Goal: Information Seeking & Learning: Find specific fact

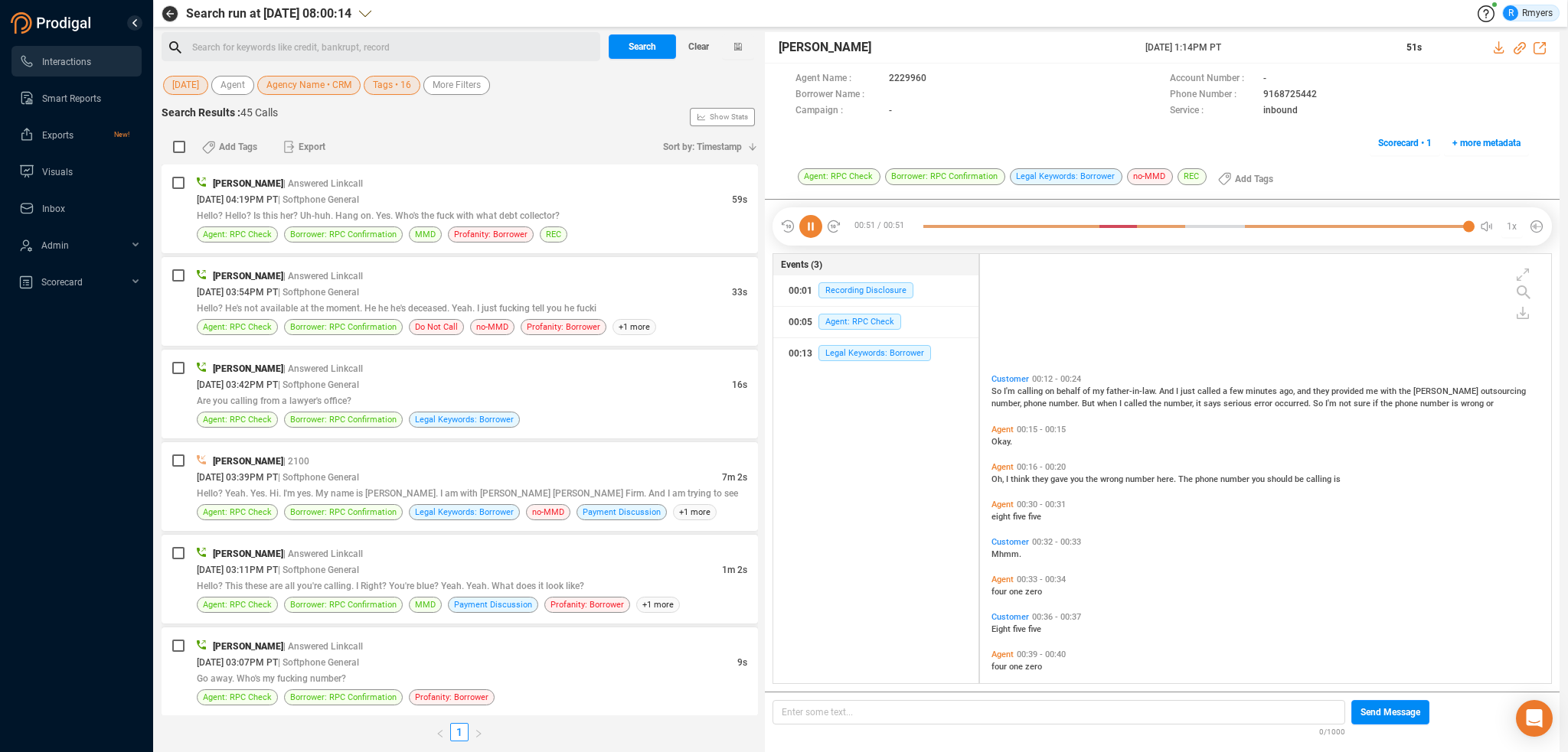
scroll to position [426, 563]
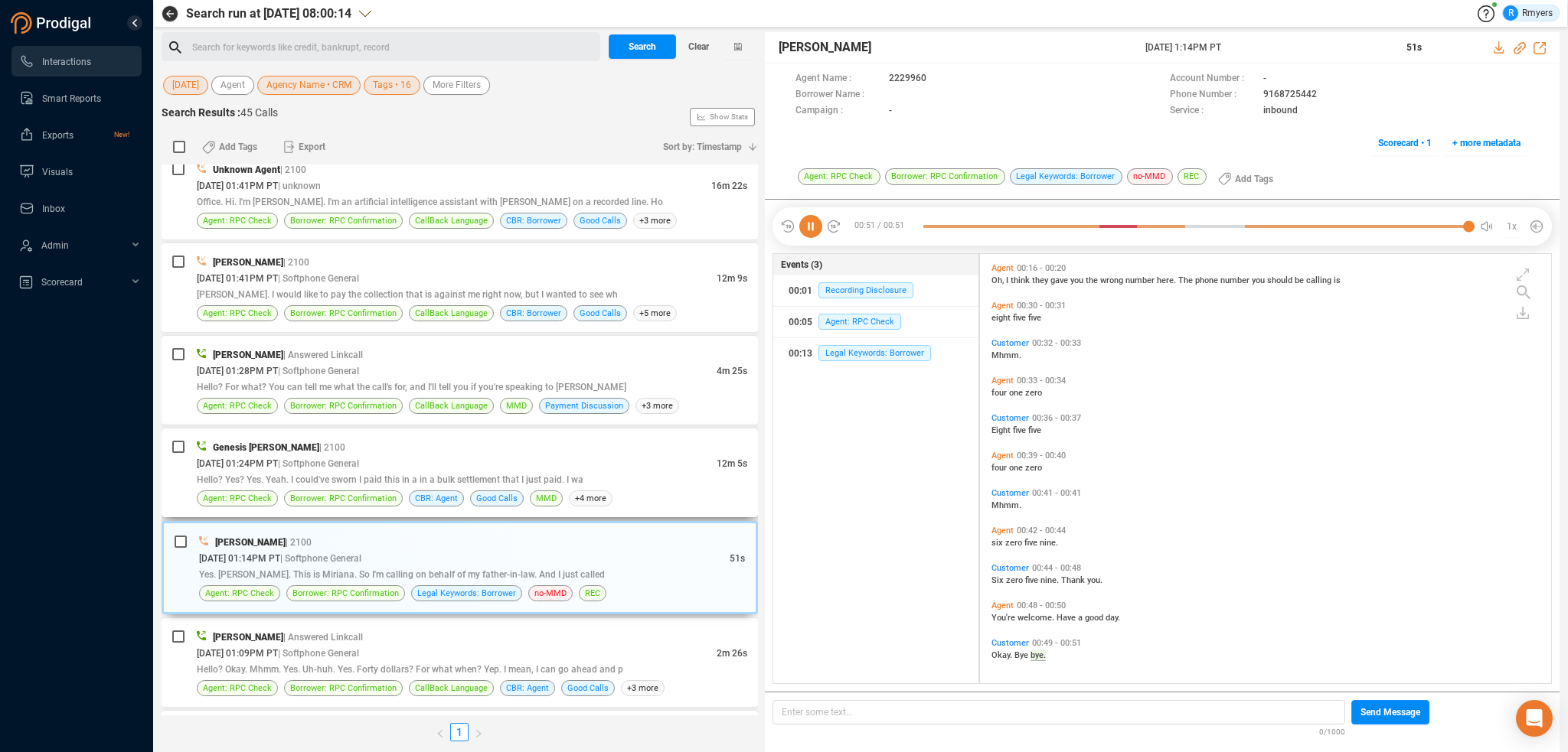
click at [462, 480] on span "Hello? Yes? Yes. Yeah. I could've sworn I paid this in a in a bulk settlement t…" at bounding box center [390, 480] width 387 height 10
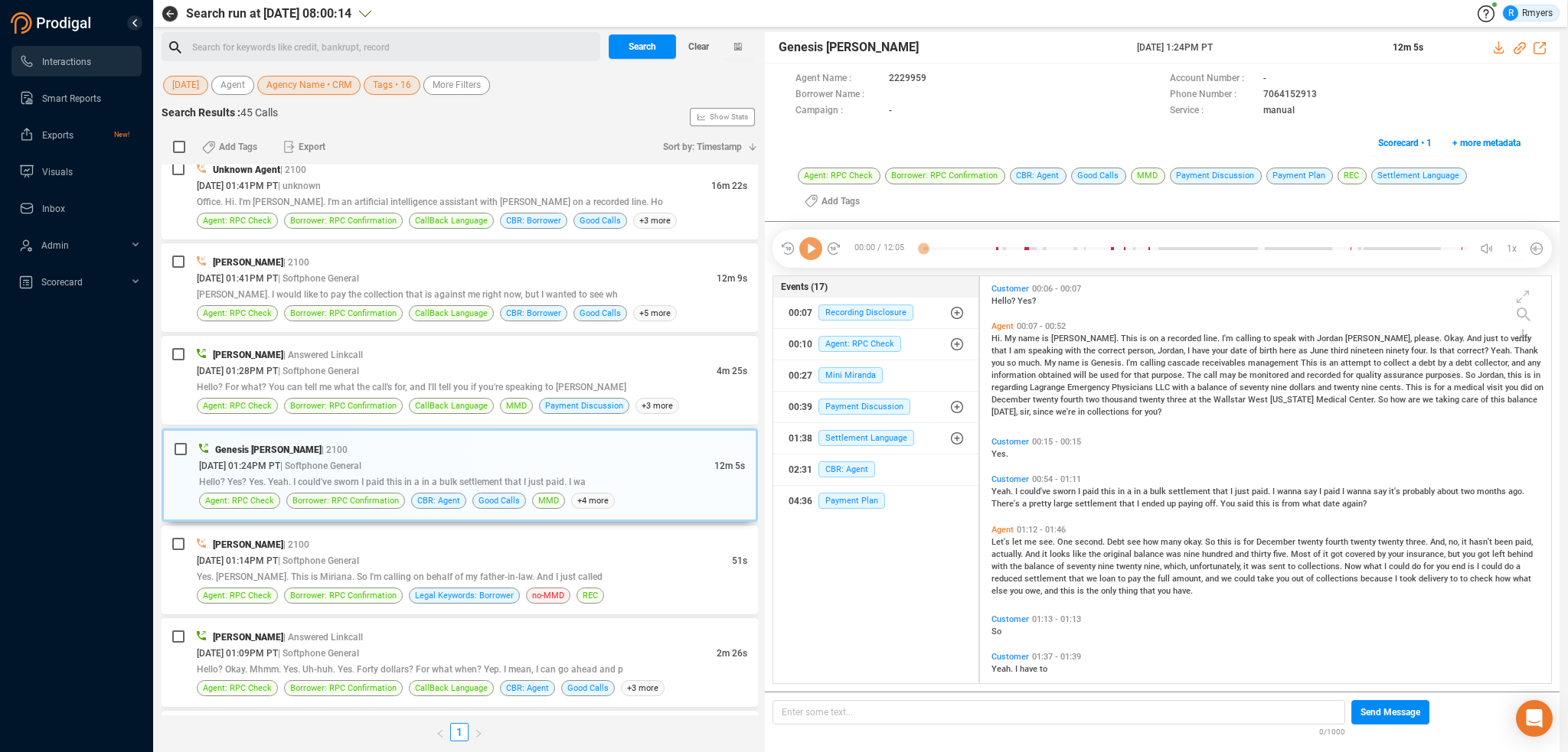
scroll to position [405, 563]
click at [805, 252] on icon at bounding box center [810, 249] width 23 height 23
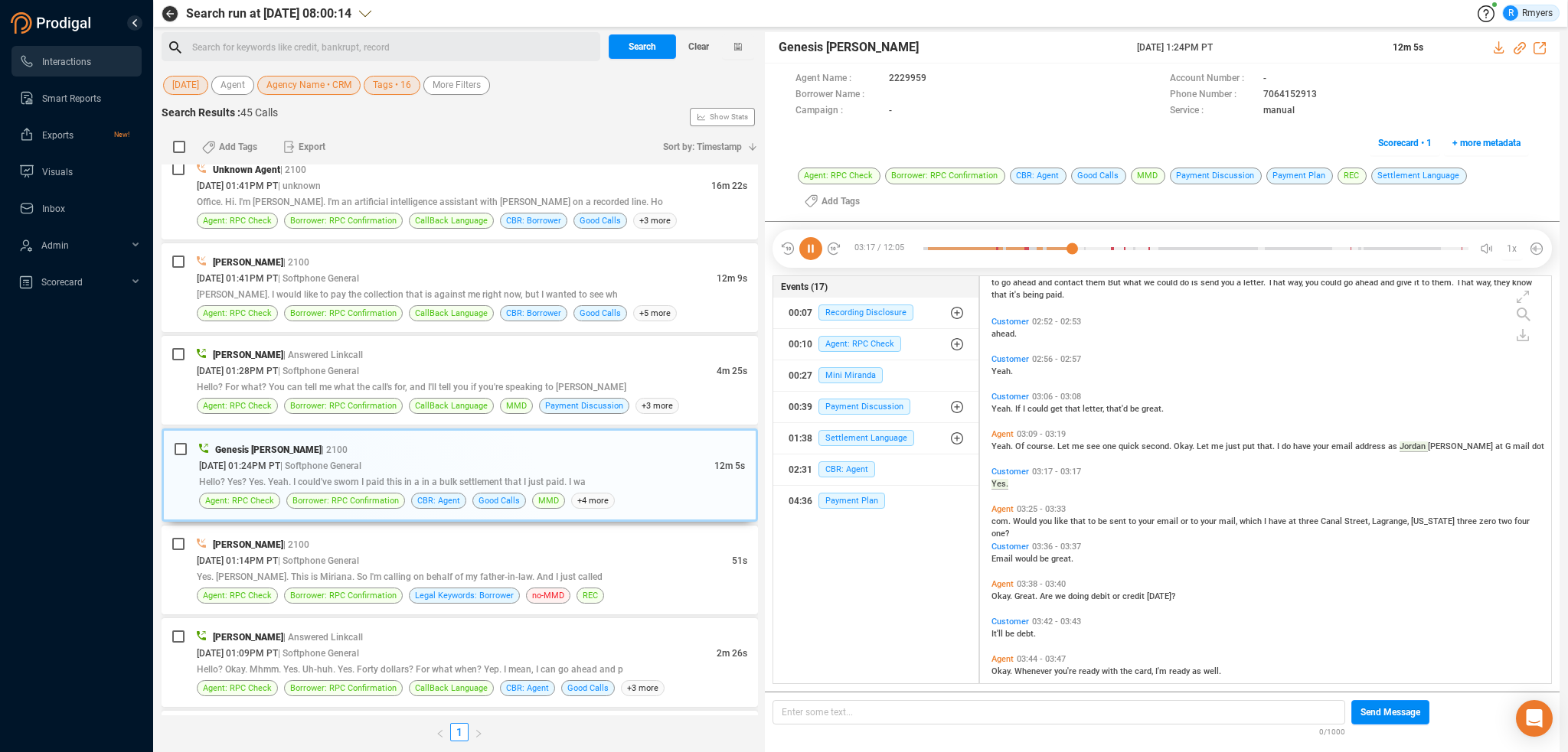
scroll to position [724, 0]
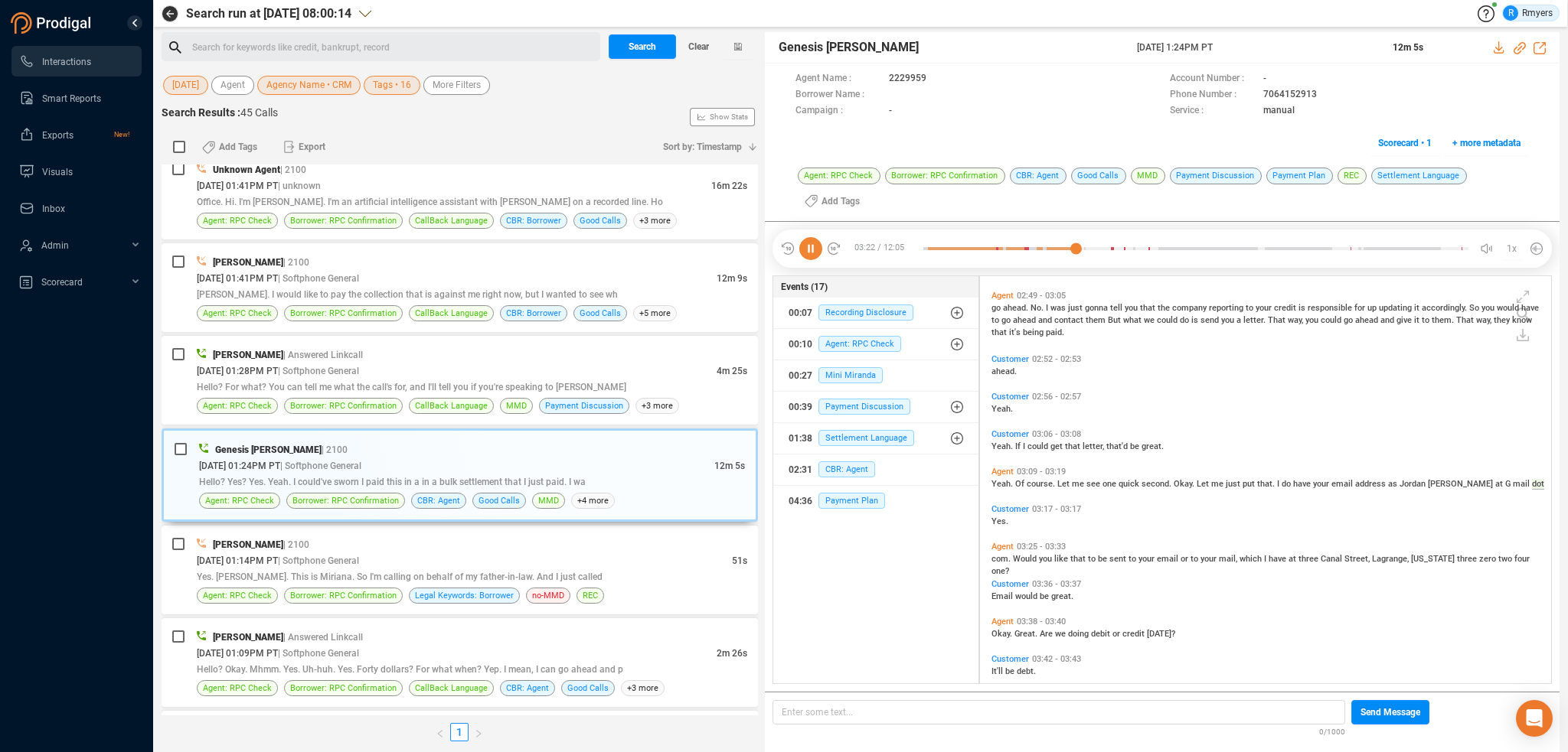
click at [816, 251] on icon at bounding box center [810, 249] width 23 height 23
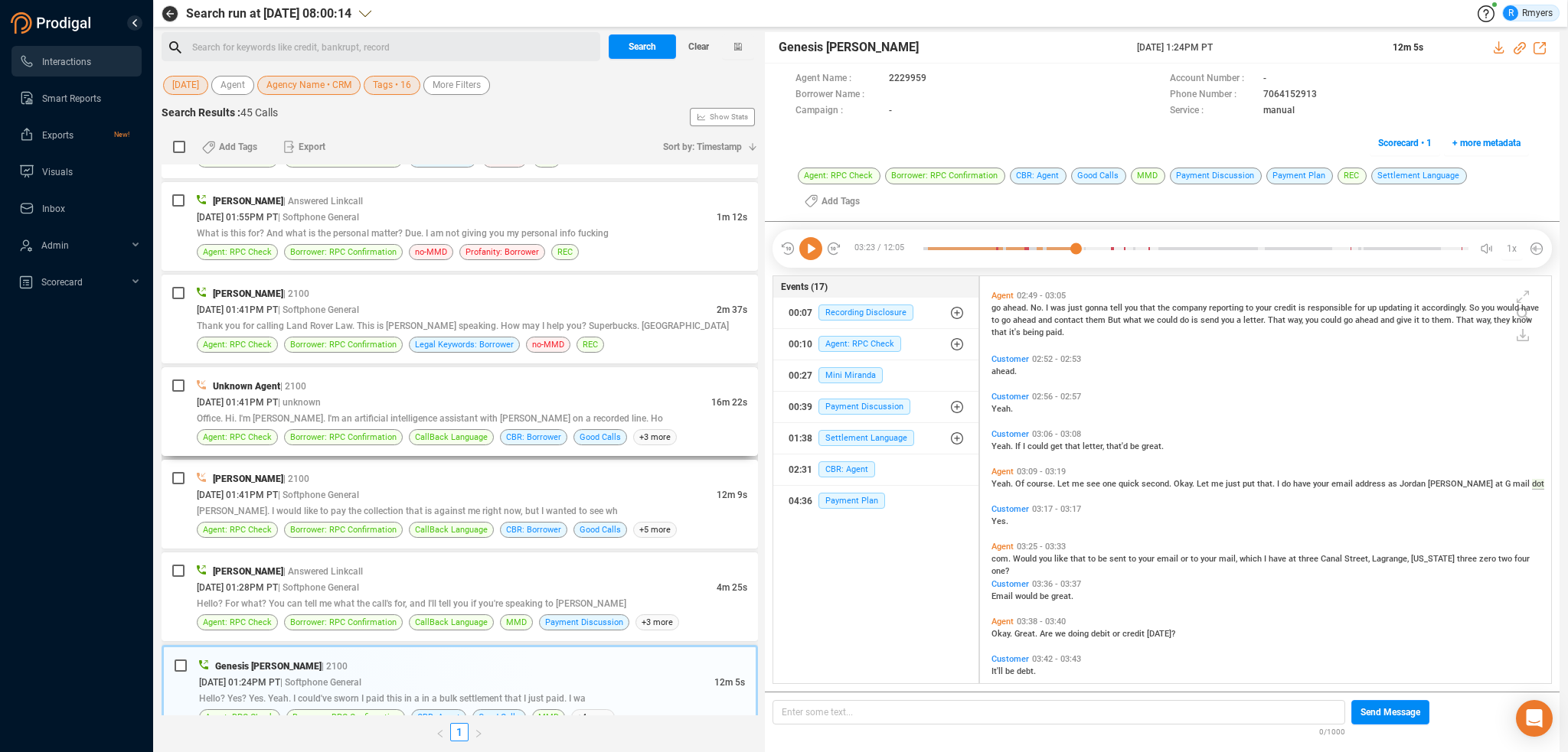
scroll to position [1071, 0]
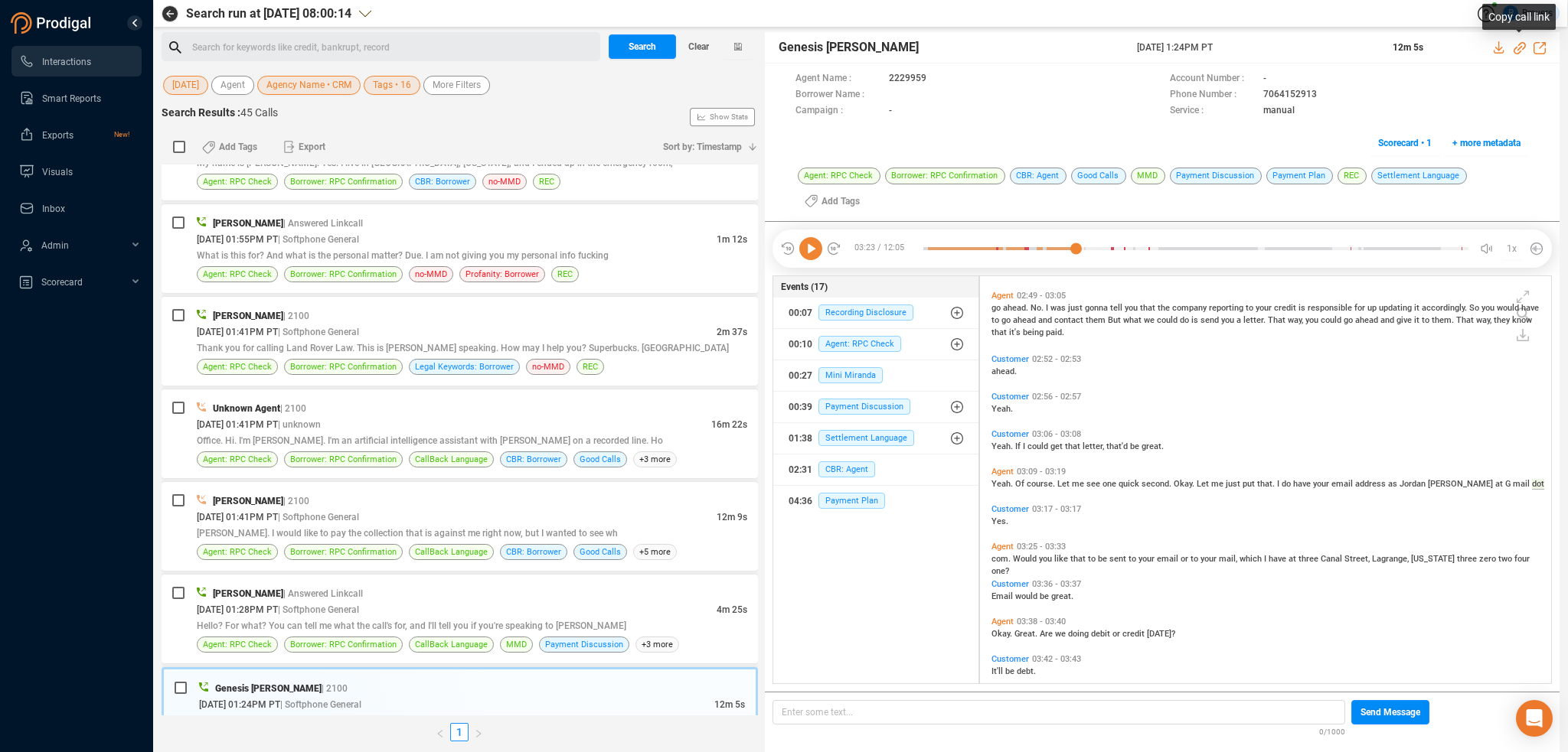
click at [1517, 47] on icon at bounding box center [1519, 49] width 12 height 12
drag, startPoint x: 1123, startPoint y: 51, endPoint x: 1323, endPoint y: 55, distance: 200.0
click at [1323, 55] on div "Genesis Guillen 03 Sep 2025 @ 1:24PM PT 12m 5s" at bounding box center [1161, 48] width 795 height 31
copy div "03 Sep 2025 @ 1:24PM PT"
click at [813, 248] on icon at bounding box center [810, 249] width 23 height 23
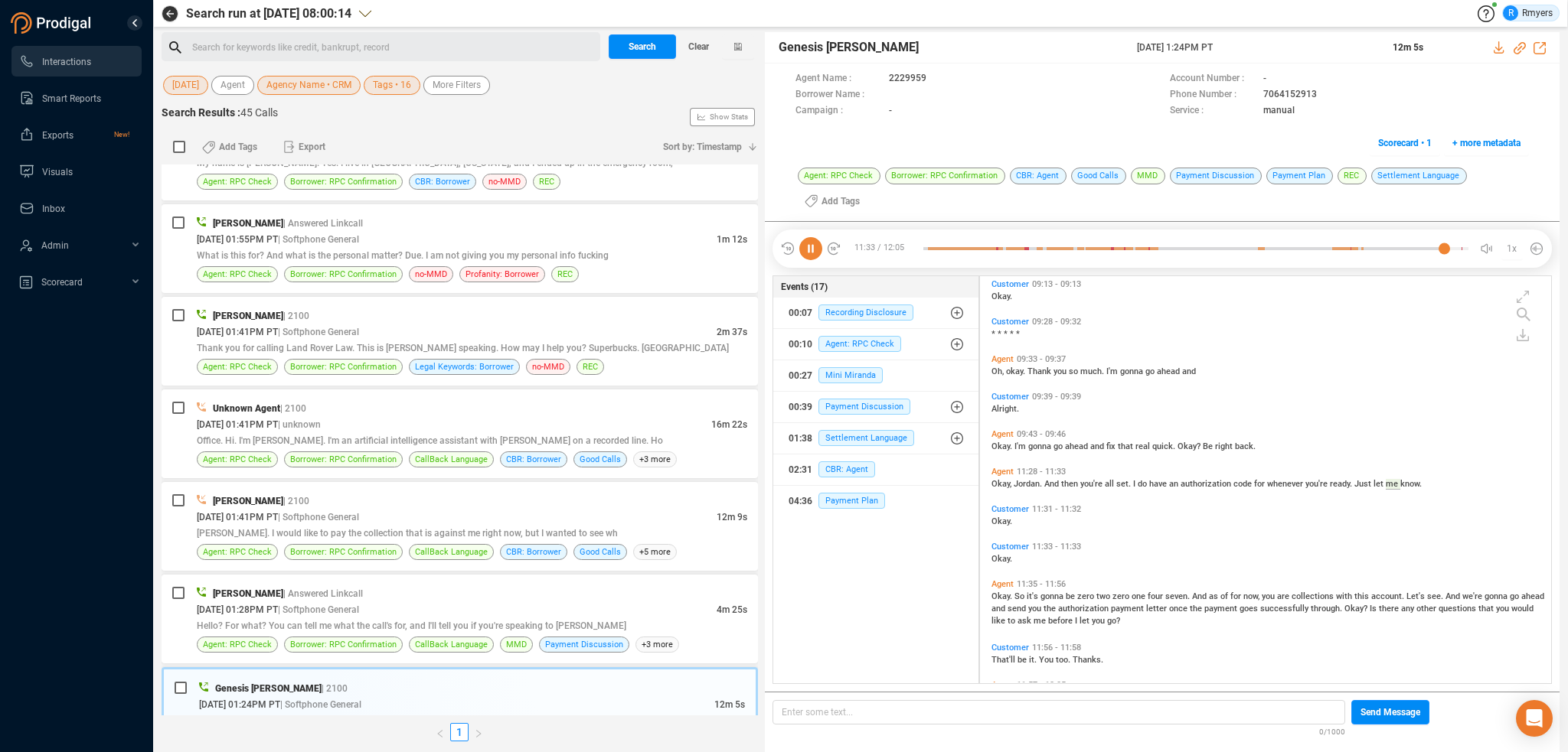
scroll to position [2133, 0]
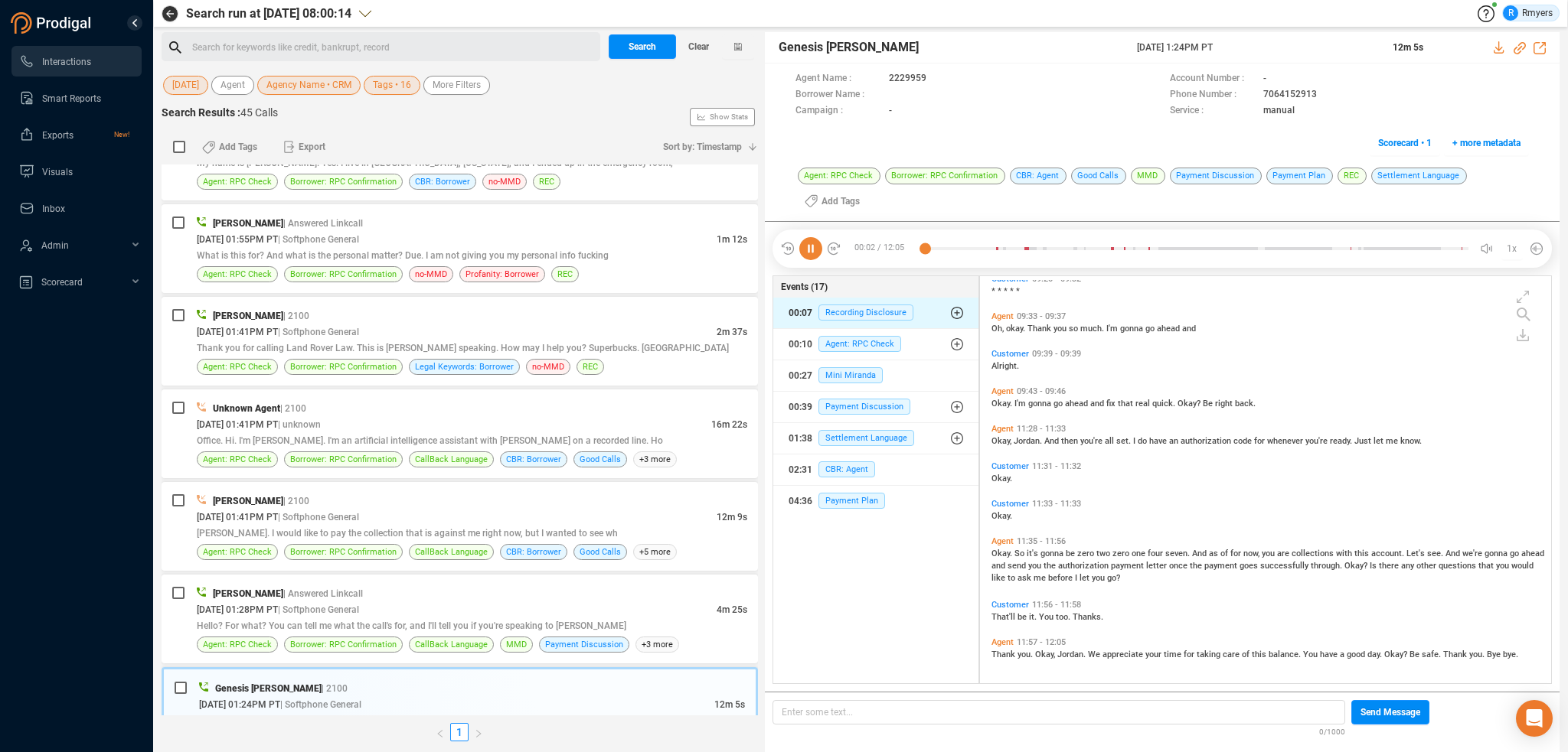
drag, startPoint x: 817, startPoint y: 243, endPoint x: 787, endPoint y: 316, distance: 78.9
click at [817, 243] on icon at bounding box center [810, 249] width 23 height 23
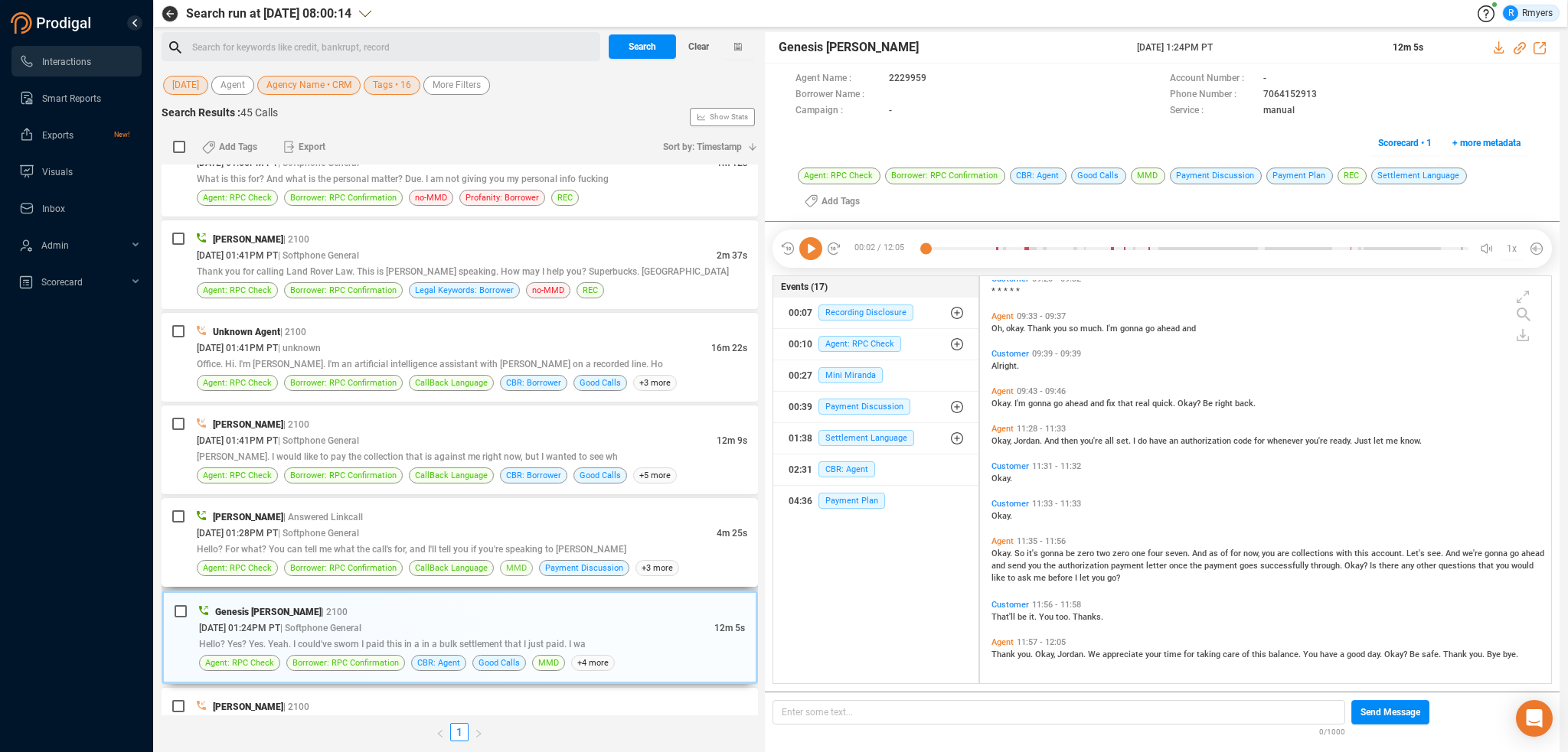
scroll to position [1071, 0]
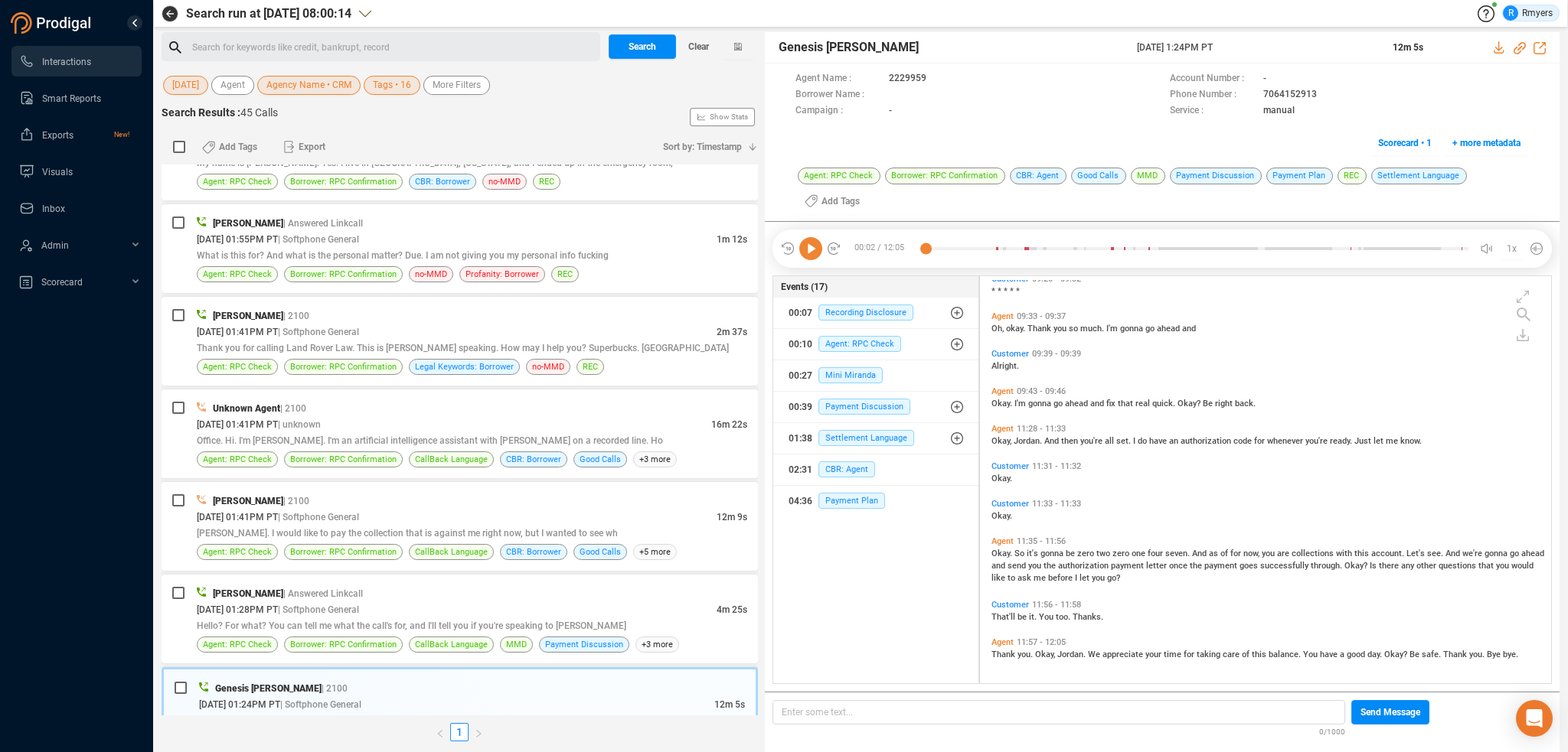
drag, startPoint x: 805, startPoint y: 243, endPoint x: 856, endPoint y: 339, distance: 108.7
click at [805, 244] on icon at bounding box center [810, 249] width 23 height 23
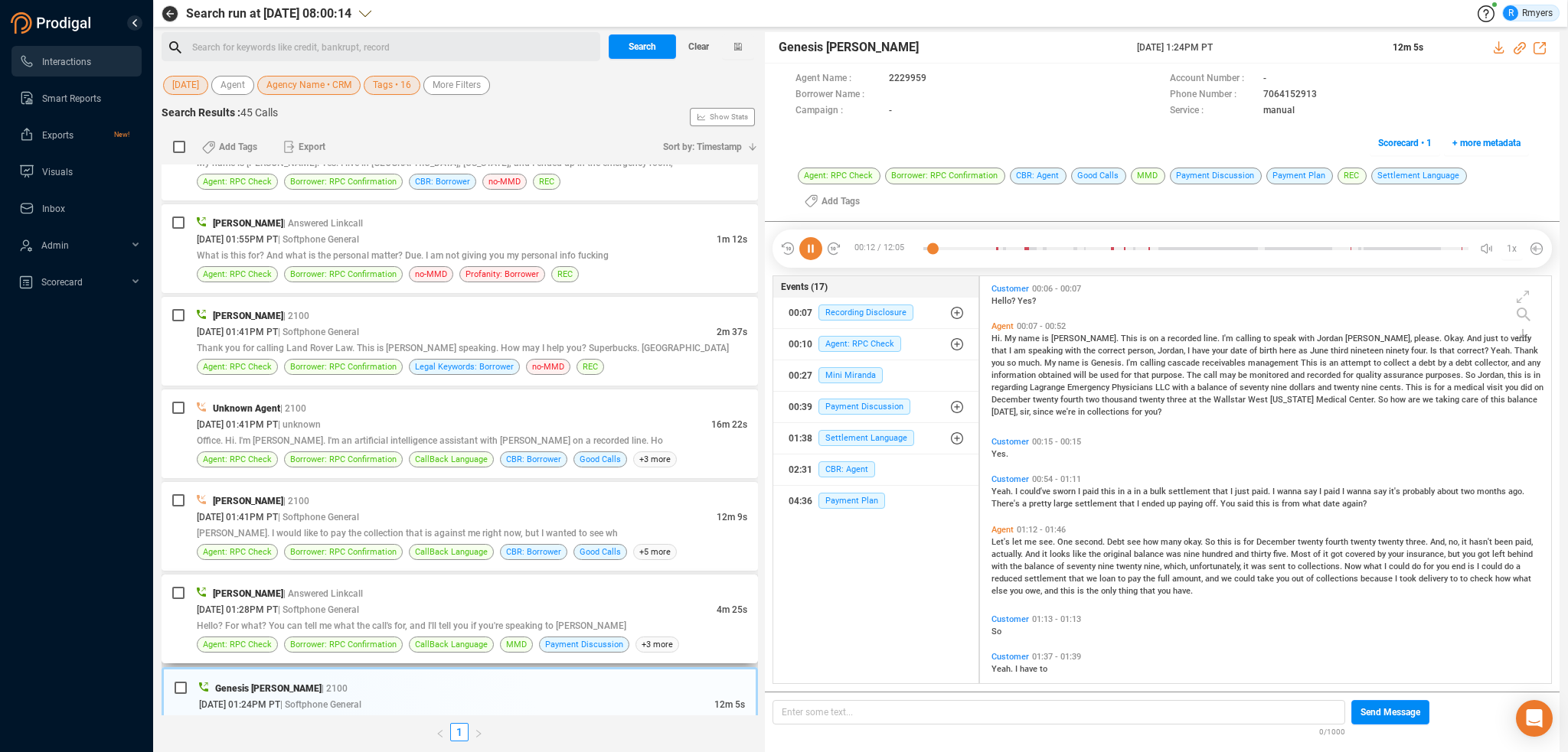
click at [259, 626] on span "Hello? For what? You can tell me what the call's for, and I'll tell you if you'…" at bounding box center [411, 626] width 429 height 10
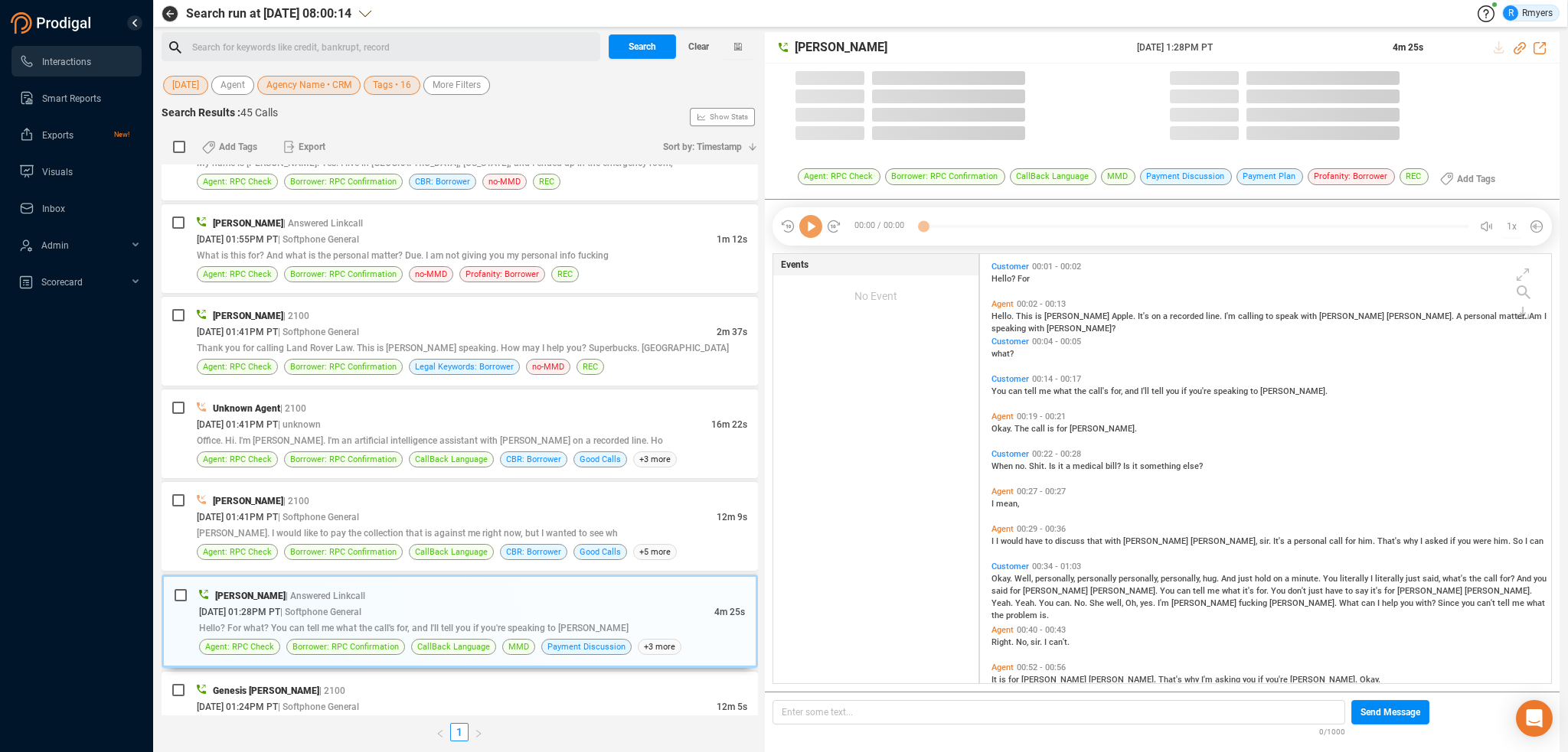
scroll to position [426, 563]
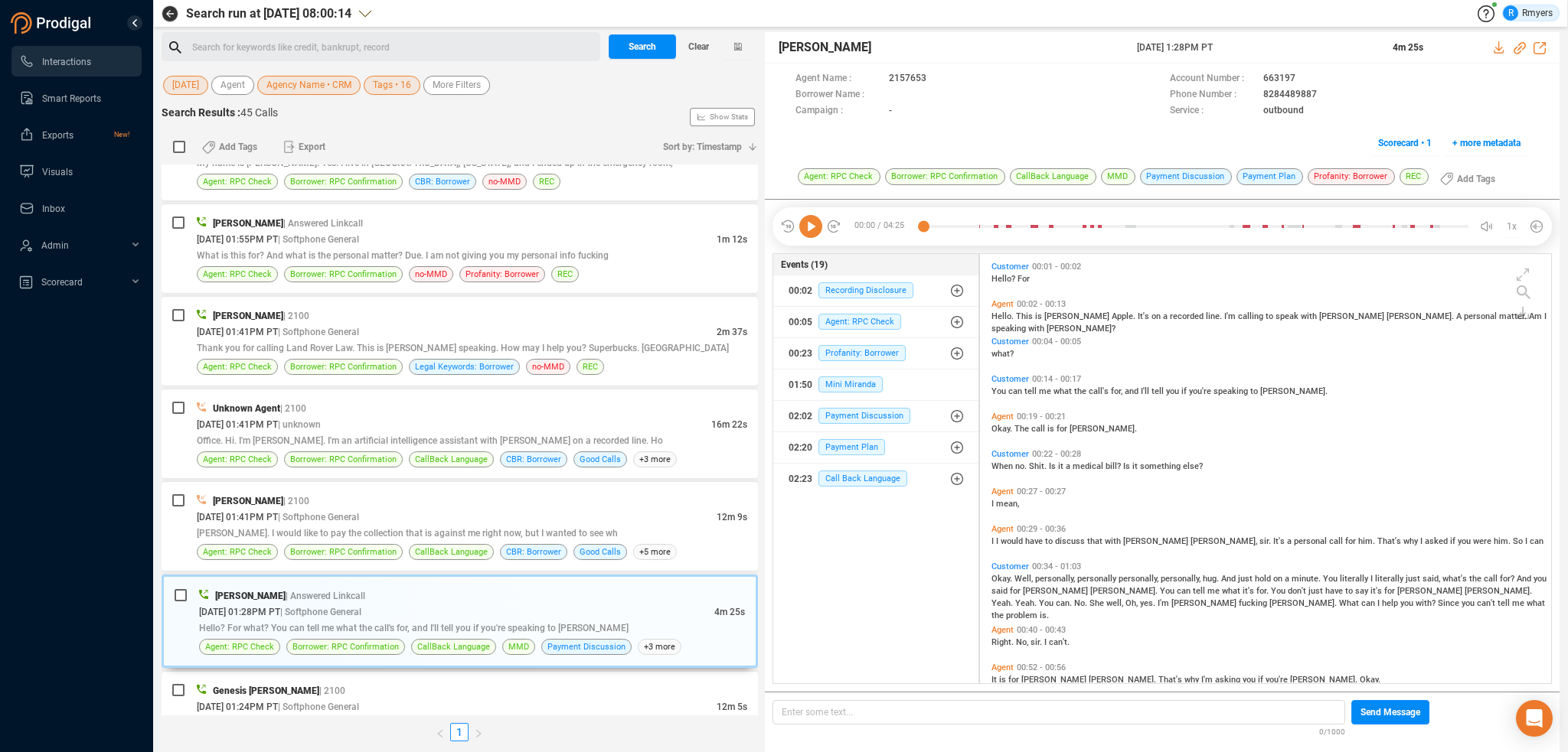
click at [816, 230] on icon at bounding box center [810, 226] width 23 height 23
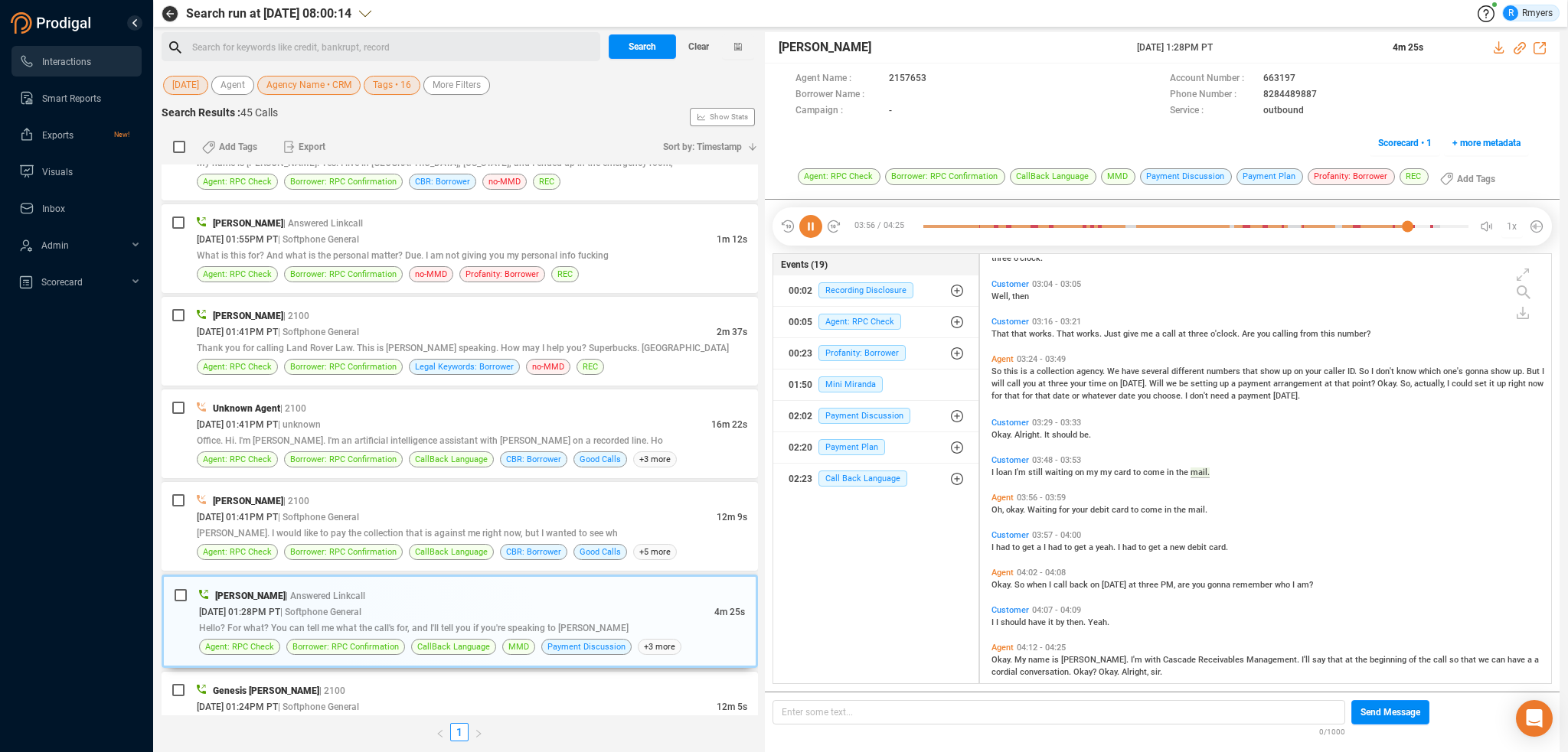
scroll to position [1317, 0]
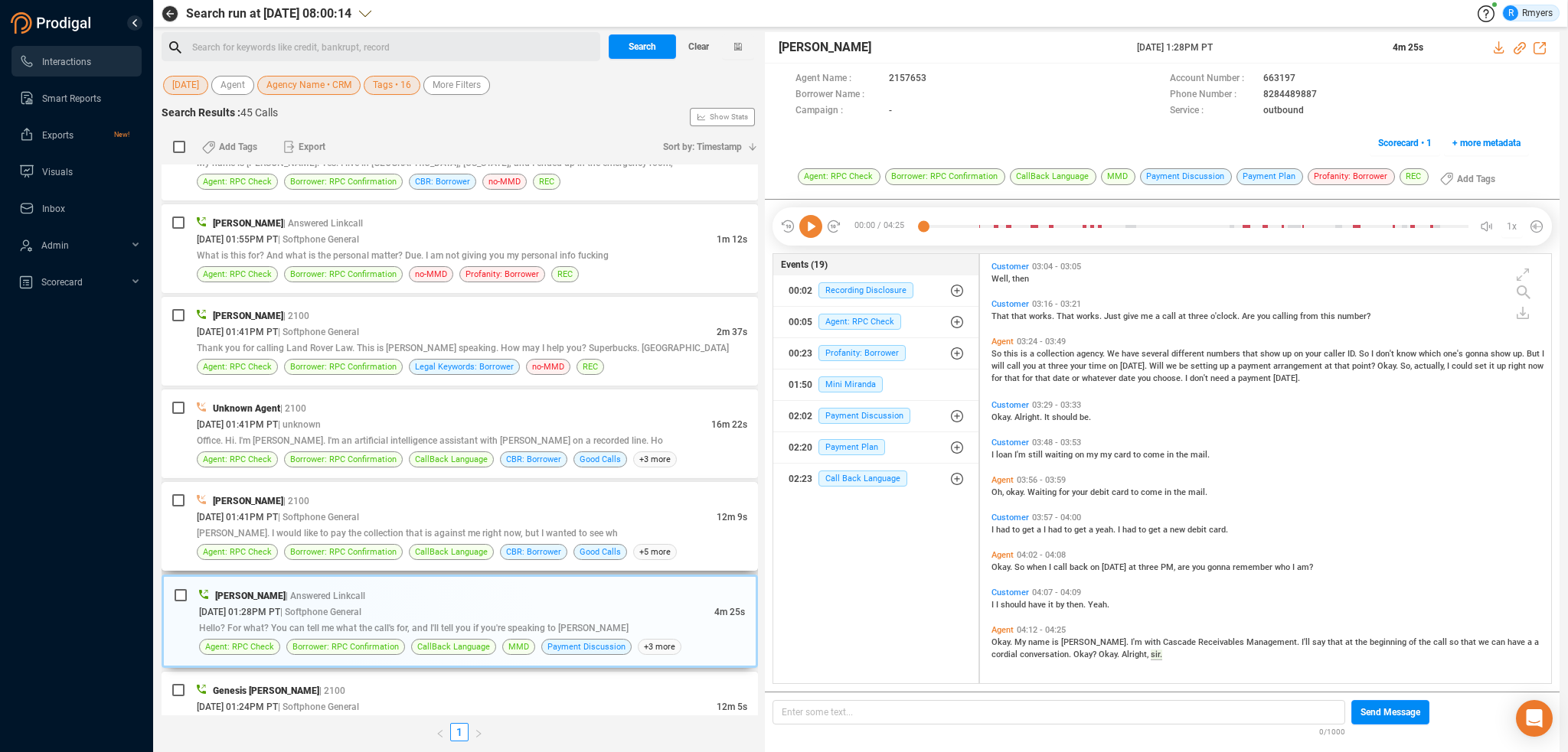
click at [359, 513] on span "| Softphone General" at bounding box center [319, 517] width 81 height 10
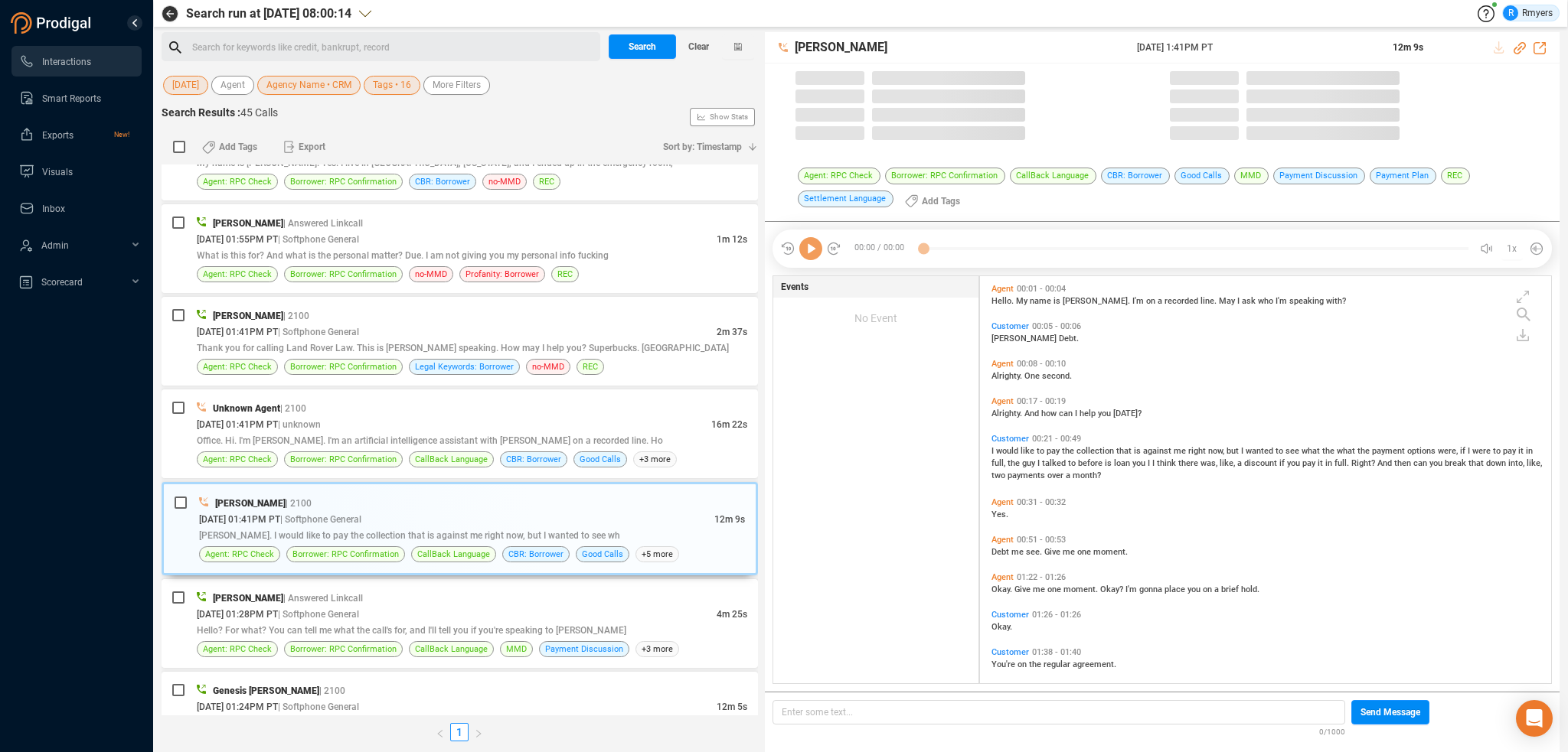
scroll to position [405, 563]
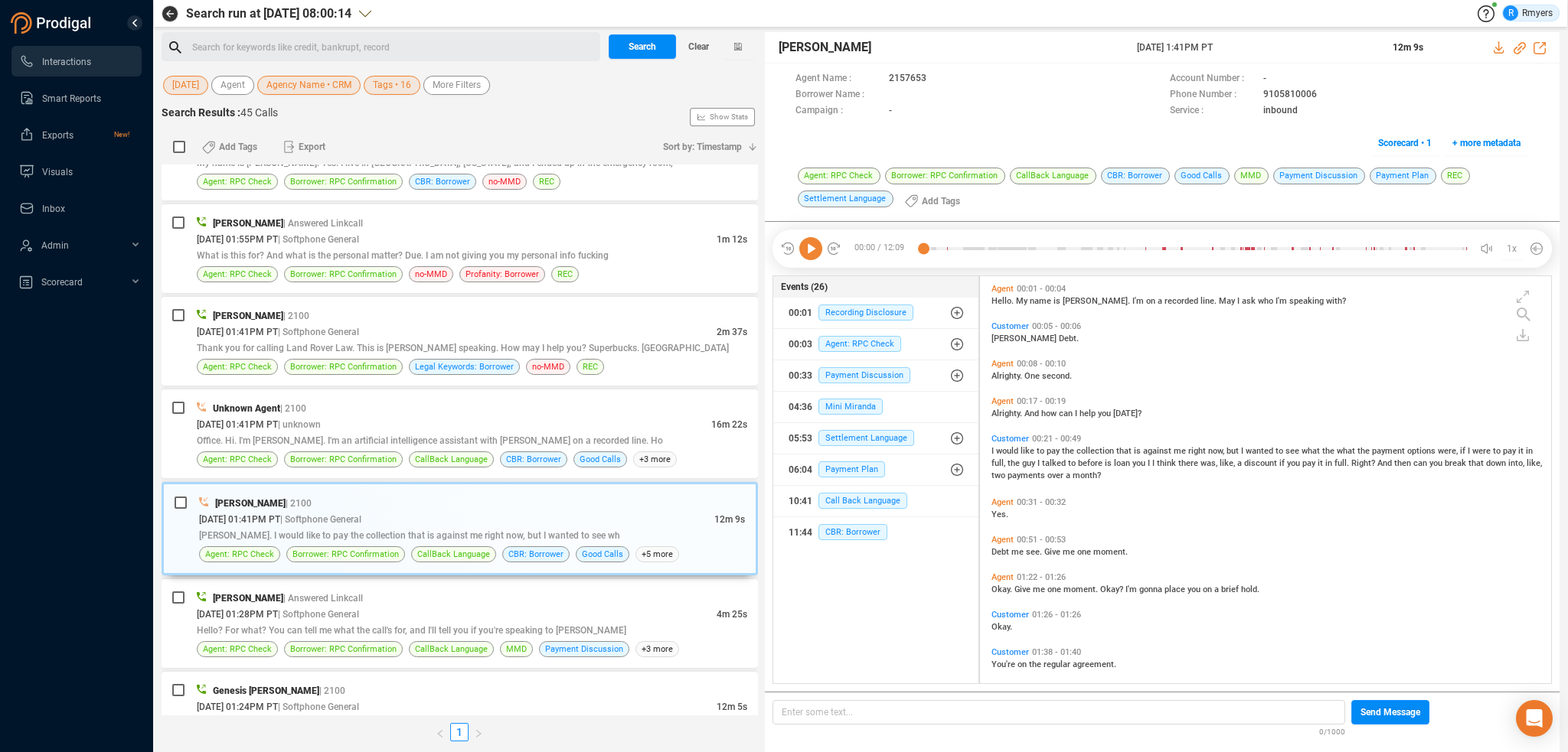
click at [807, 252] on icon at bounding box center [810, 249] width 23 height 23
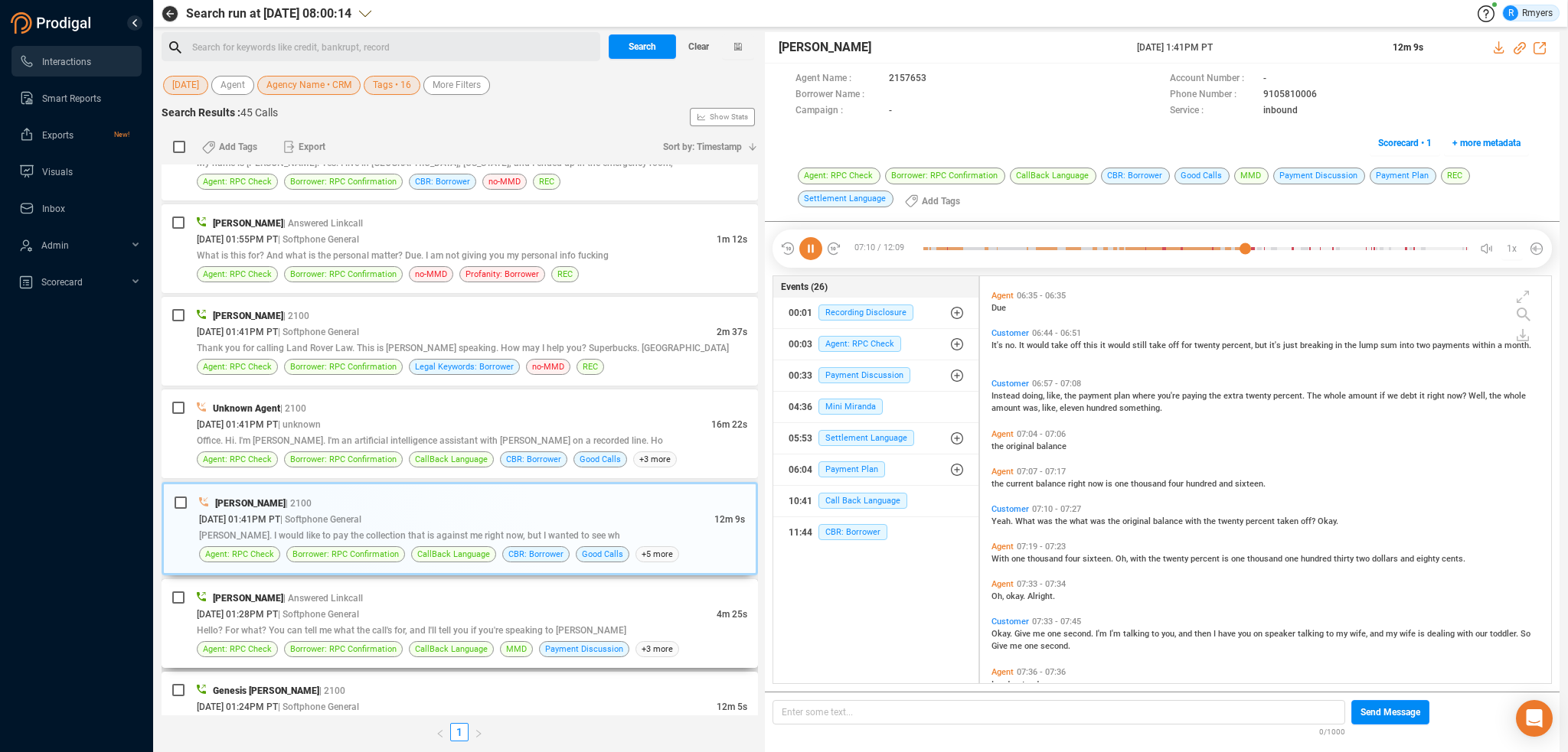
scroll to position [1812, 0]
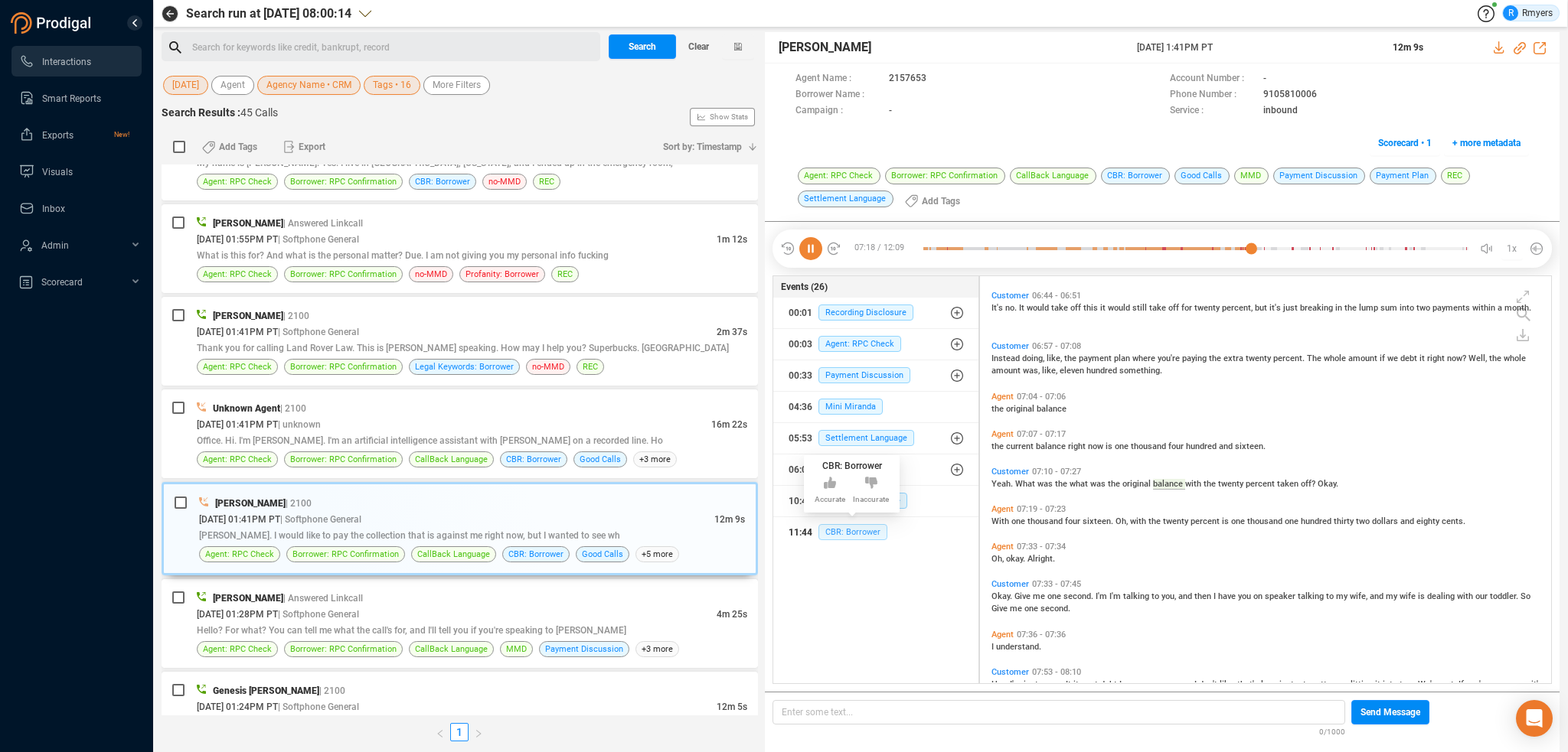
click at [867, 527] on span "CBR: Borrower" at bounding box center [852, 532] width 68 height 16
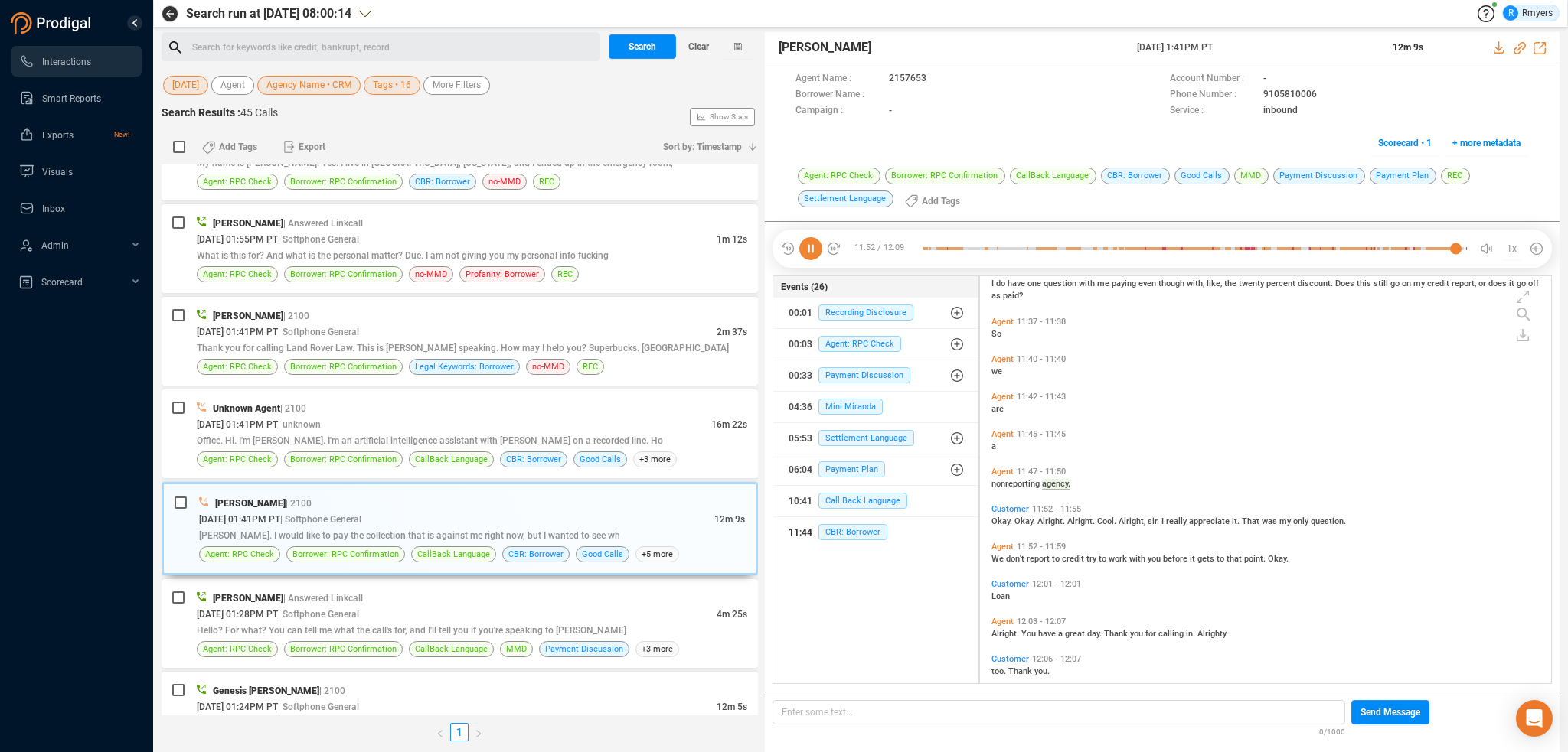
scroll to position [3535, 0]
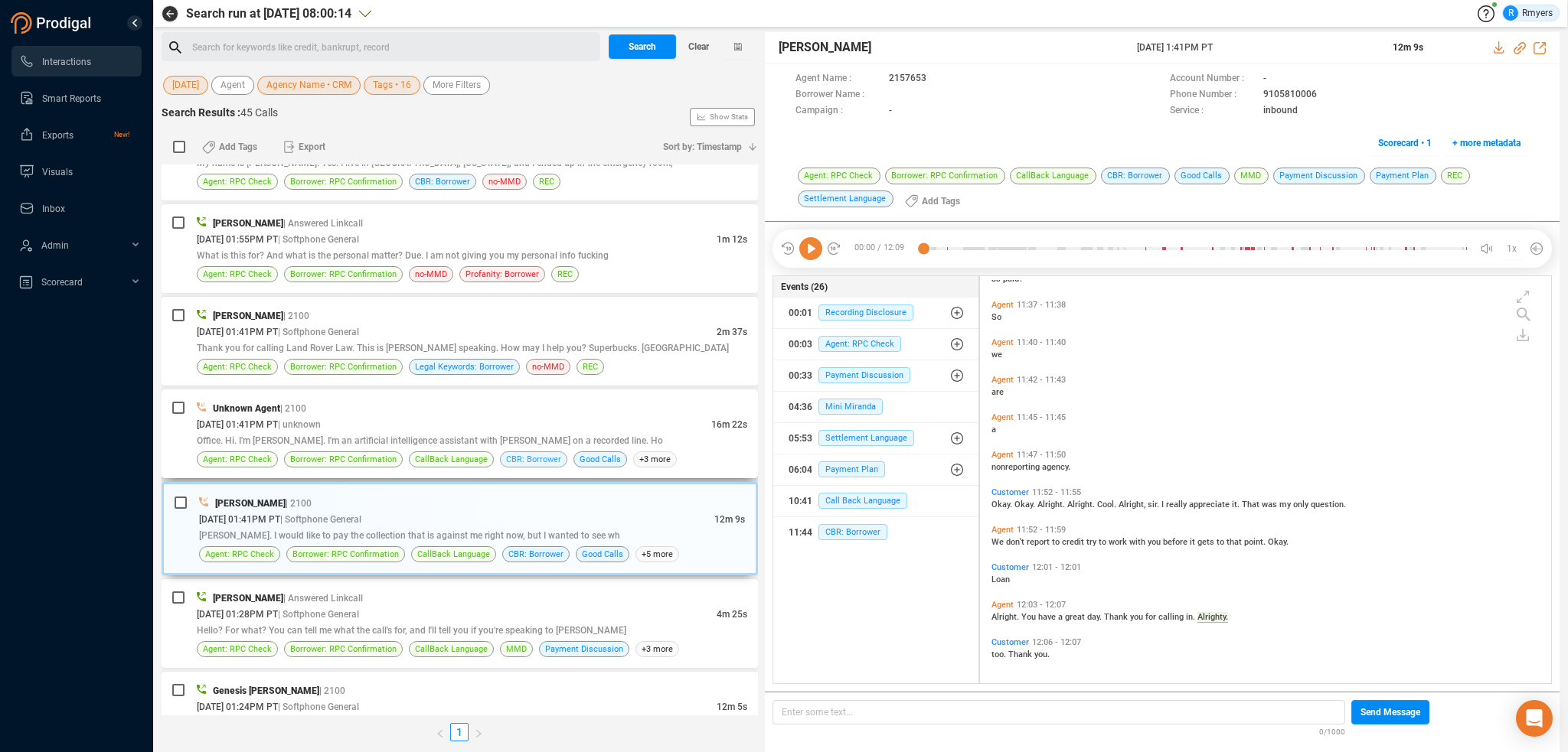
click at [539, 452] on span "CBR: Borrower" at bounding box center [534, 459] width 55 height 15
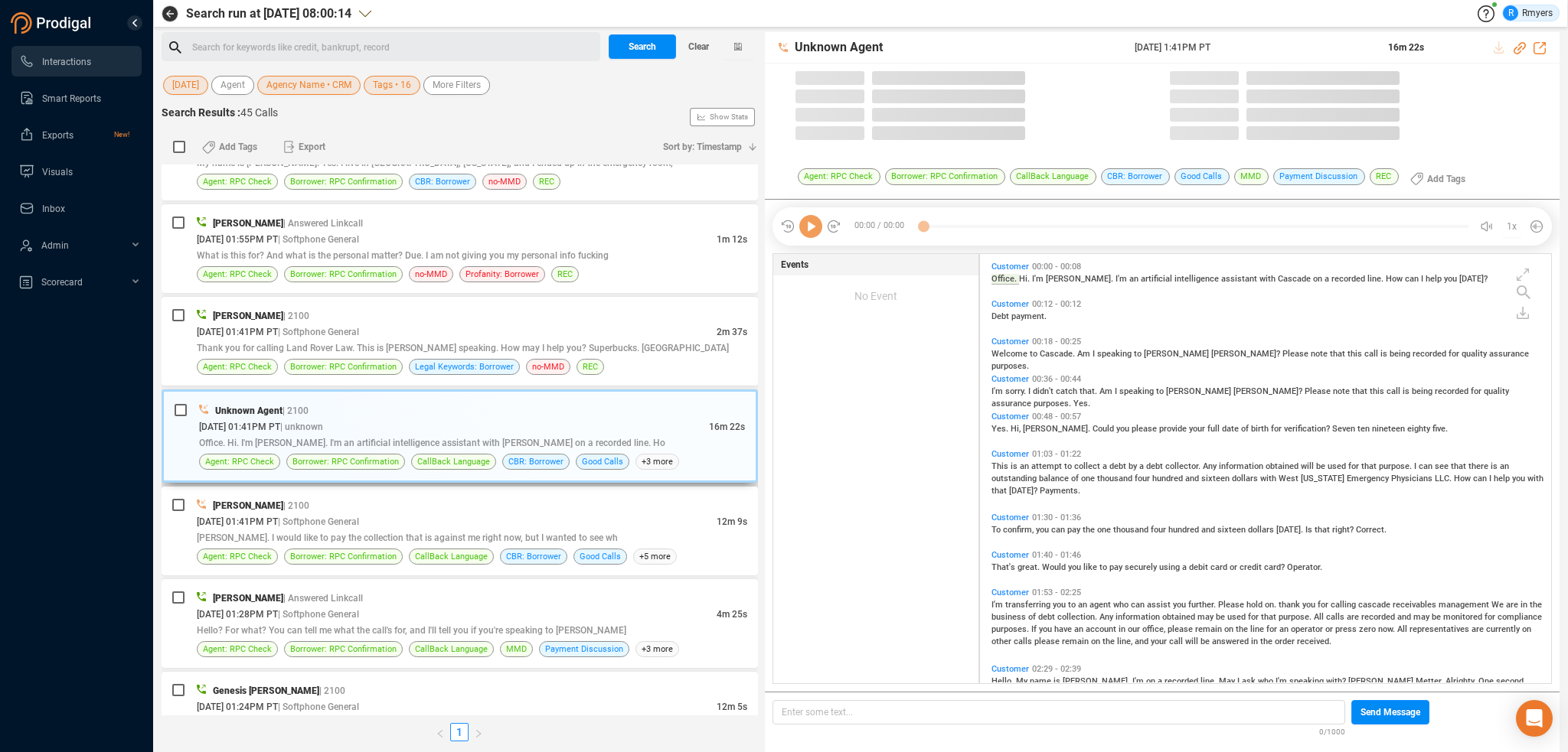
scroll to position [426, 563]
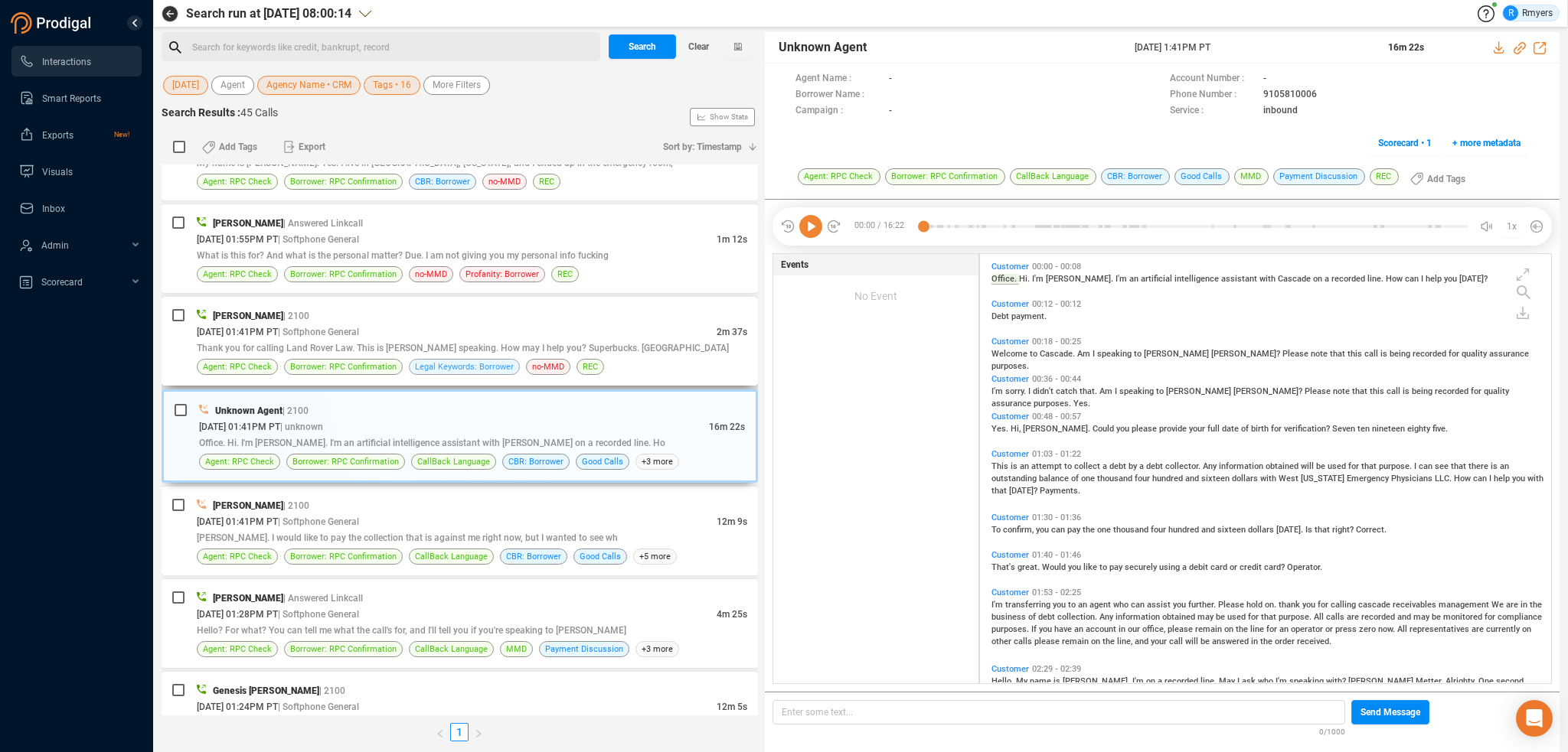
click at [502, 364] on span "Legal Keywords: Borrower" at bounding box center [465, 366] width 99 height 15
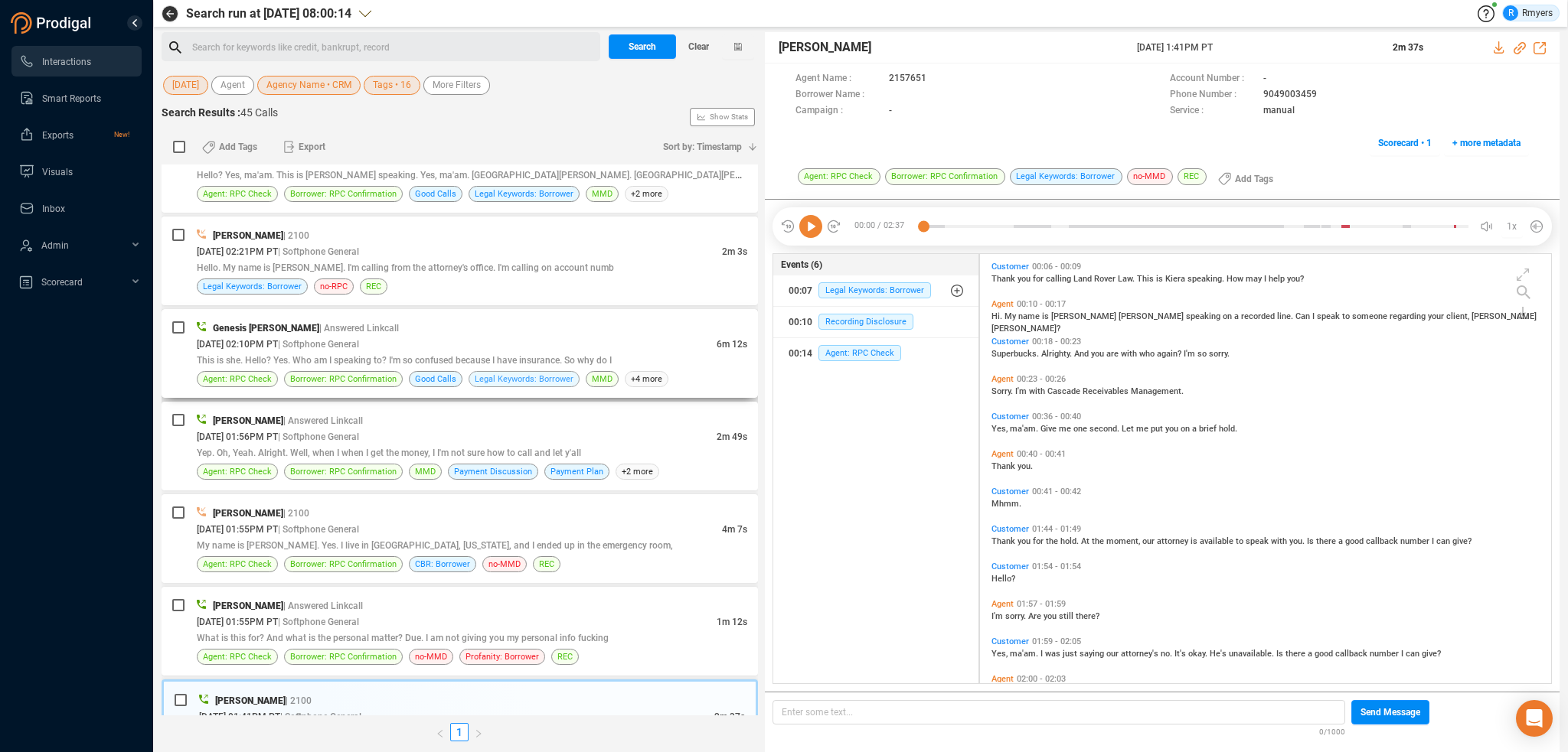
scroll to position [765, 0]
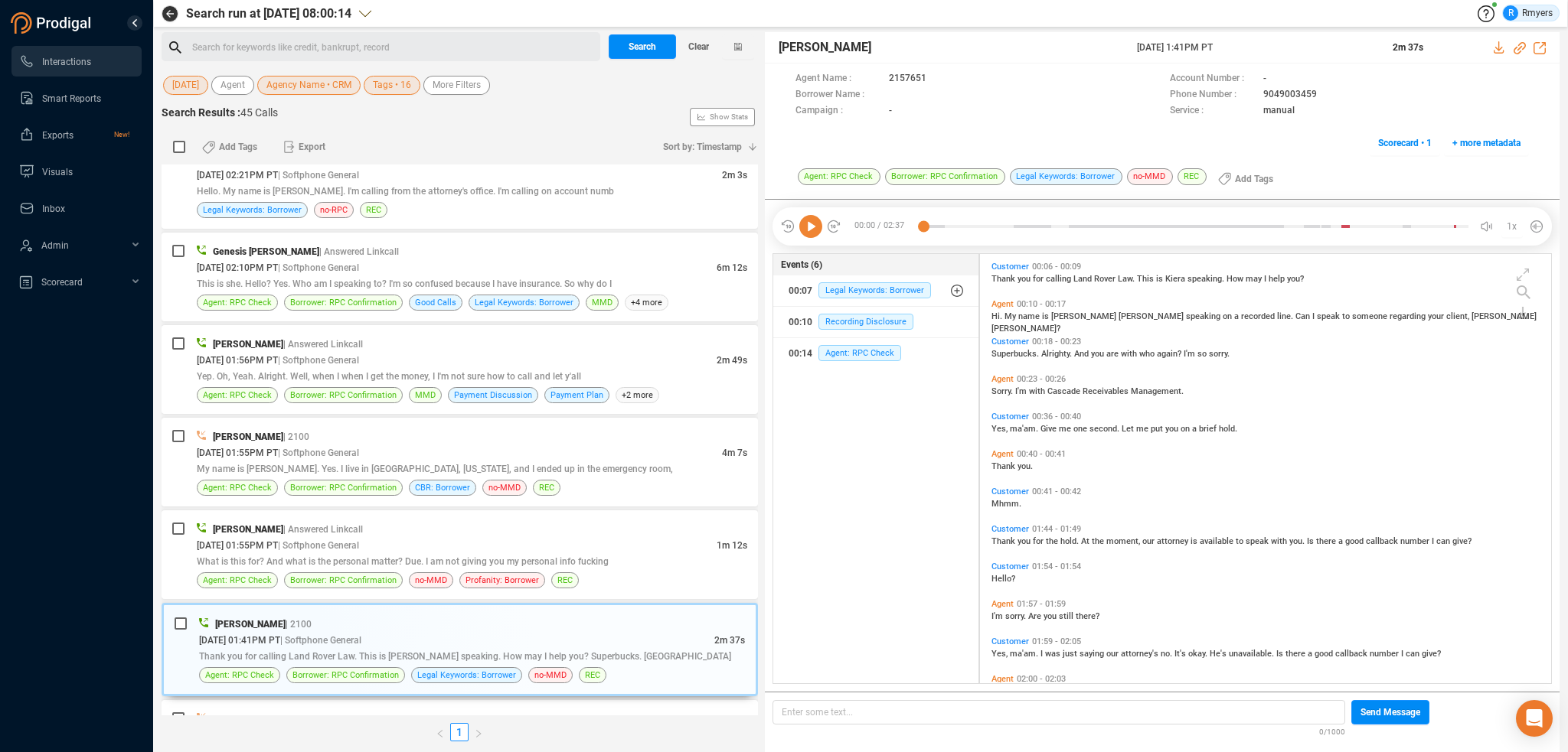
click at [802, 227] on icon at bounding box center [810, 226] width 23 height 23
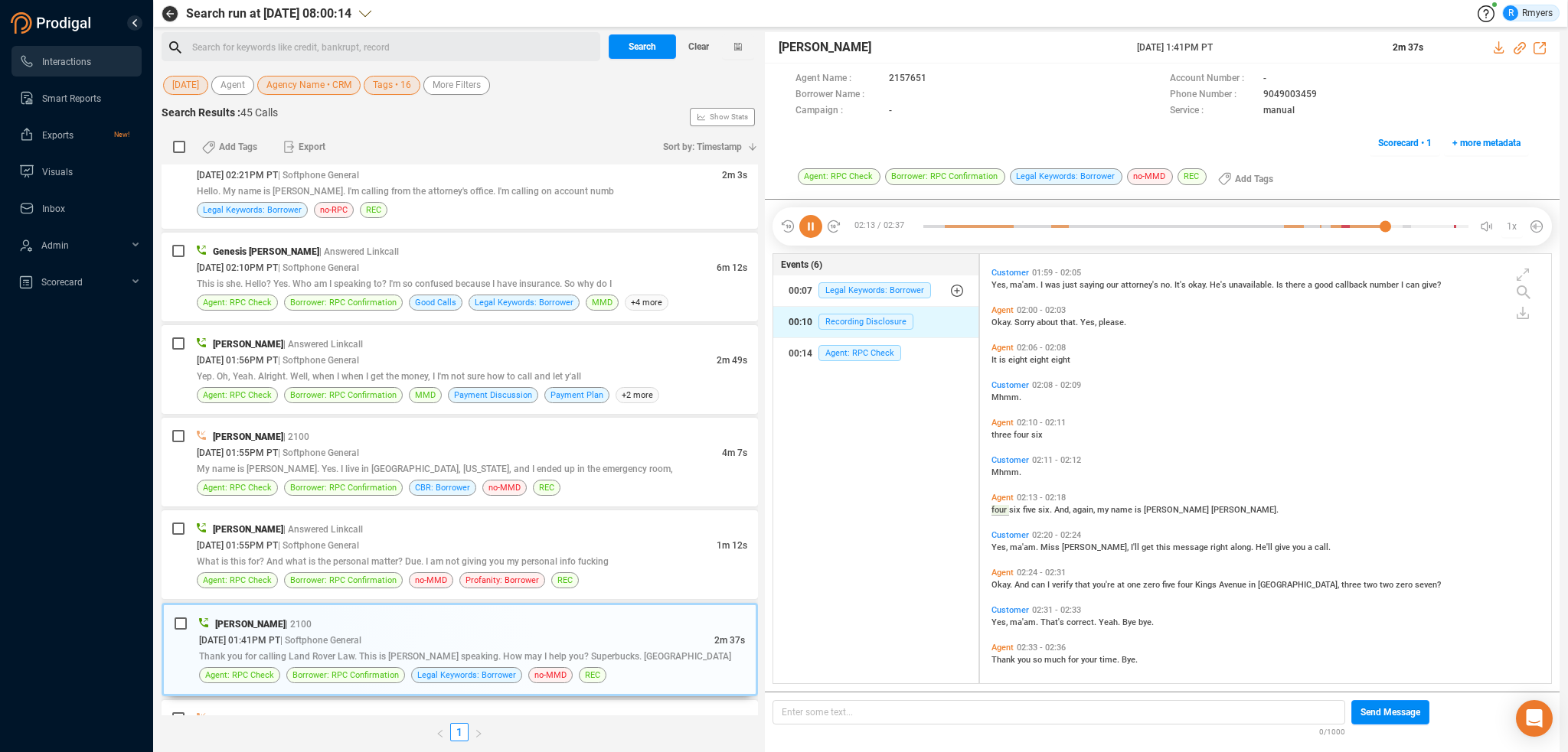
scroll to position [373, 0]
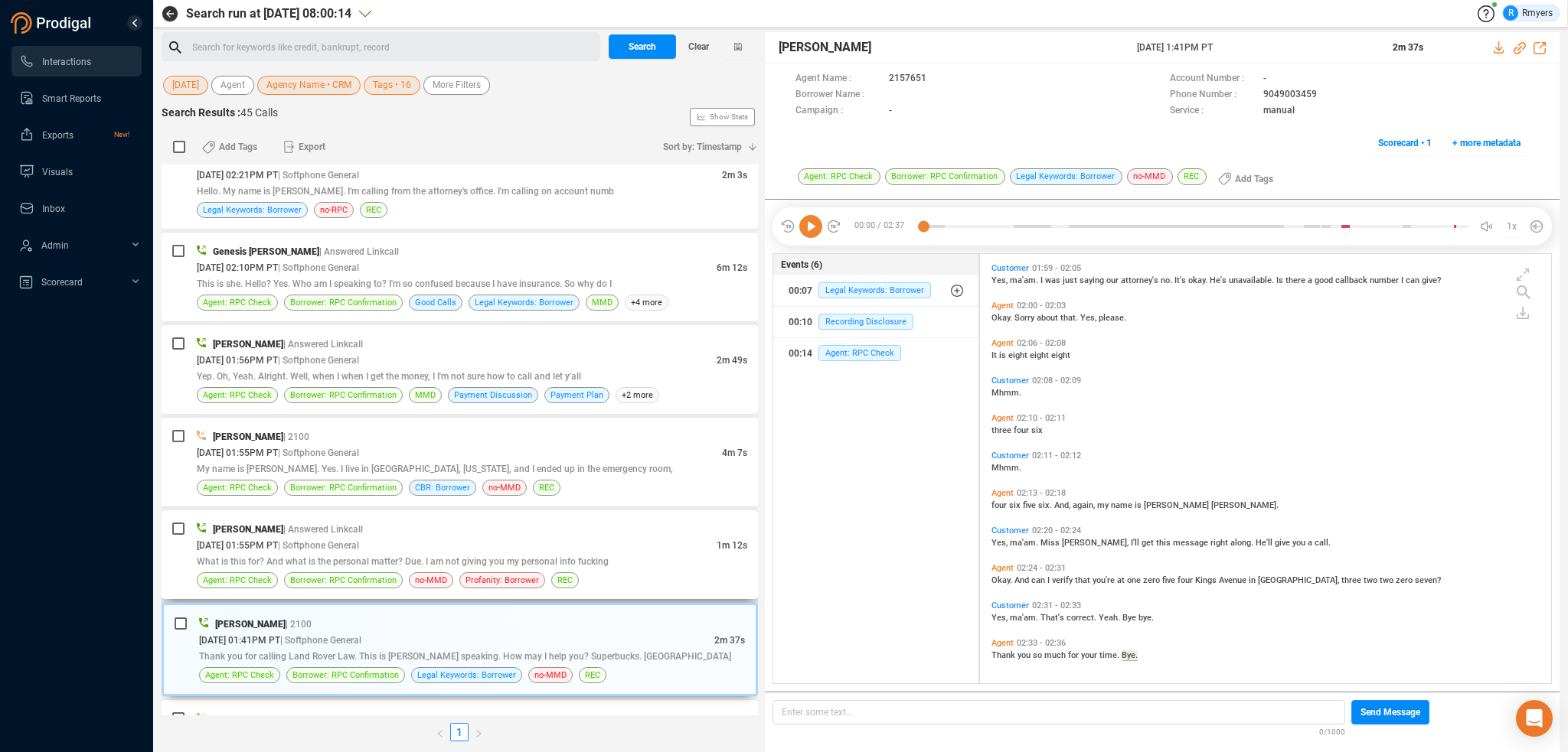
drag, startPoint x: 320, startPoint y: 541, endPoint x: 442, endPoint y: 526, distance: 122.9
click at [323, 541] on span "| Softphone General" at bounding box center [319, 546] width 81 height 10
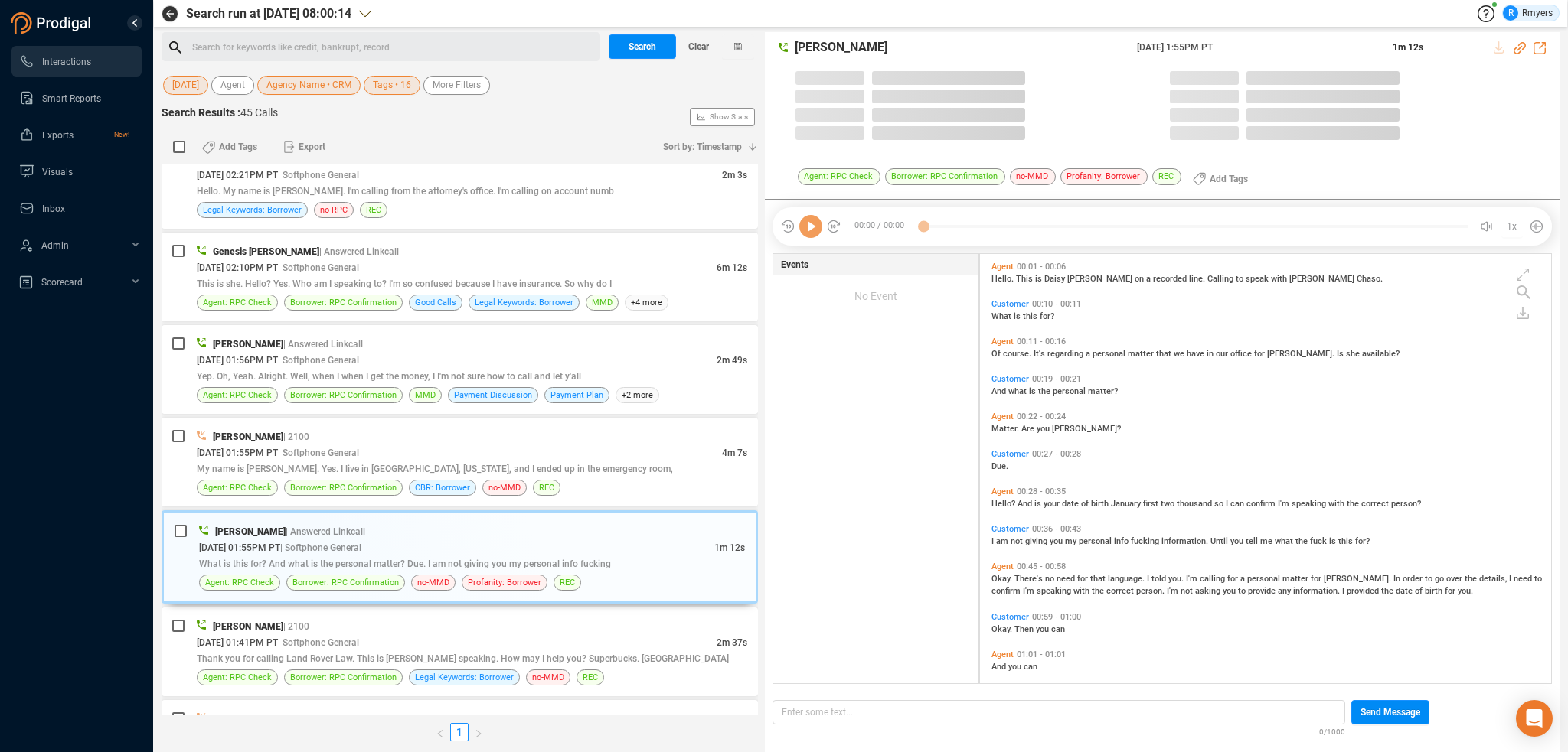
scroll to position [426, 563]
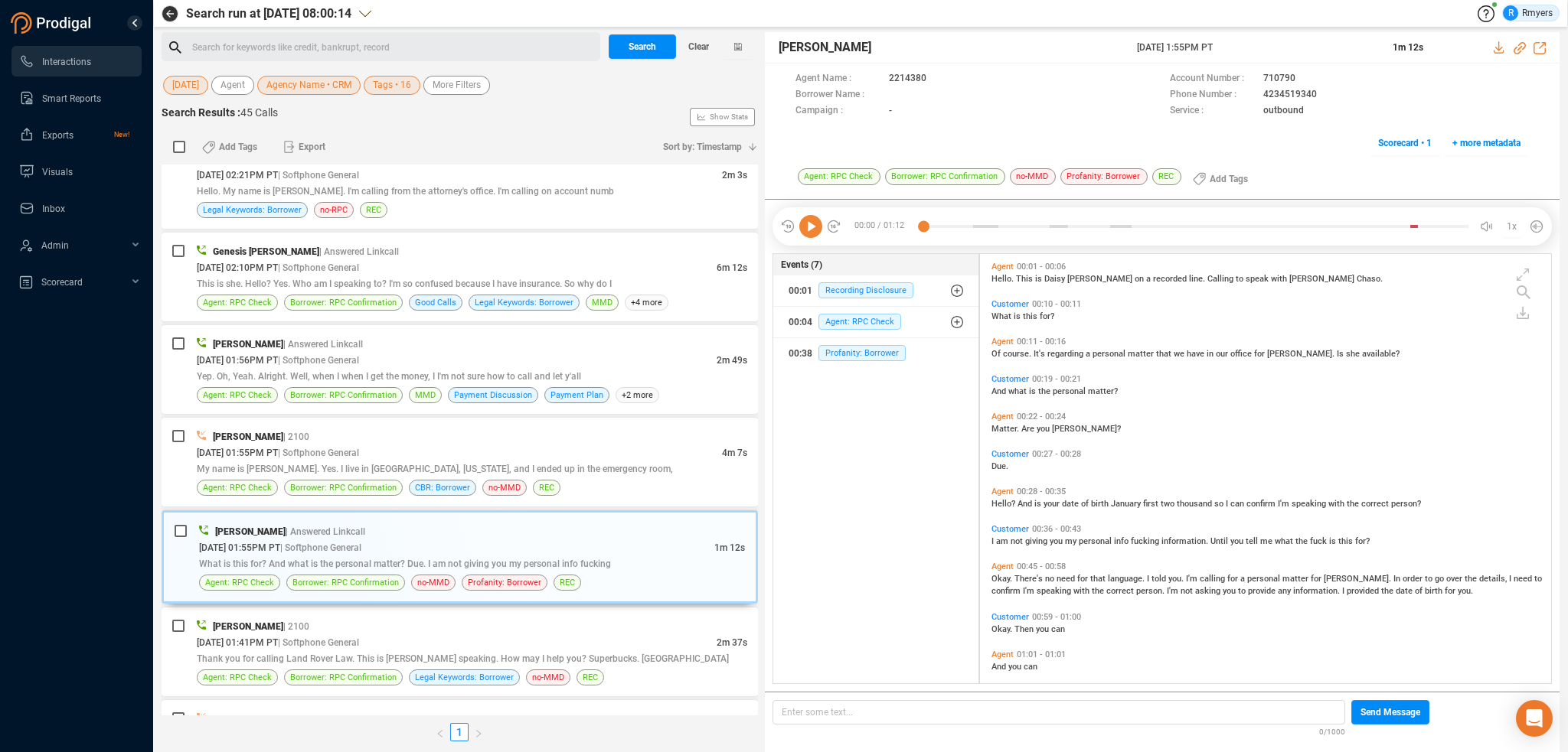
click at [808, 232] on icon at bounding box center [810, 226] width 23 height 23
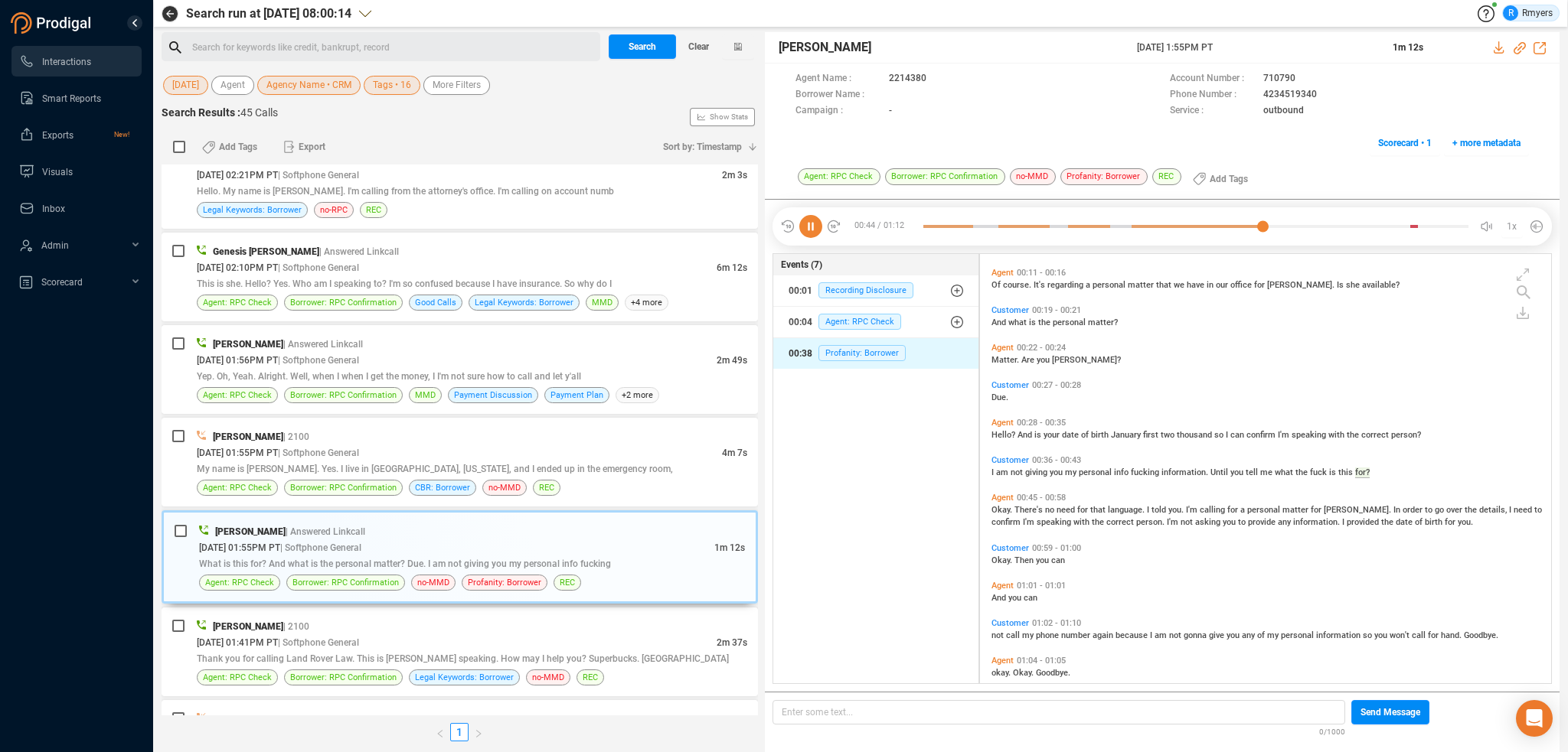
scroll to position [87, 0]
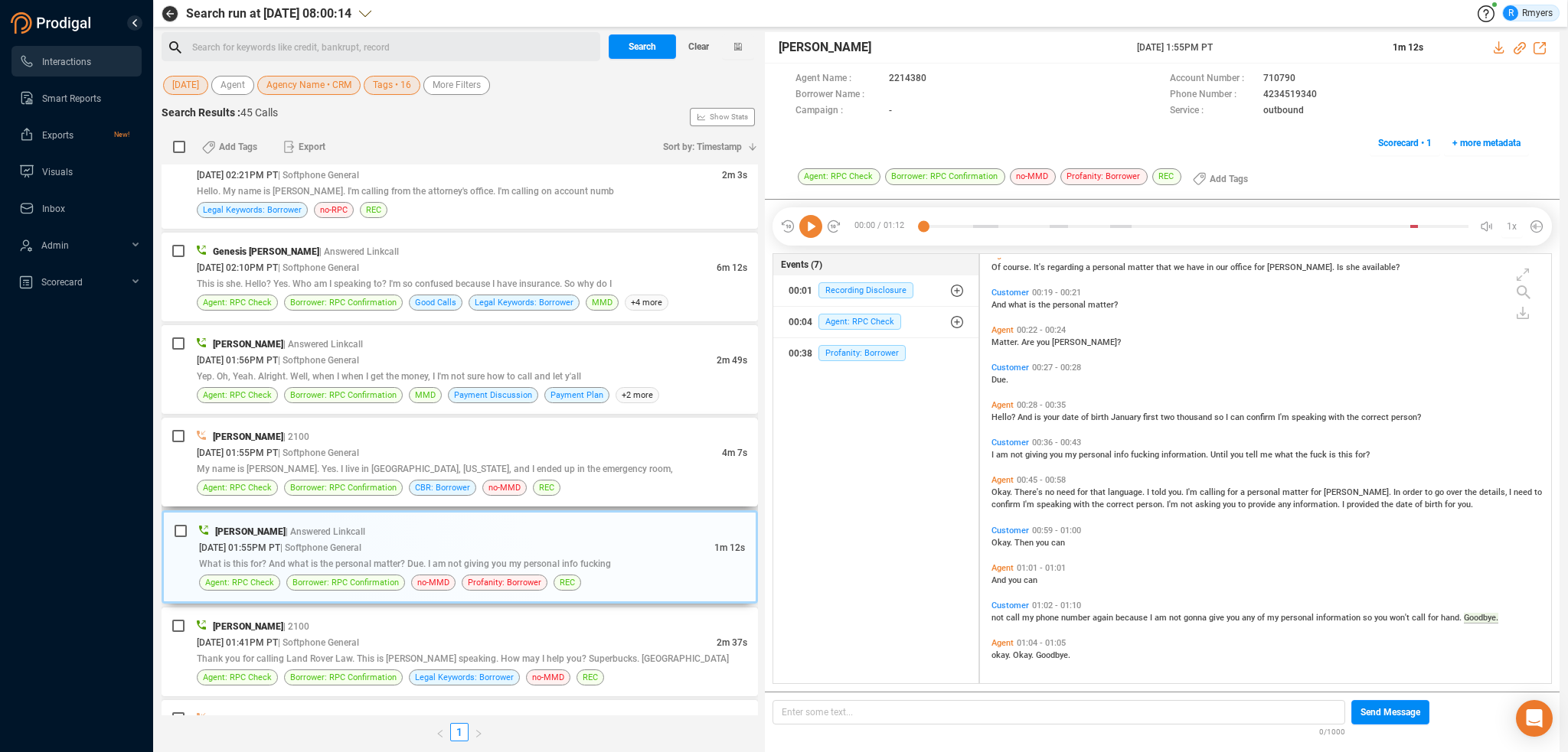
click at [407, 451] on div "09/03/2025 @ 01:55PM PT | Softphone General" at bounding box center [459, 452] width 525 height 16
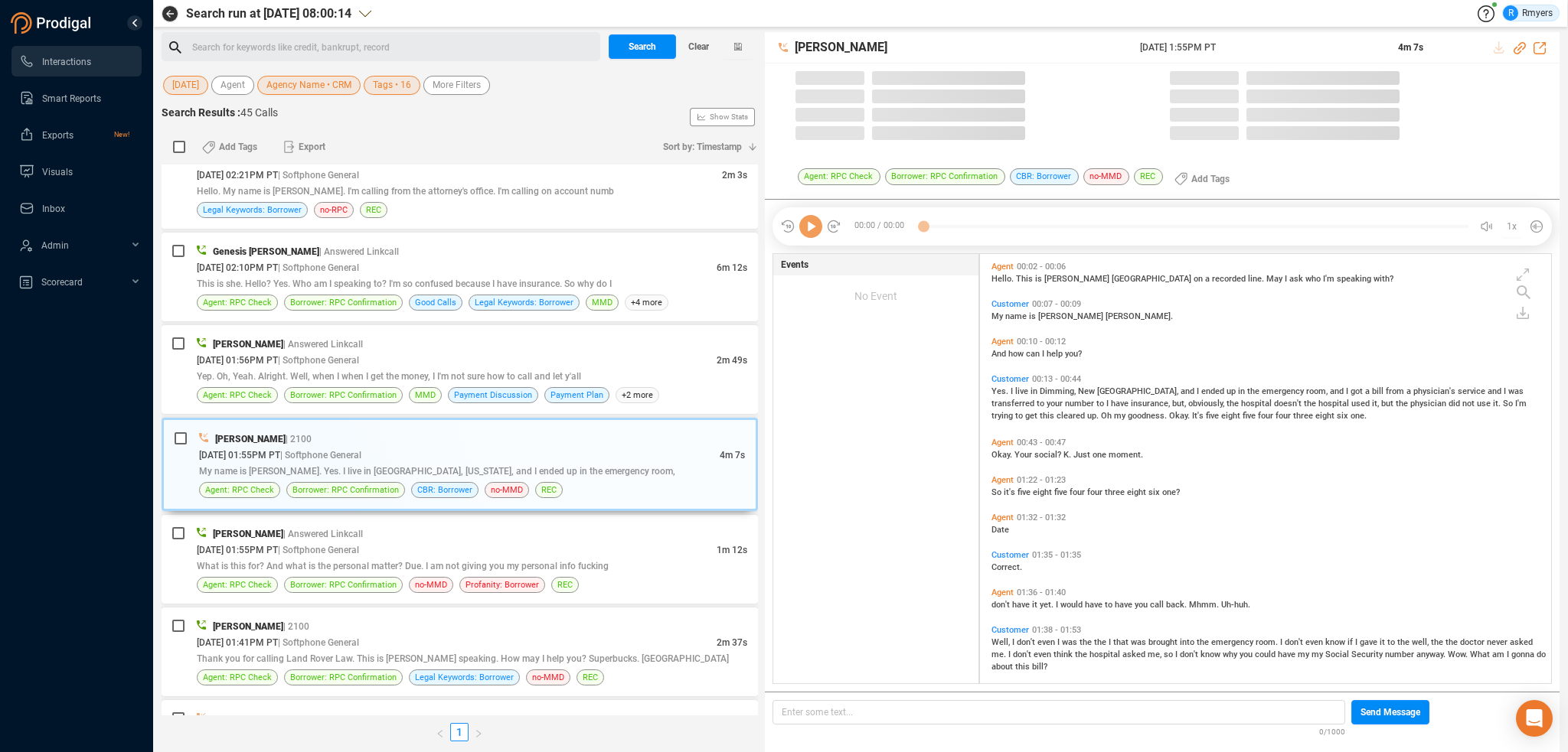
scroll to position [426, 563]
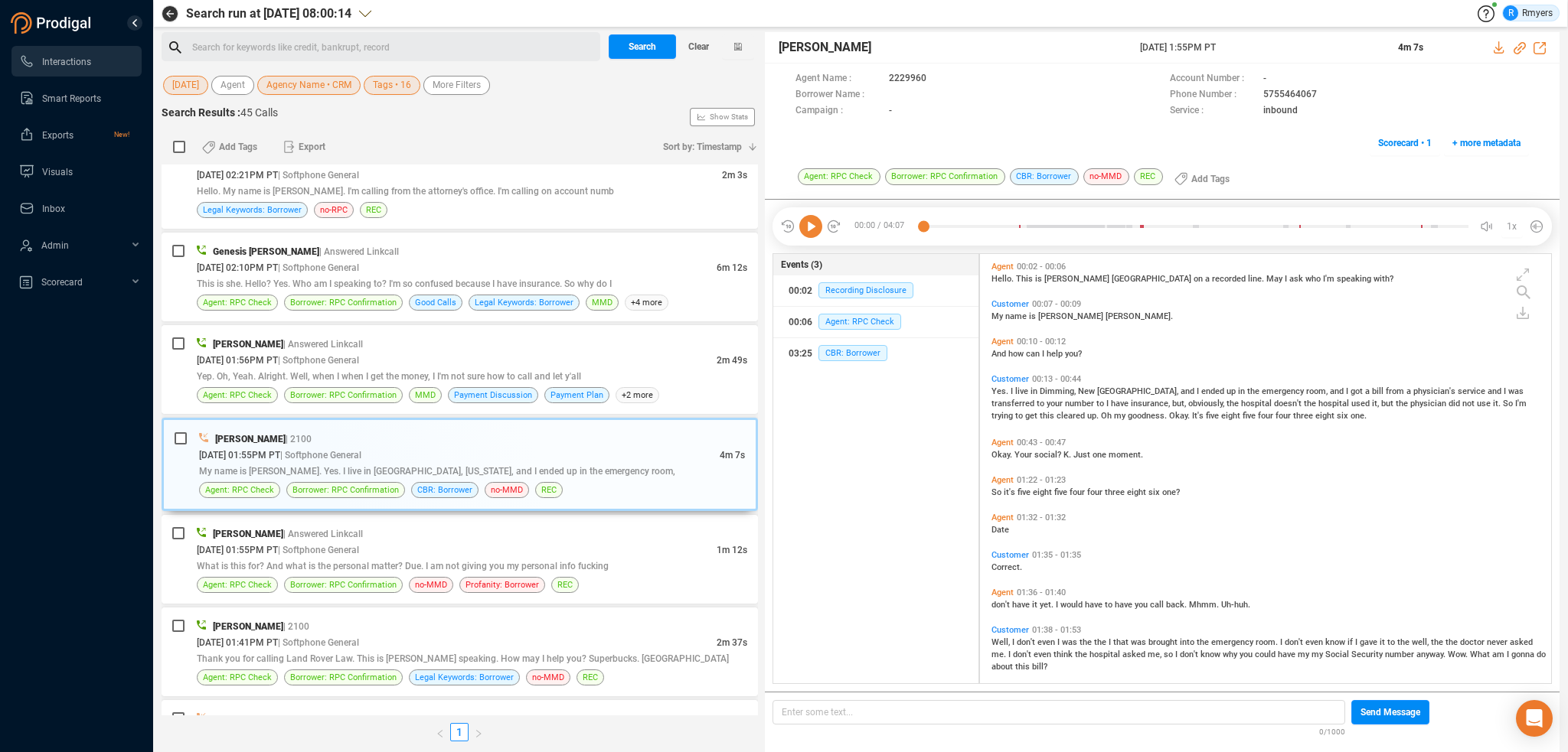
click at [817, 235] on icon at bounding box center [810, 226] width 23 height 23
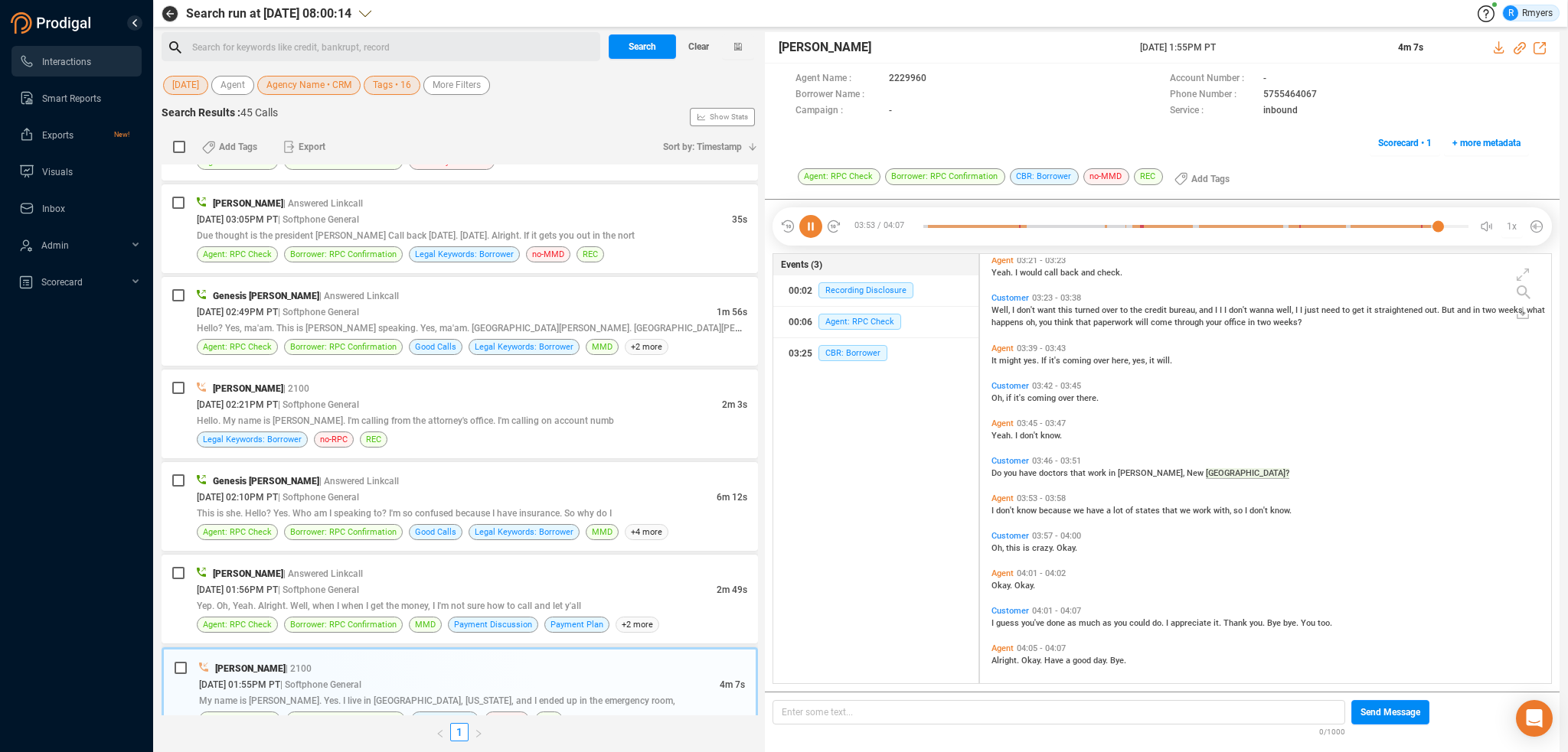
scroll to position [1090, 0]
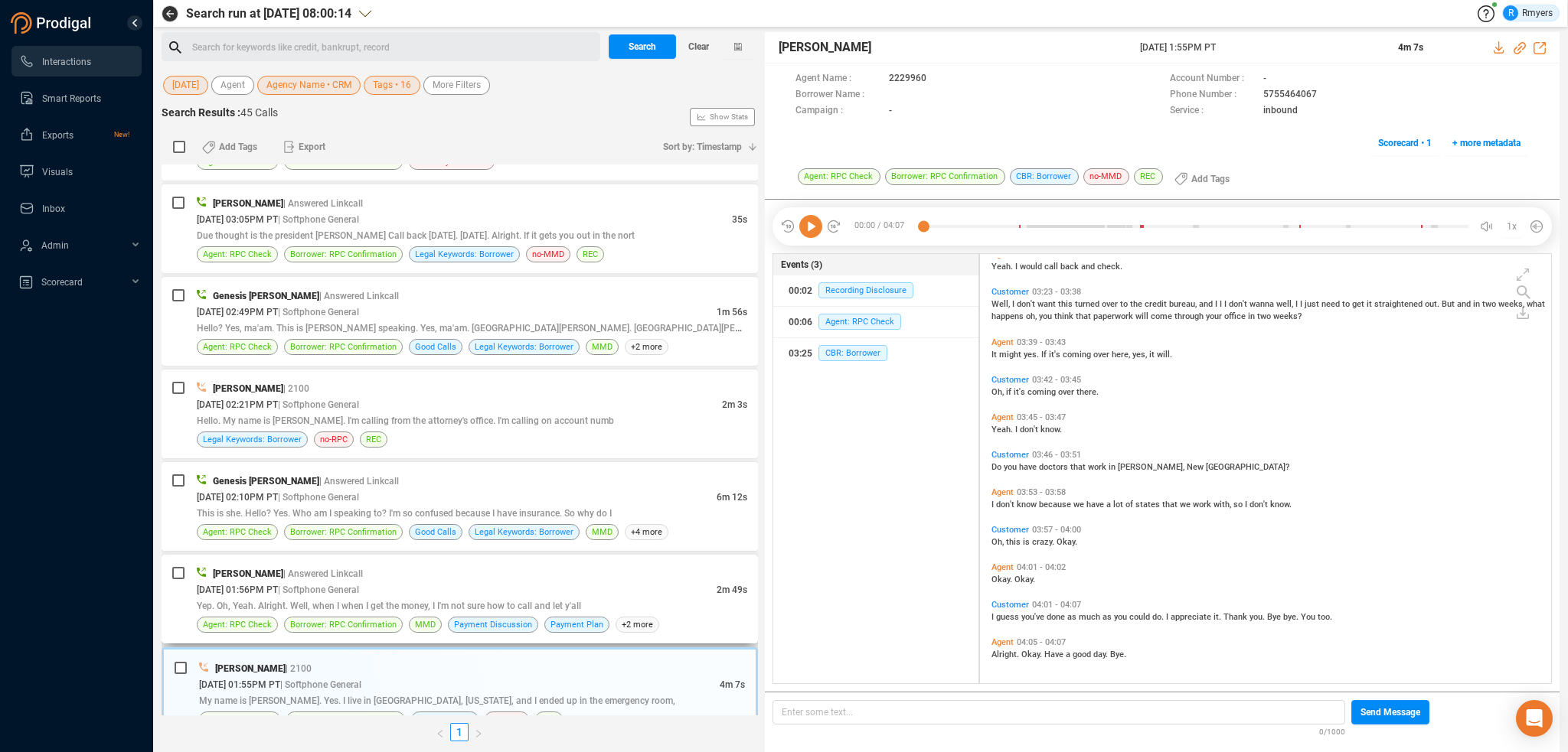
click at [352, 587] on span "| Softphone General" at bounding box center [319, 590] width 81 height 10
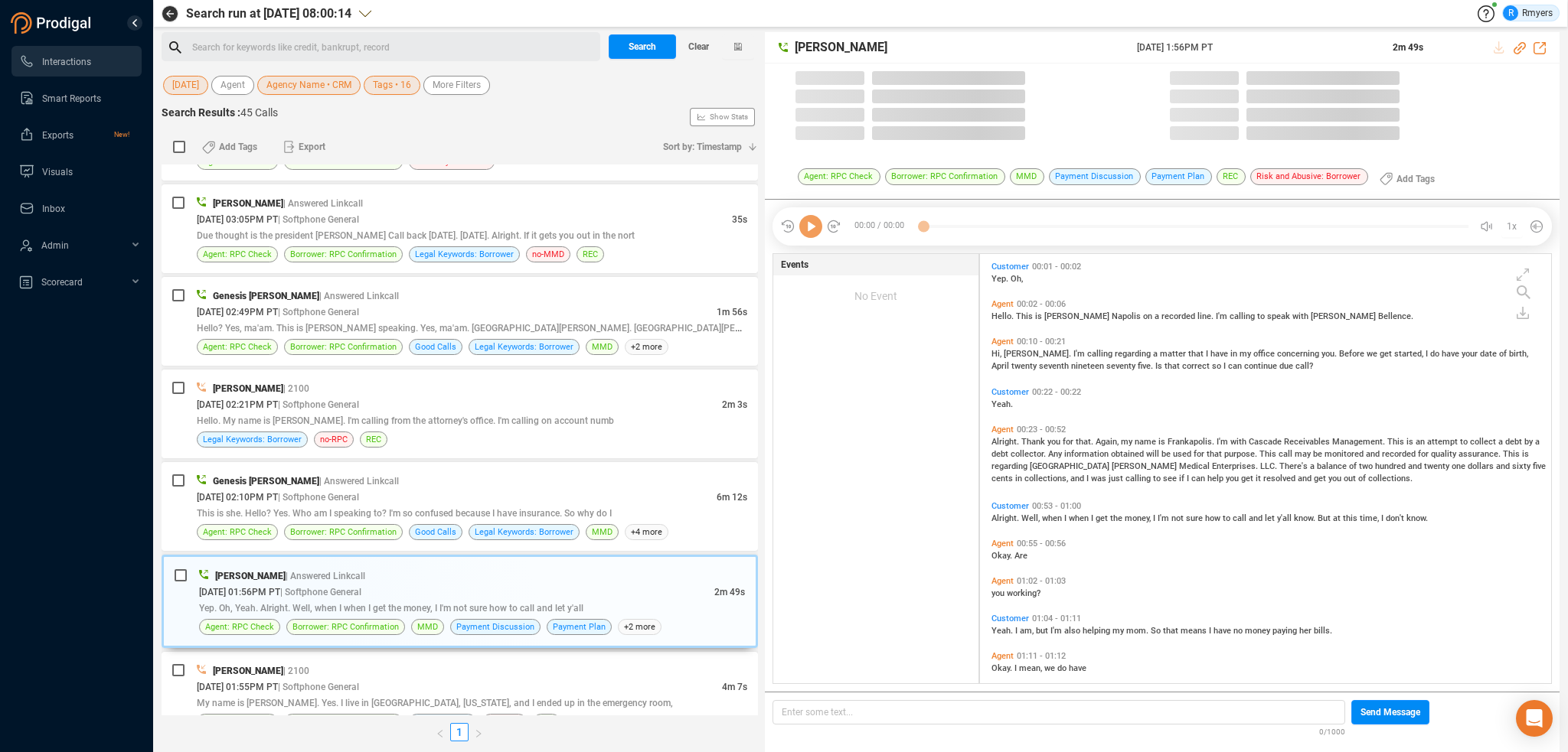
scroll to position [426, 563]
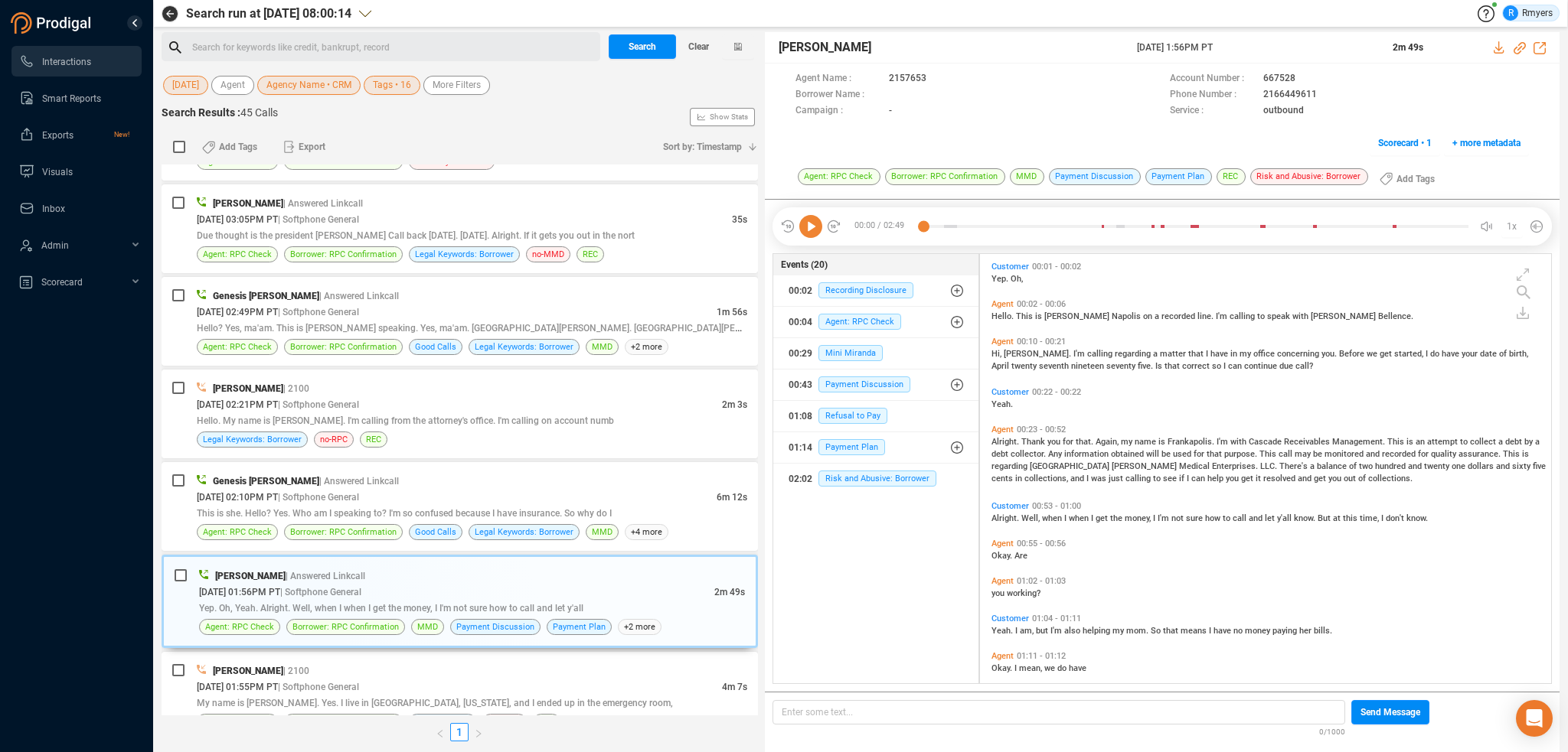
click at [816, 226] on icon at bounding box center [810, 226] width 23 height 23
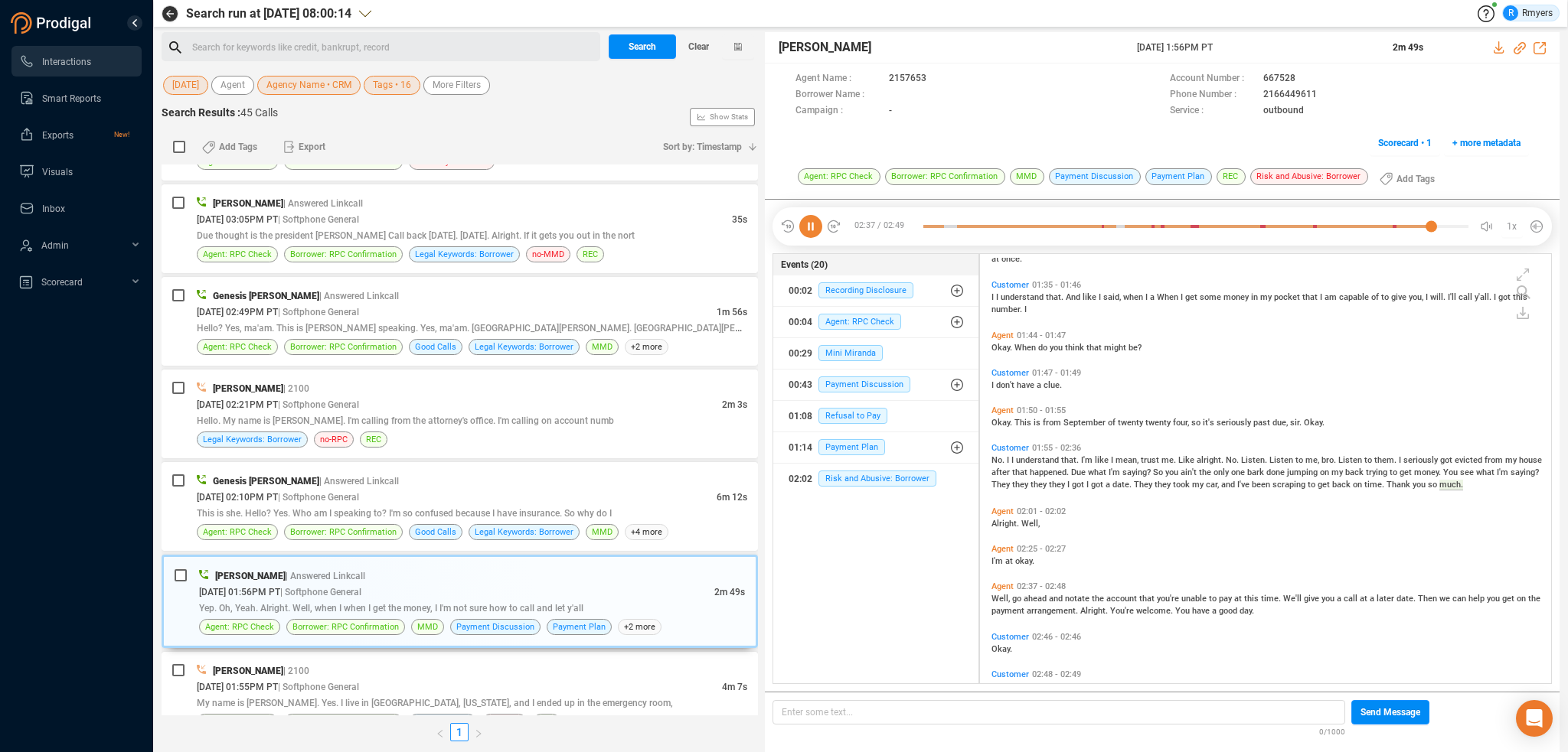
scroll to position [640, 0]
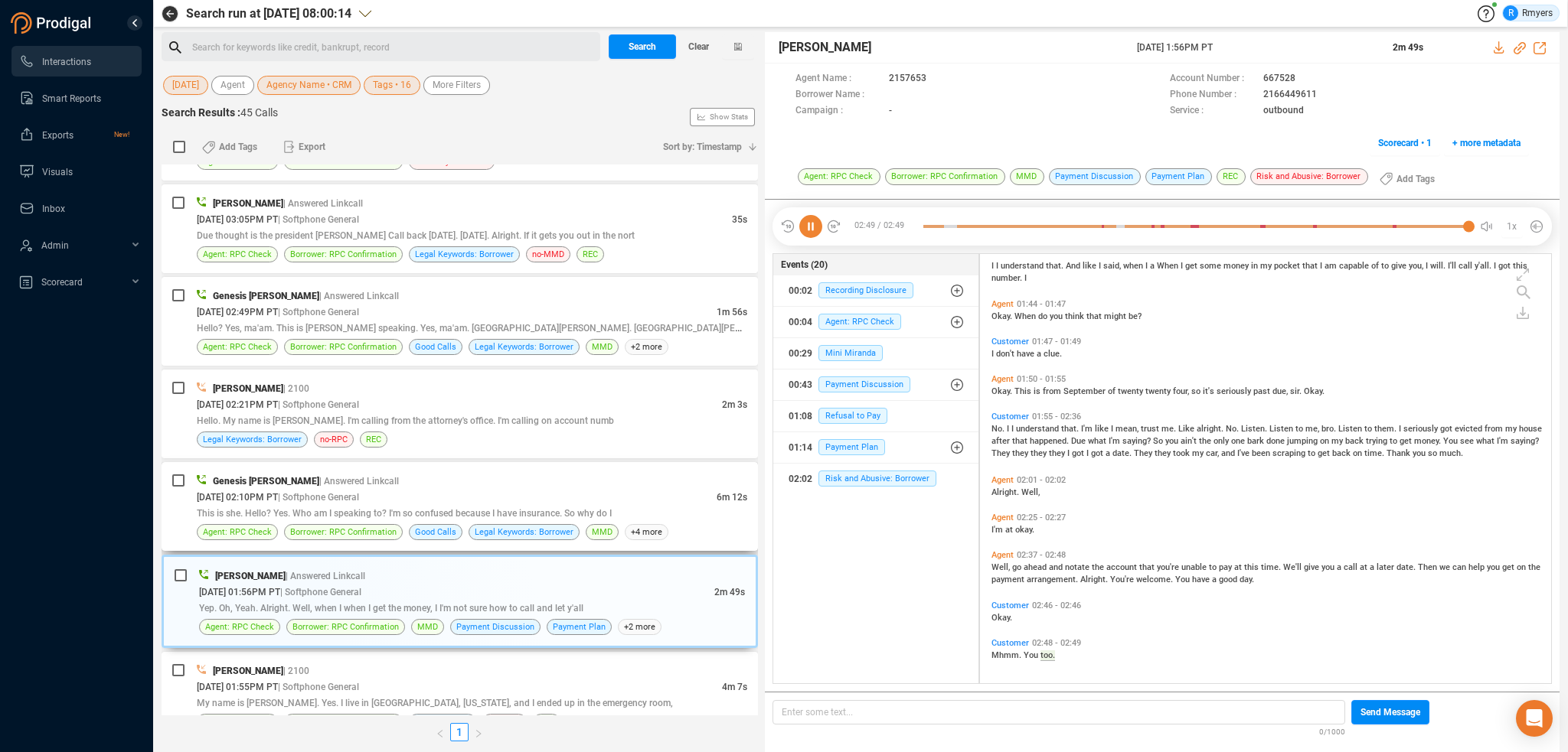
drag, startPoint x: 441, startPoint y: 488, endPoint x: 431, endPoint y: 493, distance: 11.2
click at [436, 490] on div "09/03/2025 @ 02:10PM PT | Softphone General" at bounding box center [457, 496] width 520 height 16
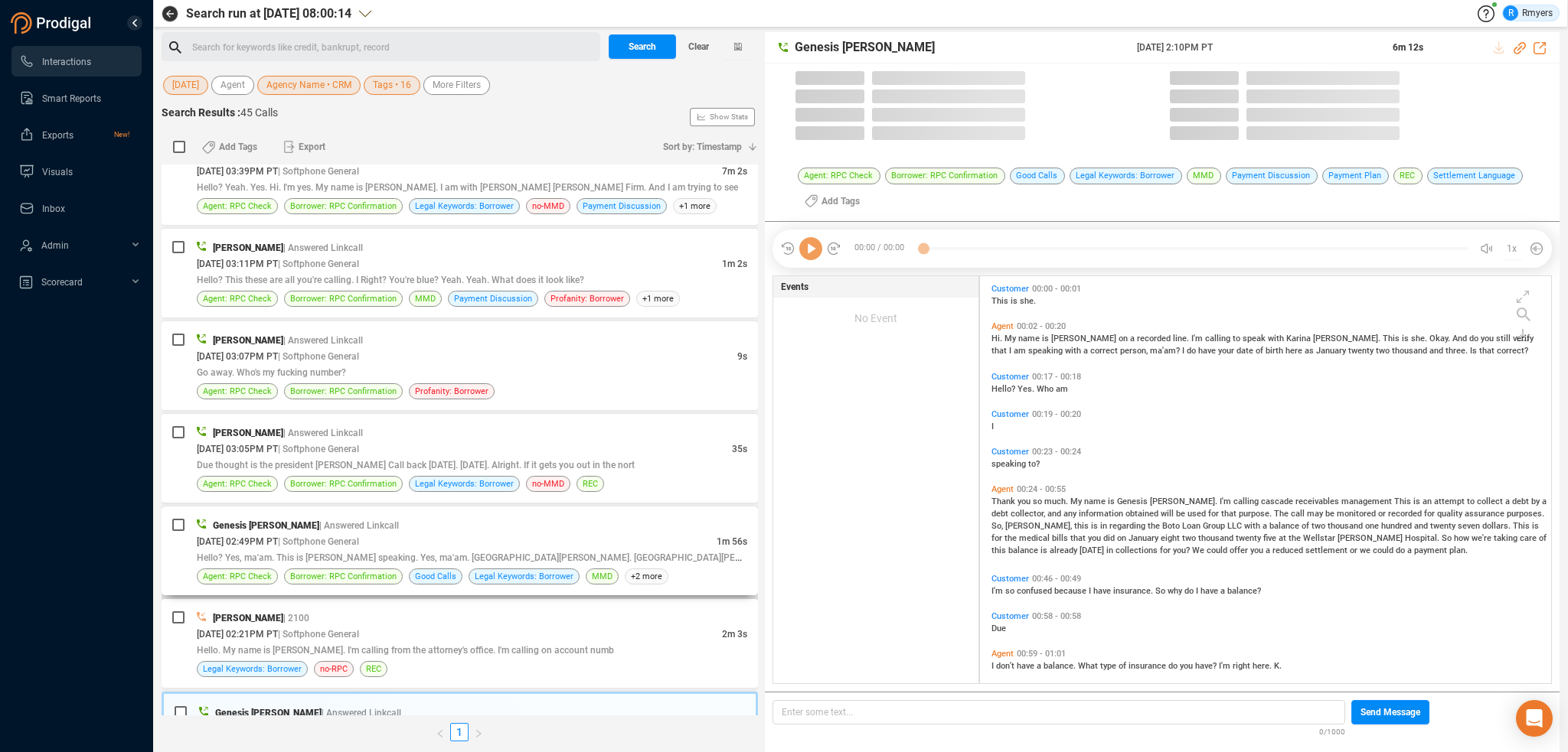
scroll to position [405, 563]
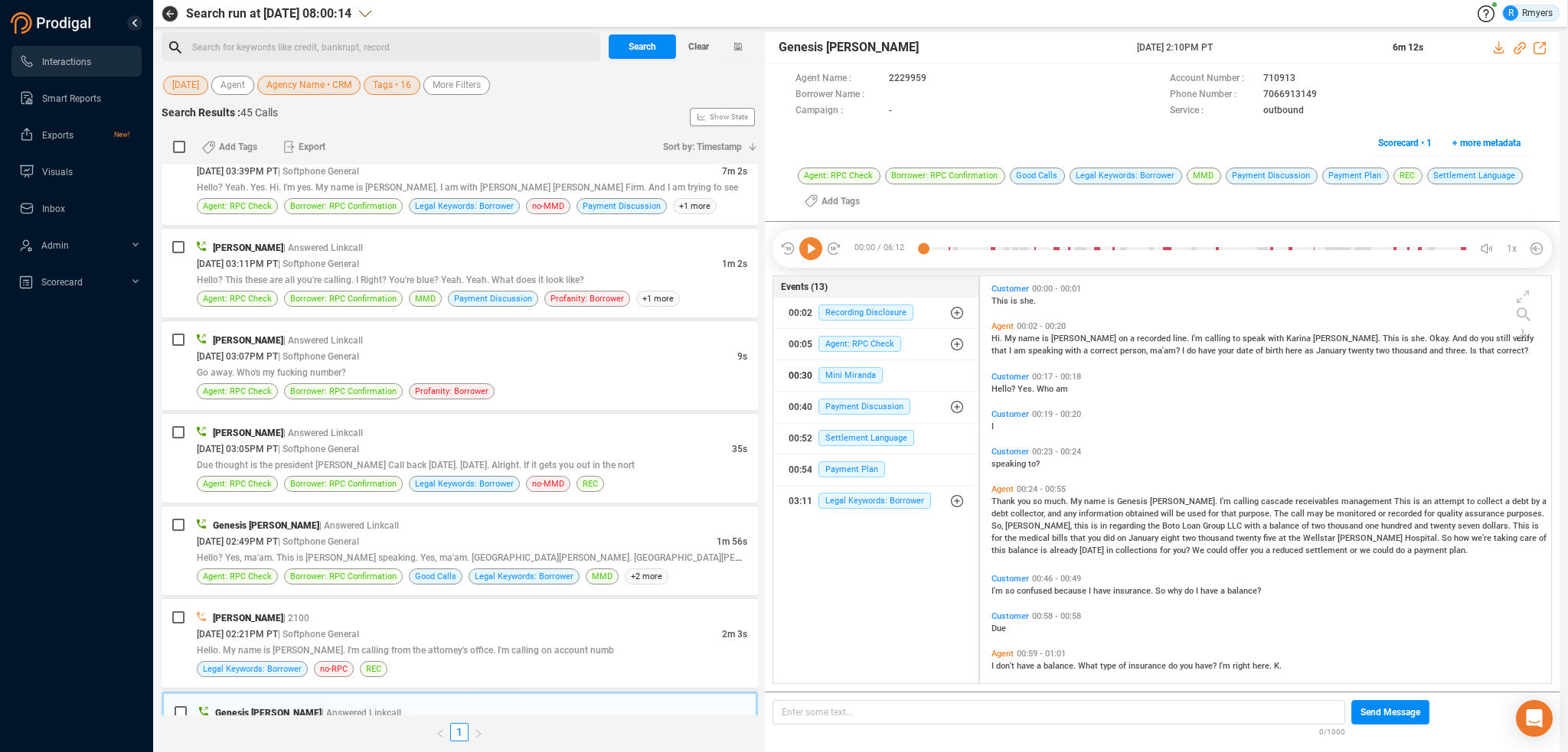
click at [861, 364] on div "00:30 Mini Miranda" at bounding box center [875, 376] width 174 height 24
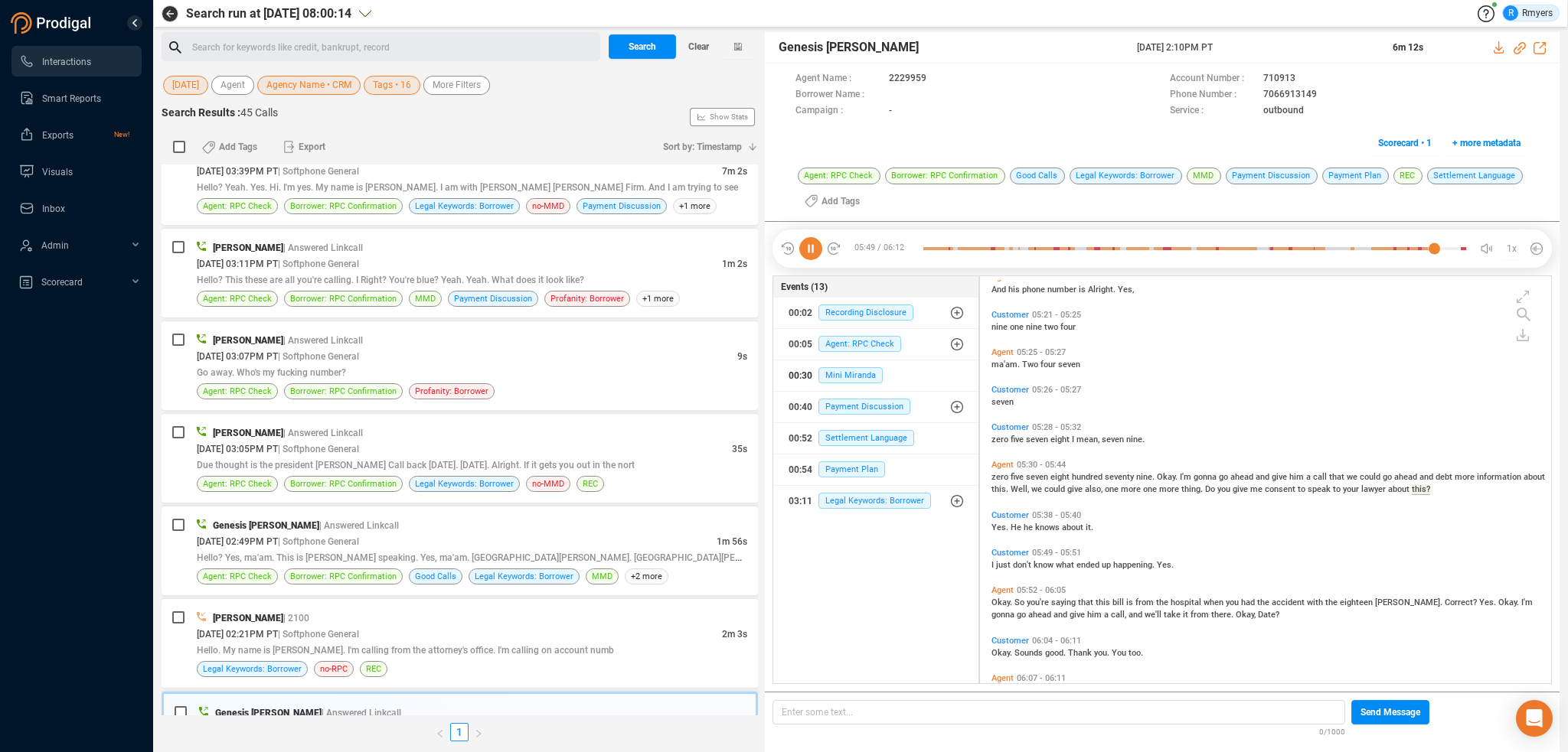
scroll to position [2266, 0]
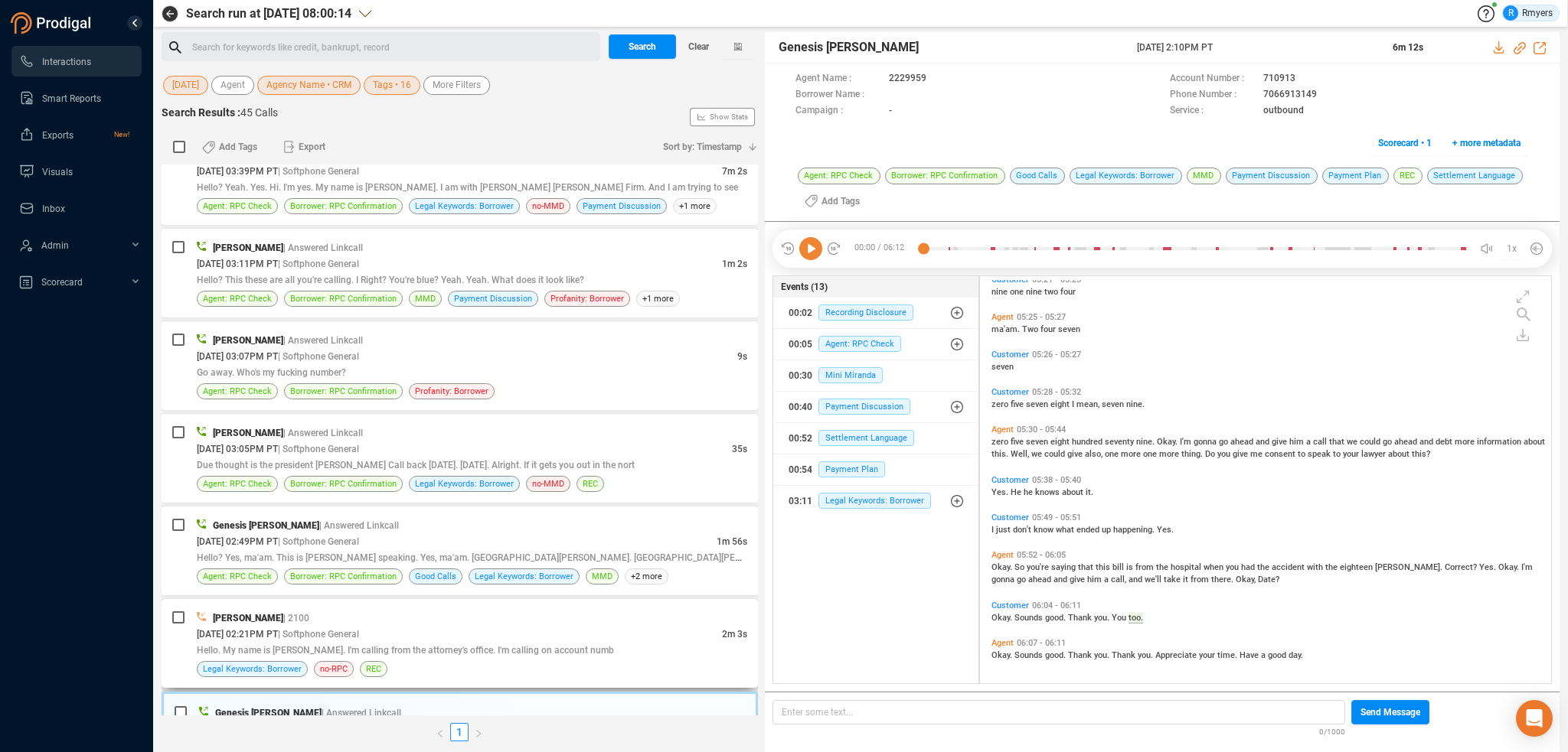
click at [548, 645] on span "Hello. My name is Zubin Couture. I'm calling from the attorney's office. I'm ca…" at bounding box center [405, 651] width 417 height 10
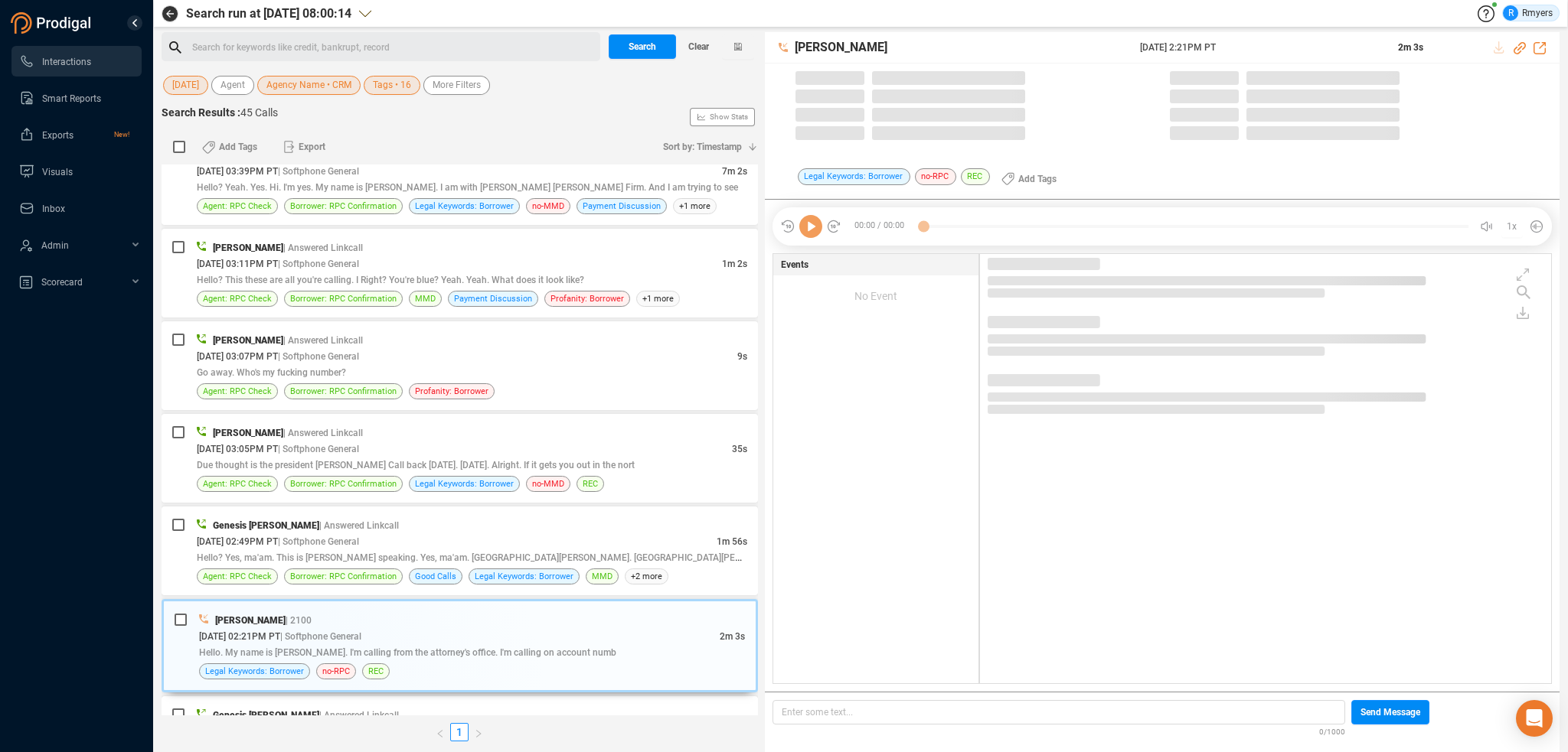
click at [811, 231] on icon at bounding box center [810, 226] width 23 height 23
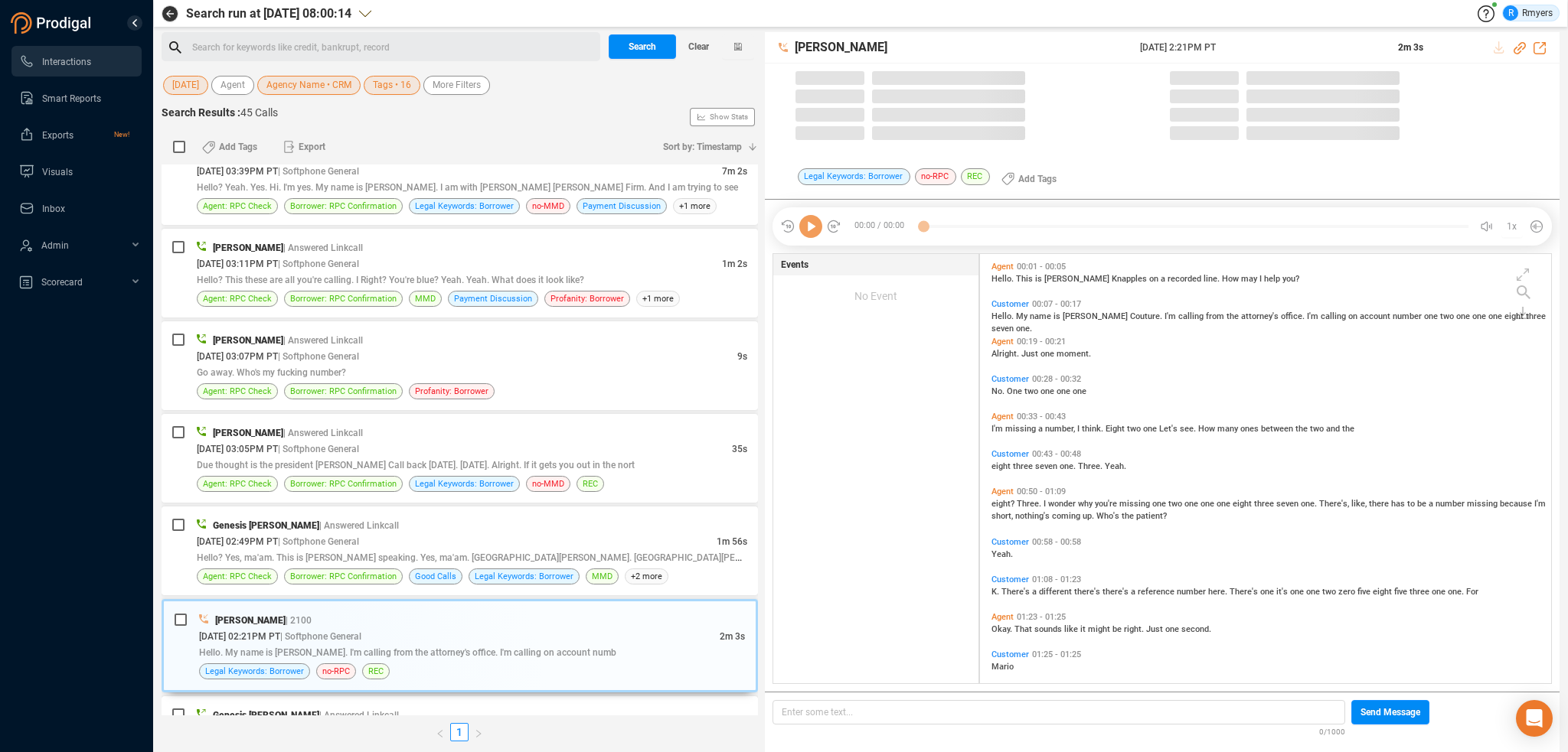
scroll to position [426, 563]
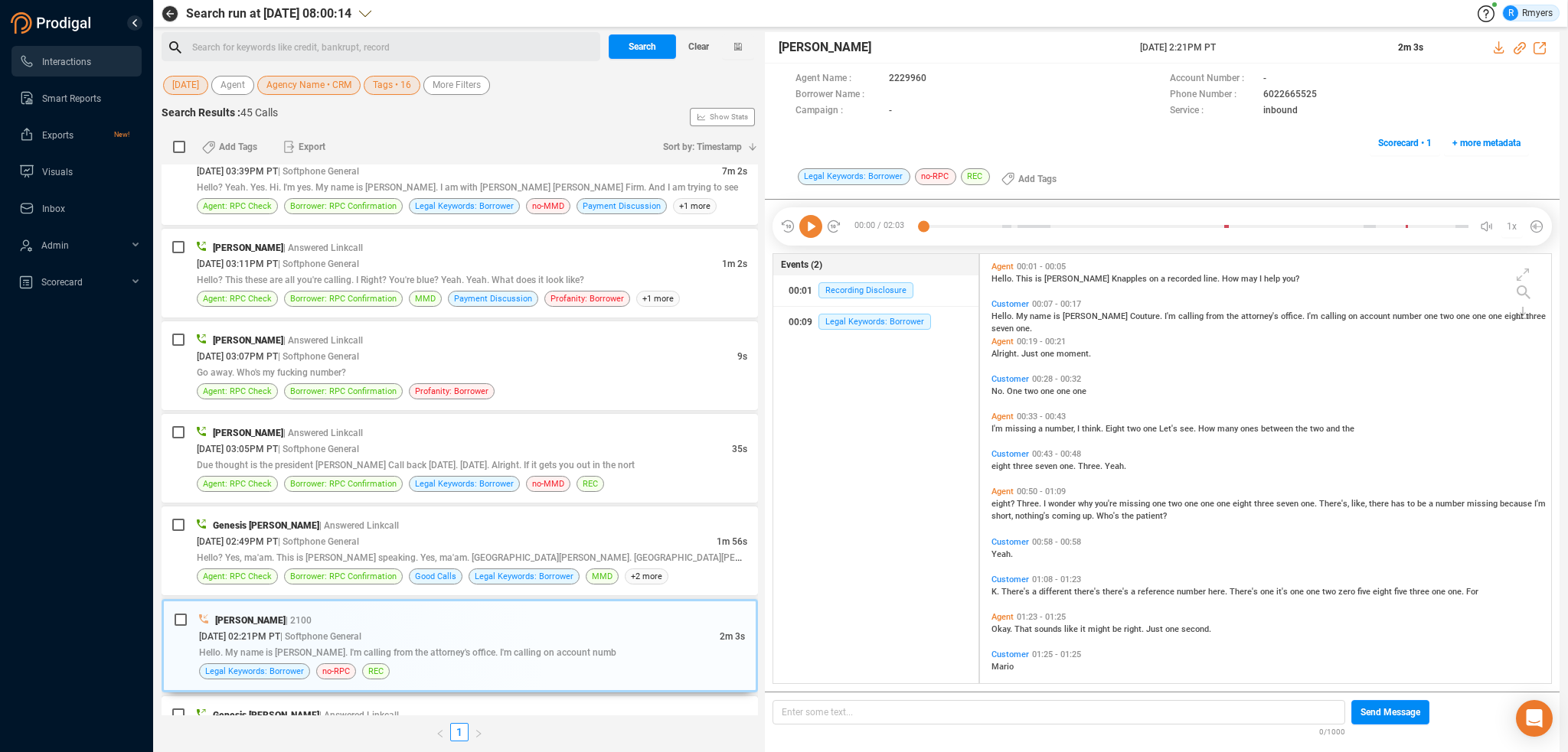
click at [813, 232] on icon at bounding box center [810, 226] width 23 height 23
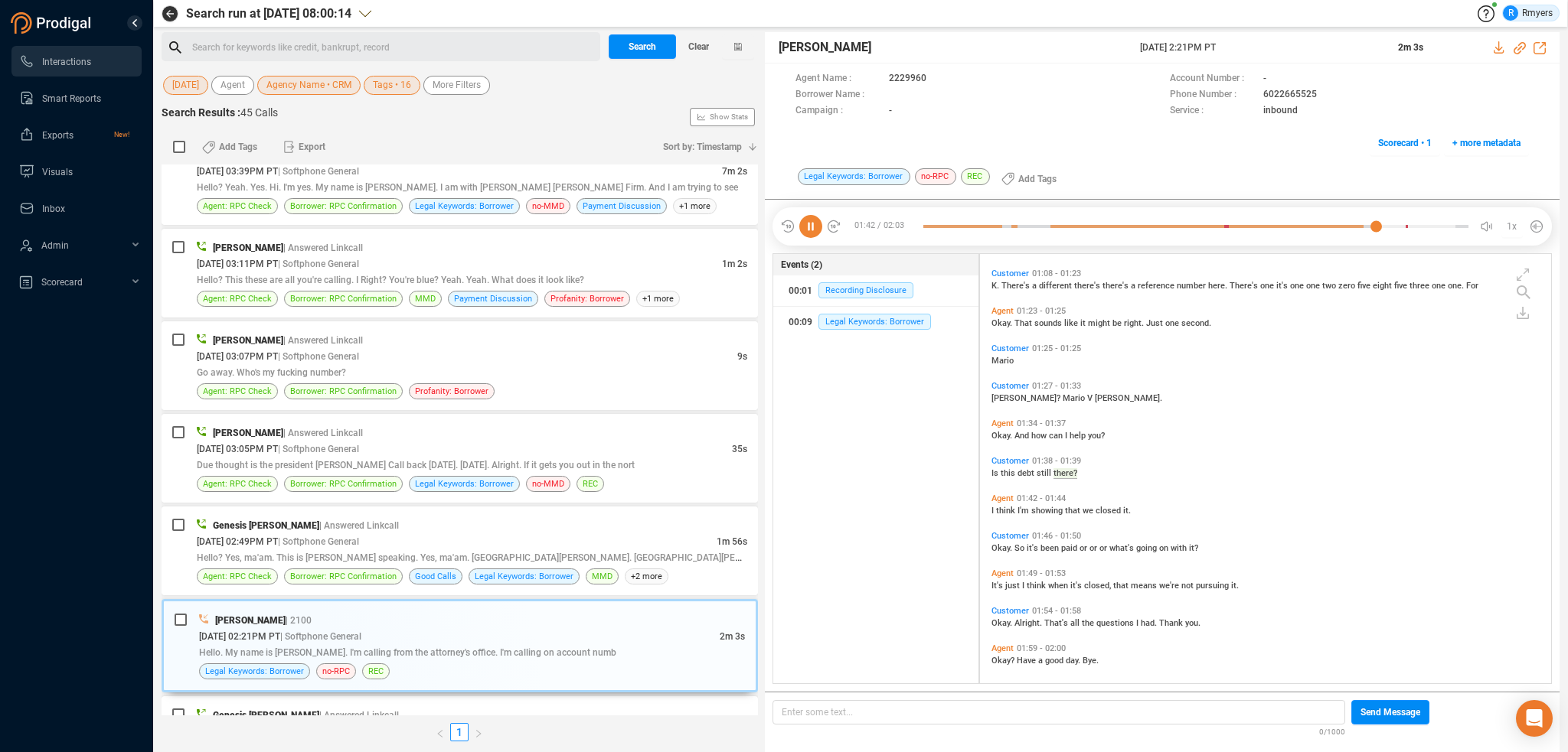
scroll to position [312, 0]
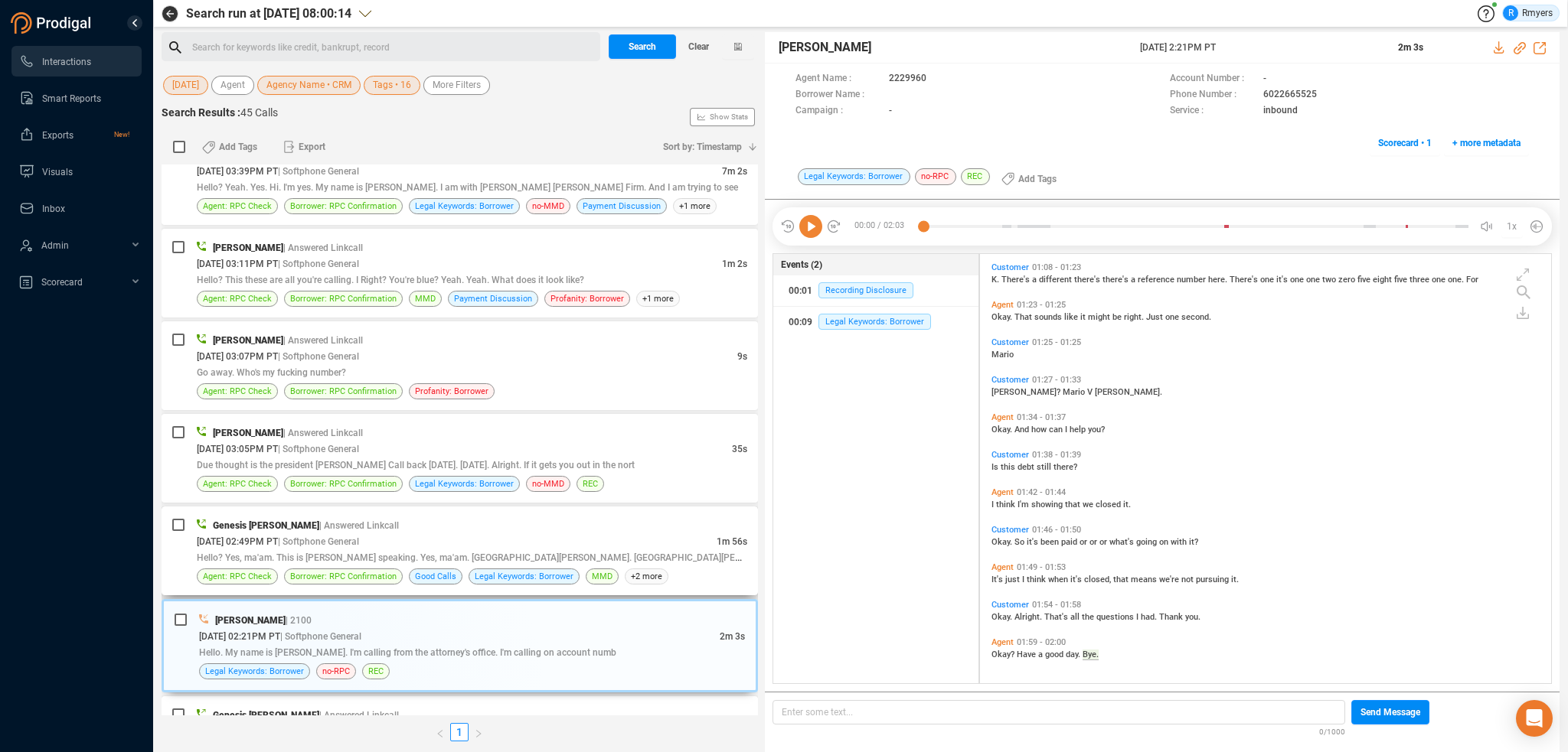
click at [586, 568] on div "MMD" at bounding box center [602, 576] width 33 height 16
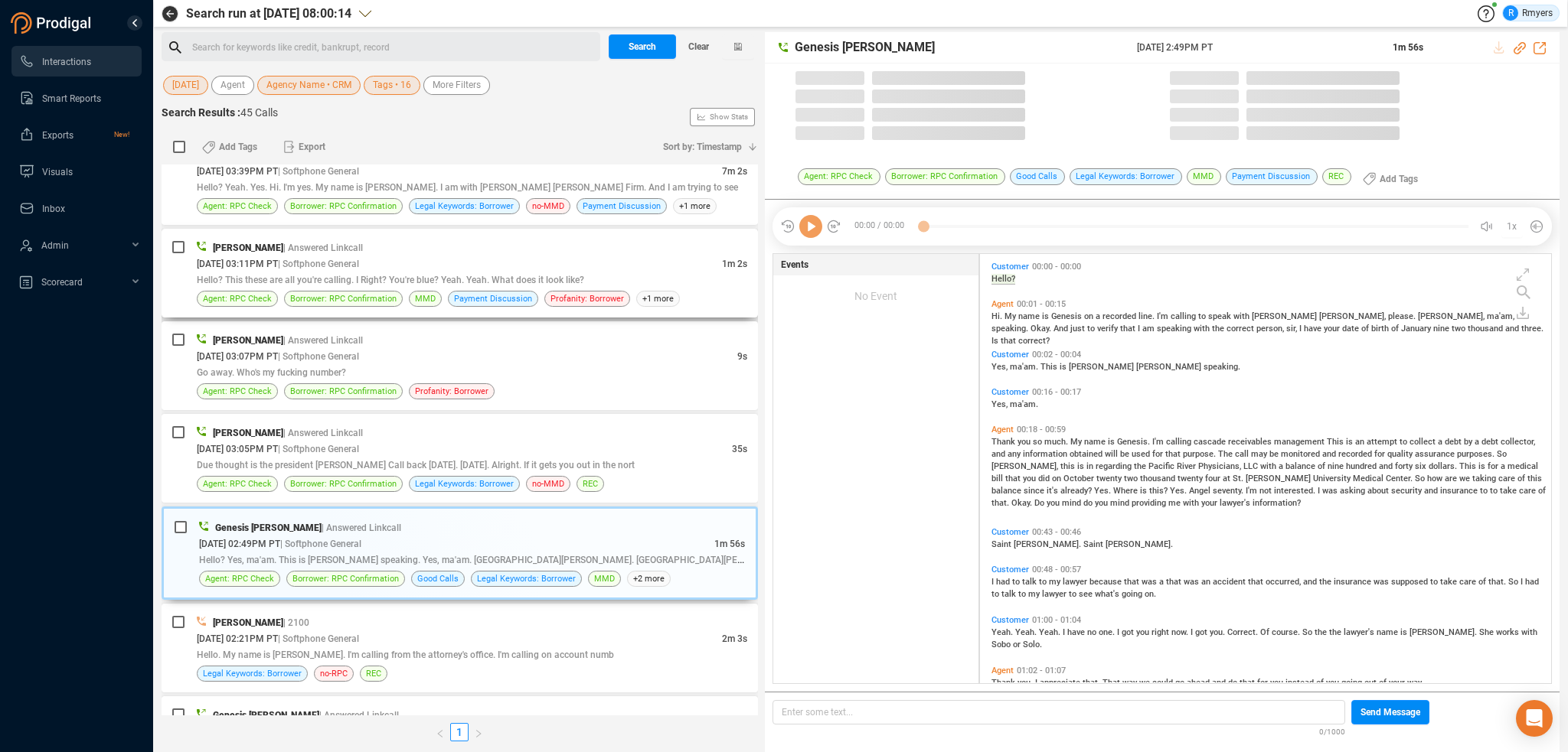
scroll to position [426, 563]
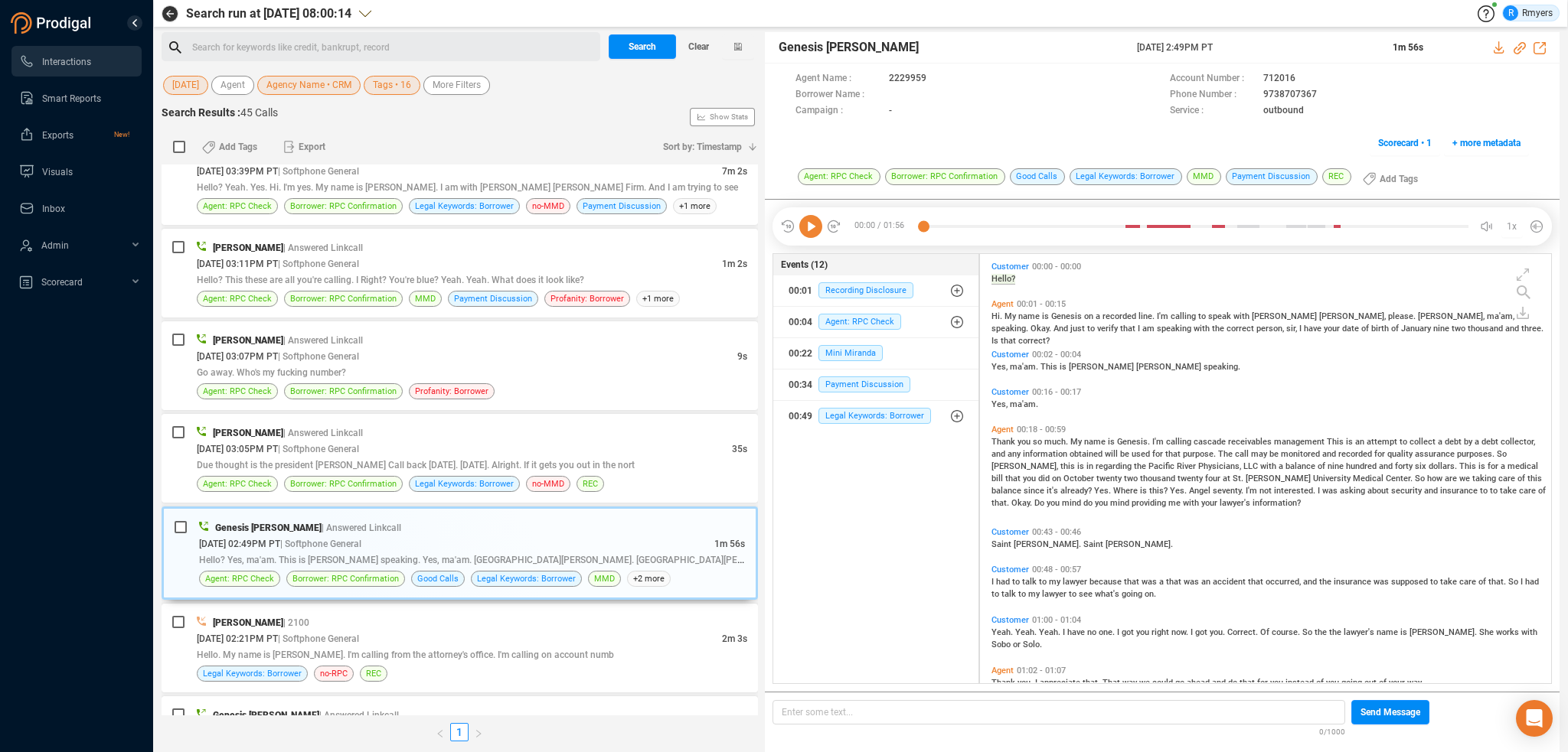
click at [808, 233] on icon at bounding box center [810, 226] width 23 height 23
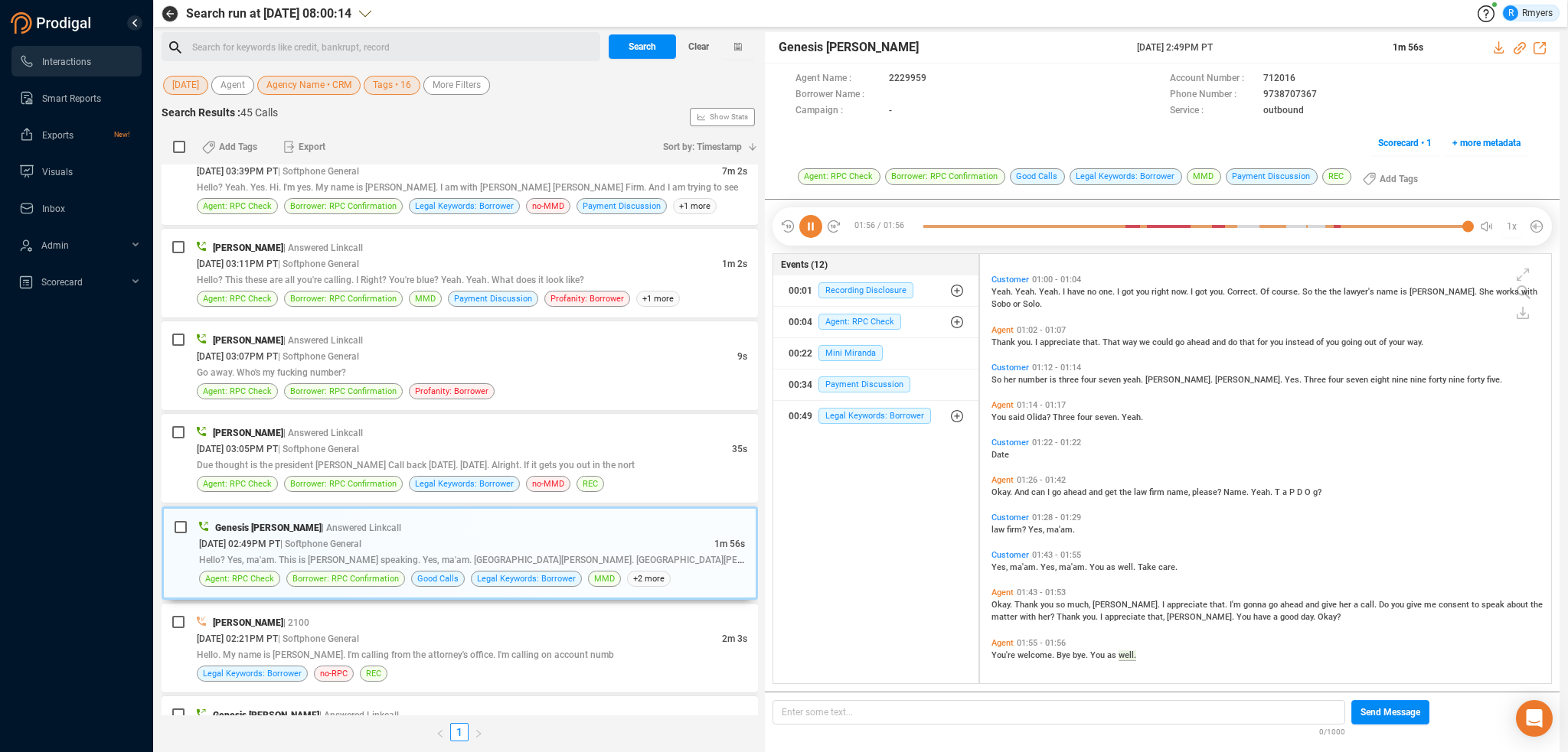
scroll to position [0, 0]
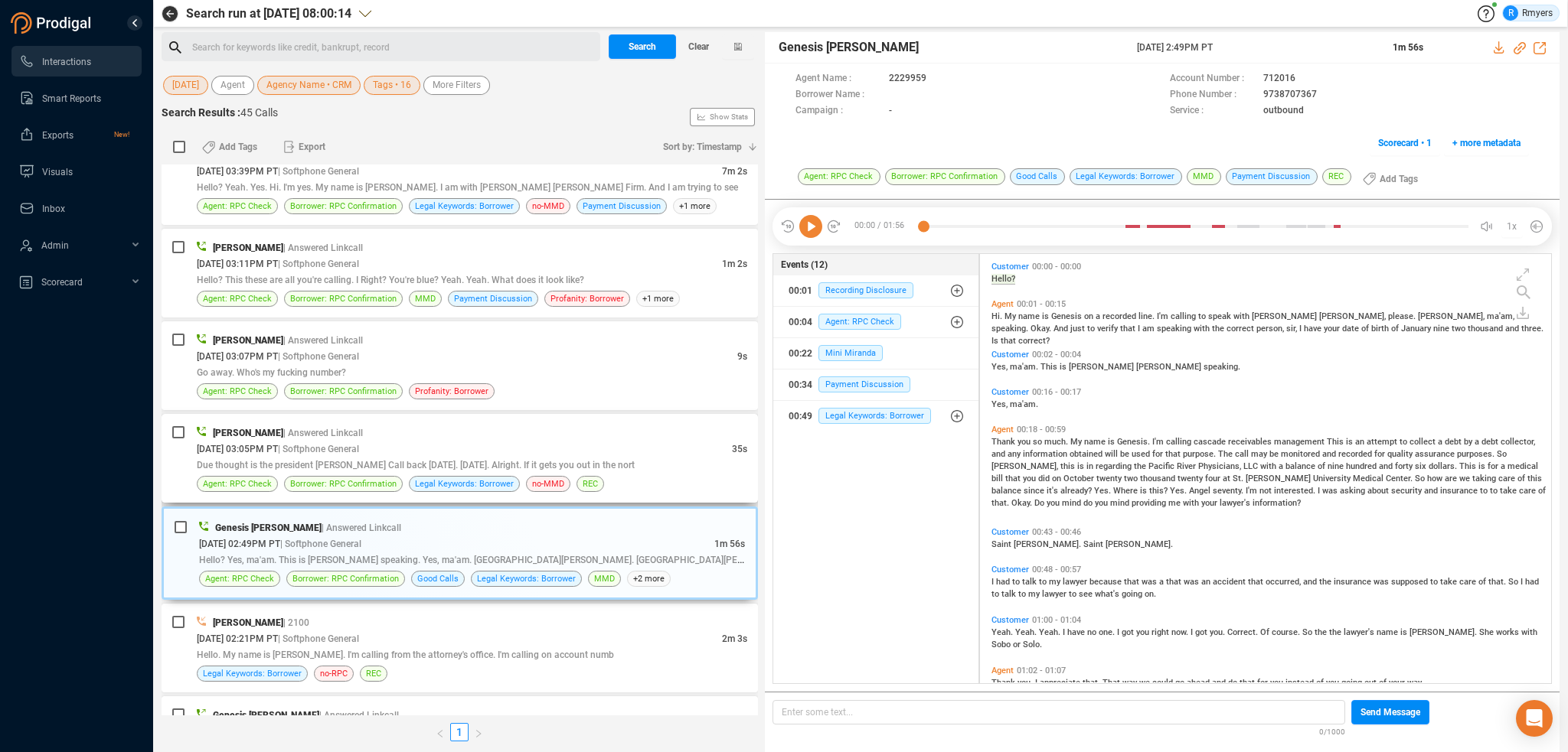
drag, startPoint x: 291, startPoint y: 453, endPoint x: 482, endPoint y: 426, distance: 192.9
click at [291, 454] on div "09/03/2025 @ 03:05PM PT | Softphone General" at bounding box center [464, 449] width 535 height 16
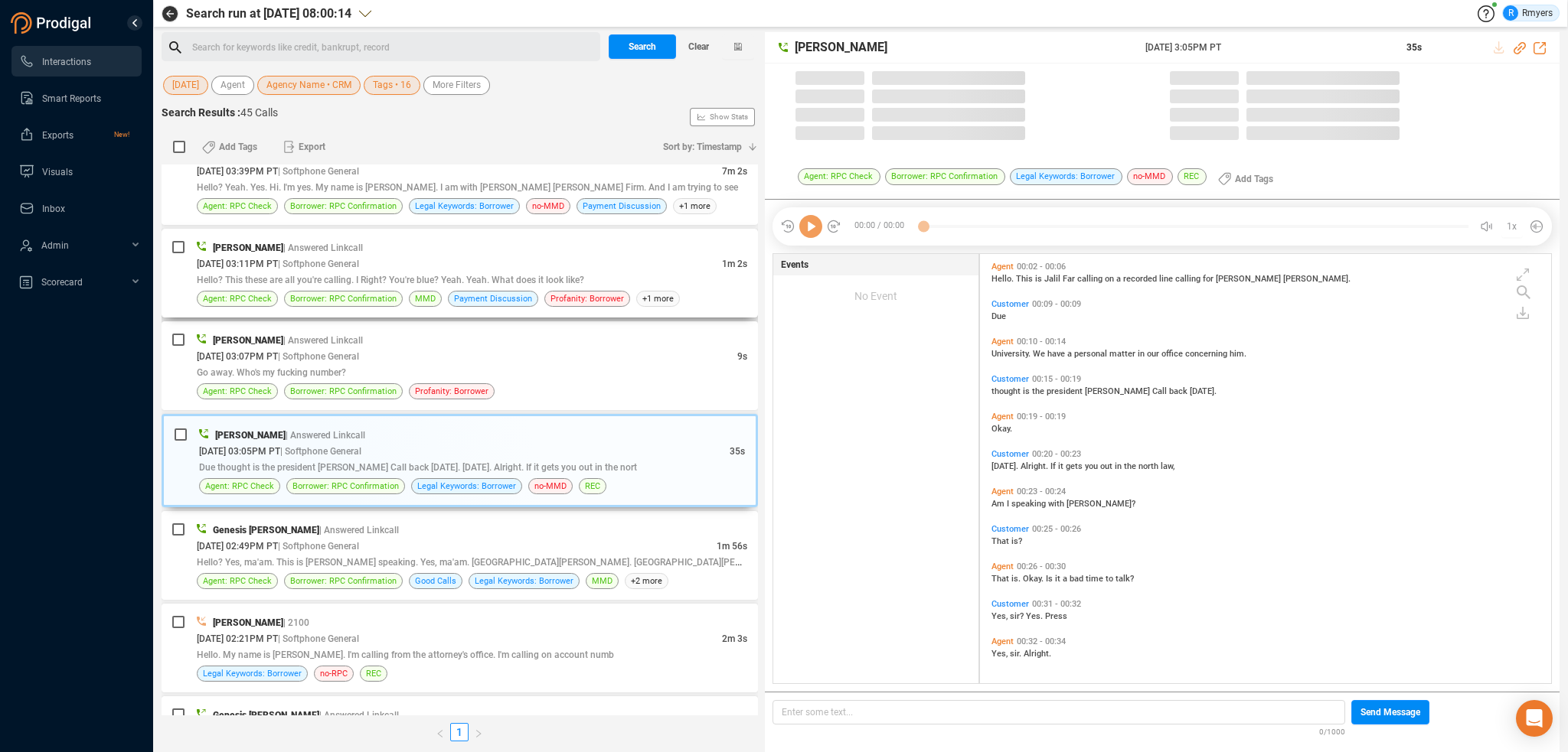
scroll to position [426, 563]
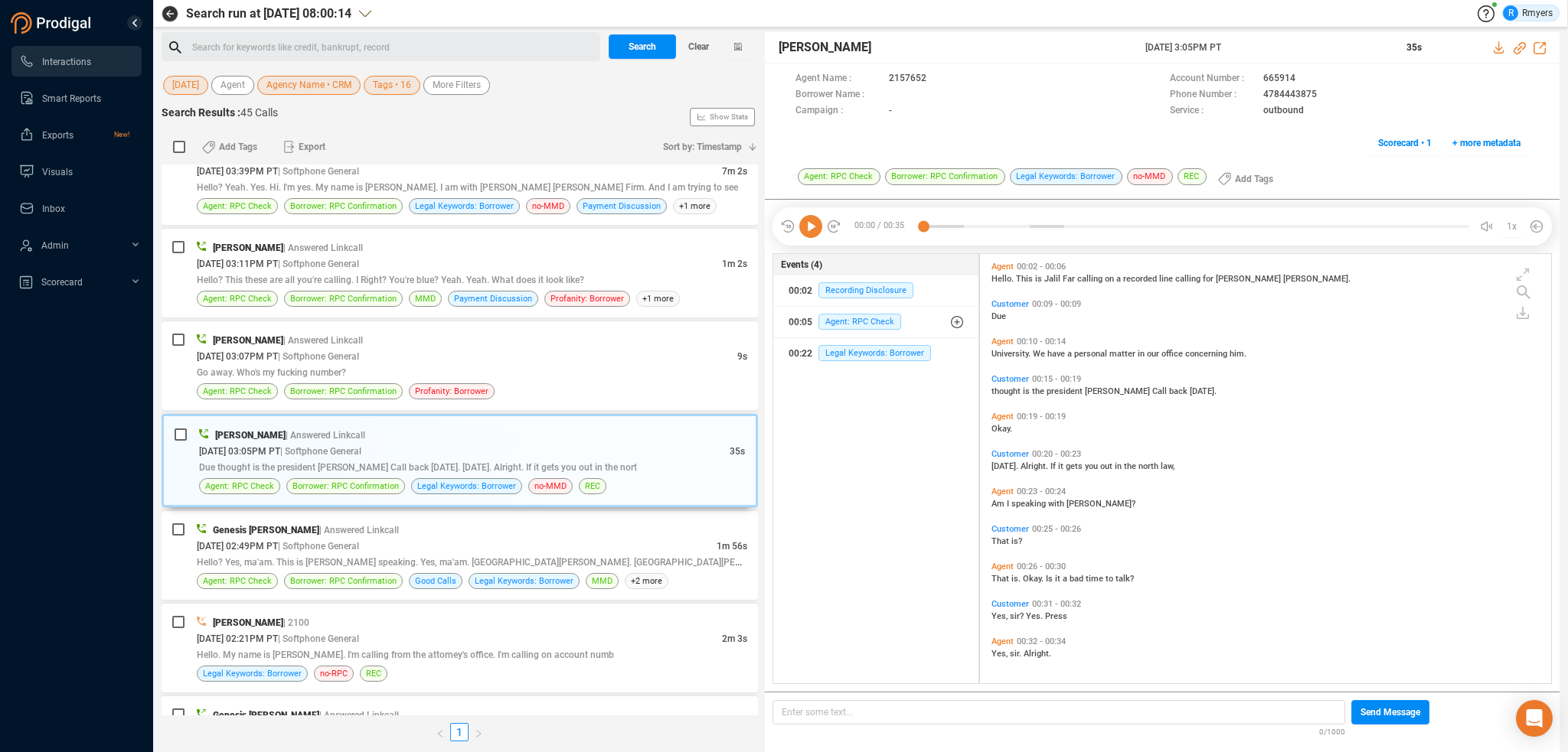
click at [806, 230] on icon at bounding box center [810, 226] width 23 height 23
drag, startPoint x: 539, startPoint y: 381, endPoint x: 541, endPoint y: 367, distance: 14.1
click at [540, 380] on div "Jalil Farrakhan | Answered Linkcall 09/03/2025 @ 03:07PM PT | Softphone General…" at bounding box center [472, 366] width 550 height 68
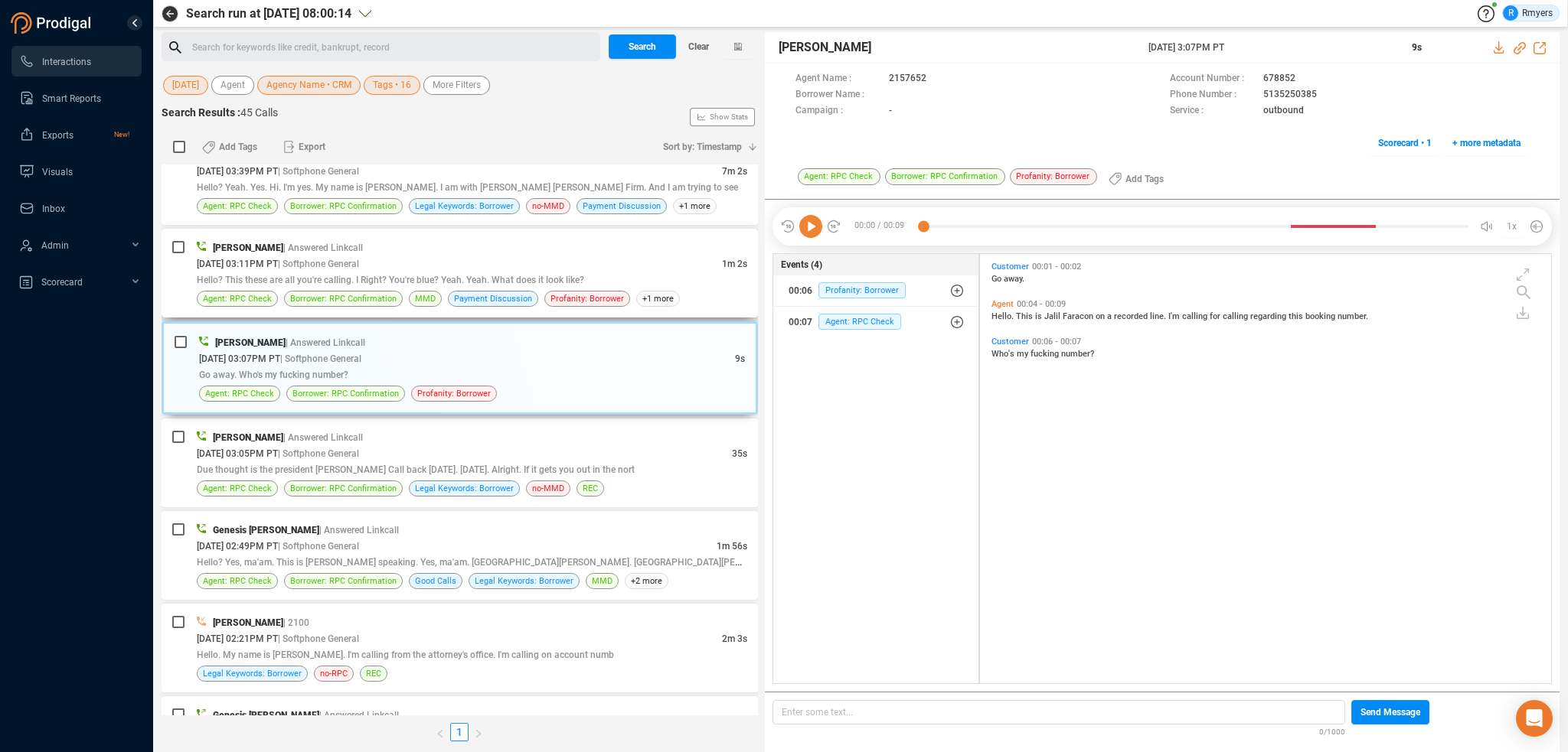
click at [522, 256] on div "09/03/2025 @ 03:11PM PT | Softphone General" at bounding box center [459, 263] width 525 height 16
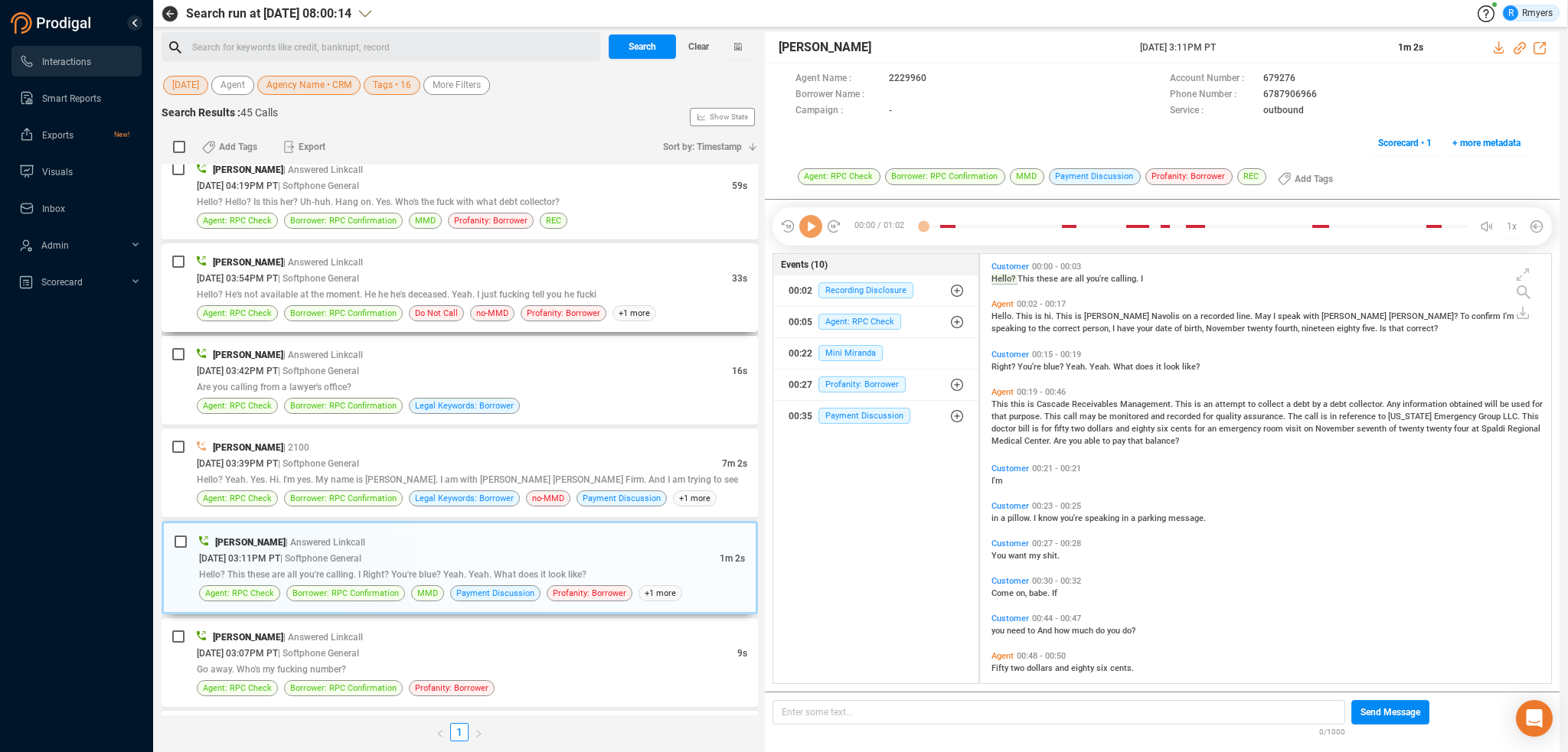
scroll to position [0, 0]
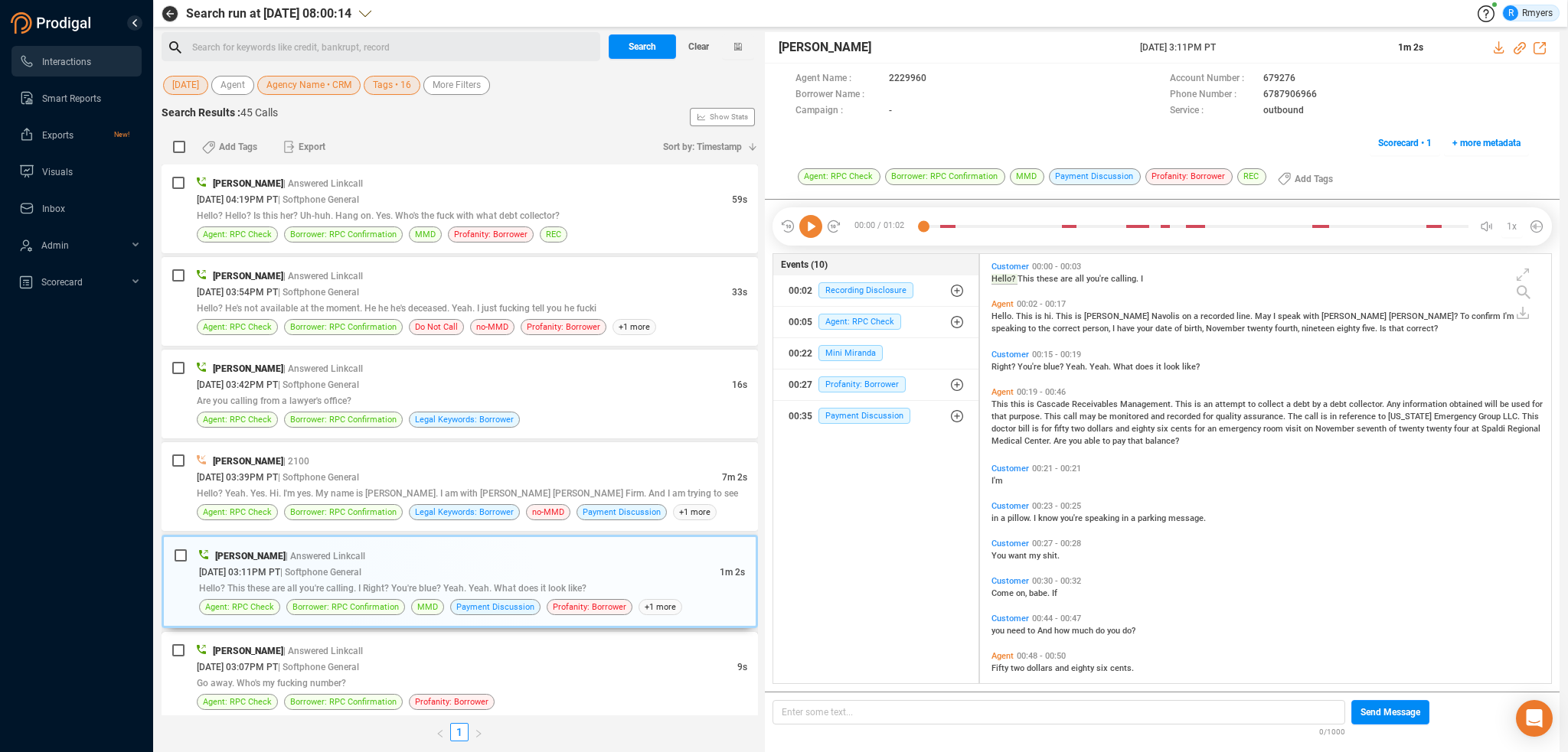
drag, startPoint x: 507, startPoint y: 670, endPoint x: 459, endPoint y: 660, distance: 49.0
click at [504, 670] on div "09/03/2025 @ 03:07PM PT | Softphone General" at bounding box center [467, 666] width 541 height 16
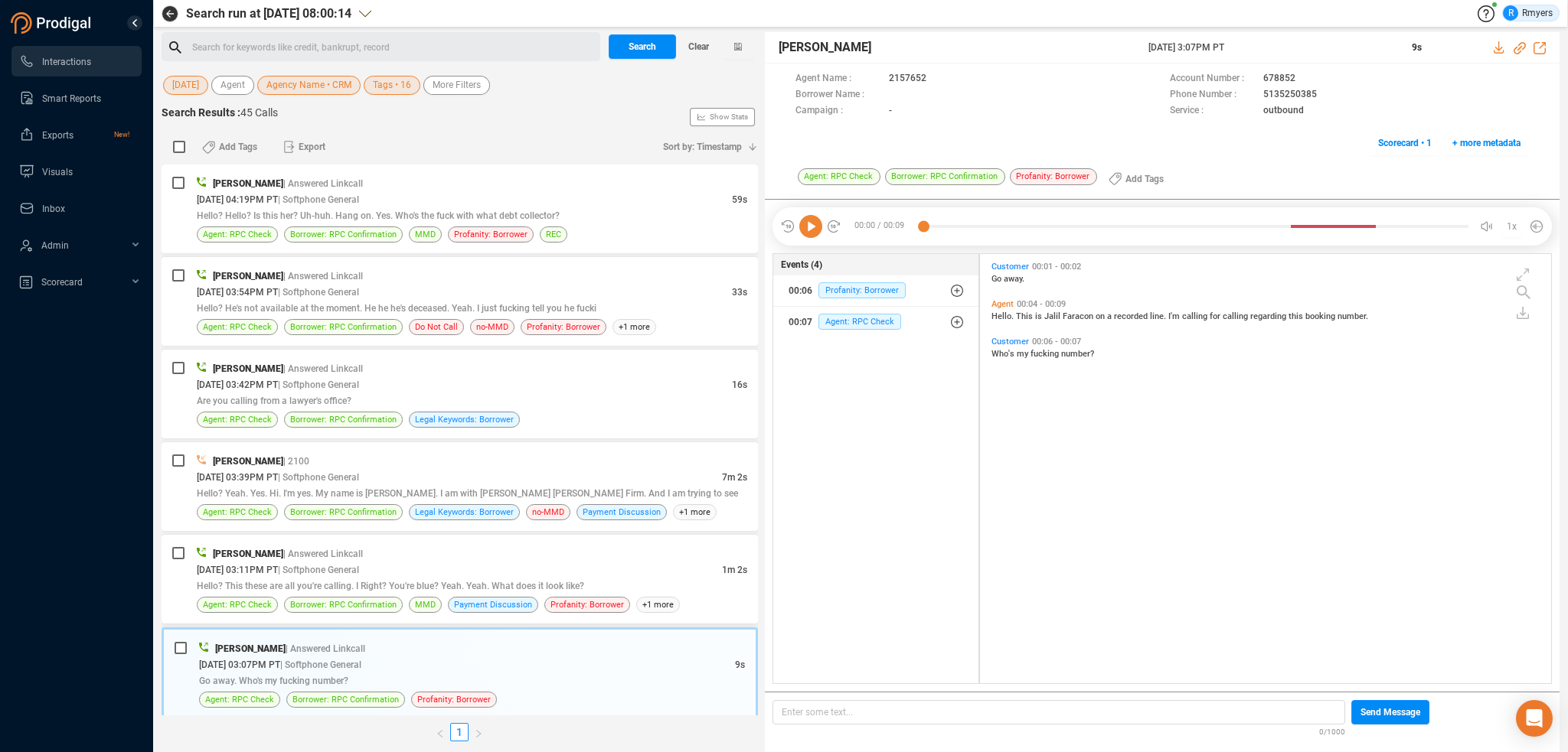
scroll to position [426, 563]
click at [370, 600] on span "Borrower: RPC Confirmation" at bounding box center [343, 605] width 107 height 15
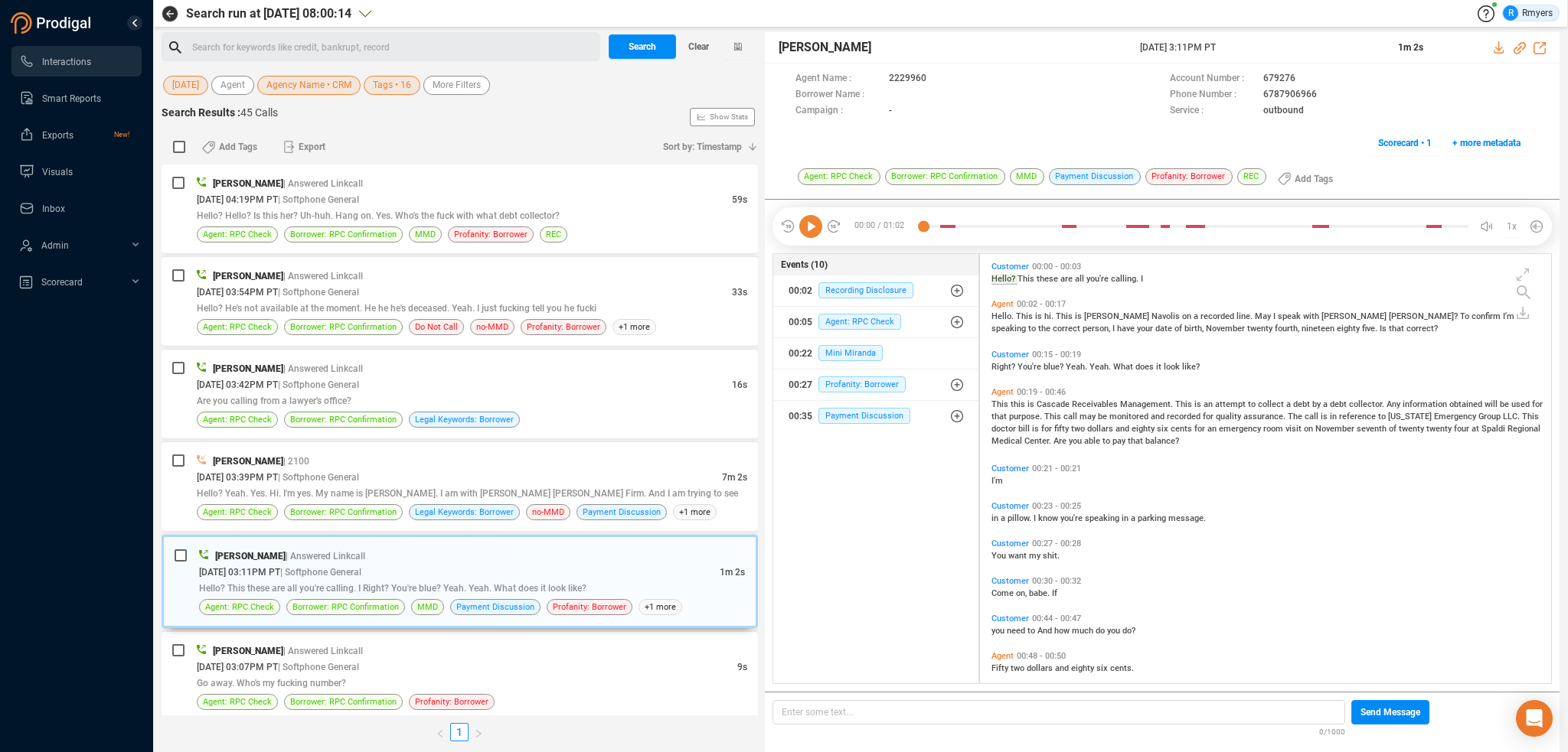
click at [813, 227] on icon at bounding box center [810, 226] width 23 height 23
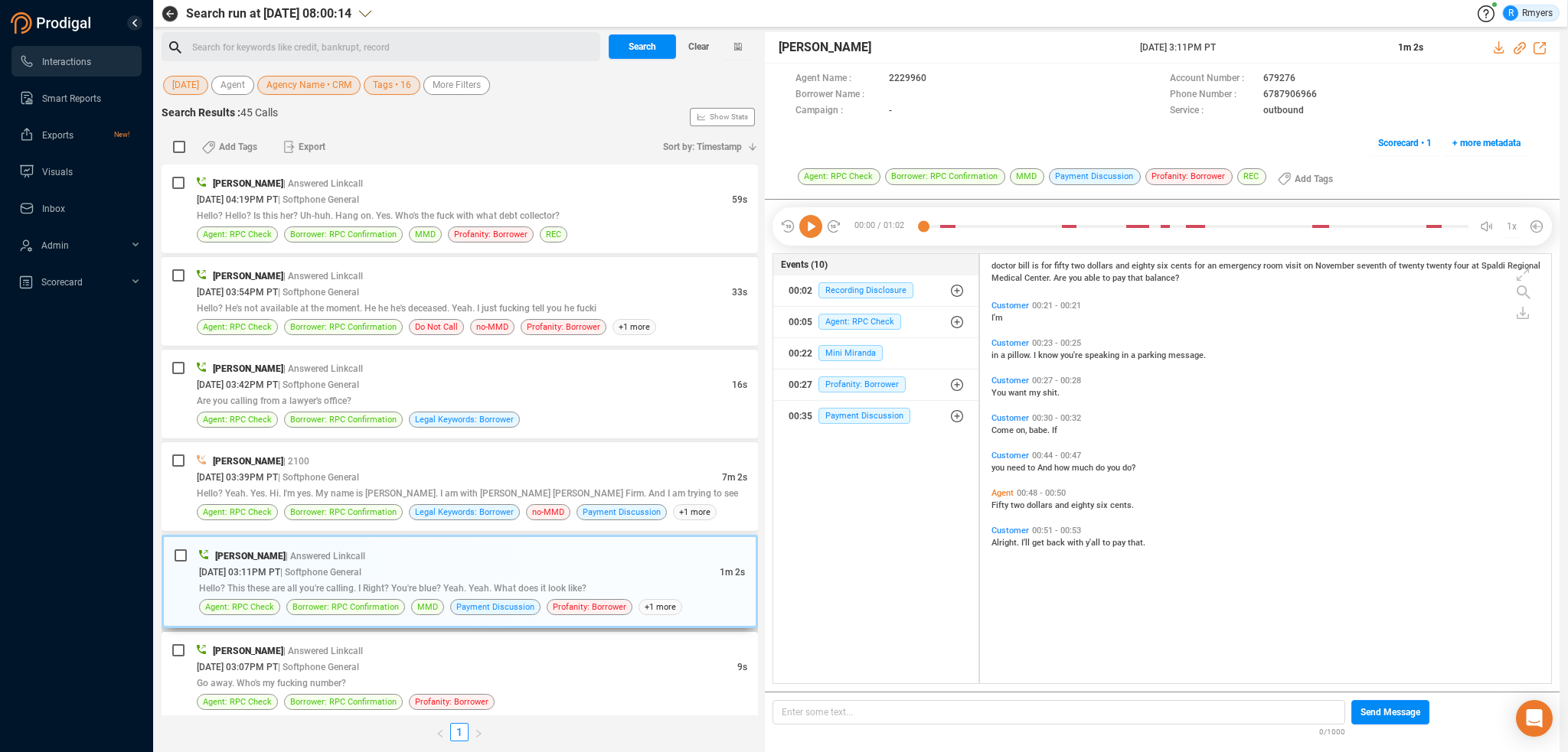
scroll to position [0, 0]
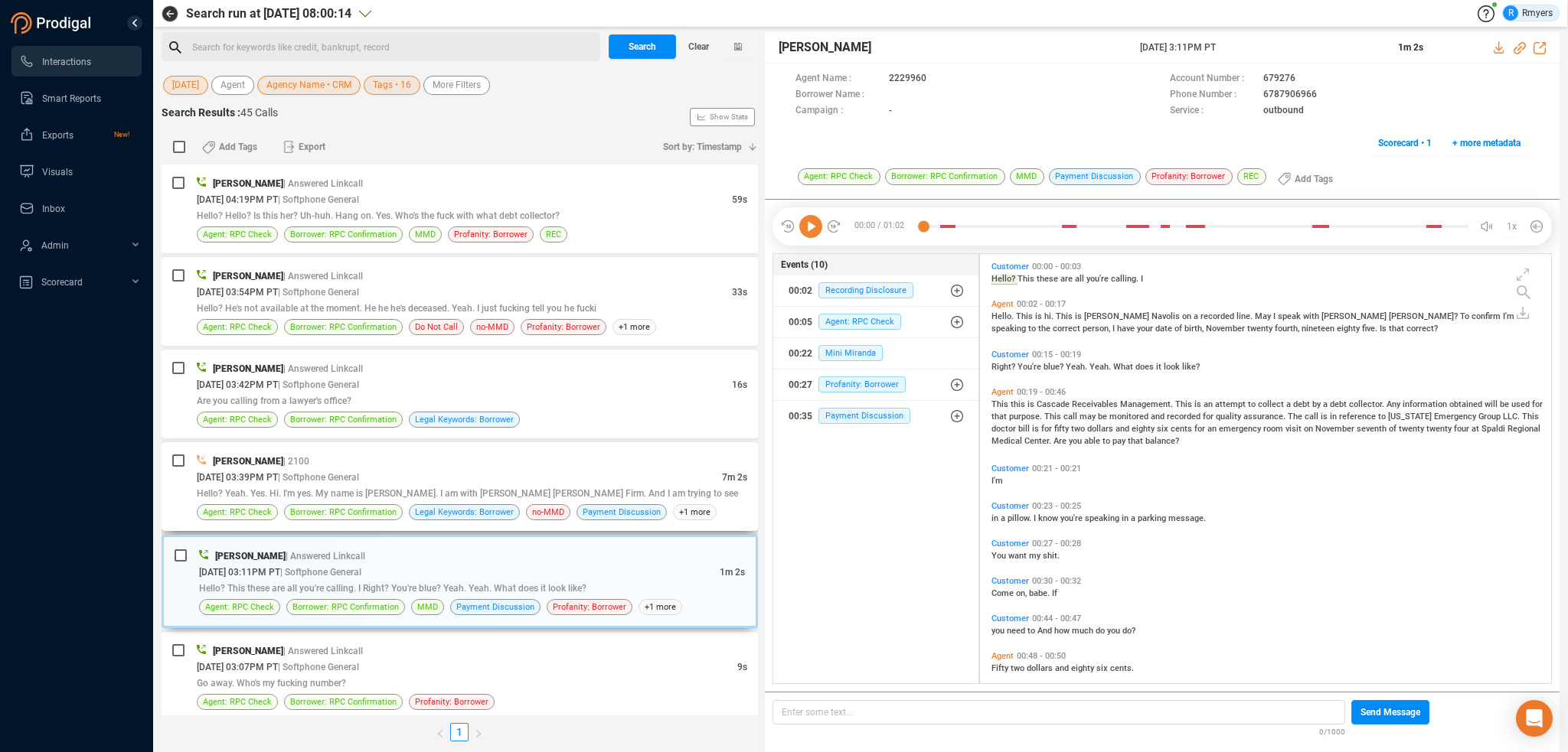
click at [599, 495] on span "Hello? Yeah. Yes. Hi. I'm yes. My name is Donna. I am with Eric Roy Law Firm. A…" at bounding box center [467, 493] width 541 height 10
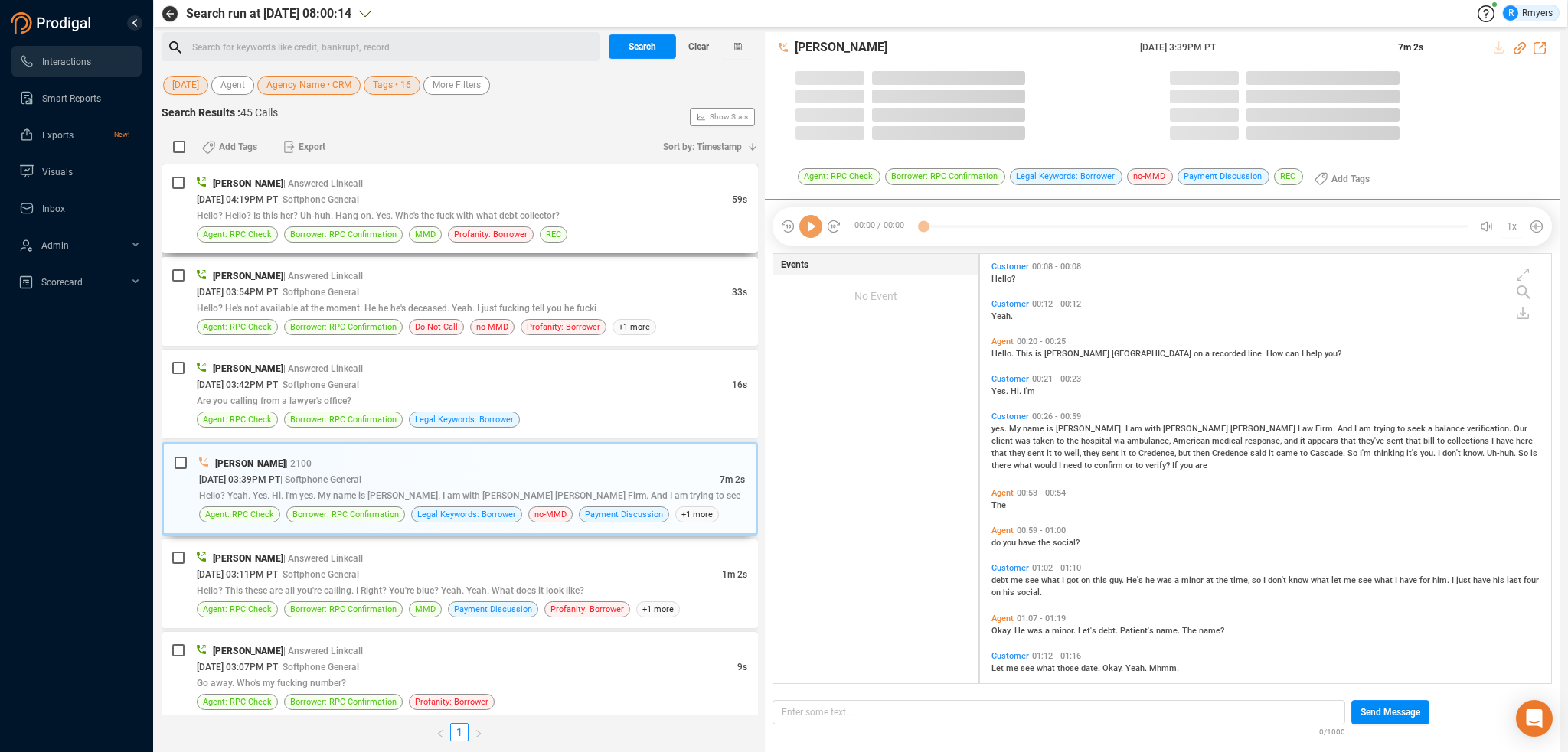
scroll to position [426, 563]
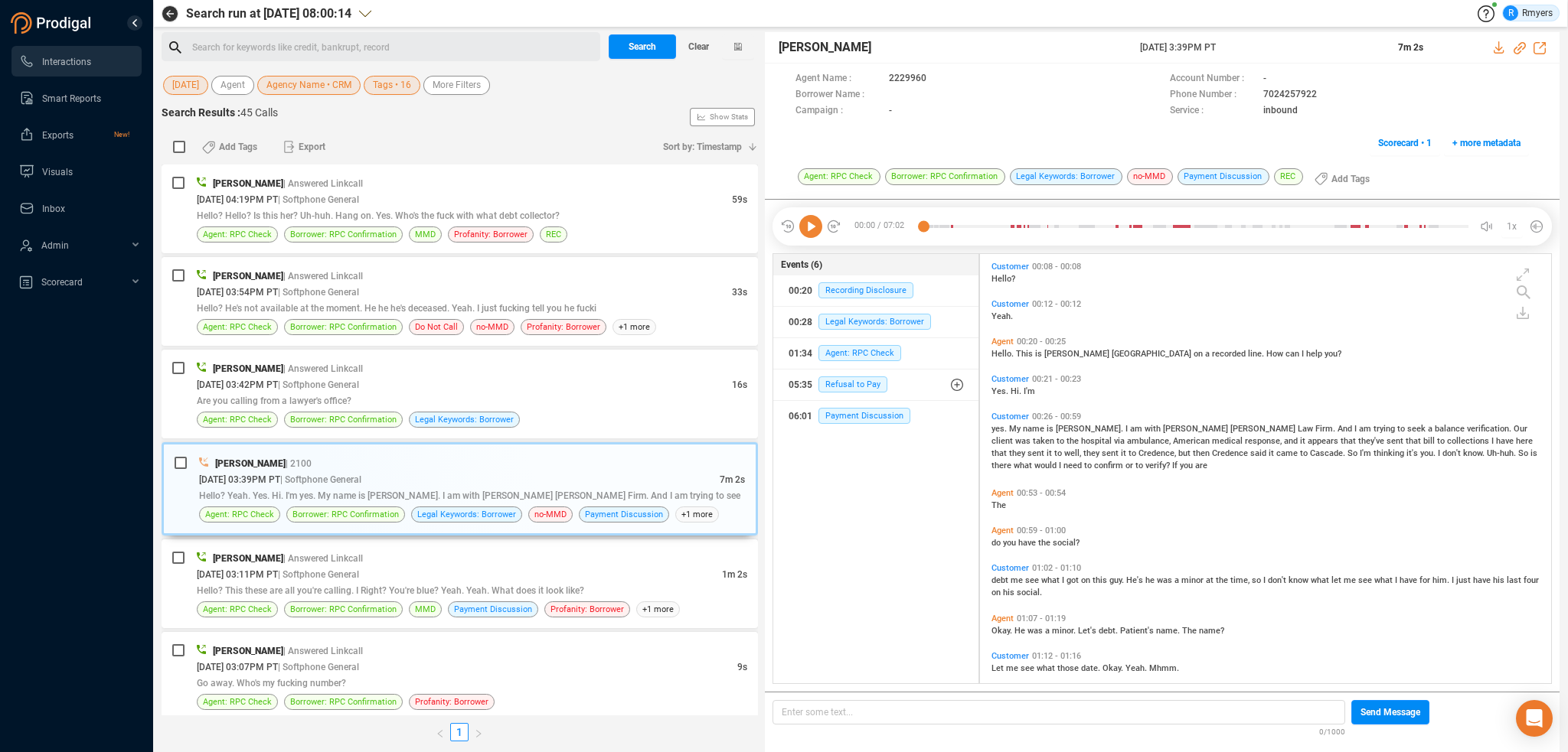
drag, startPoint x: 815, startPoint y: 226, endPoint x: 784, endPoint y: 247, distance: 37.4
click at [813, 228] on icon at bounding box center [810, 226] width 23 height 23
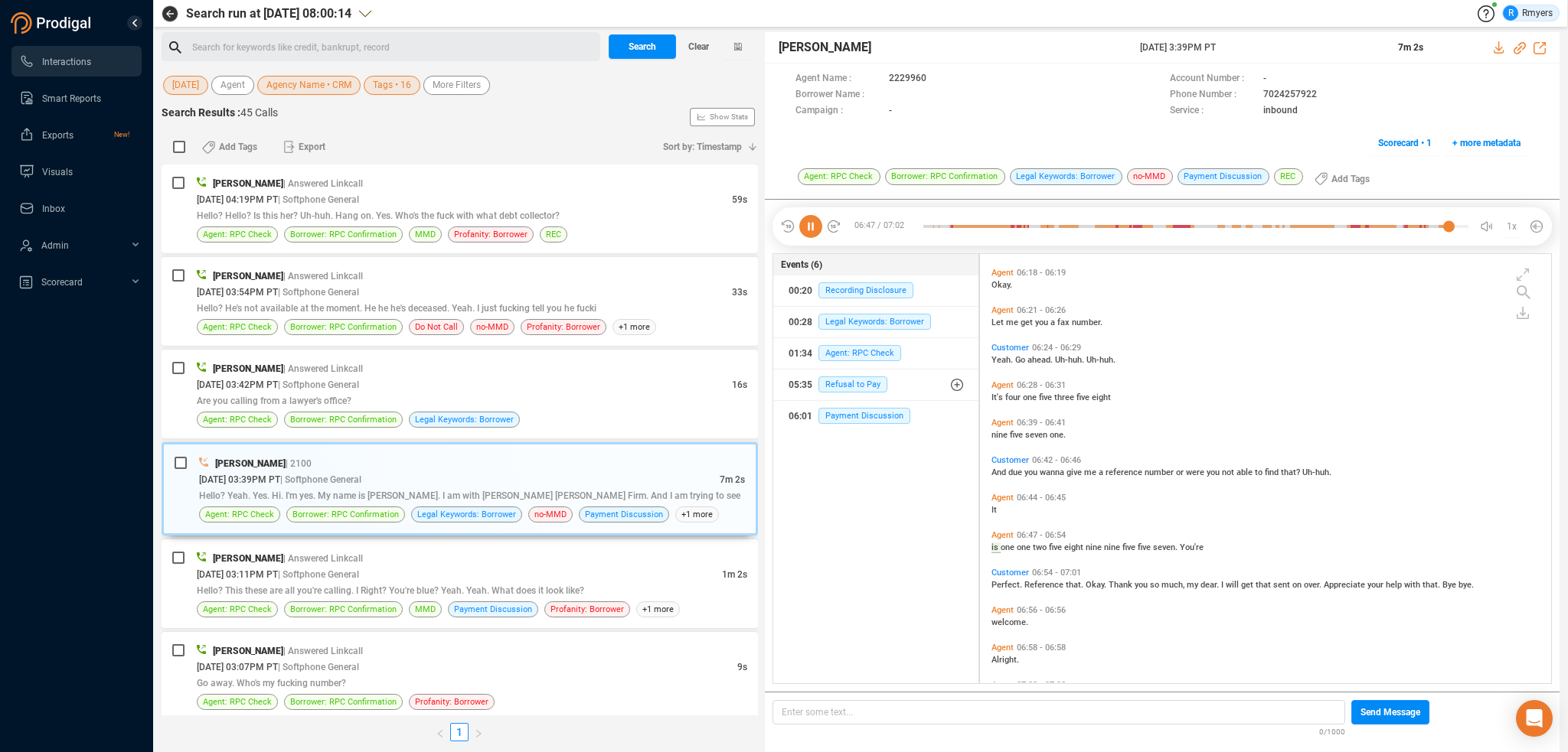
scroll to position [2279, 0]
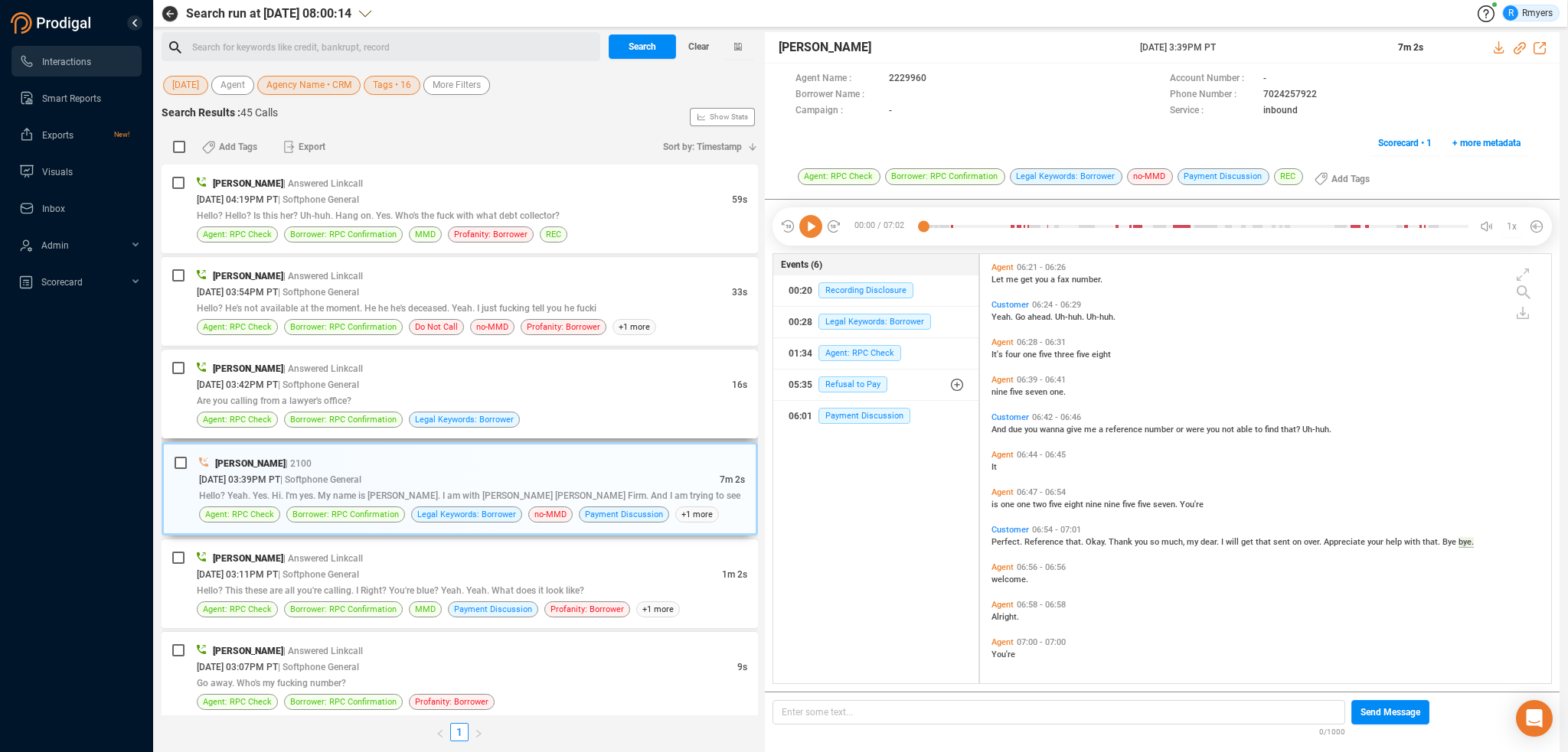
click at [442, 384] on div "09/03/2025 @ 03:42PM PT | Softphone General" at bounding box center [464, 385] width 535 height 16
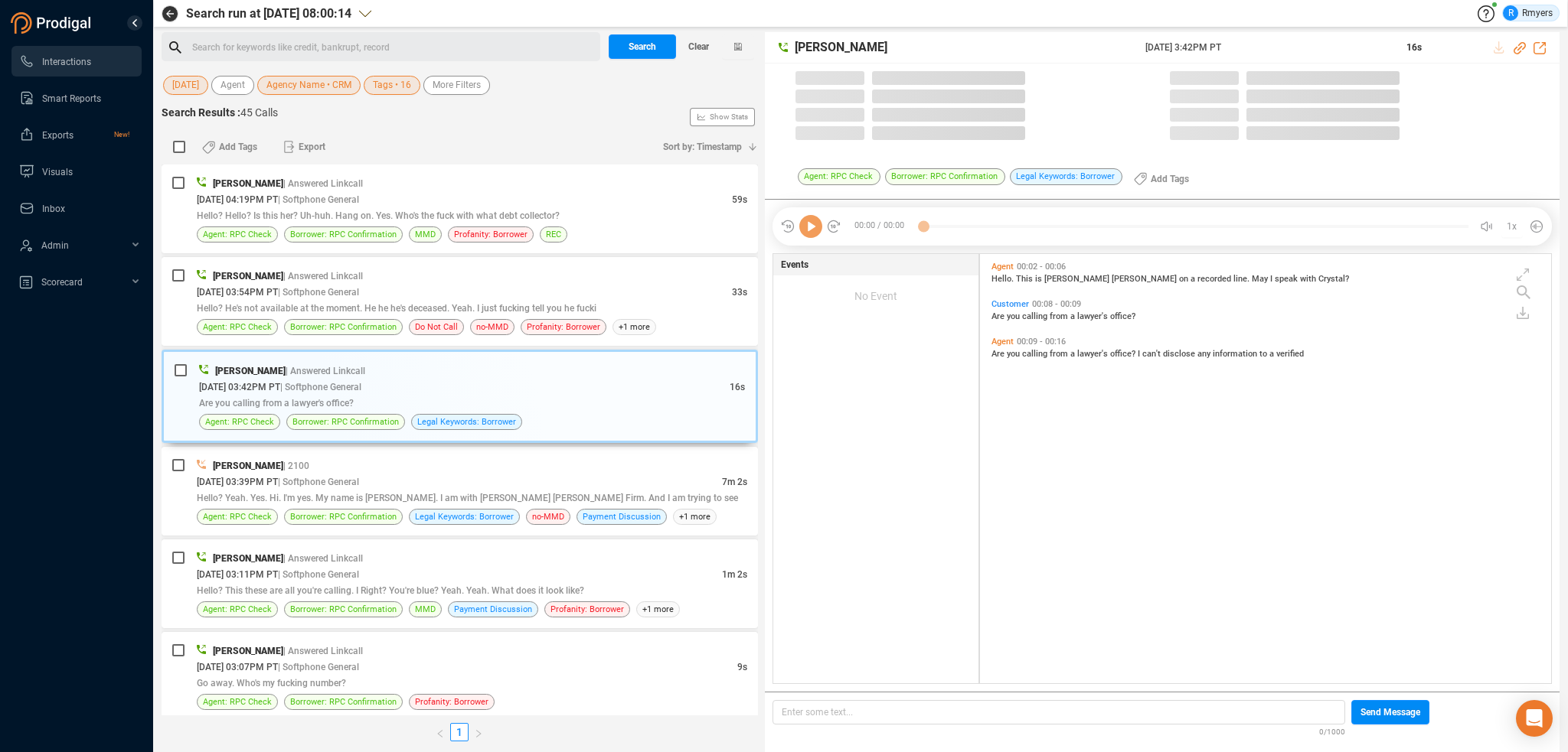
scroll to position [426, 563]
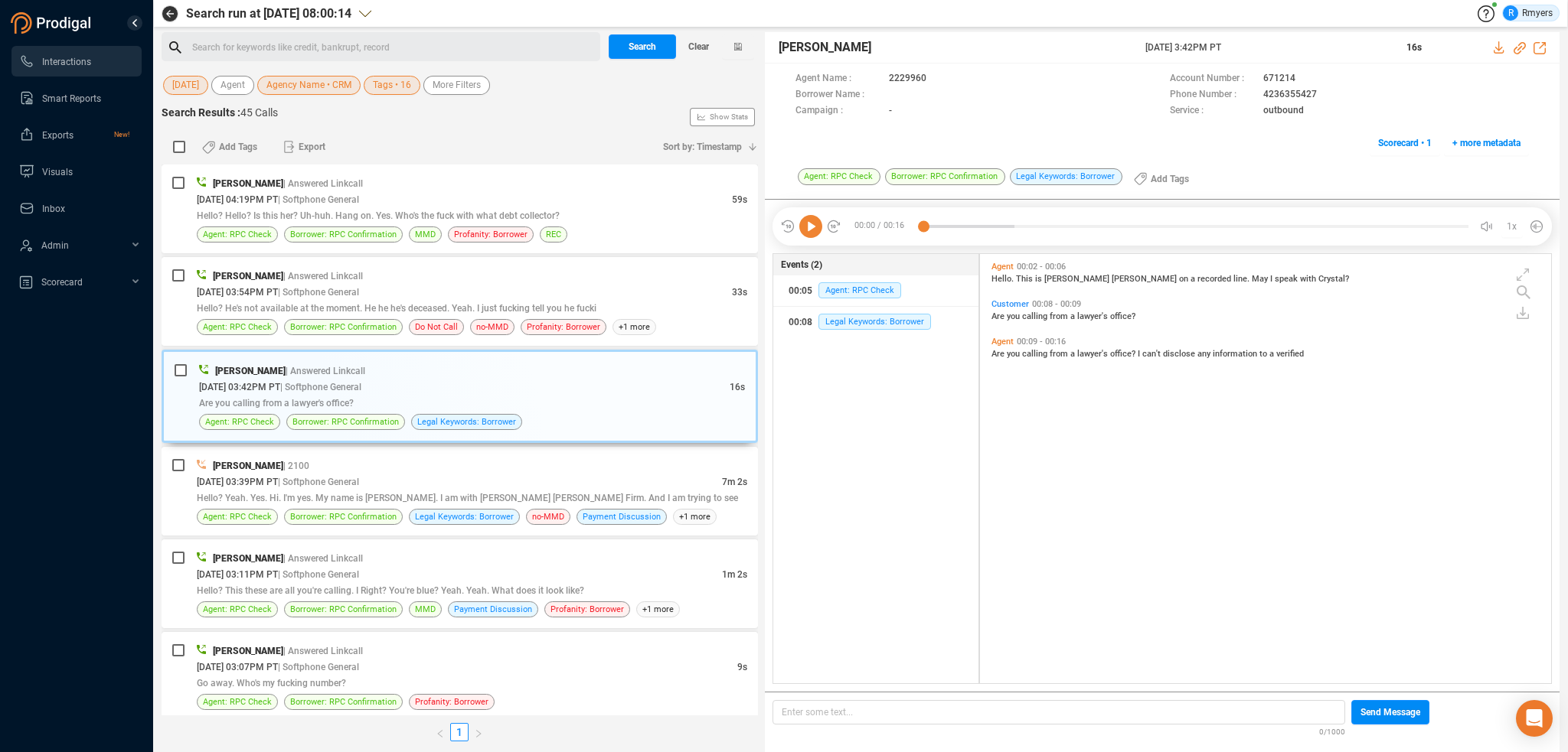
click at [811, 232] on icon at bounding box center [810, 226] width 23 height 23
click at [318, 305] on span "Hello? He's not available at the moment. He he he's deceased. Yeah. I just fuck…" at bounding box center [396, 308] width 400 height 10
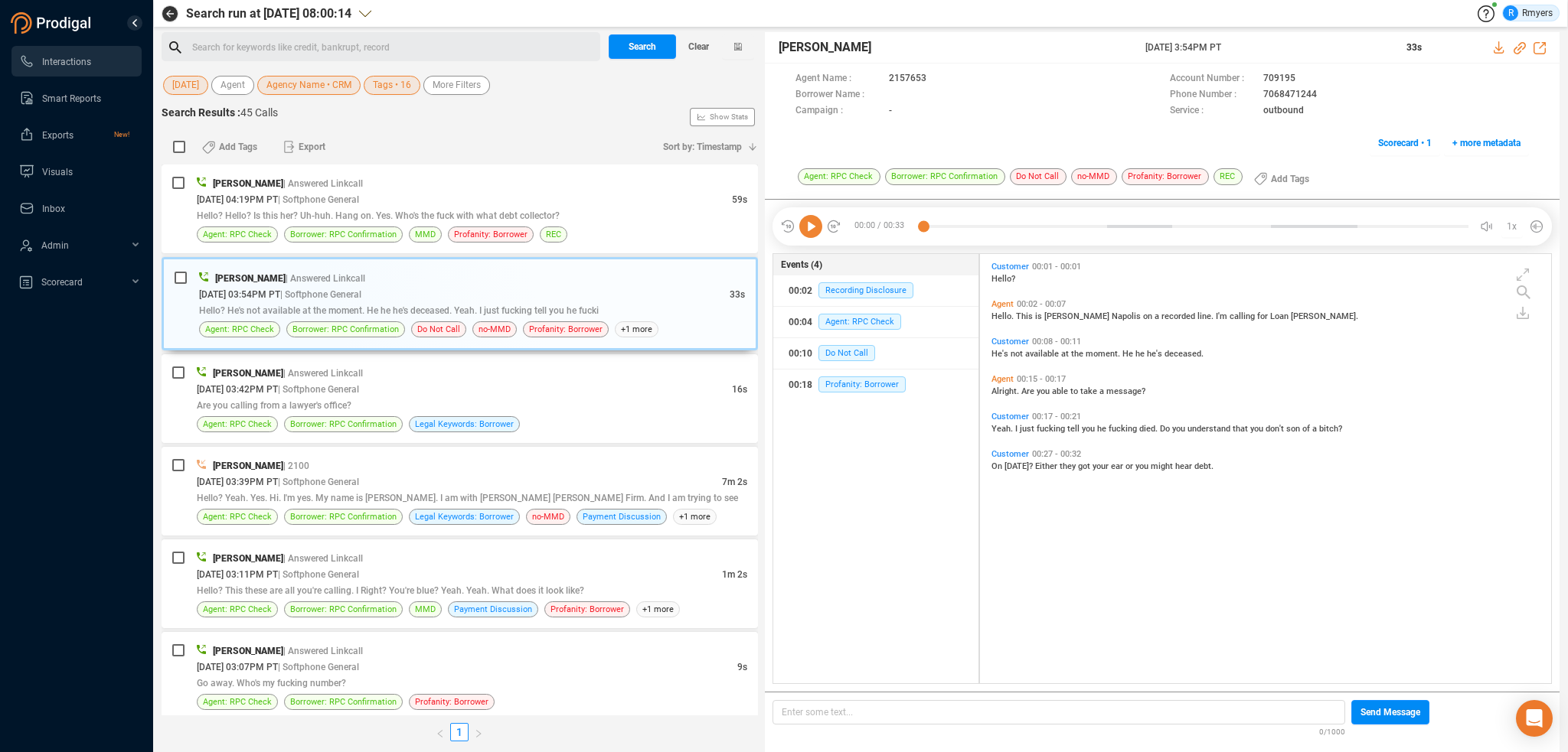
click at [817, 231] on icon at bounding box center [810, 226] width 23 height 23
click at [1005, 353] on span "He's" at bounding box center [1001, 353] width 19 height 10
click at [995, 431] on span "Yeah." at bounding box center [1003, 428] width 23 height 10
click at [817, 218] on icon at bounding box center [810, 226] width 23 height 23
click at [1519, 48] on icon at bounding box center [1519, 49] width 12 height 12
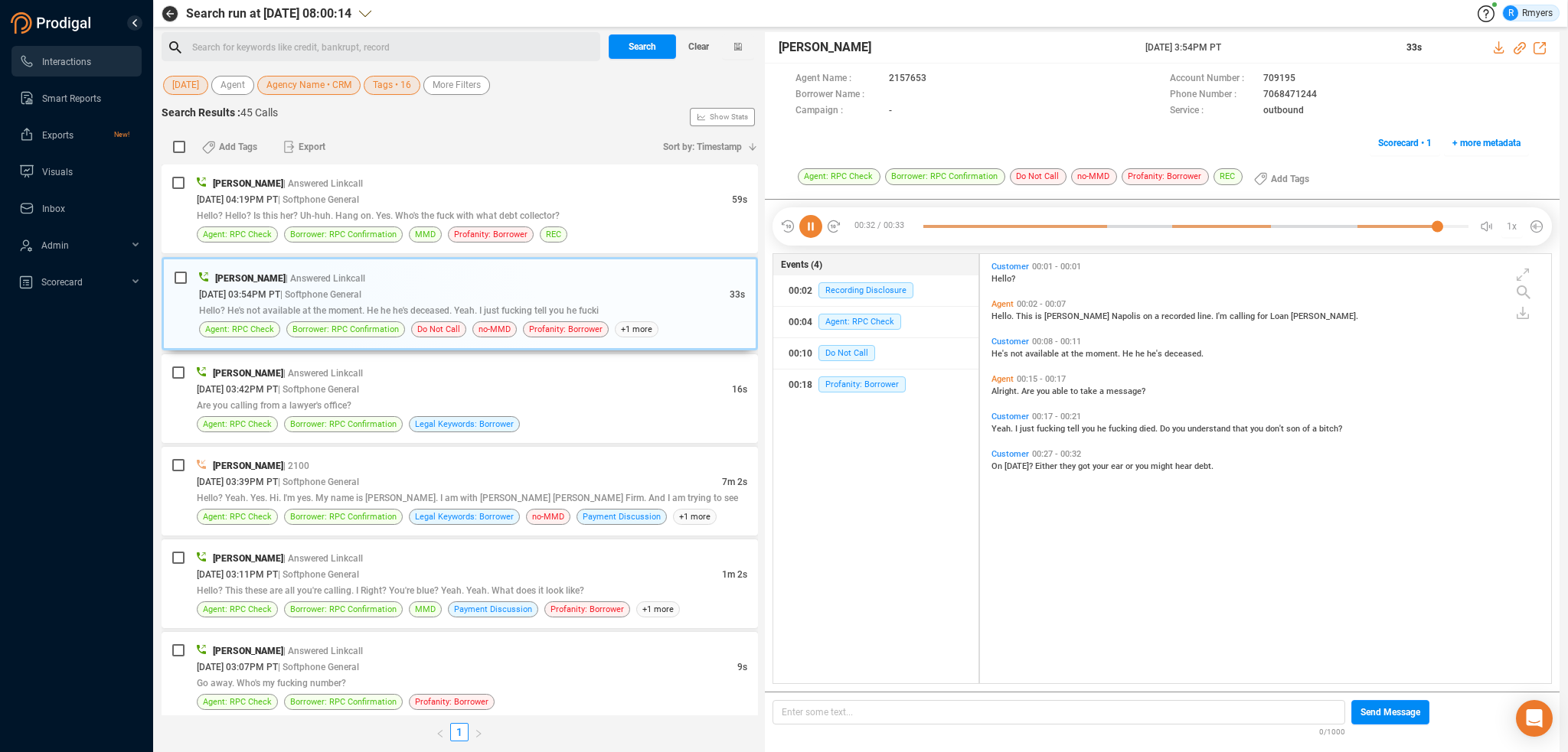
drag, startPoint x: 1141, startPoint y: 47, endPoint x: 1272, endPoint y: 47, distance: 131.0
click at [1272, 47] on div "Frank Napoles 03 Sep 2025 @ 3:54PM PT 33s" at bounding box center [1161, 48] width 795 height 31
copy div "03 Sep 2025 @ 3:54PM PT"
drag, startPoint x: 418, startPoint y: 232, endPoint x: 401, endPoint y: 321, distance: 90.6
click at [418, 232] on span "MMD" at bounding box center [426, 234] width 21 height 15
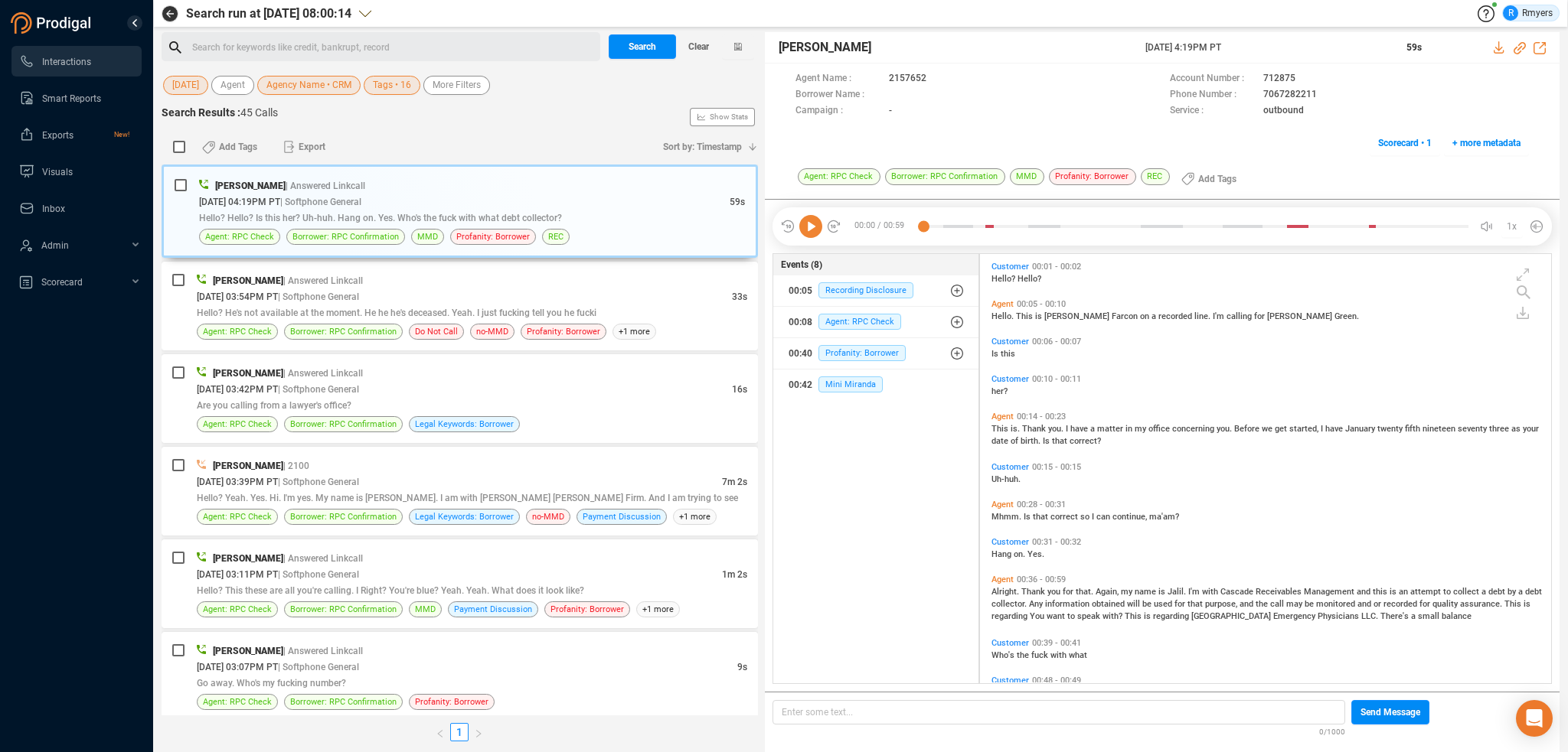
click at [808, 224] on icon at bounding box center [810, 226] width 23 height 23
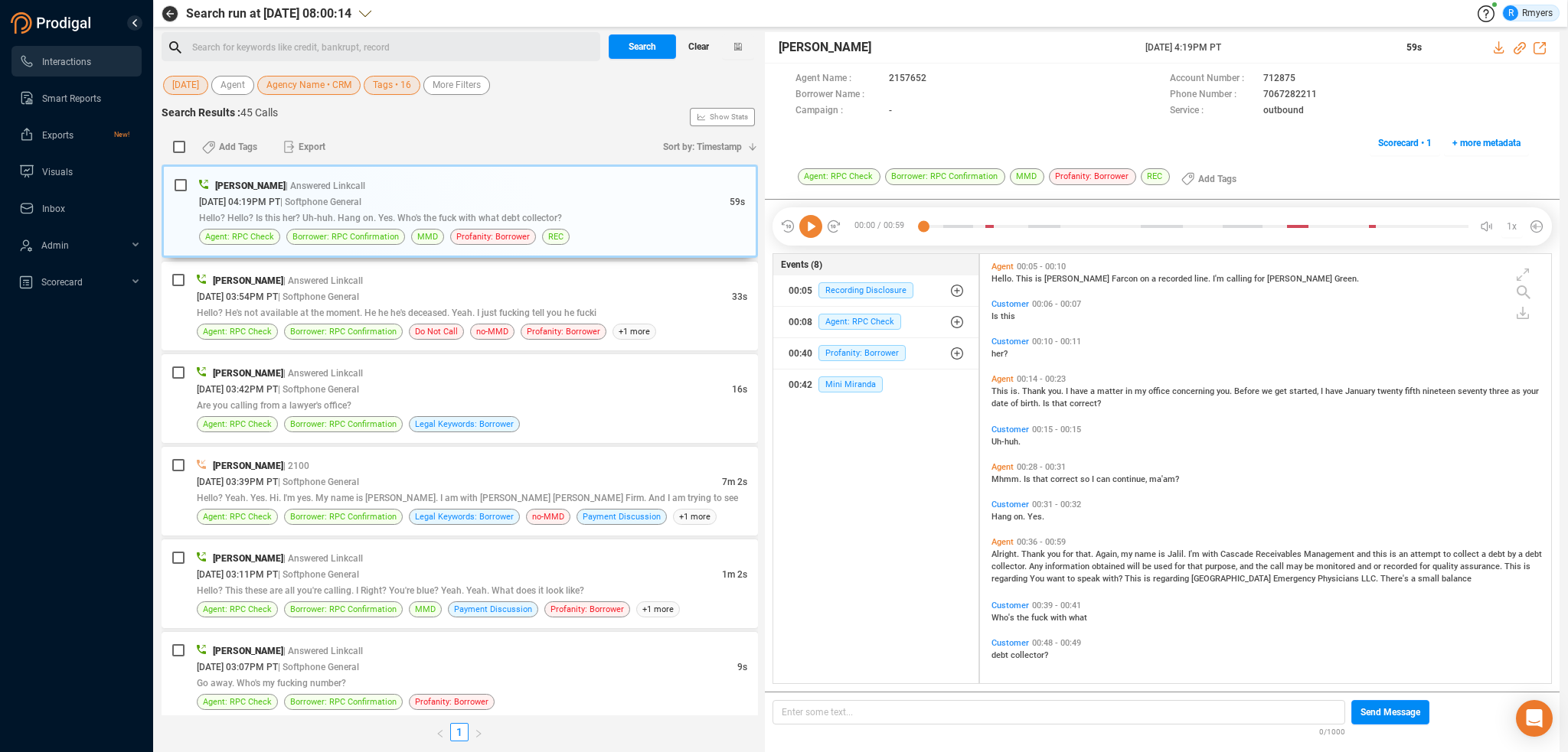
click at [708, 44] on span "Clear" at bounding box center [699, 47] width 21 height 24
click at [193, 86] on span "Last 7 days" at bounding box center [196, 85] width 48 height 19
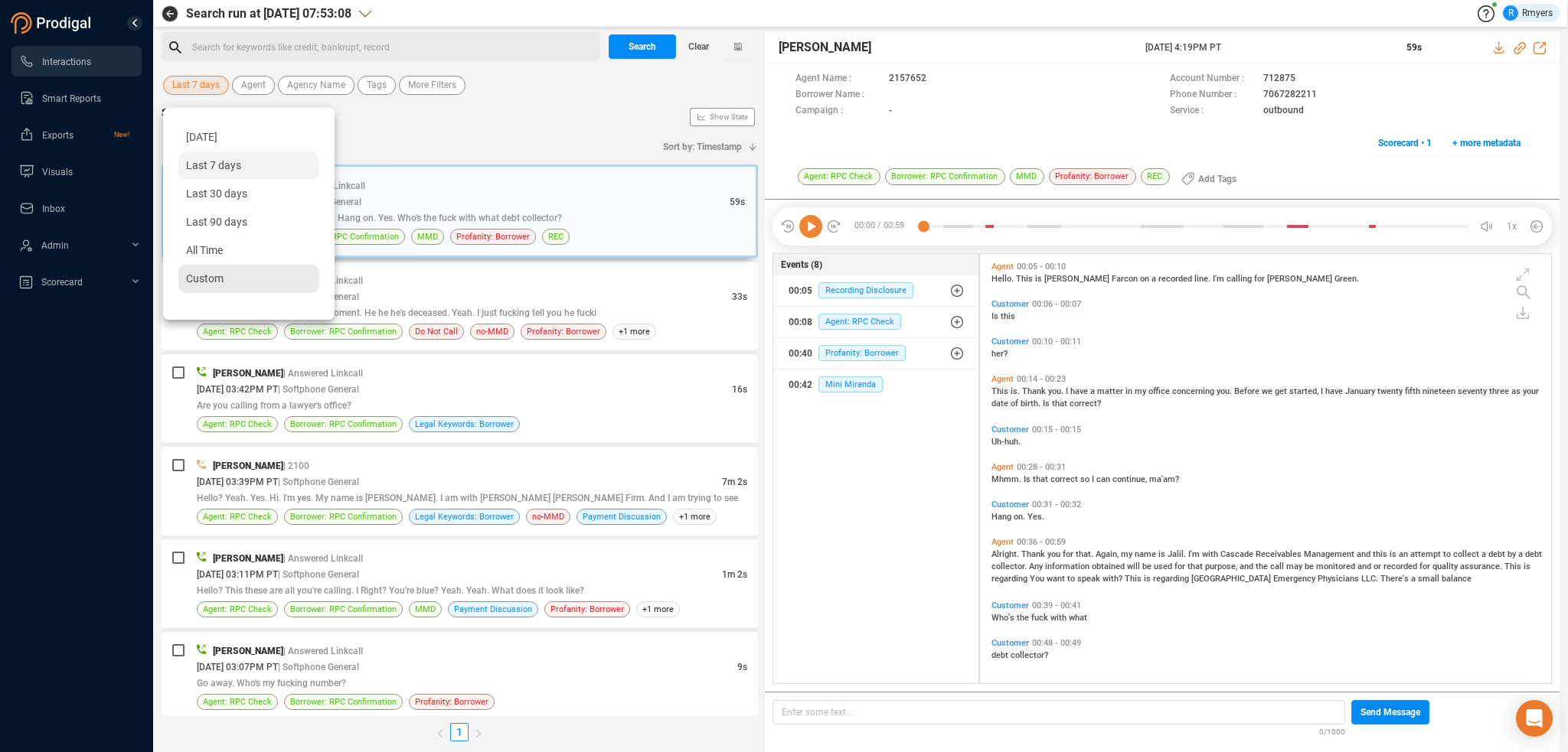
click at [215, 279] on span "Custom" at bounding box center [205, 278] width 37 height 12
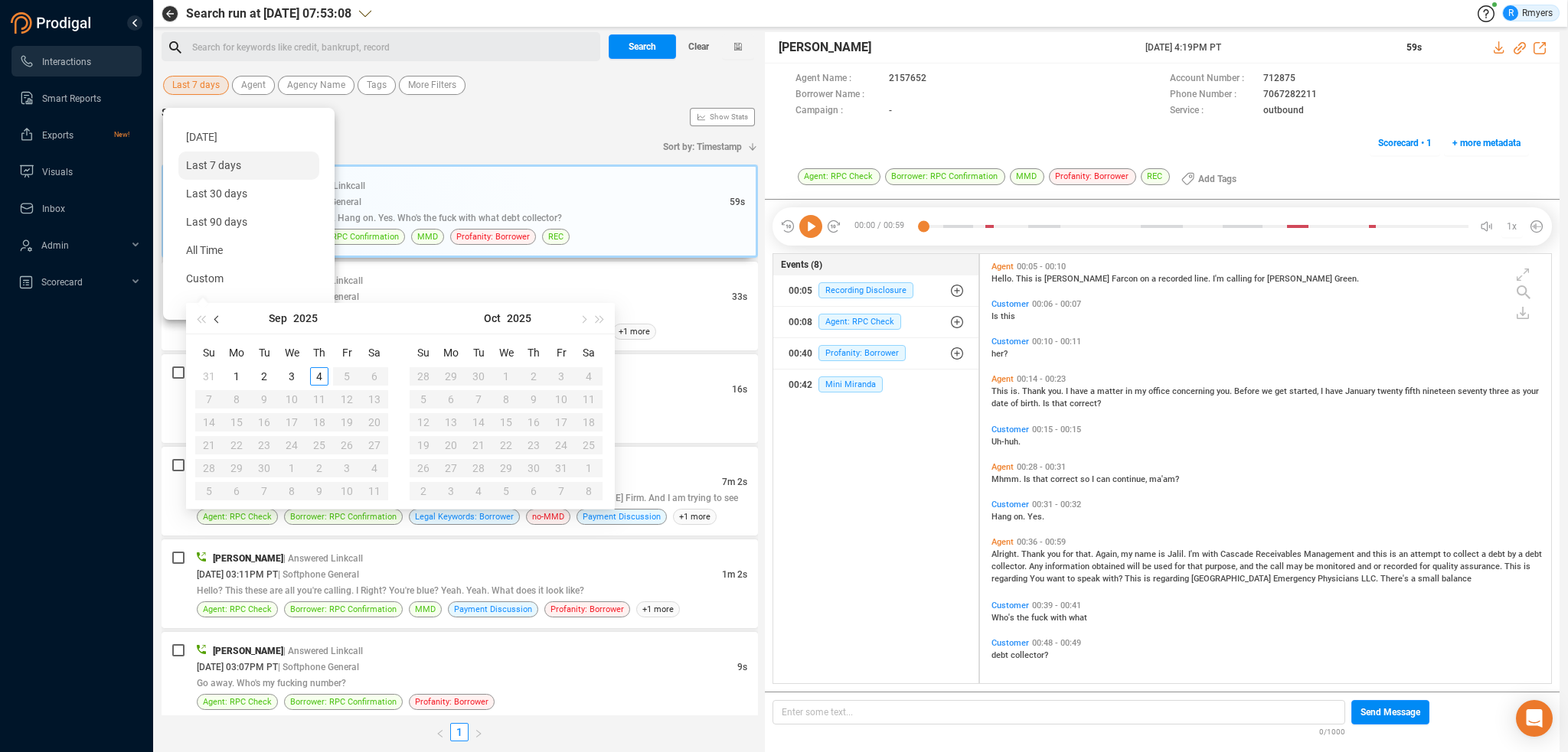
click at [218, 322] on button "button" at bounding box center [217, 318] width 16 height 30
click at [215, 314] on button "button" at bounding box center [217, 318] width 16 height 30
type input "2025-06-01"
click at [206, 372] on div "1" at bounding box center [209, 376] width 18 height 18
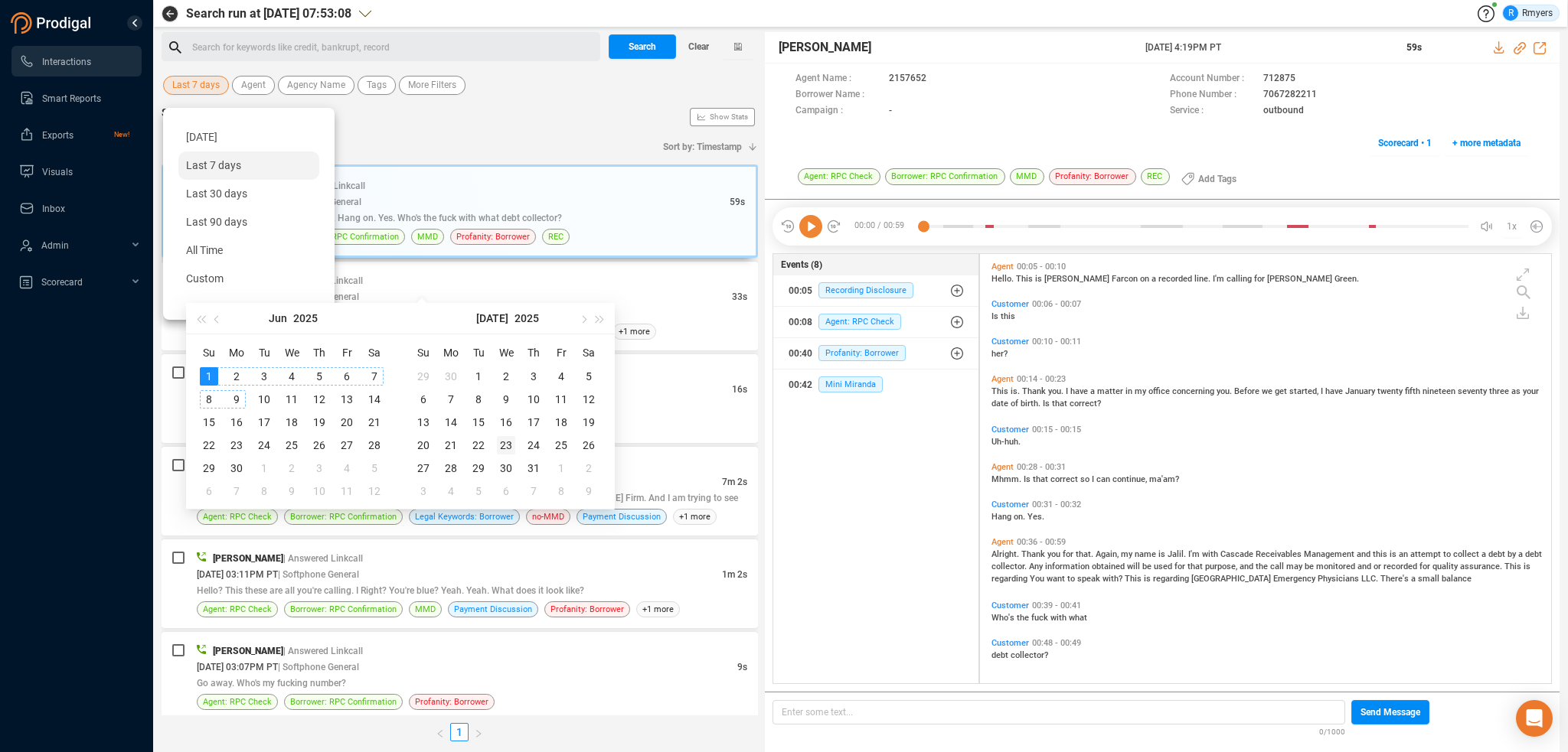
type input "2025-06-20"
type input "2025-07-31"
click at [534, 467] on div "31" at bounding box center [533, 468] width 18 height 18
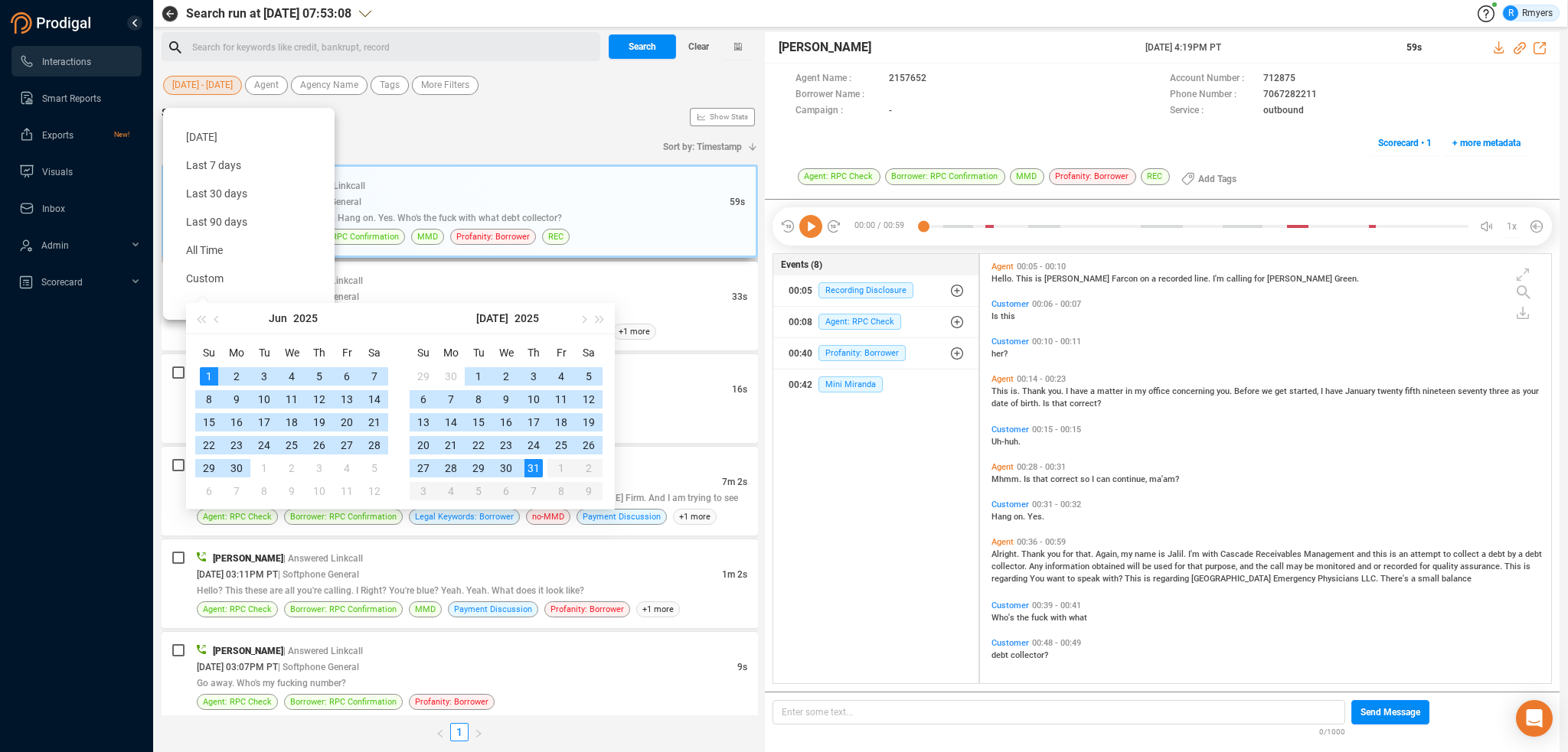
type input "2025-06-01"
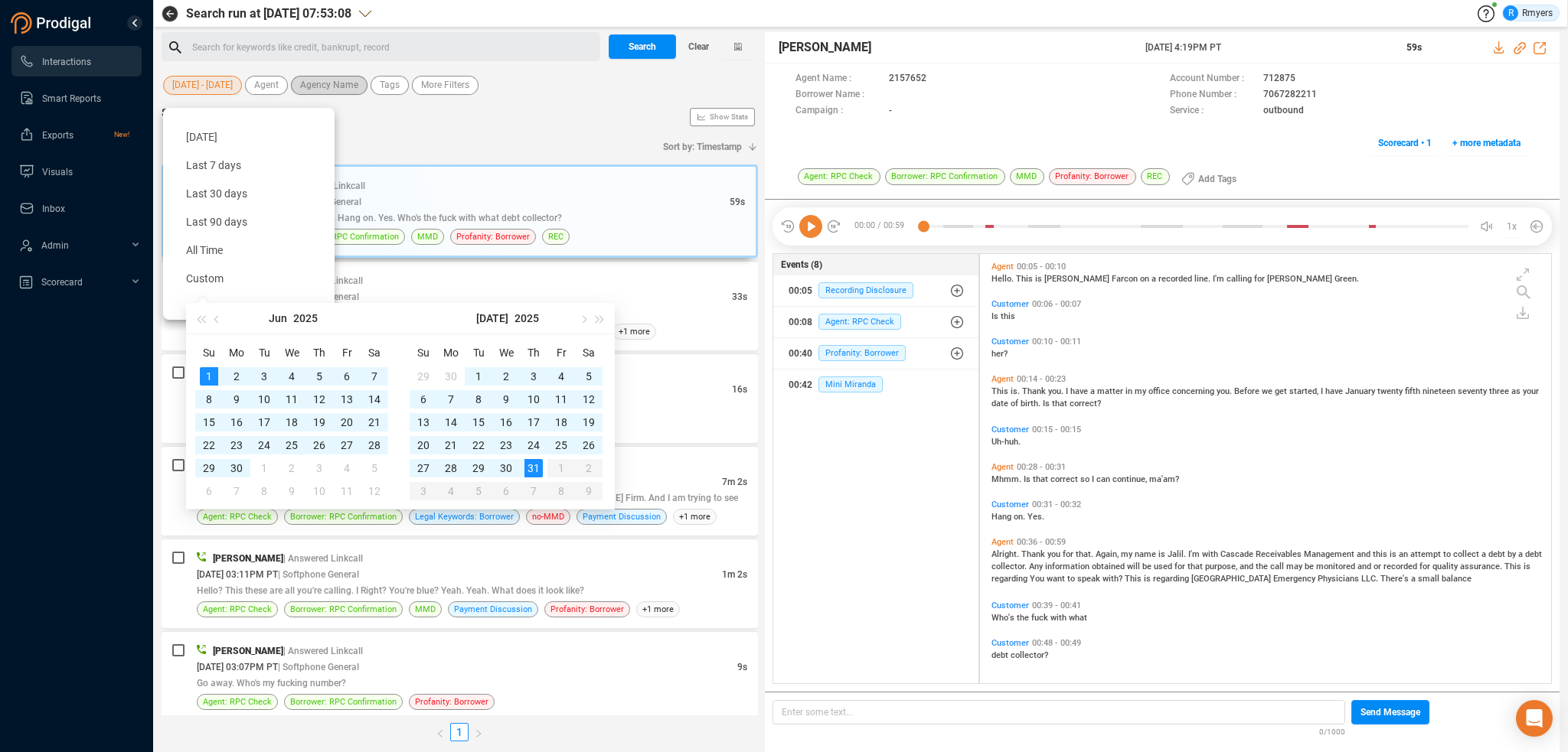
click at [327, 88] on span "Agency Name" at bounding box center [329, 85] width 58 height 19
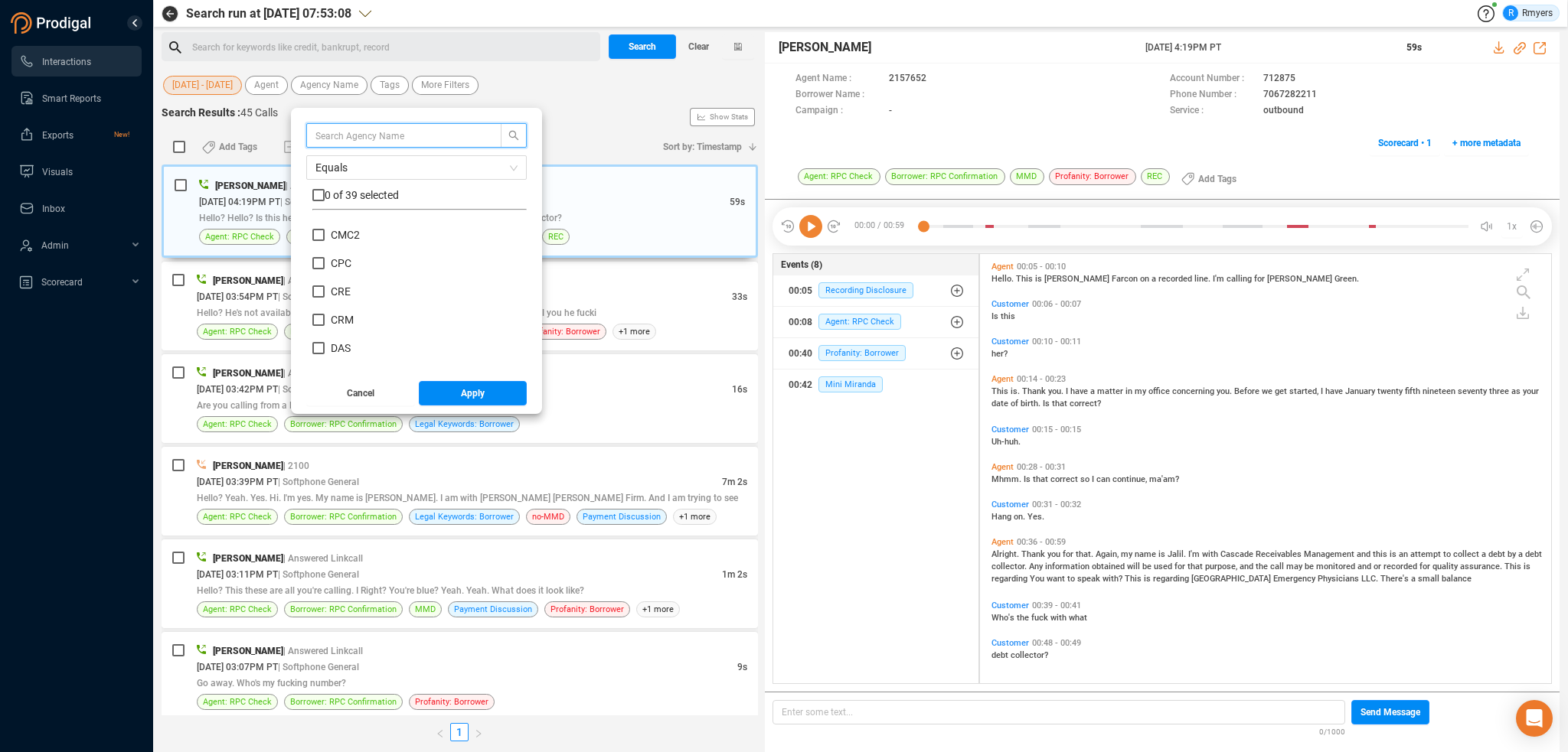
scroll to position [230, 0]
click at [331, 256] on span "CPC" at bounding box center [342, 256] width 21 height 12
click at [324, 256] on input "CPC" at bounding box center [318, 256] width 12 height 12
checkbox input "true"
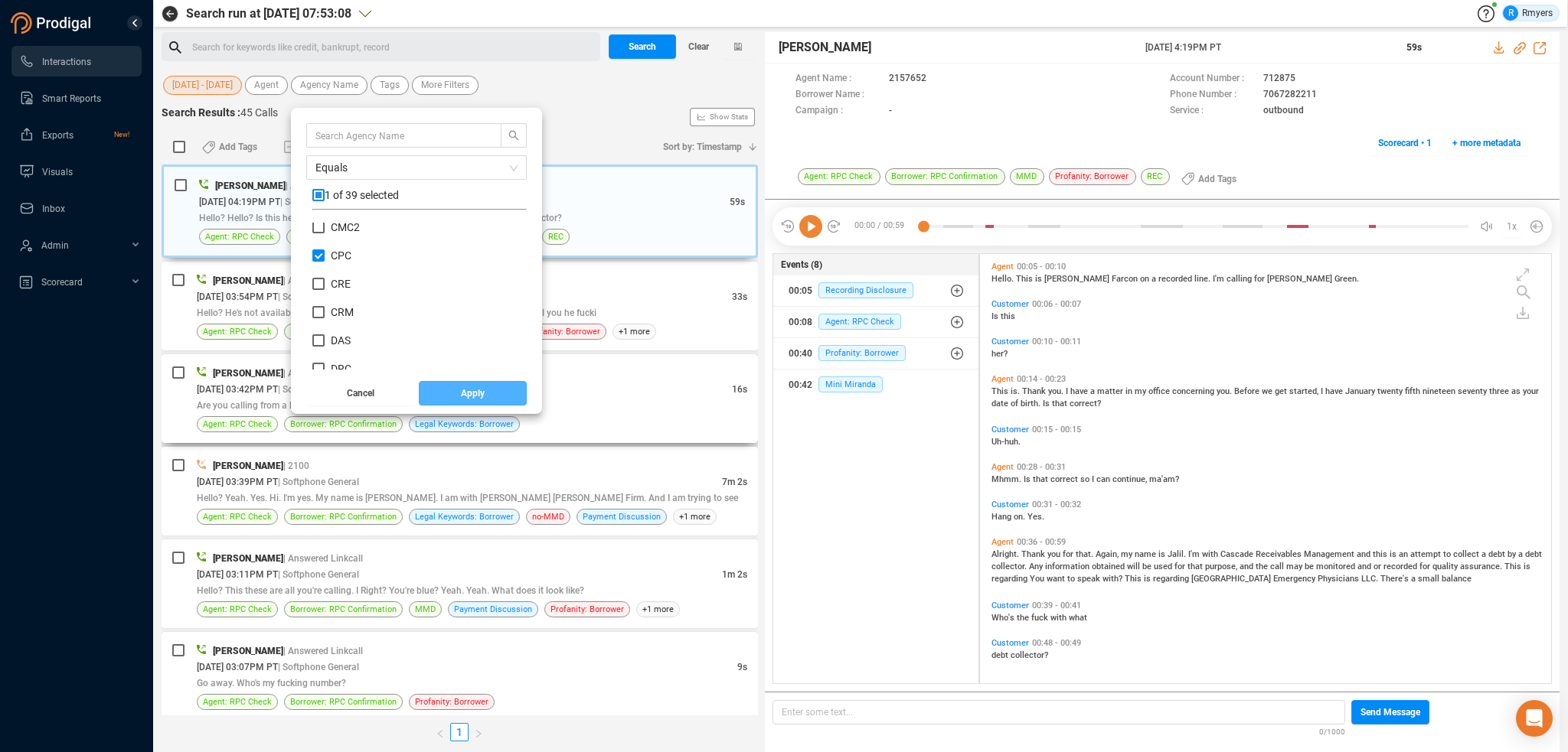
click at [450, 396] on button "Apply" at bounding box center [472, 393] width 108 height 24
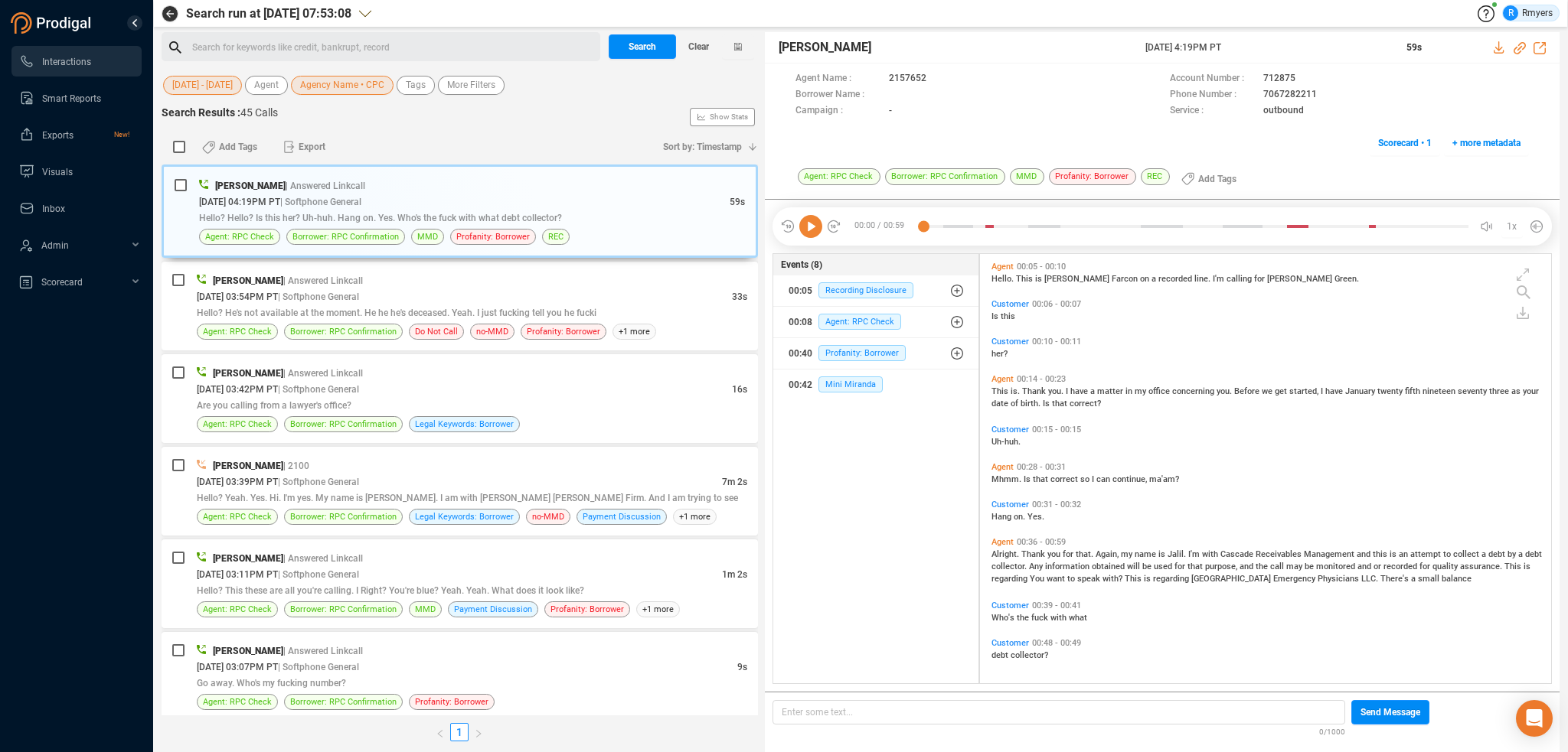
click at [227, 36] on div "Search for keywords like credit, bankrupt, record ﻿" at bounding box center [394, 48] width 403 height 23
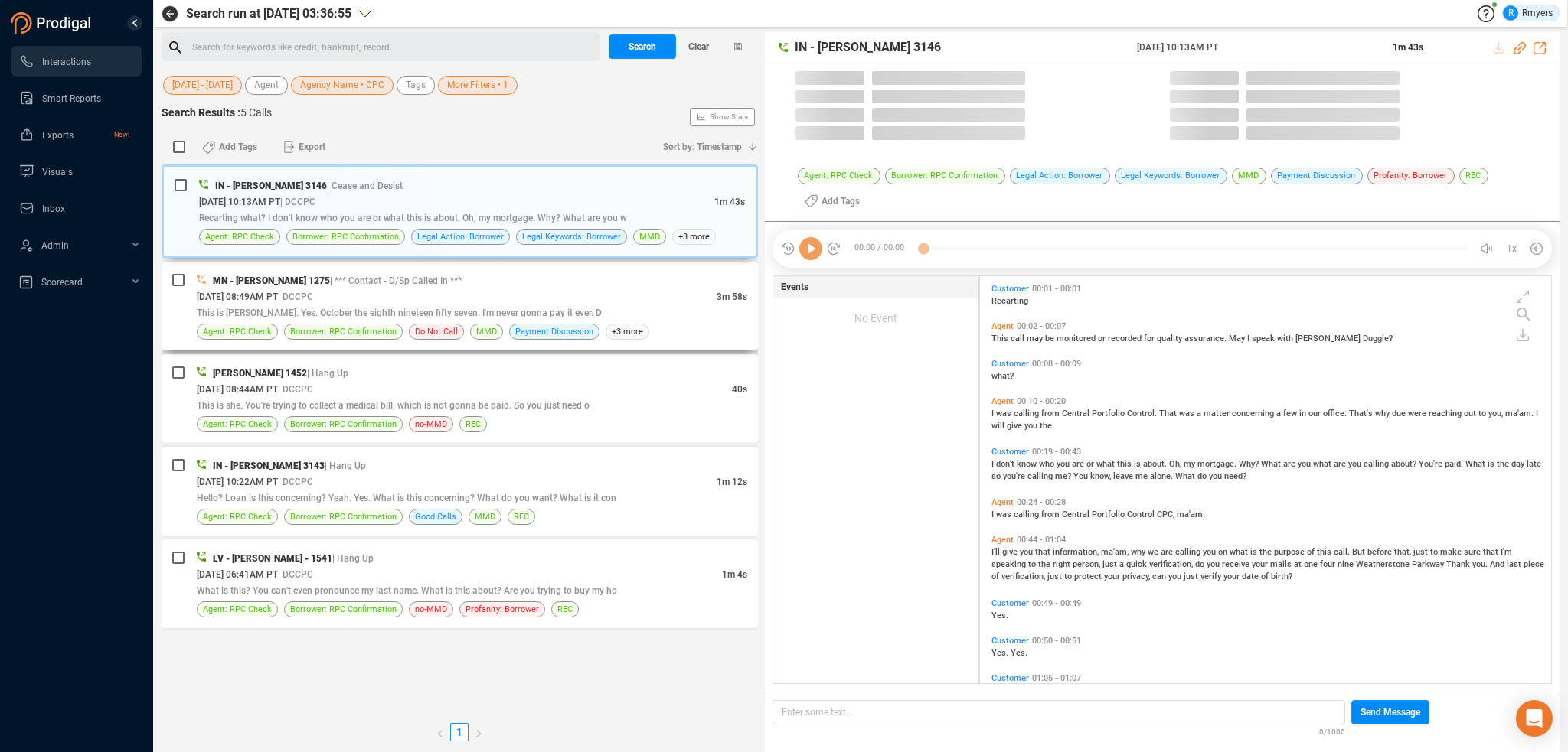
scroll to position [405, 563]
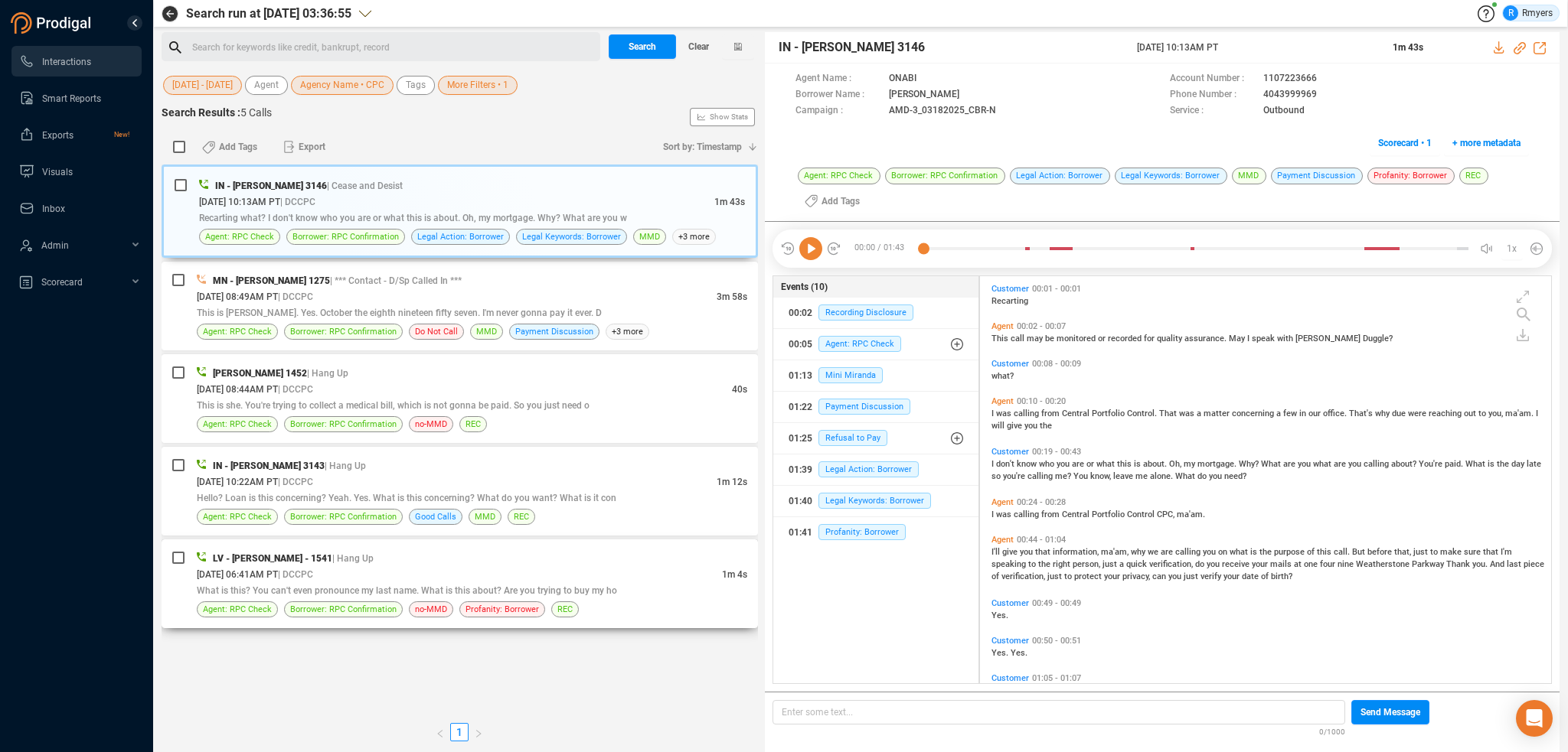
click at [303, 582] on div "What is this? You can't even pronounce my last name. What is this about? Are yo…" at bounding box center [472, 590] width 550 height 16
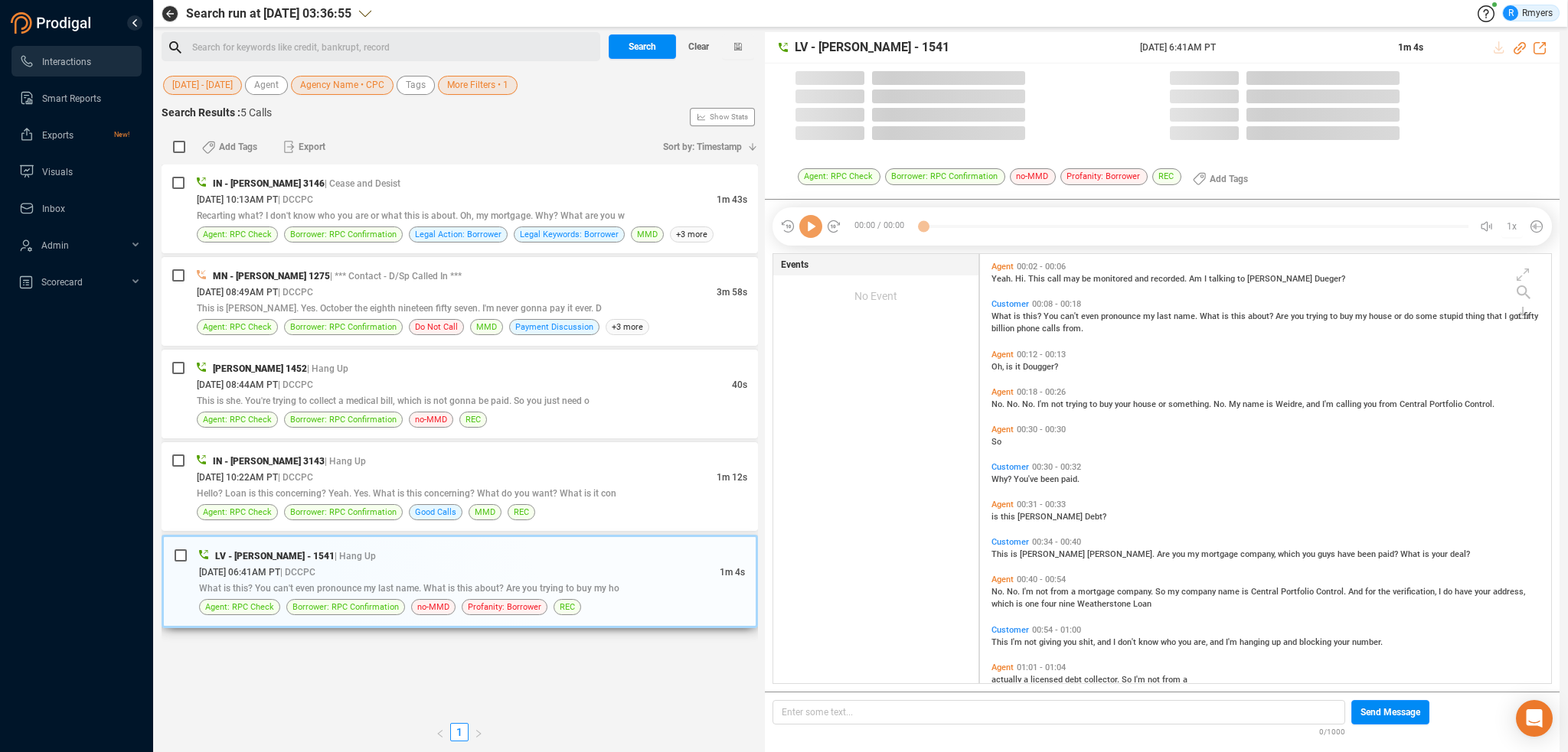
scroll to position [426, 563]
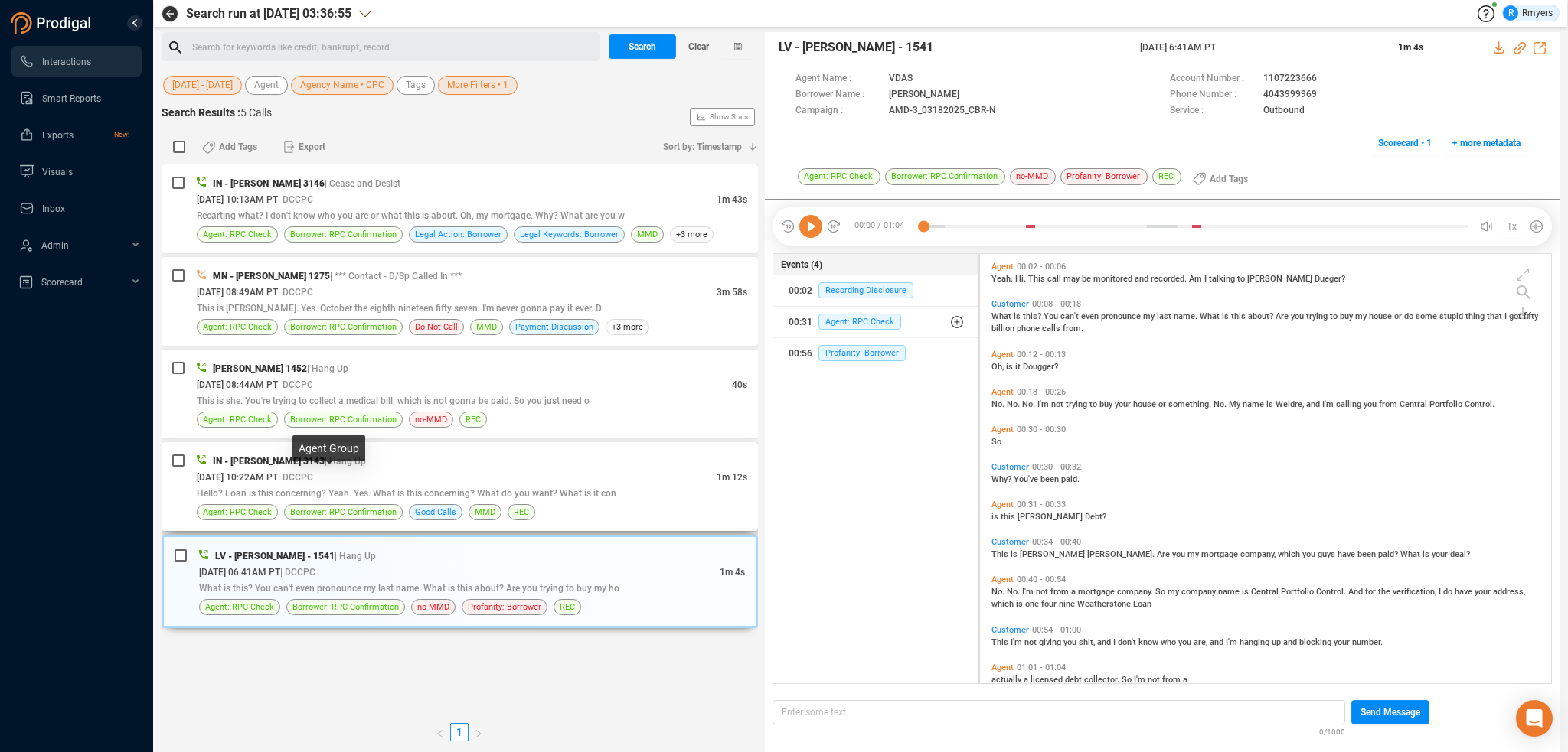
click at [311, 480] on span "| DCCPC" at bounding box center [296, 477] width 36 height 10
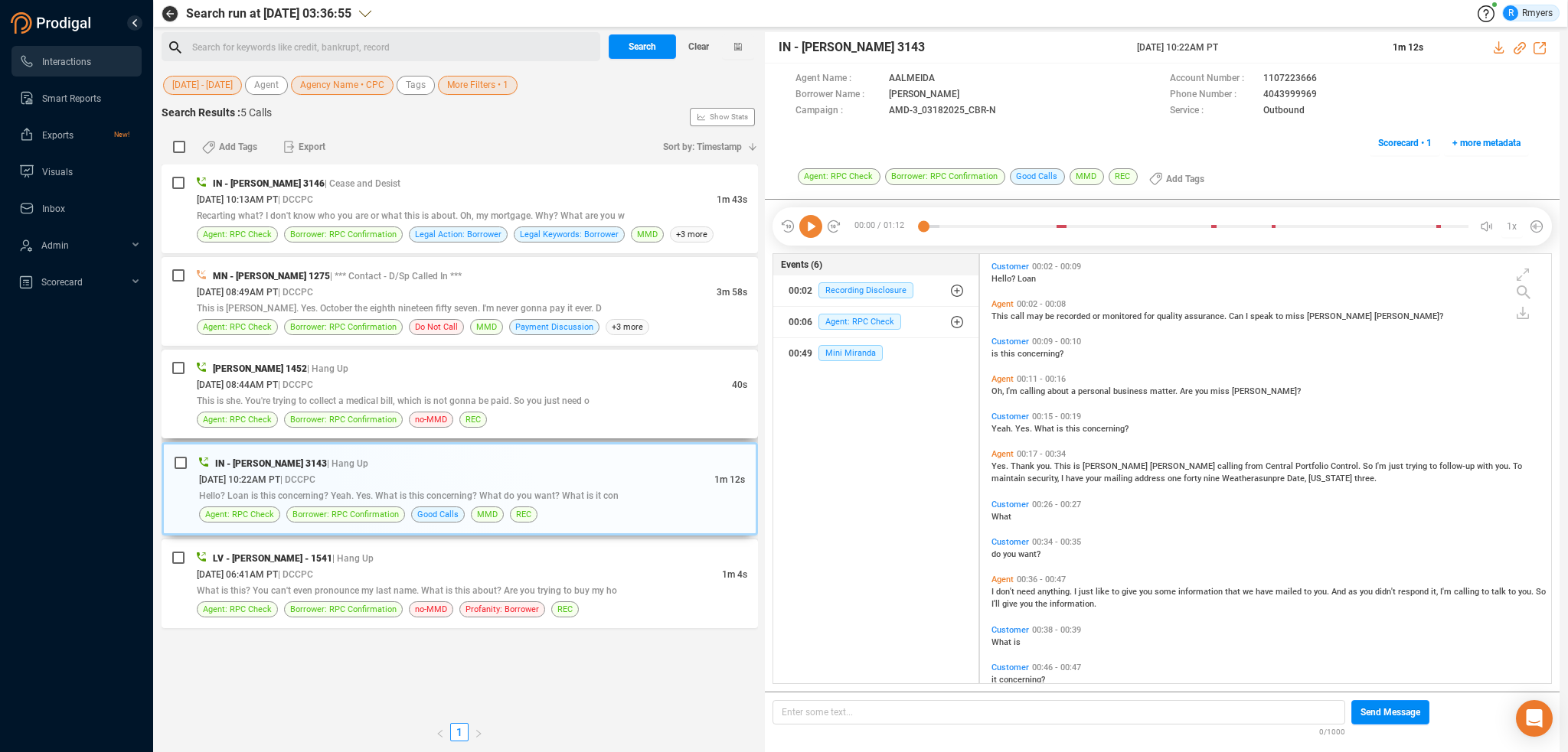
click at [318, 377] on div "06/18/2025 @ 08:44AM PT | DCCPC" at bounding box center [464, 385] width 535 height 16
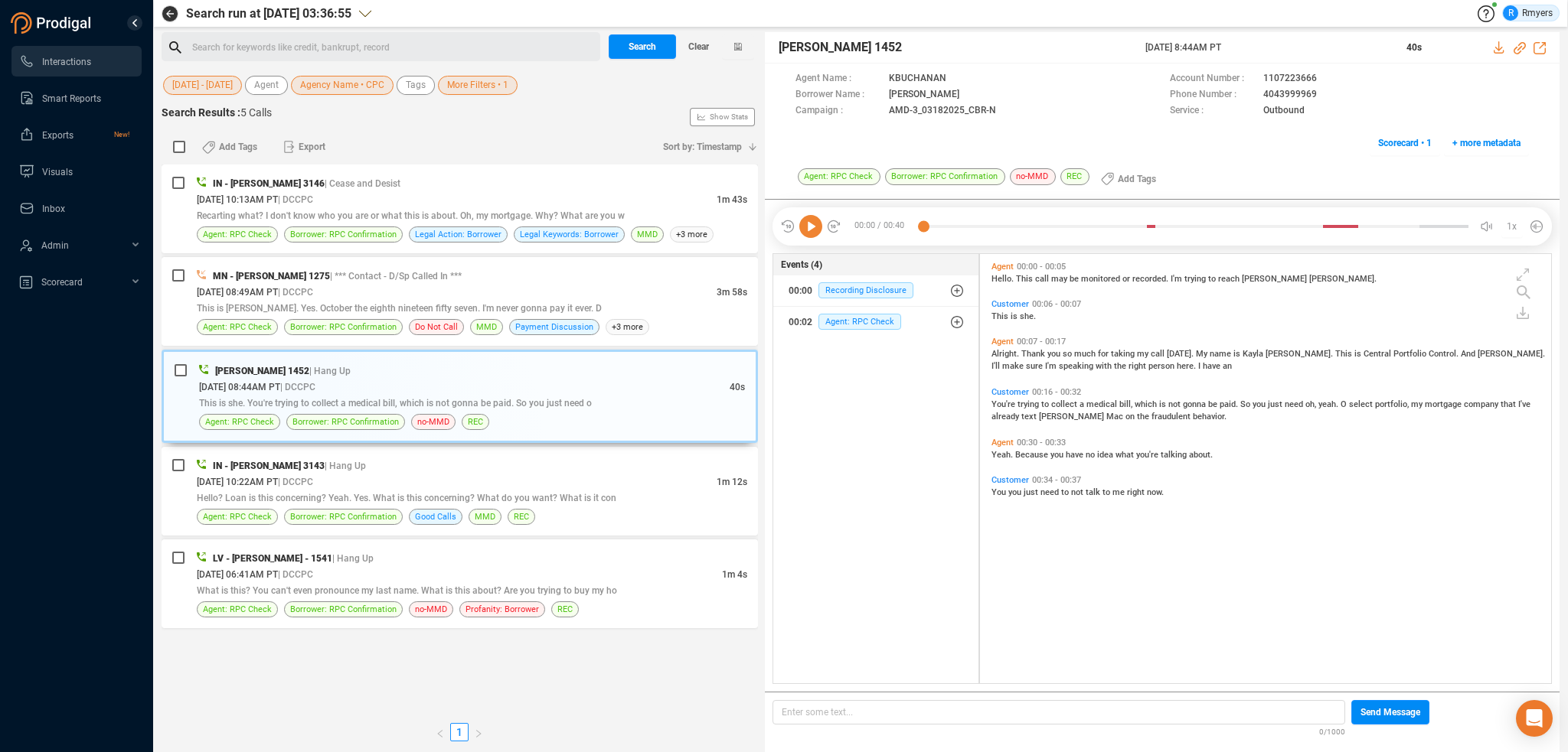
click at [805, 227] on icon at bounding box center [810, 226] width 23 height 23
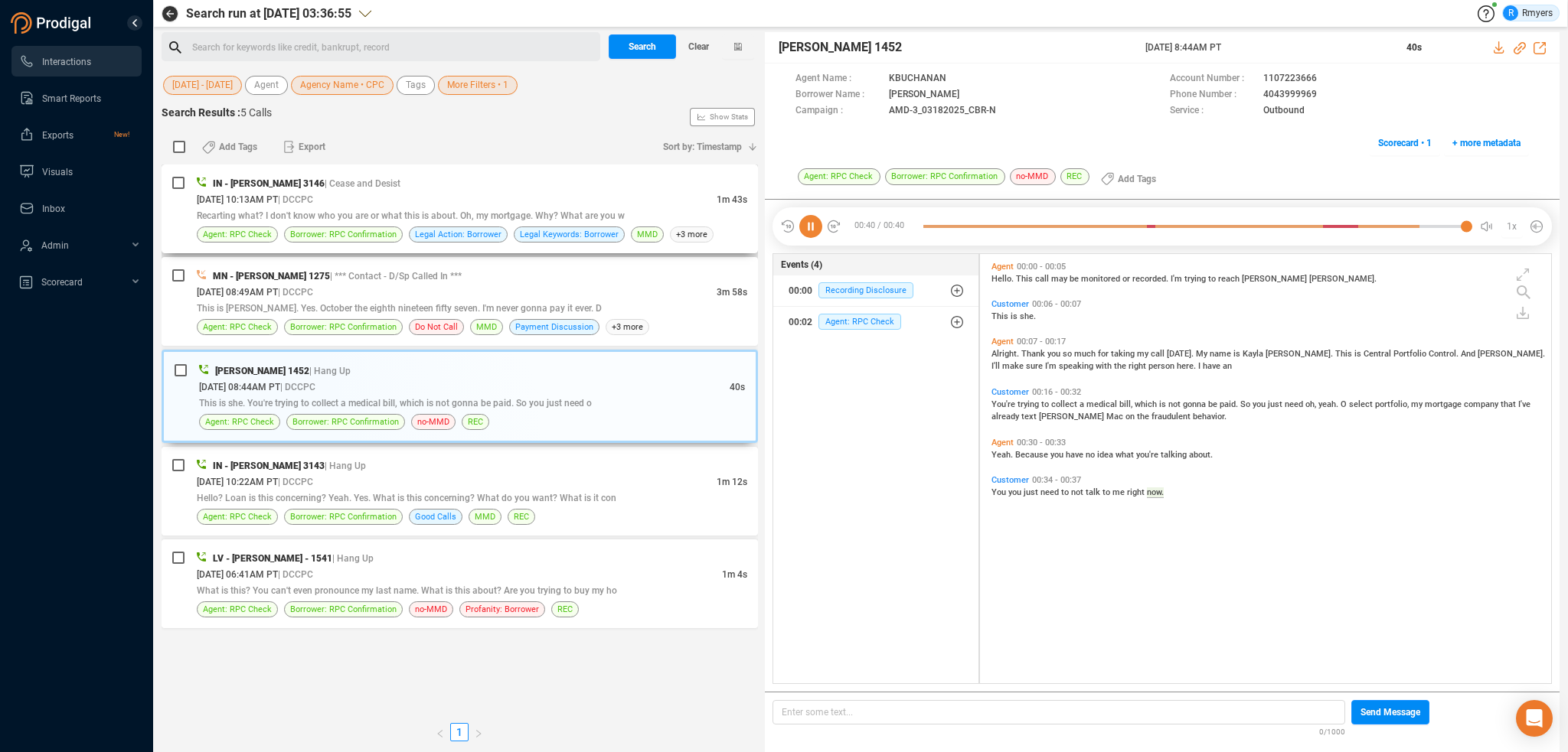
click at [371, 195] on div "07/17/2025 @ 10:13AM PT | DCCPC" at bounding box center [457, 199] width 520 height 16
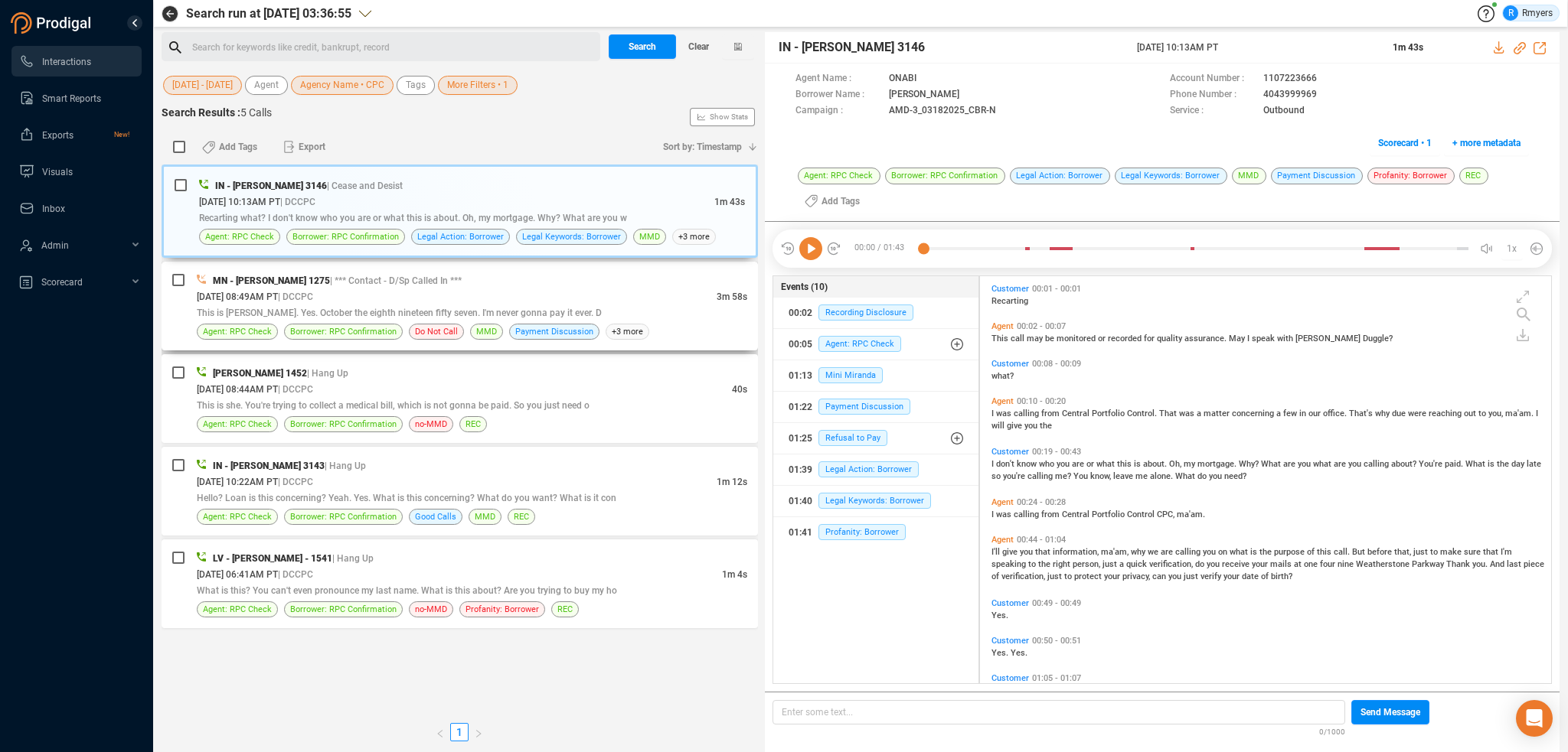
scroll to position [405, 563]
click at [809, 245] on icon at bounding box center [810, 249] width 23 height 23
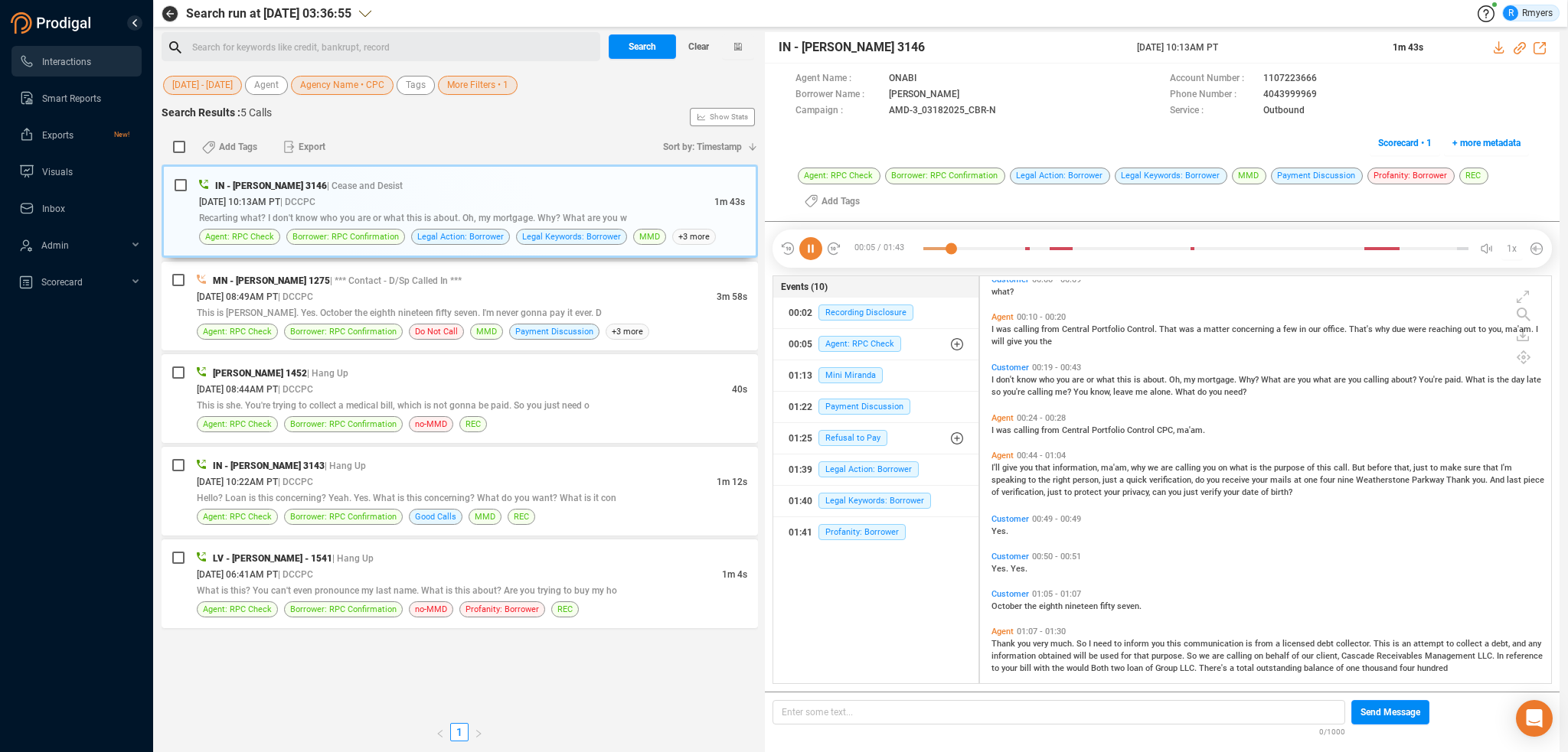
scroll to position [150, 0]
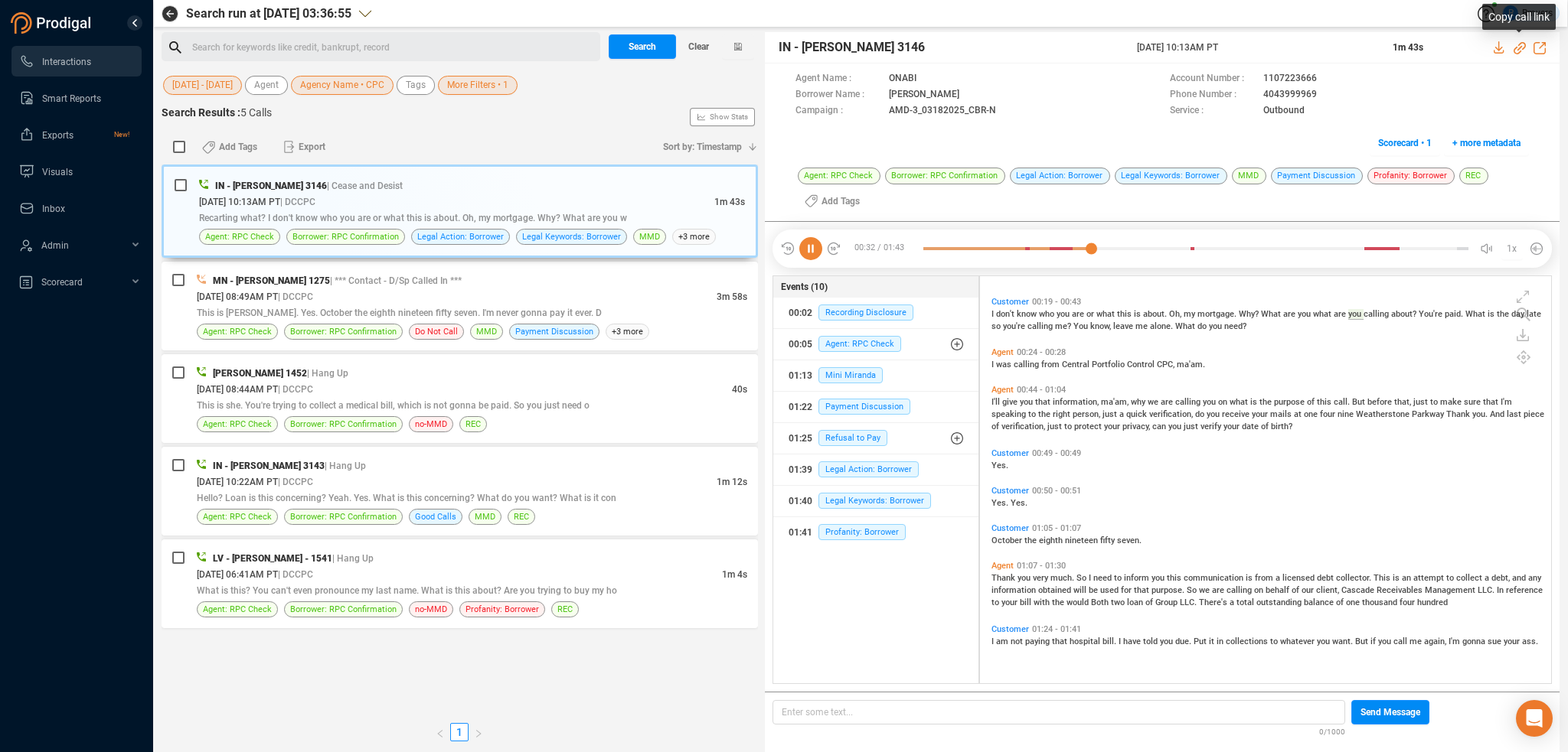
click at [1519, 47] on icon at bounding box center [1519, 49] width 12 height 12
click at [810, 254] on icon at bounding box center [810, 249] width 23 height 23
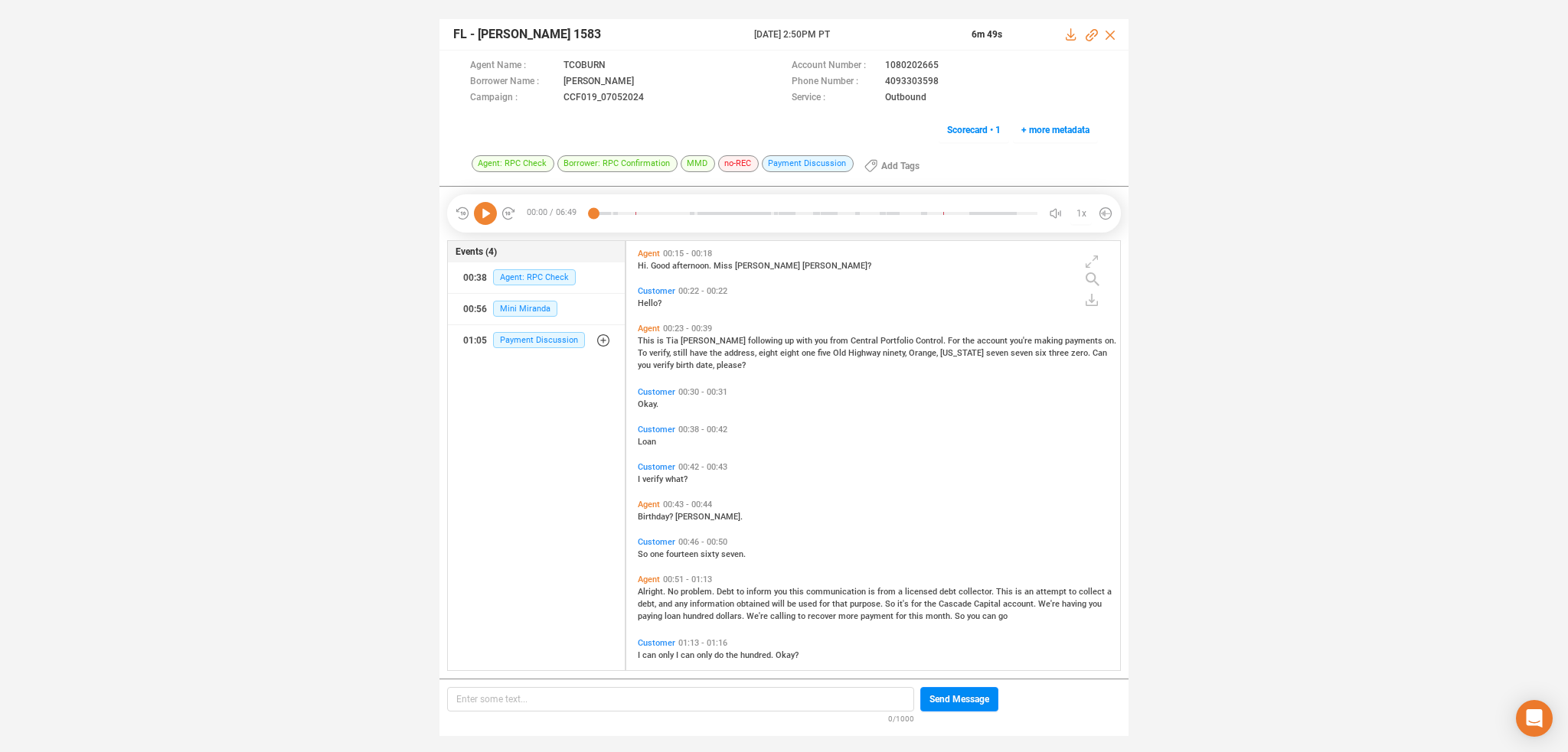
scroll to position [426, 487]
click at [485, 212] on icon at bounding box center [485, 213] width 23 height 23
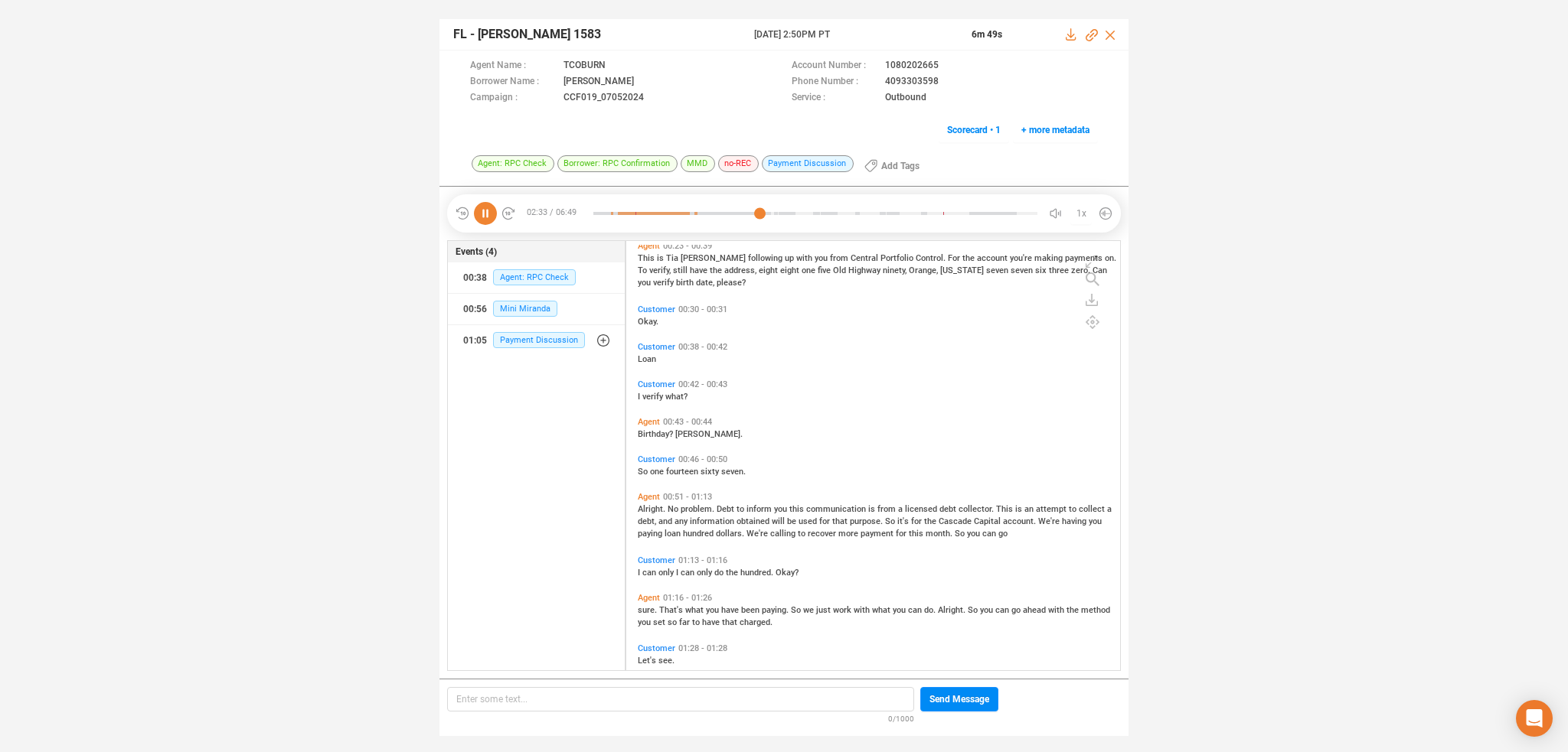
scroll to position [0, 0]
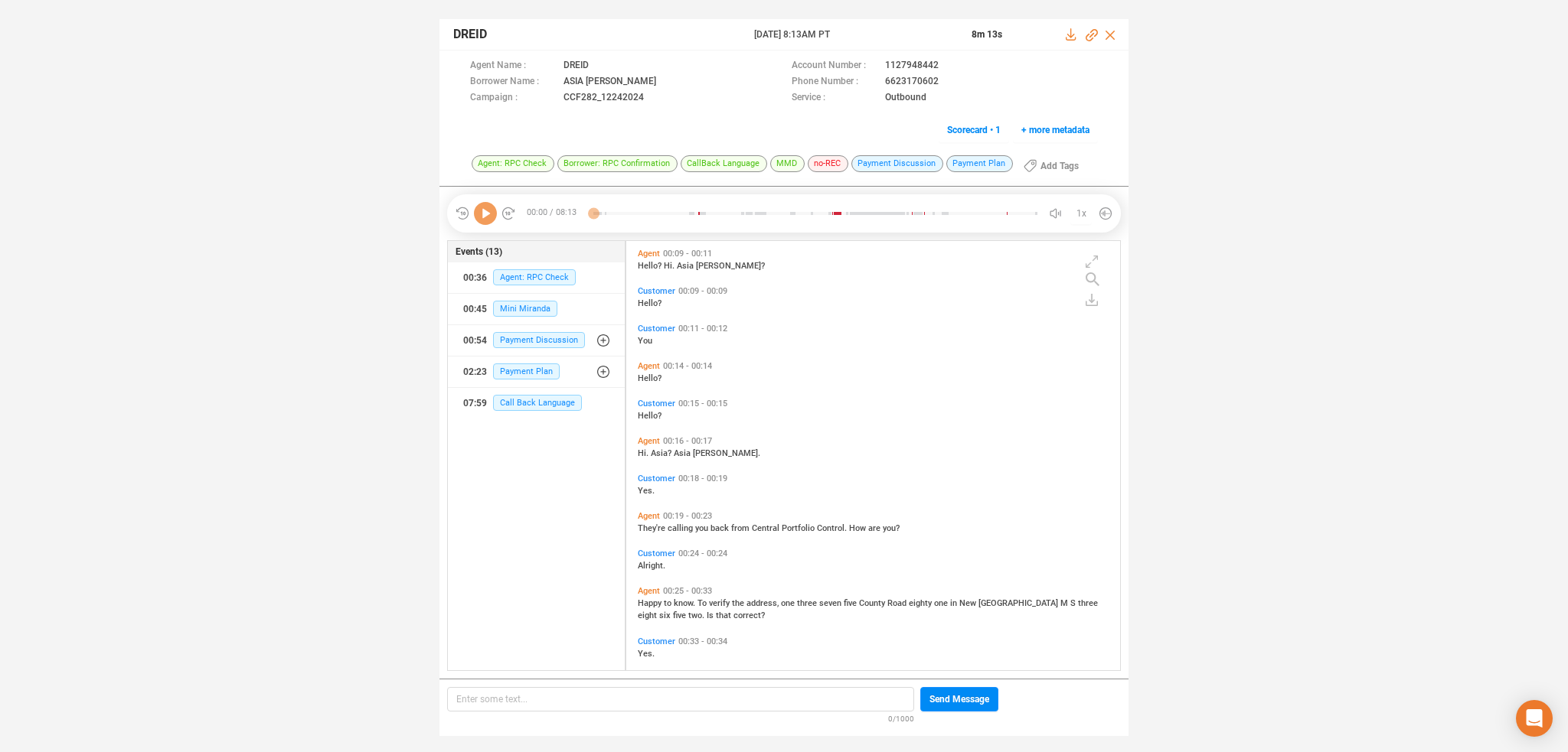
scroll to position [426, 487]
click at [478, 211] on icon at bounding box center [485, 213] width 23 height 23
click at [656, 528] on span "They're" at bounding box center [653, 528] width 29 height 10
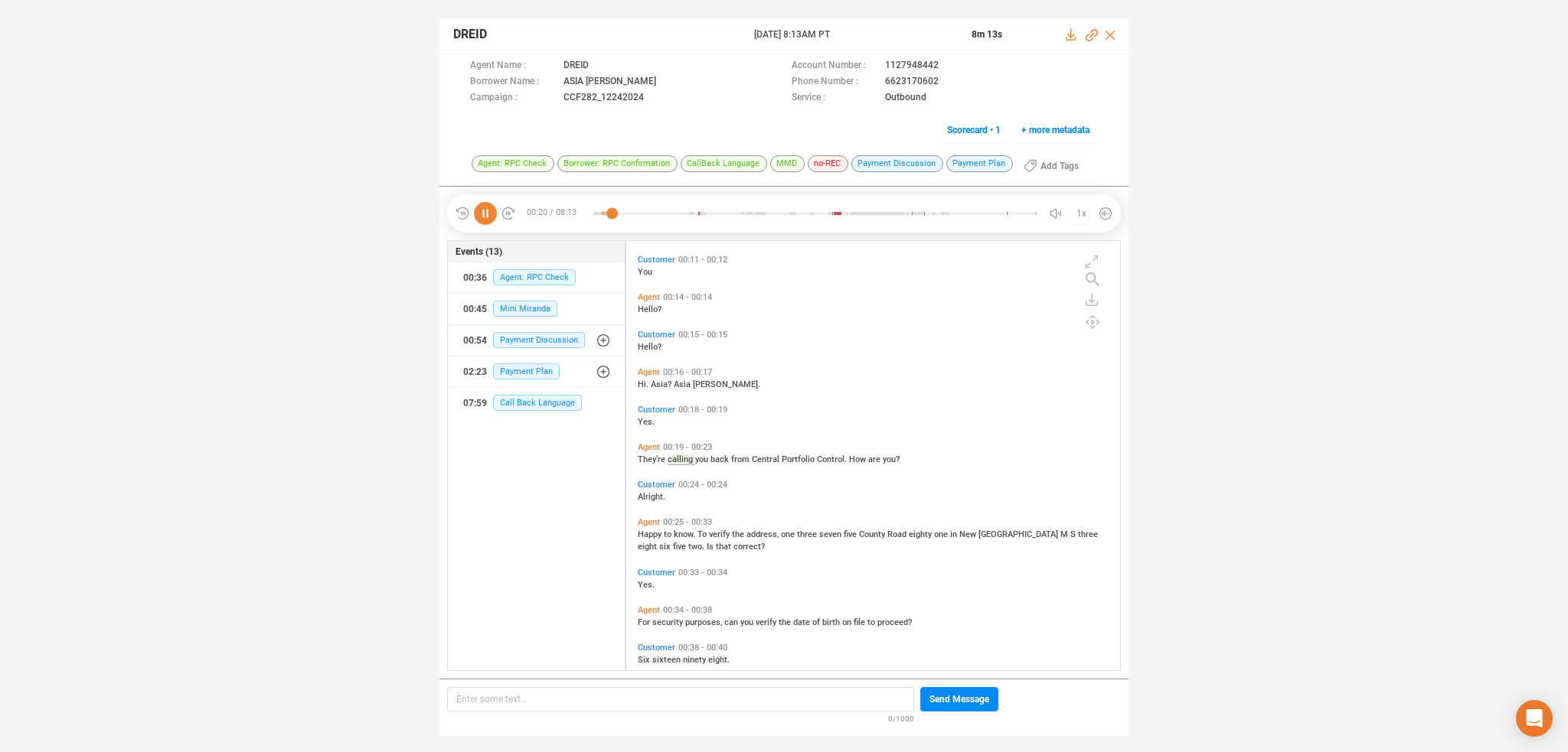
scroll to position [146, 0]
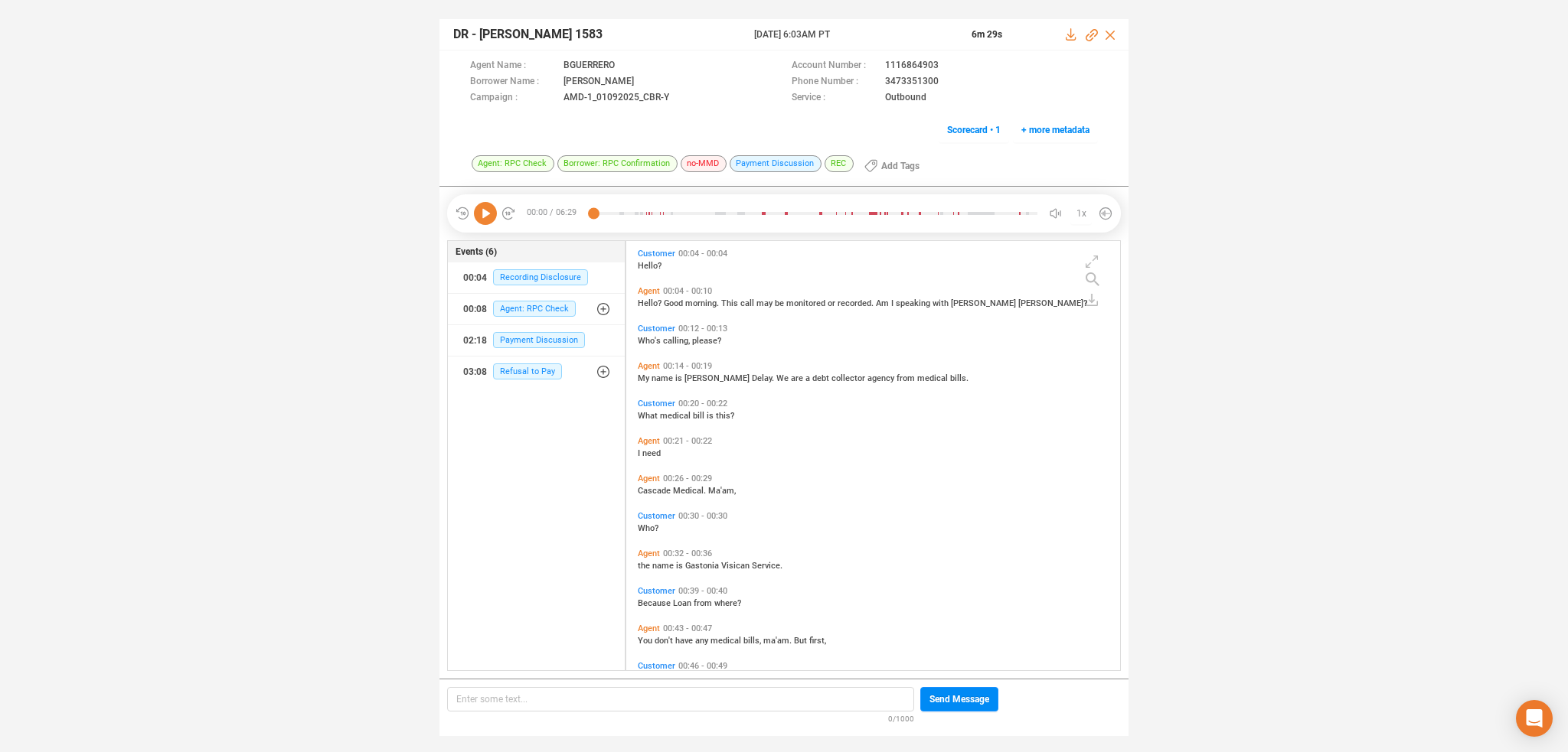
scroll to position [426, 487]
click at [485, 218] on icon at bounding box center [485, 213] width 23 height 23
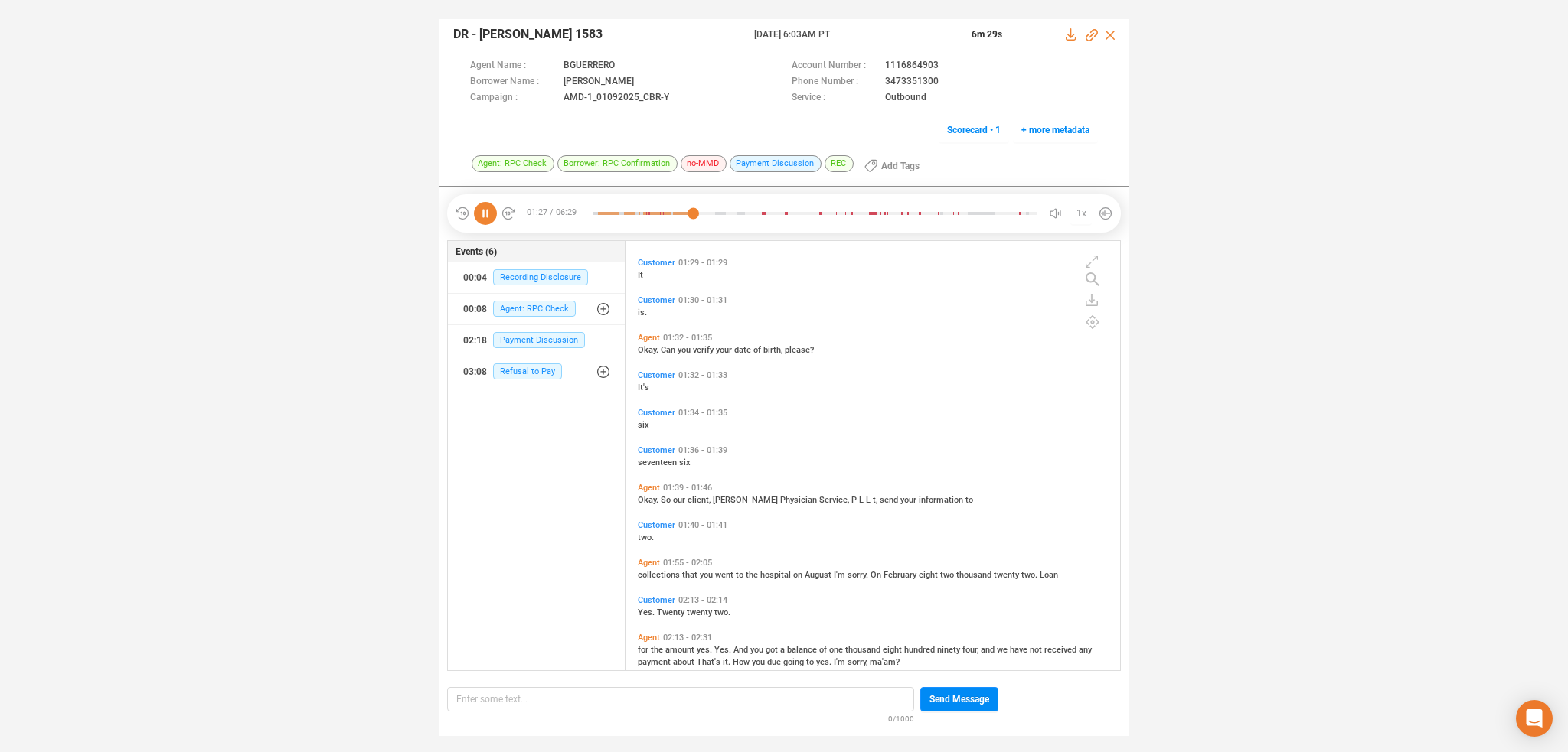
scroll to position [1071, 0]
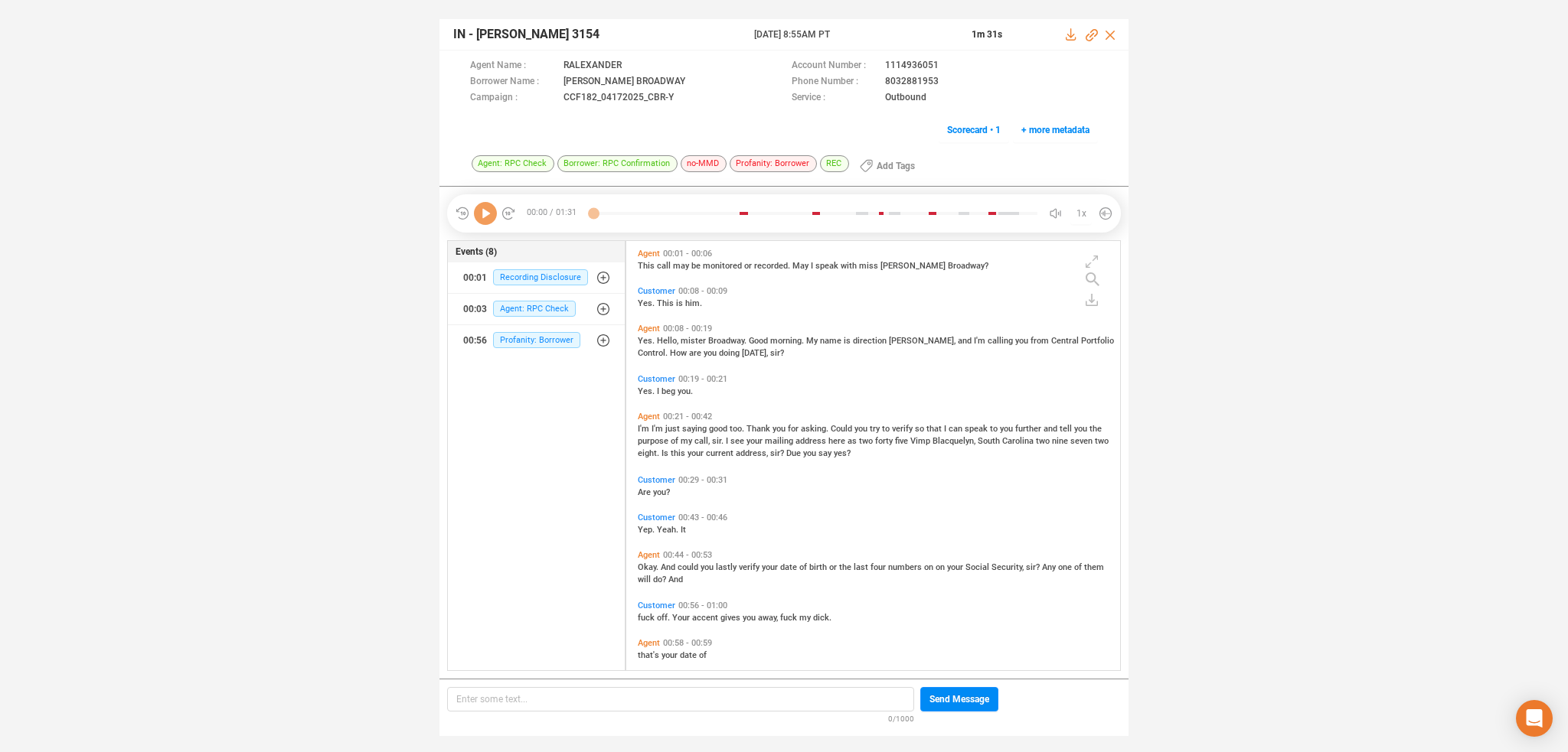
scroll to position [426, 487]
click at [481, 216] on icon at bounding box center [485, 213] width 23 height 23
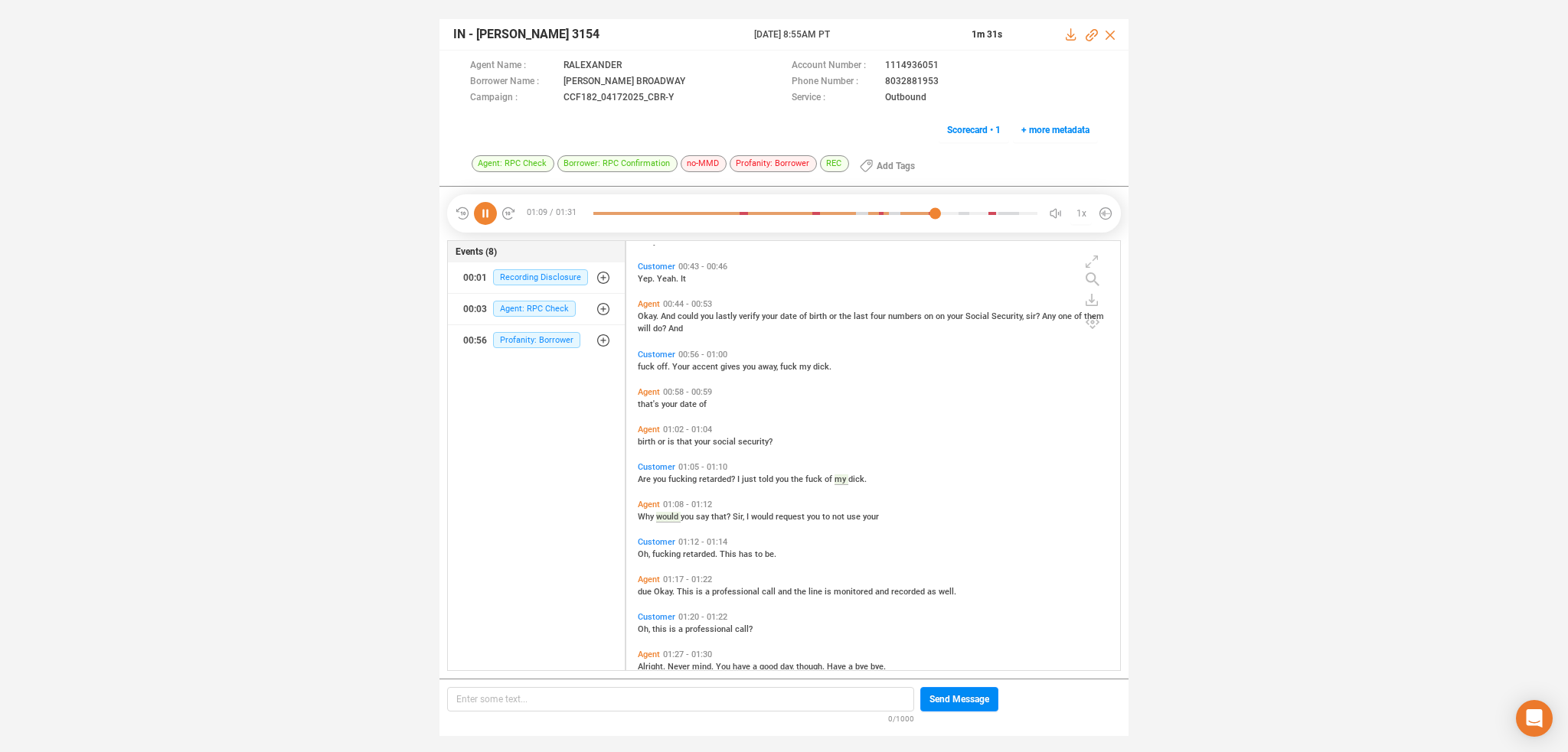
scroll to position [276, 0]
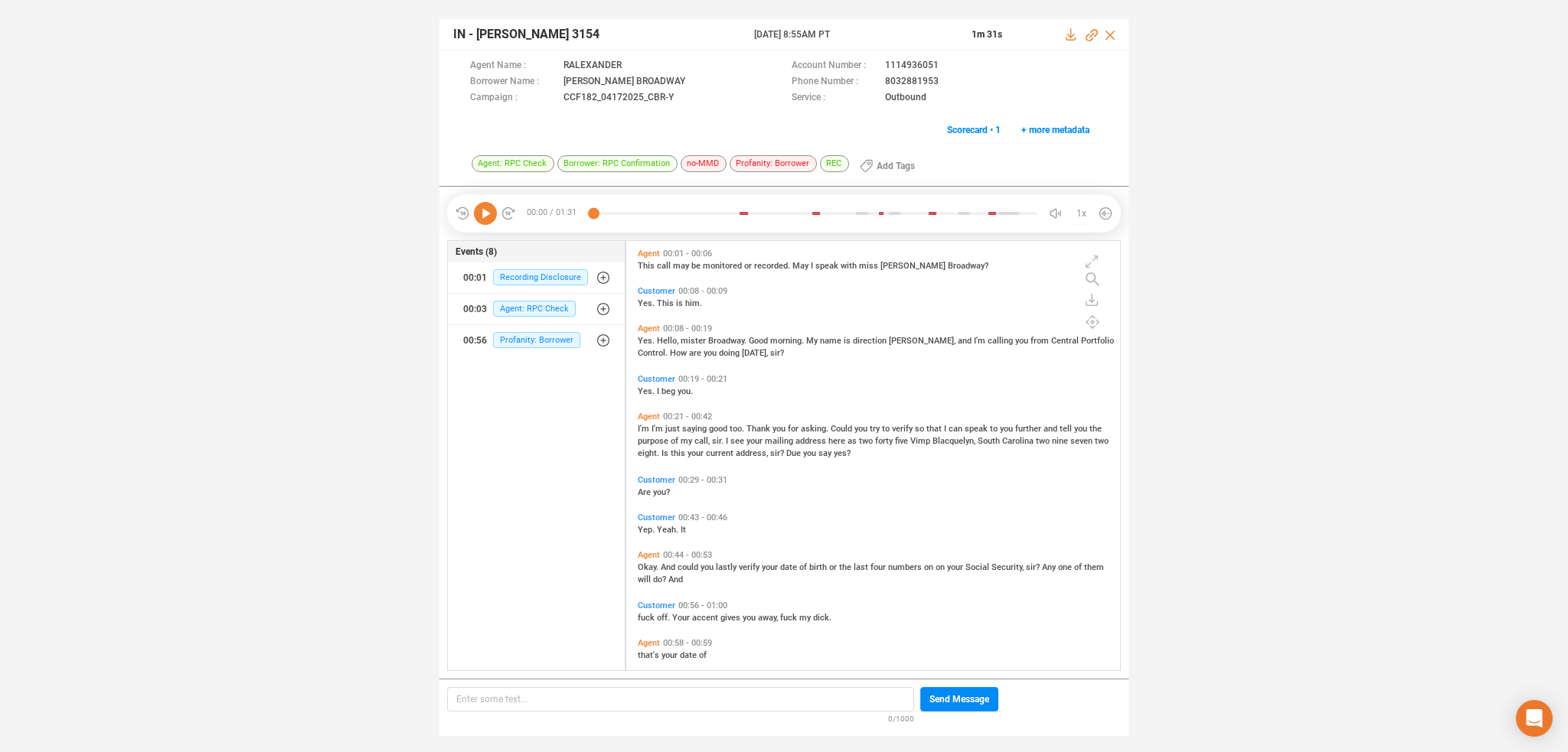
scroll to position [426, 487]
drag, startPoint x: 487, startPoint y: 217, endPoint x: 515, endPoint y: 261, distance: 52.2
click at [487, 217] on icon at bounding box center [485, 213] width 23 height 23
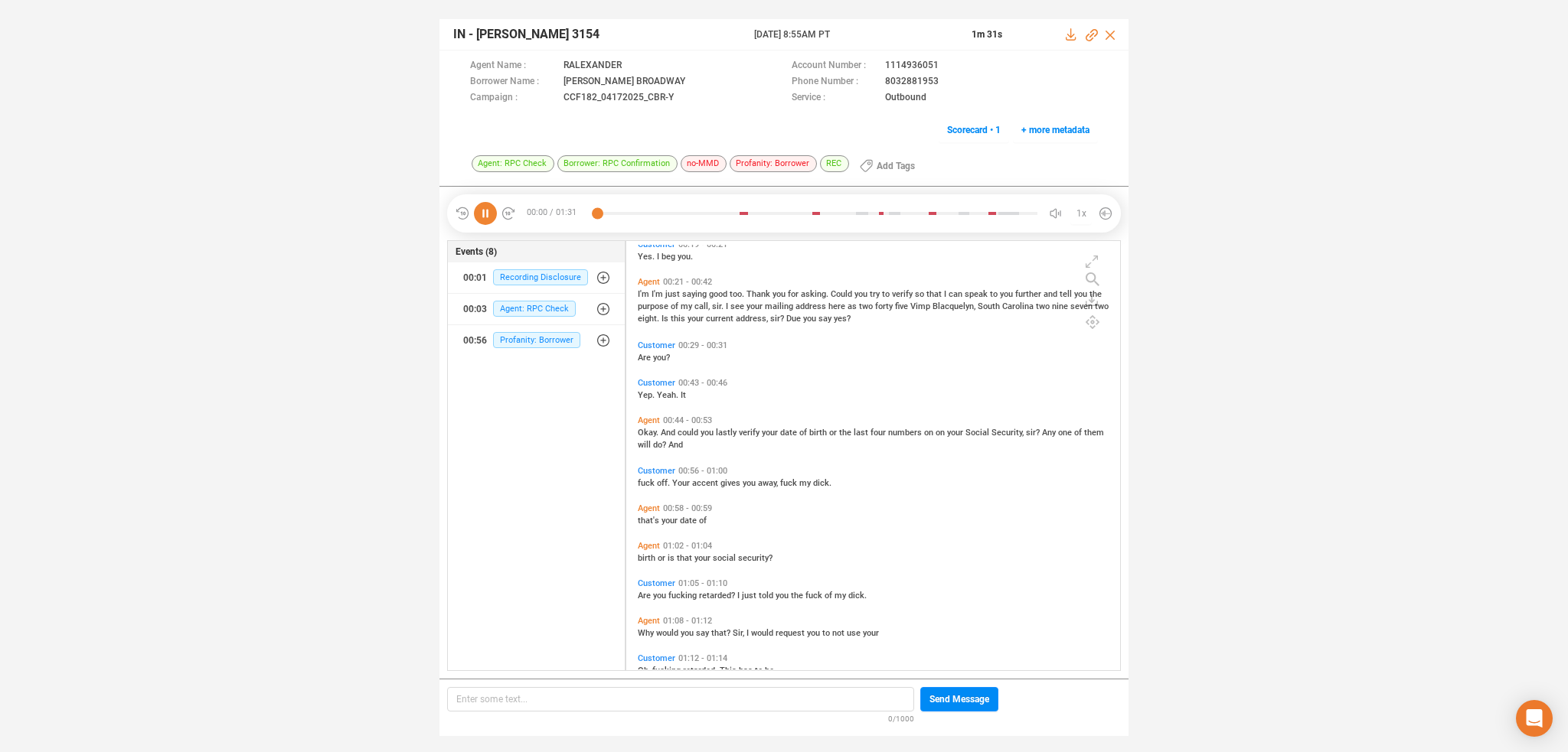
scroll to position [153, 0]
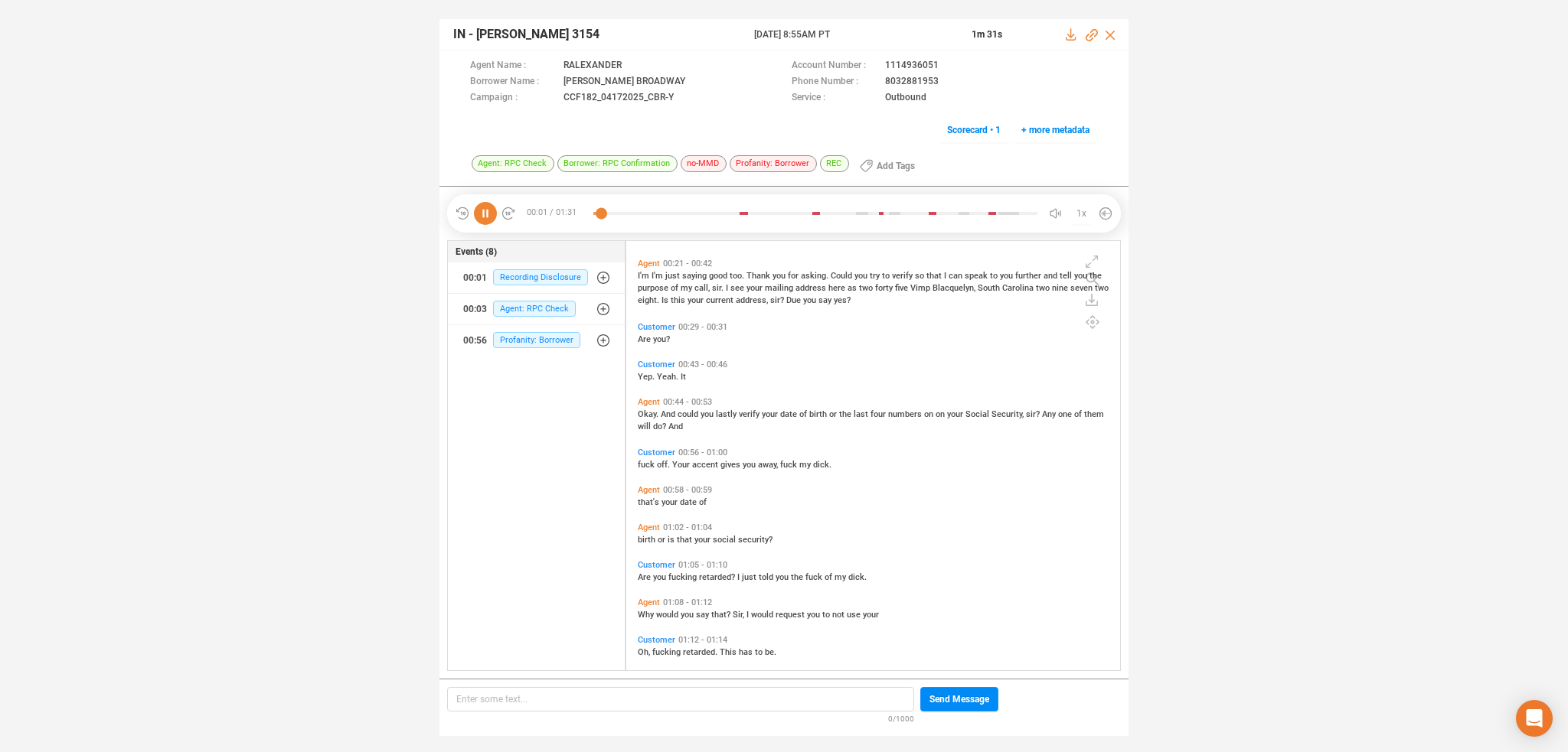
click at [647, 410] on span "Okay." at bounding box center [649, 414] width 23 height 10
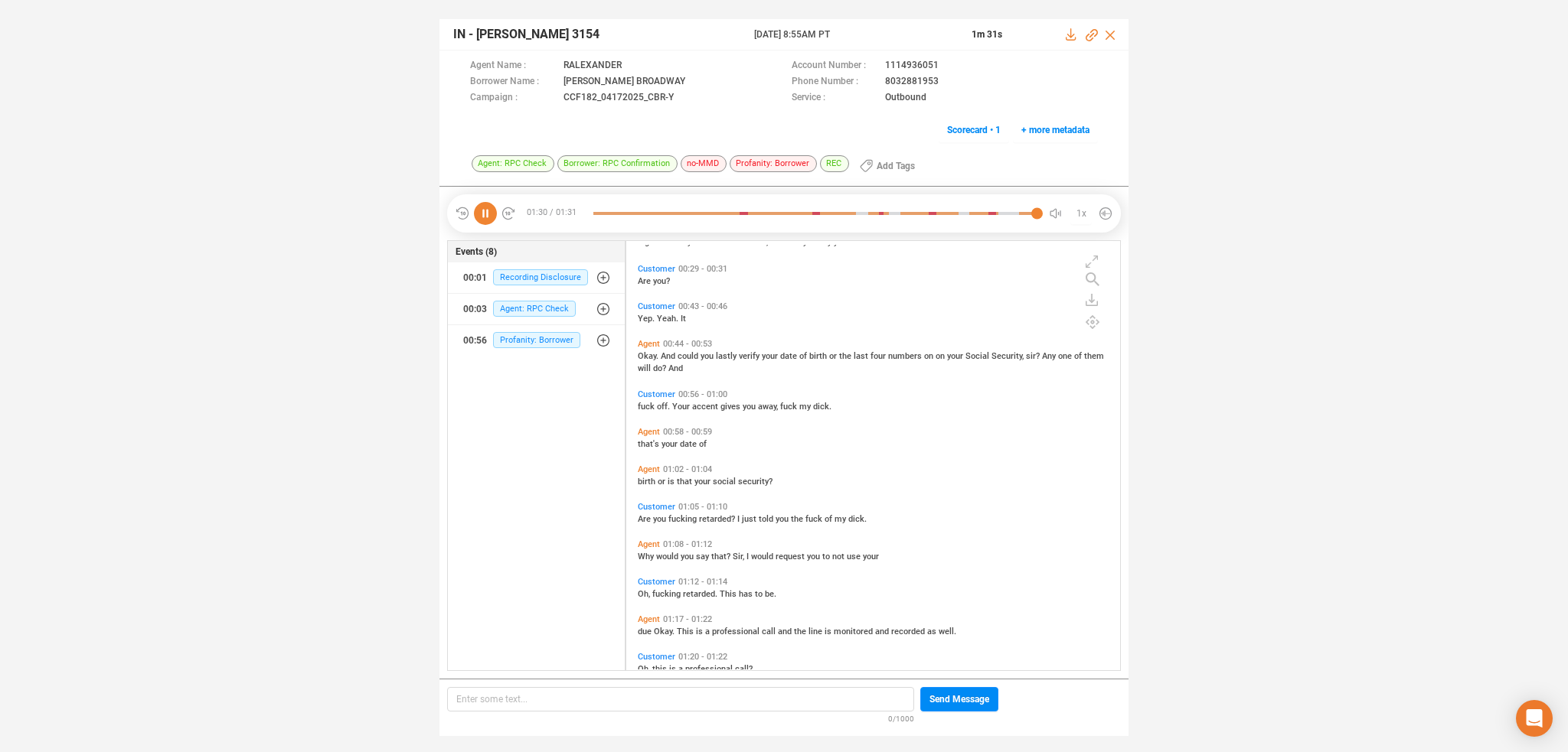
scroll to position [276, 0]
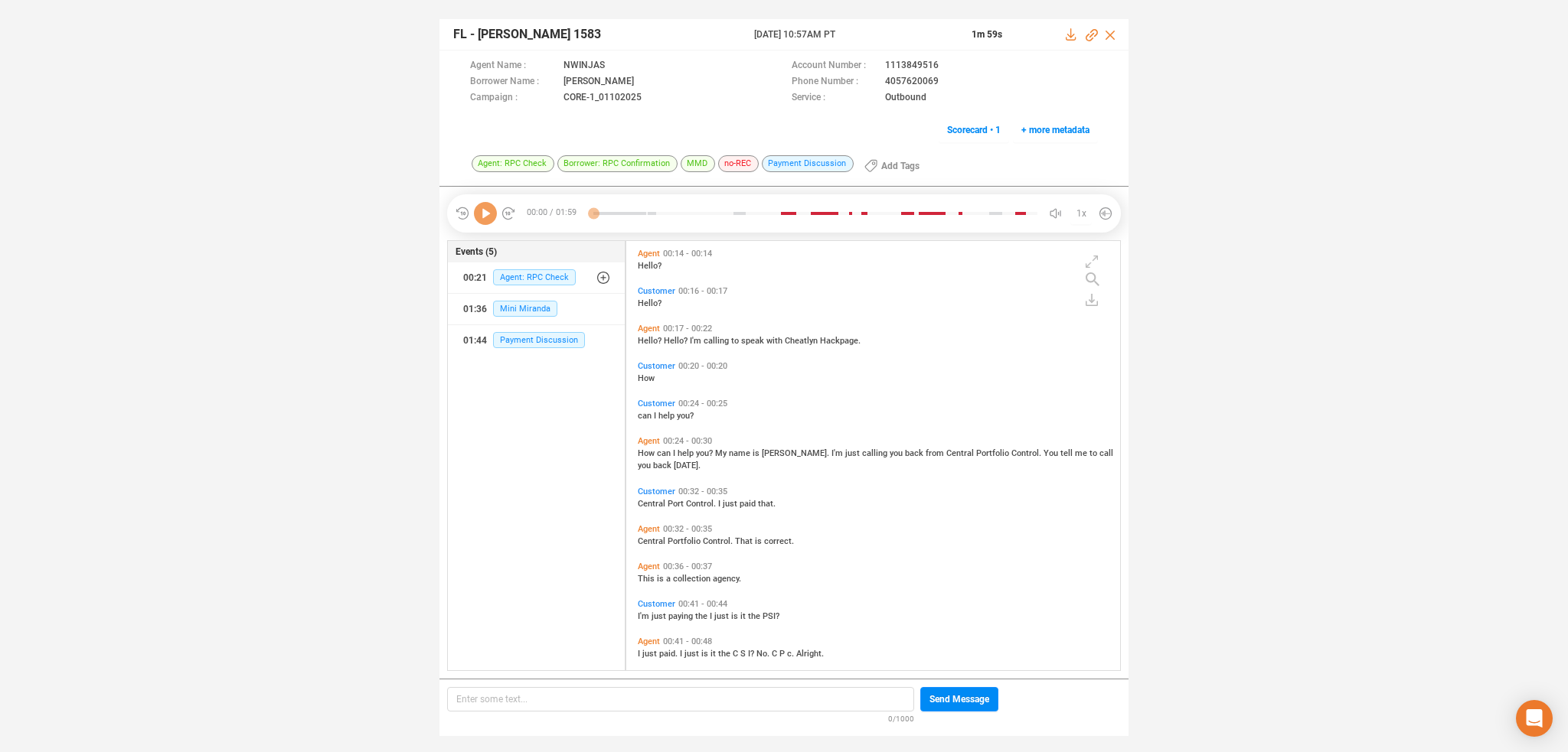
scroll to position [426, 487]
click at [485, 211] on icon at bounding box center [485, 213] width 23 height 23
drag, startPoint x: 707, startPoint y: 339, endPoint x: 691, endPoint y: 372, distance: 36.7
click at [707, 339] on span "calling" at bounding box center [718, 340] width 28 height 10
click at [648, 455] on span "How" at bounding box center [647, 453] width 19 height 10
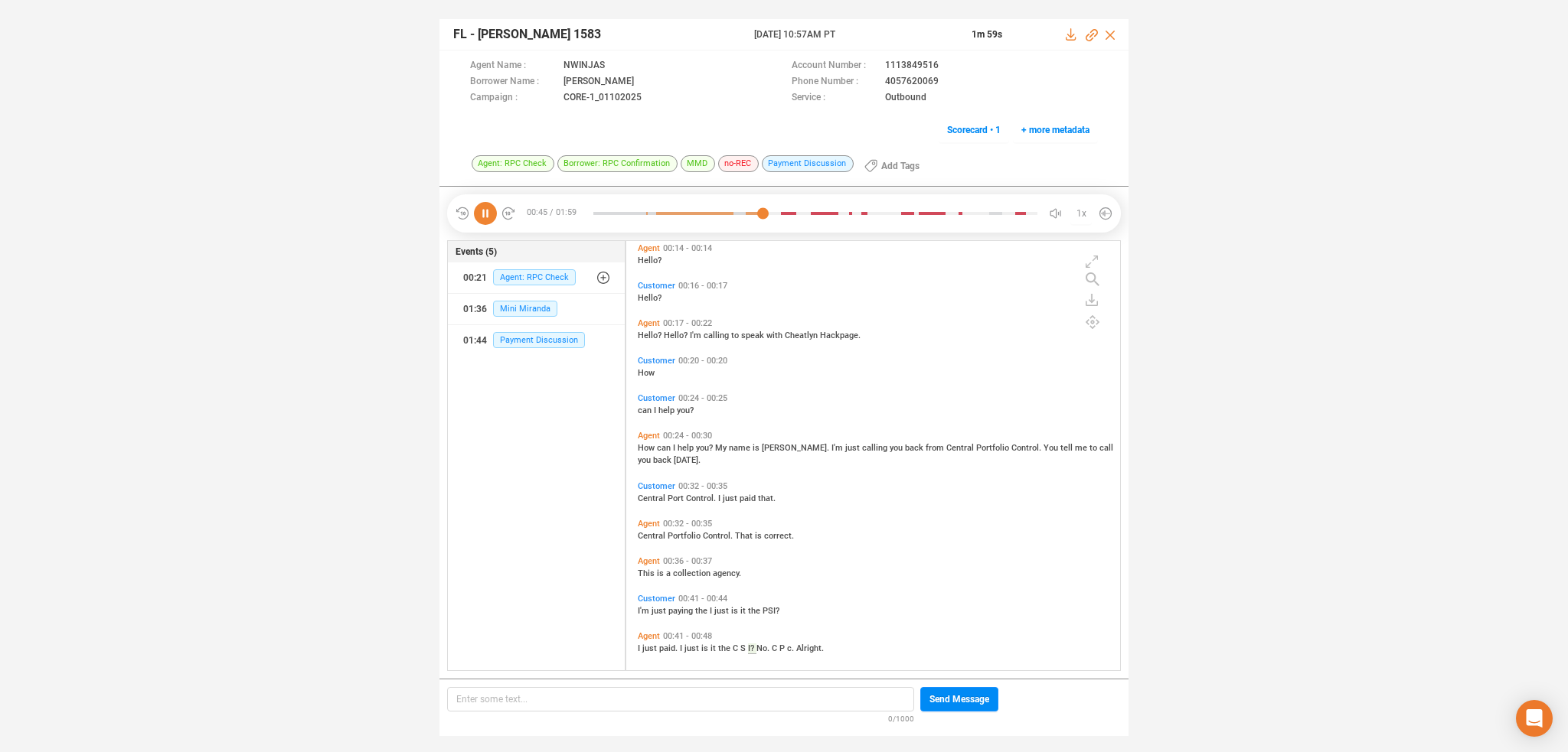
scroll to position [0, 0]
click at [481, 219] on icon at bounding box center [485, 213] width 23 height 23
click at [656, 343] on span "Hello?" at bounding box center [651, 340] width 26 height 10
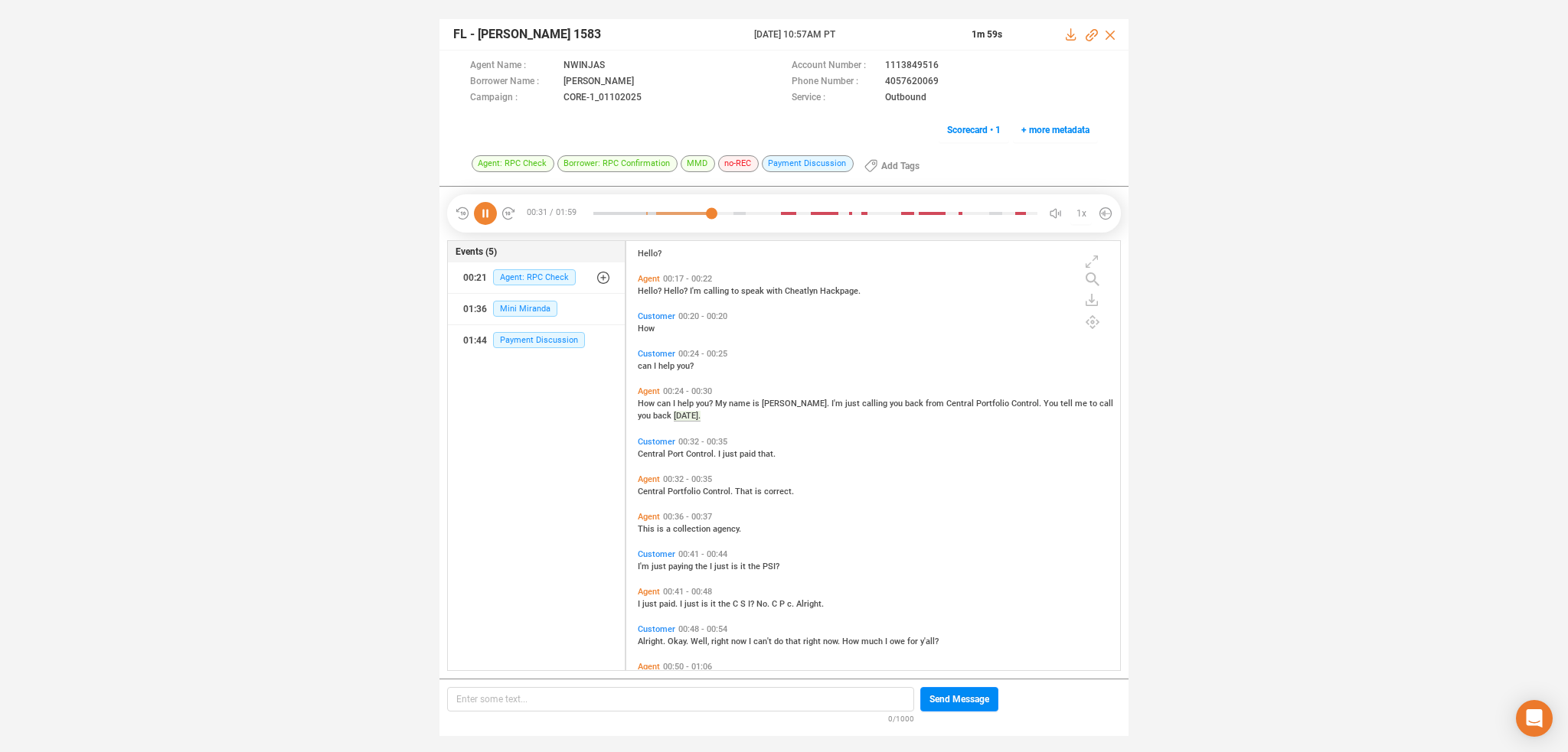
scroll to position [76, 0]
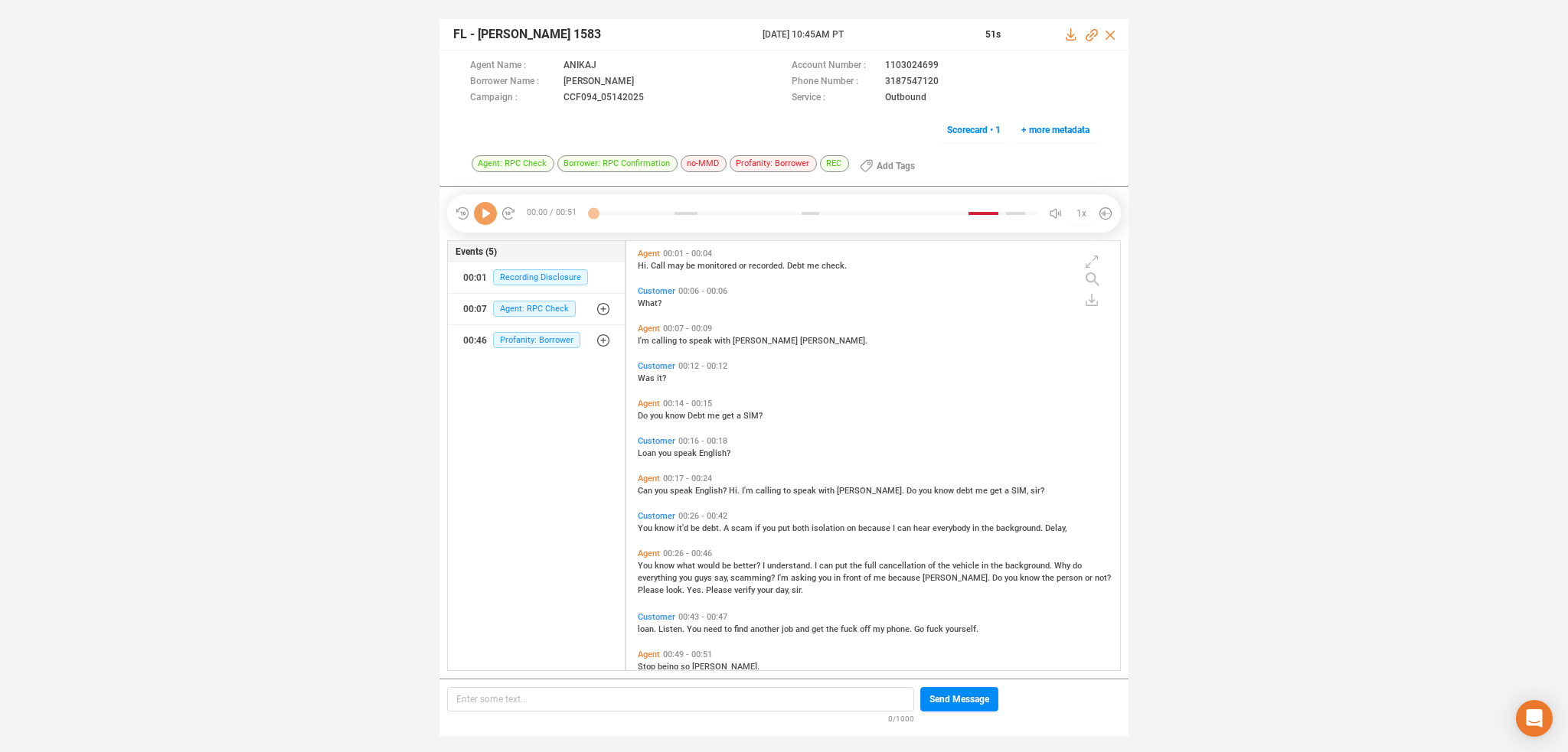
scroll to position [426, 487]
click at [488, 211] on icon at bounding box center [485, 213] width 23 height 23
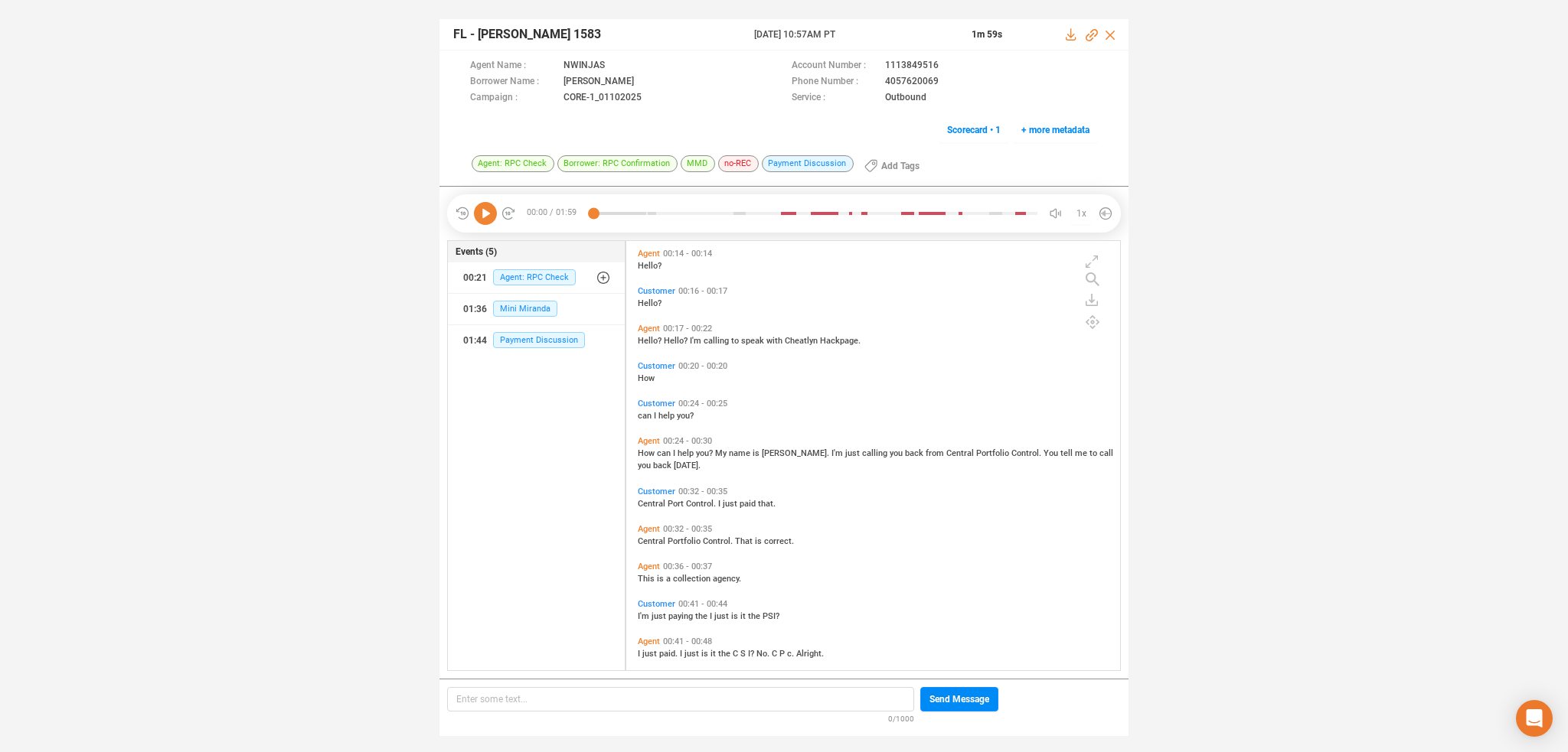
click at [491, 215] on icon at bounding box center [485, 213] width 23 height 23
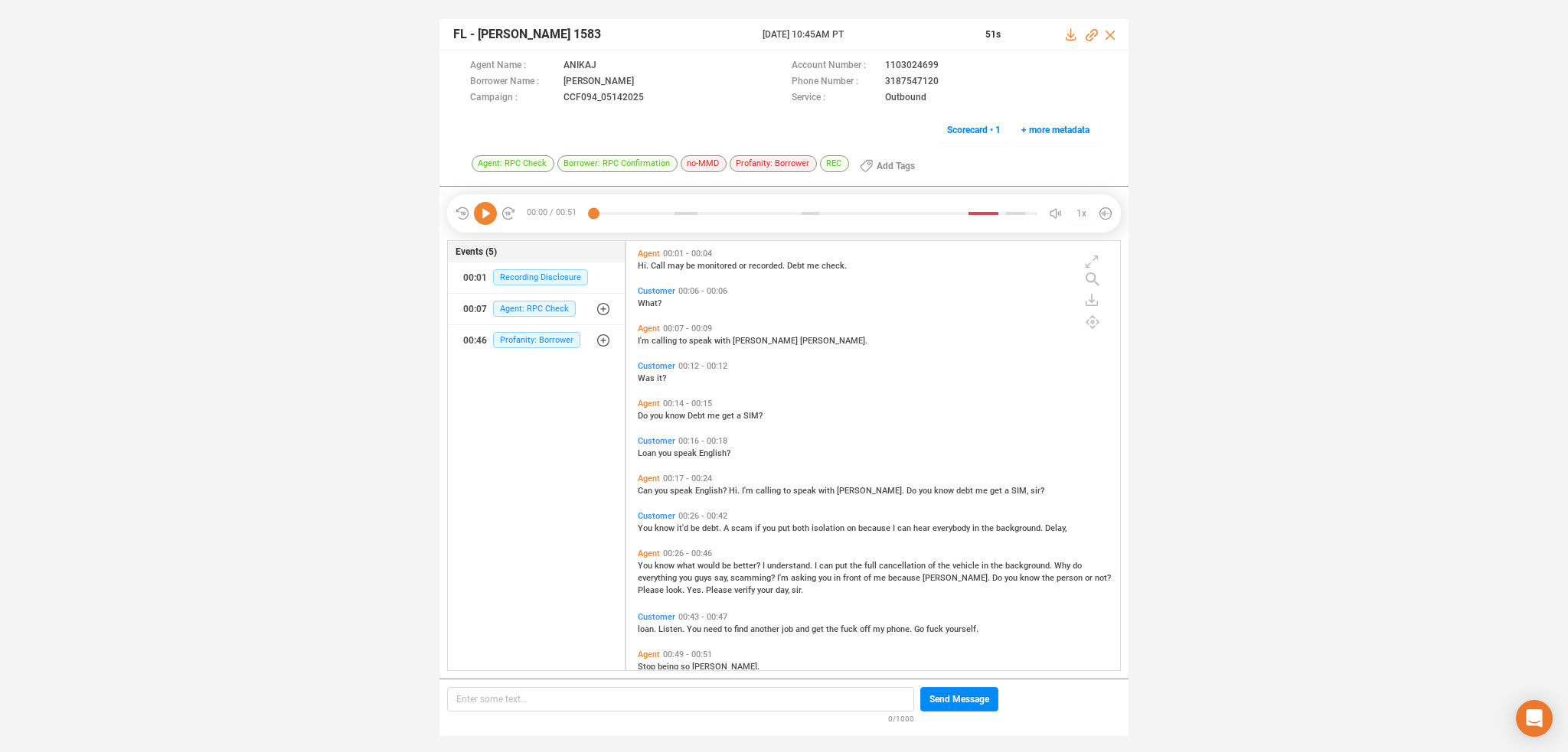
scroll to position [426, 487]
click at [490, 210] on icon at bounding box center [485, 213] width 23 height 23
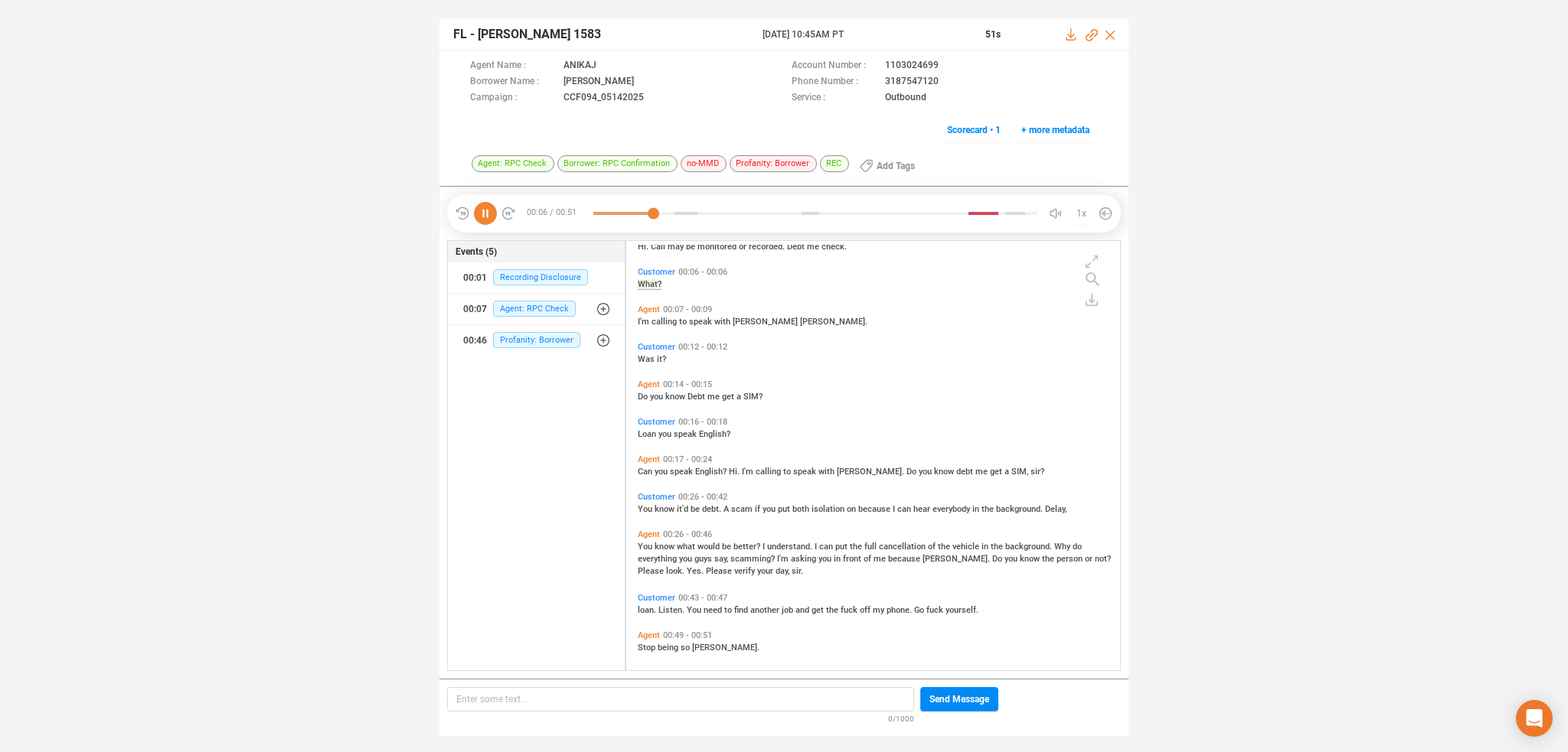
scroll to position [24, 0]
click at [647, 500] on span "You" at bounding box center [646, 503] width 16 height 10
click at [654, 538] on span "know" at bounding box center [666, 541] width 23 height 10
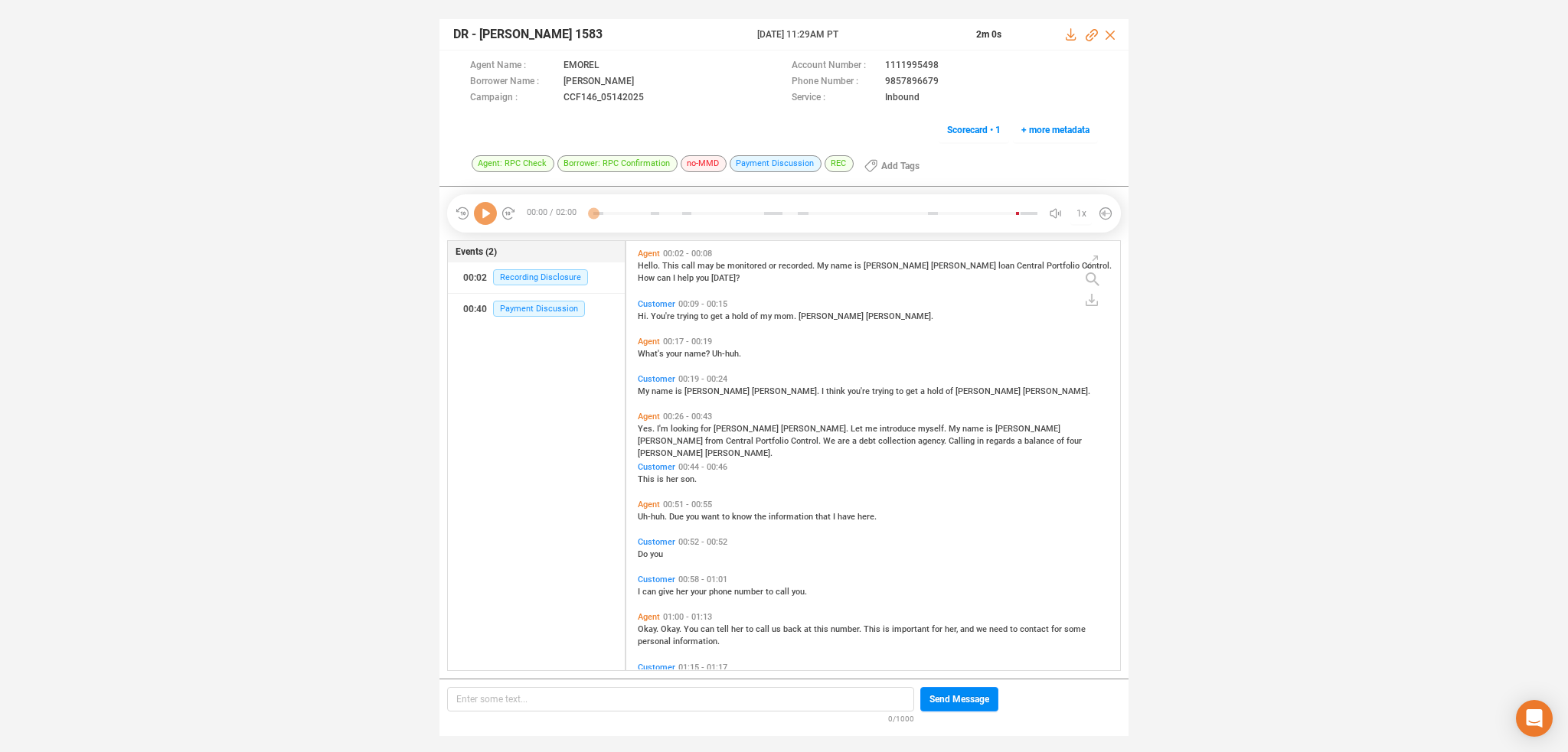
scroll to position [426, 487]
drag, startPoint x: 481, startPoint y: 216, endPoint x: 488, endPoint y: 308, distance: 92.3
click at [481, 217] on icon at bounding box center [485, 213] width 23 height 23
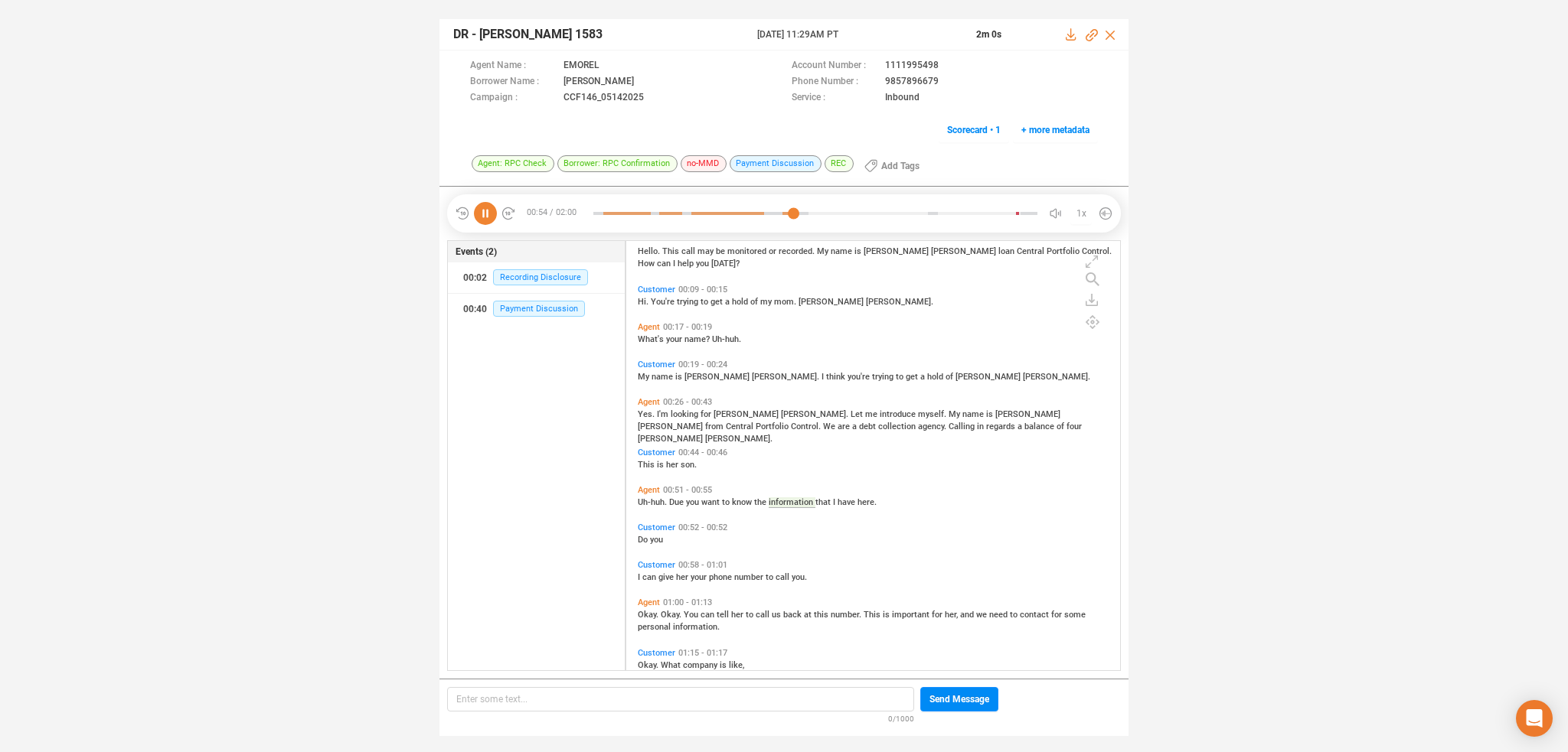
scroll to position [0, 0]
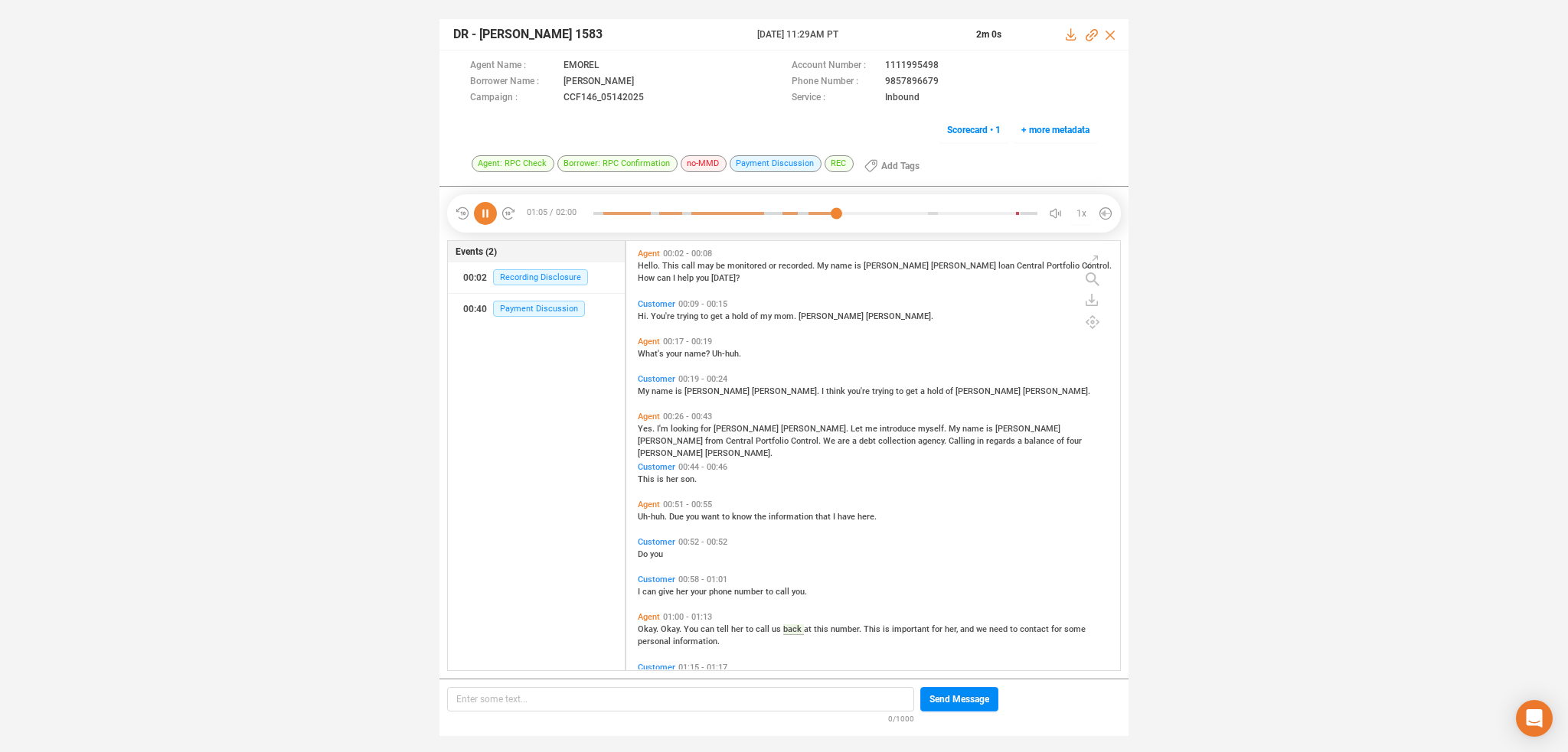
click at [481, 217] on icon at bounding box center [485, 213] width 23 height 23
click at [483, 209] on icon at bounding box center [485, 213] width 23 height 23
click at [645, 425] on span "Yes." at bounding box center [647, 428] width 19 height 10
click at [1092, 36] on icon at bounding box center [1091, 36] width 12 height 12
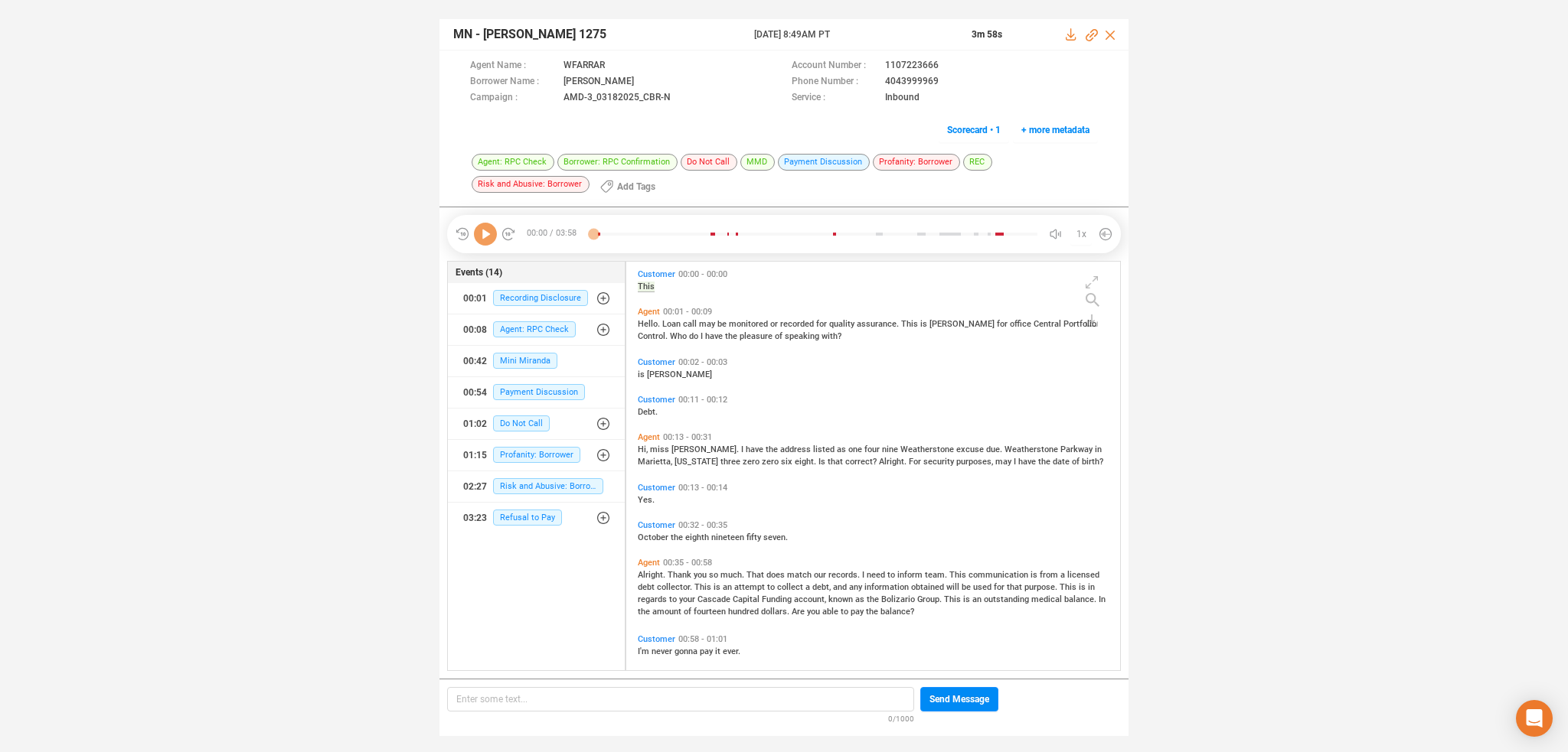
scroll to position [406, 487]
click at [488, 236] on icon at bounding box center [485, 234] width 23 height 23
drag, startPoint x: 875, startPoint y: 82, endPoint x: 938, endPoint y: 88, distance: 63.3
click at [938, 88] on div "Phone Number : [PHONE_NUMBER]" at bounding box center [944, 82] width 306 height 16
copy div "4043999969"
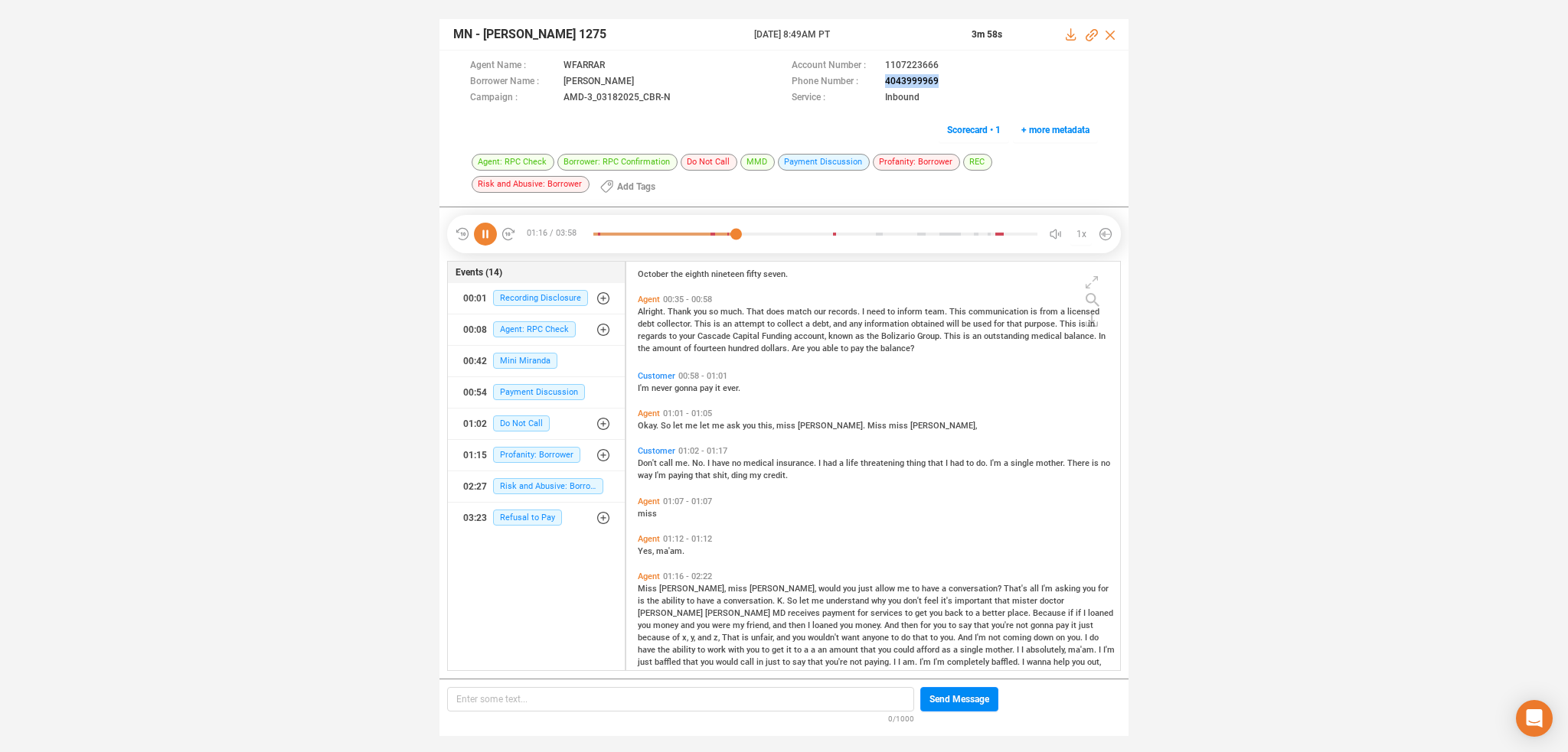
scroll to position [421, 0]
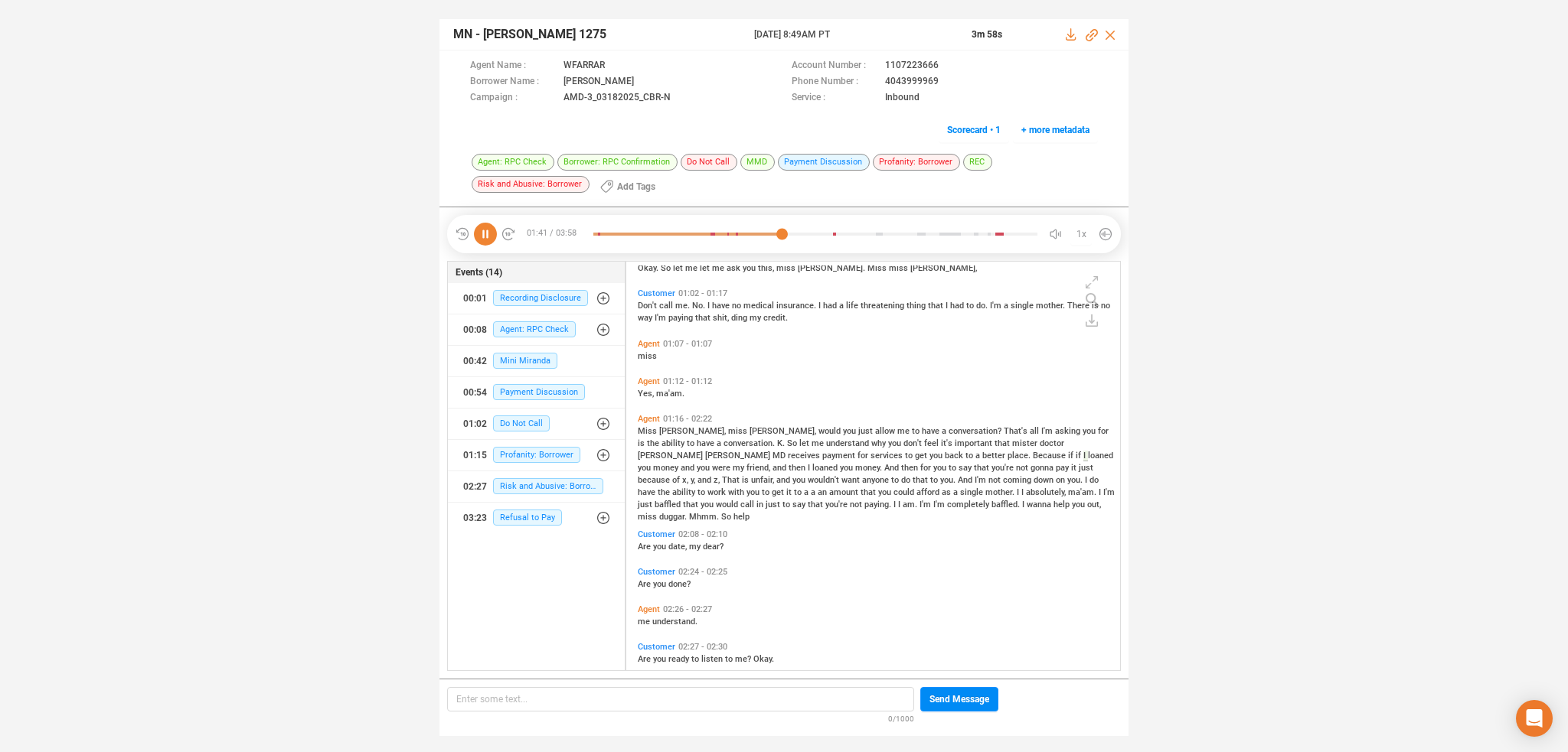
click at [485, 231] on icon at bounding box center [485, 234] width 23 height 23
click at [493, 228] on icon at bounding box center [485, 234] width 23 height 23
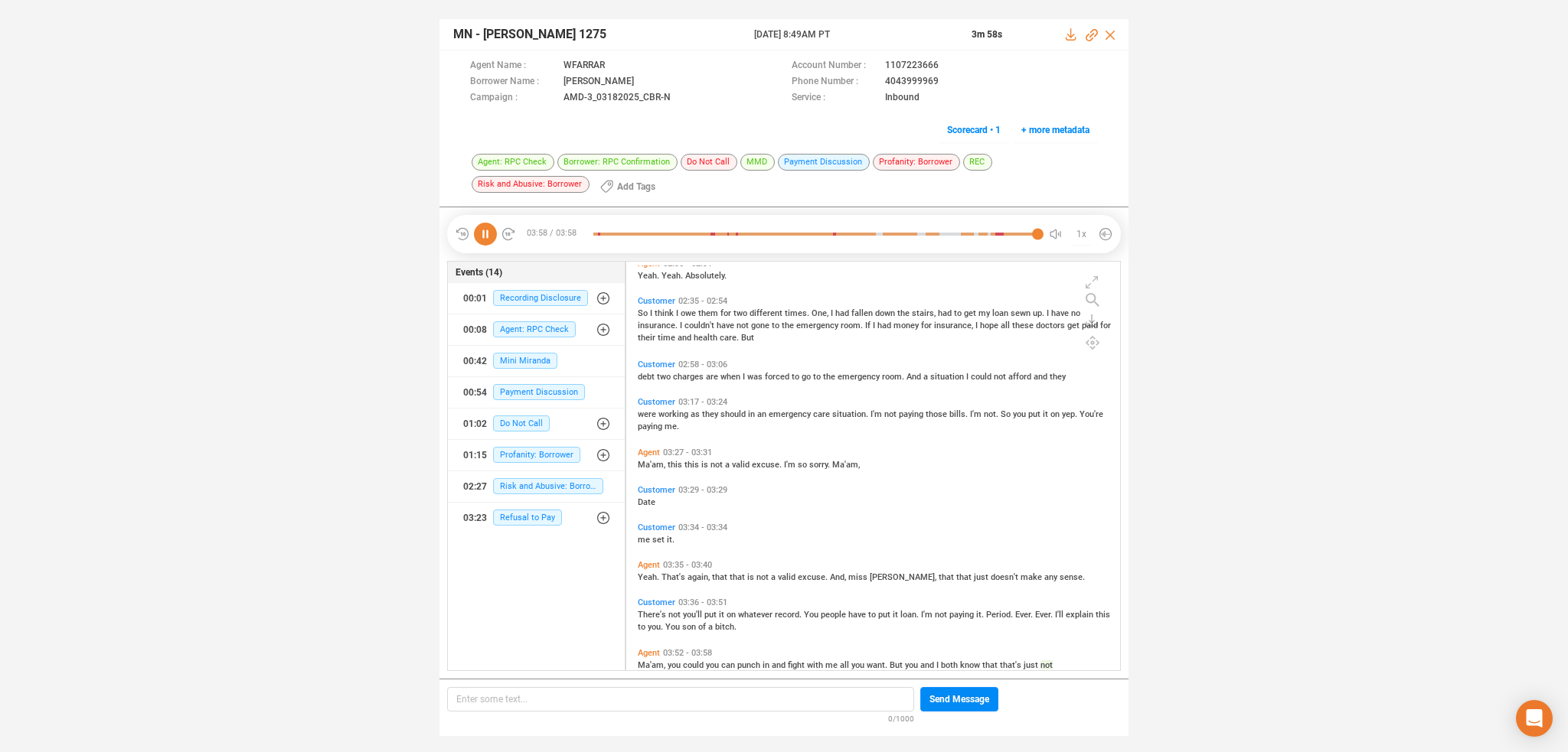
scroll to position [865, 0]
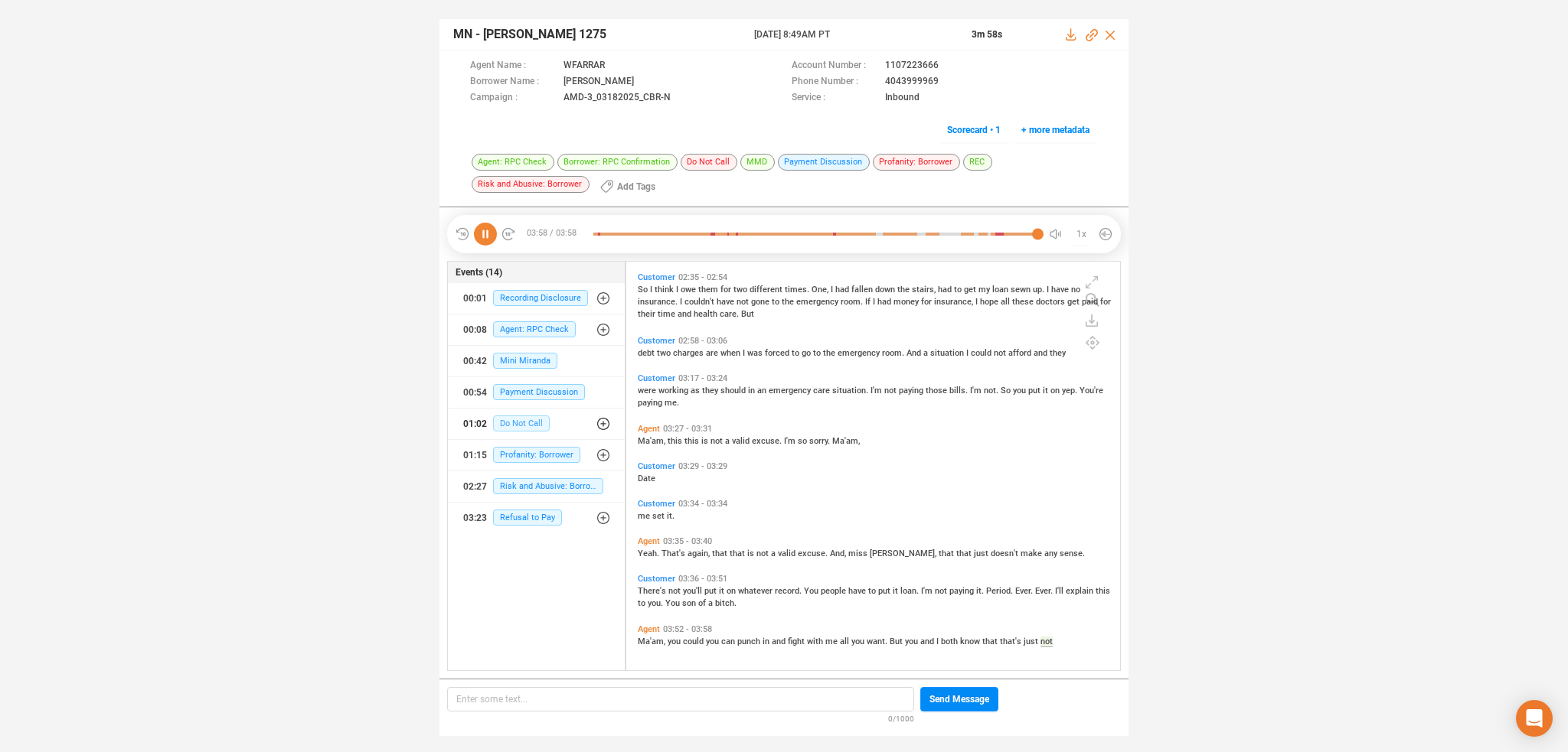
click at [511, 422] on span "Do Not Call" at bounding box center [521, 424] width 56 height 16
click at [515, 448] on span "Do Not Call" at bounding box center [532, 454] width 56 height 16
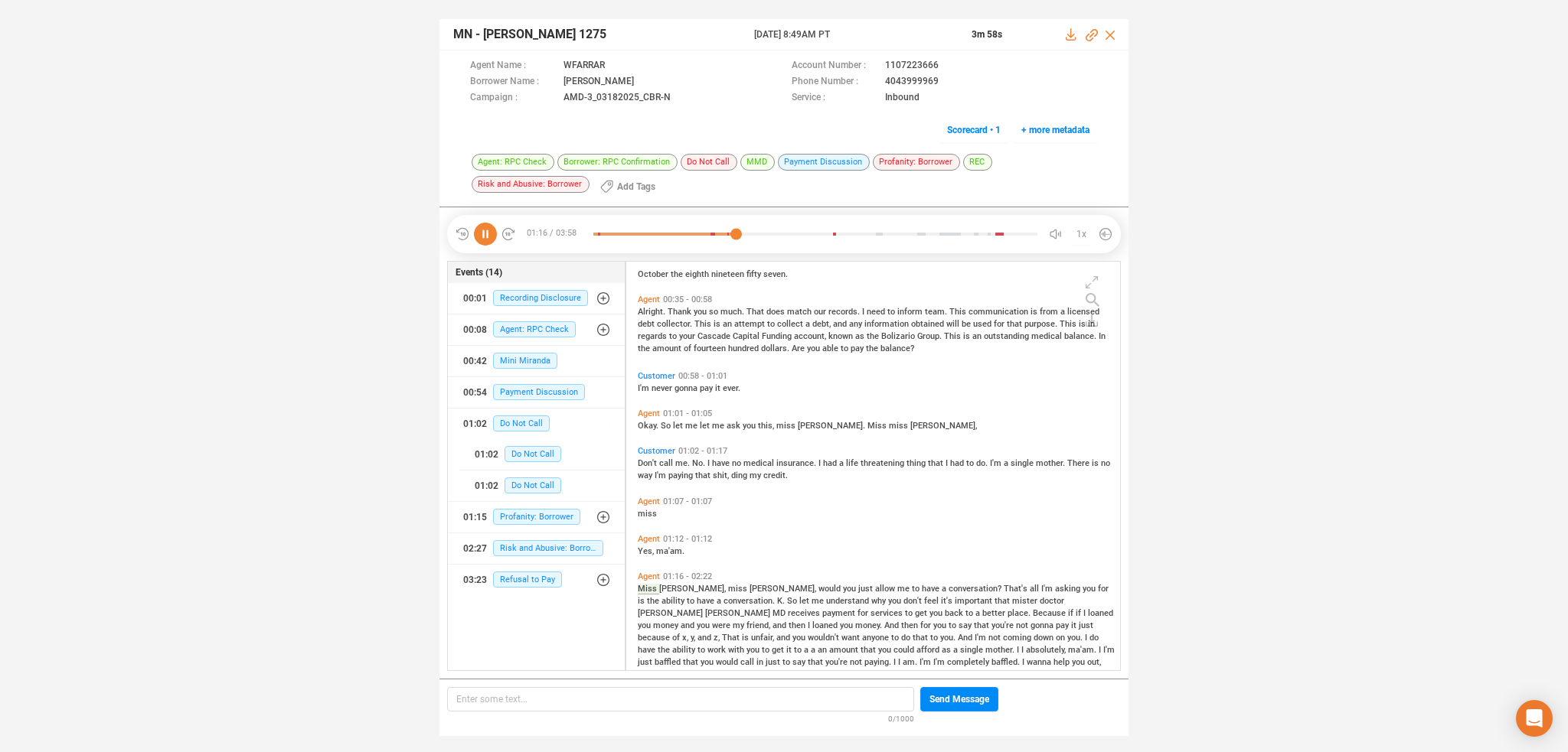
scroll to position [421, 0]
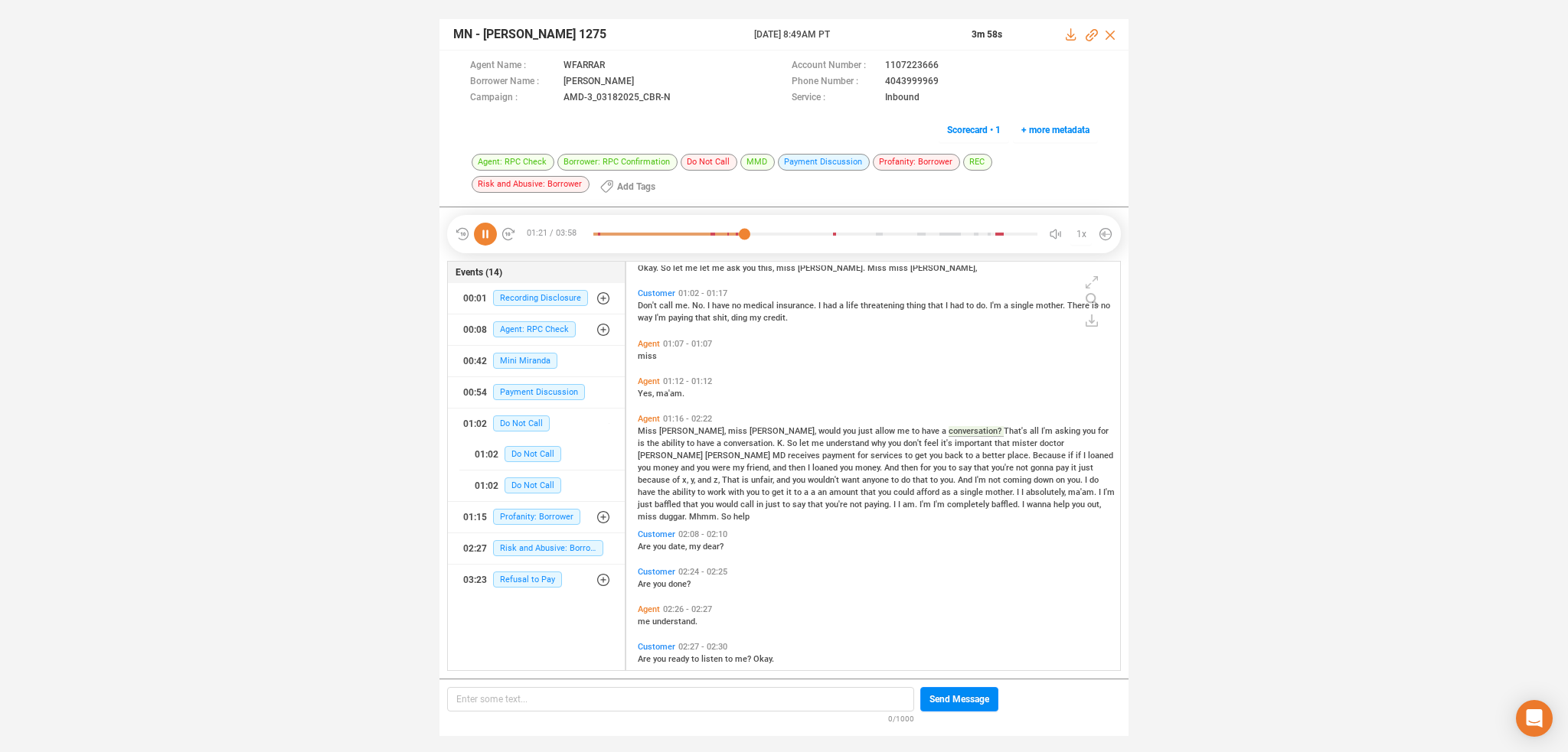
click at [484, 232] on icon at bounding box center [485, 234] width 23 height 23
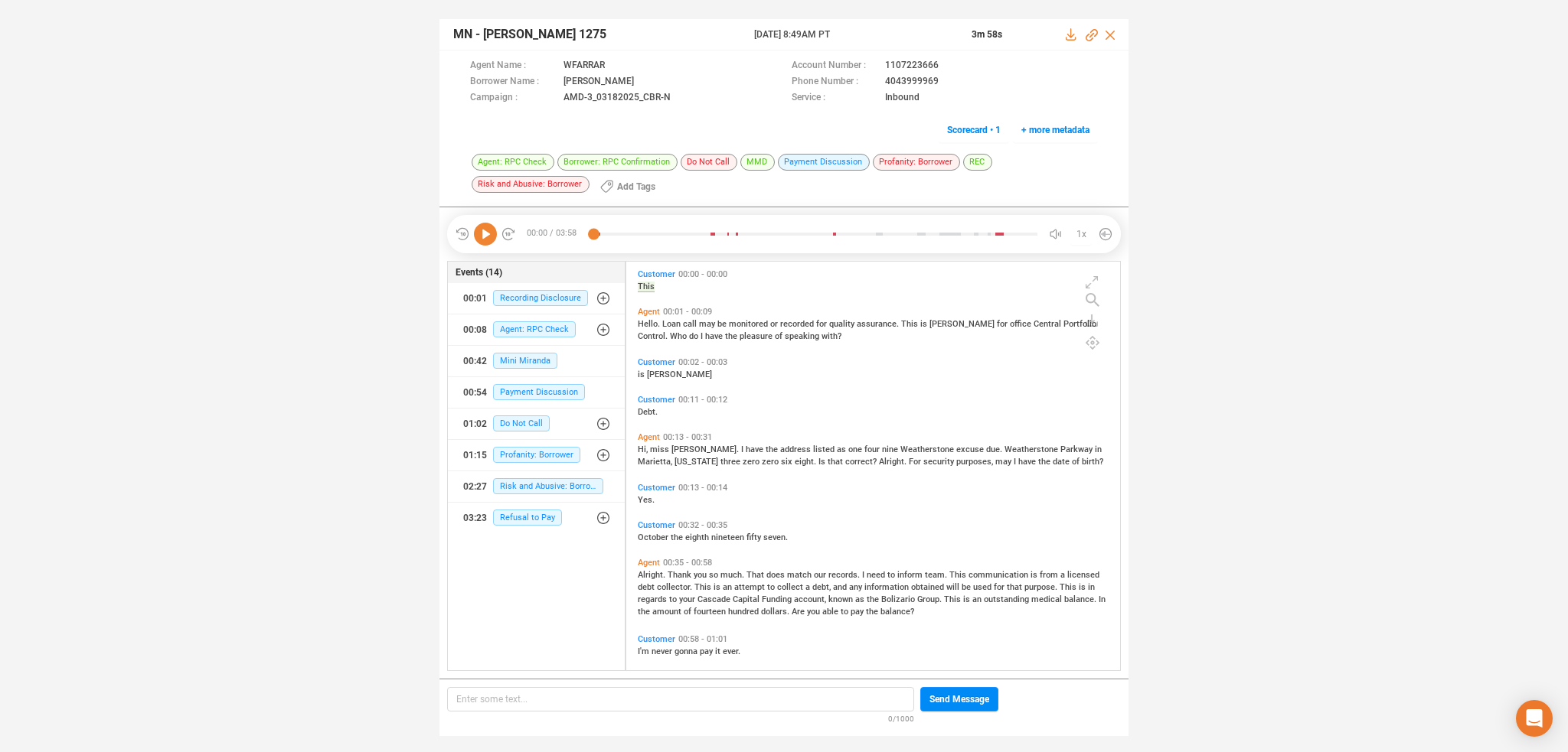
scroll to position [406, 487]
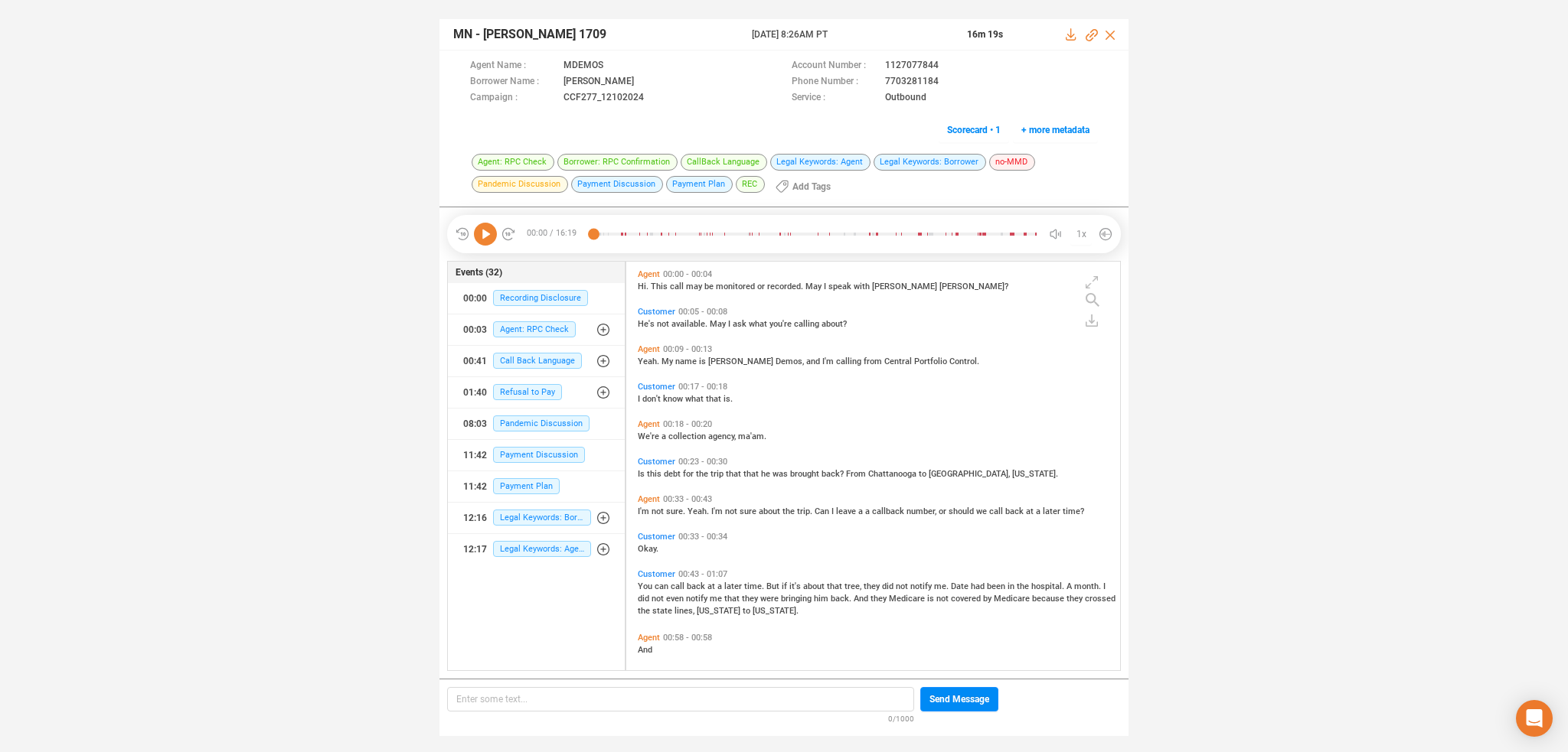
scroll to position [406, 487]
click at [486, 232] on icon at bounding box center [485, 234] width 23 height 23
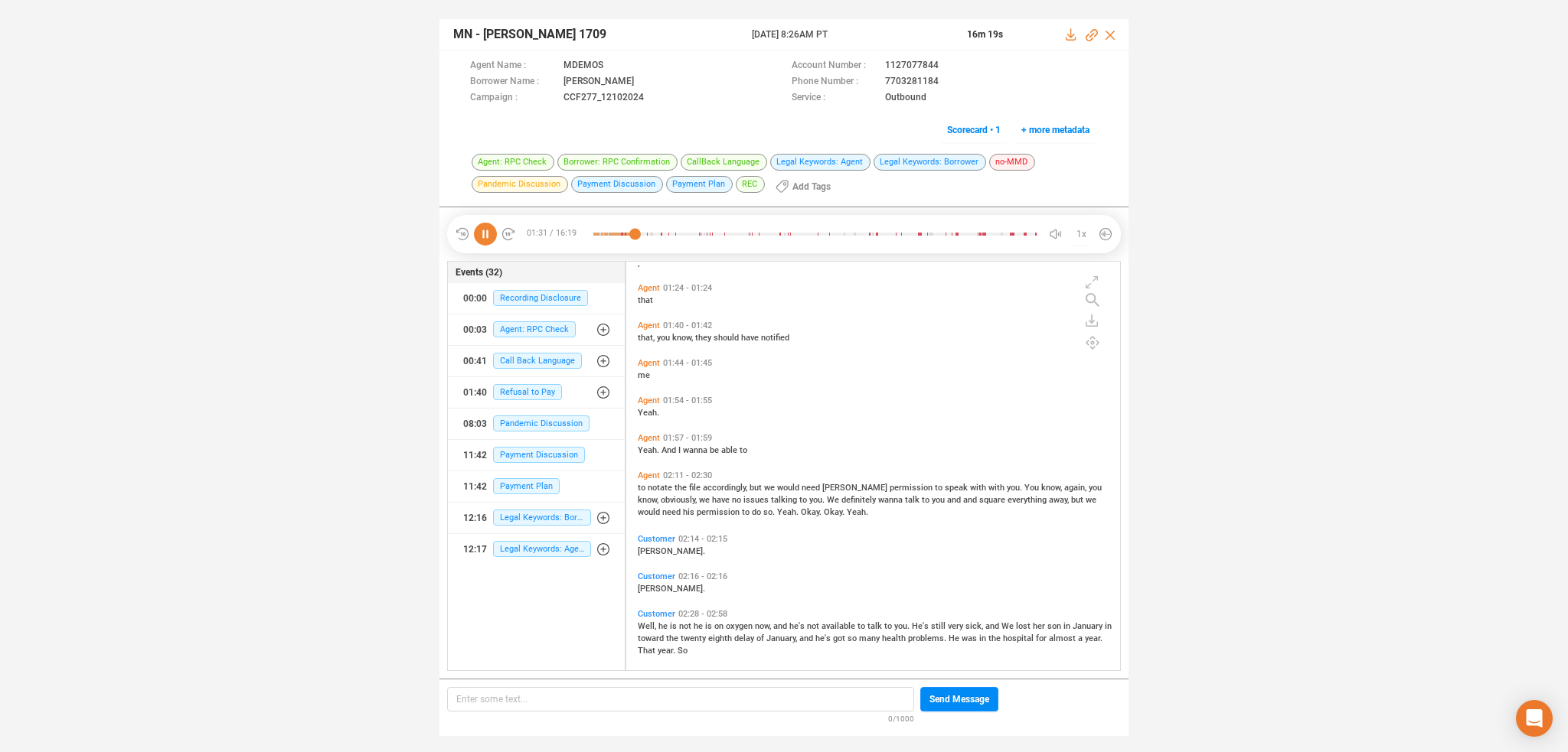
scroll to position [689, 0]
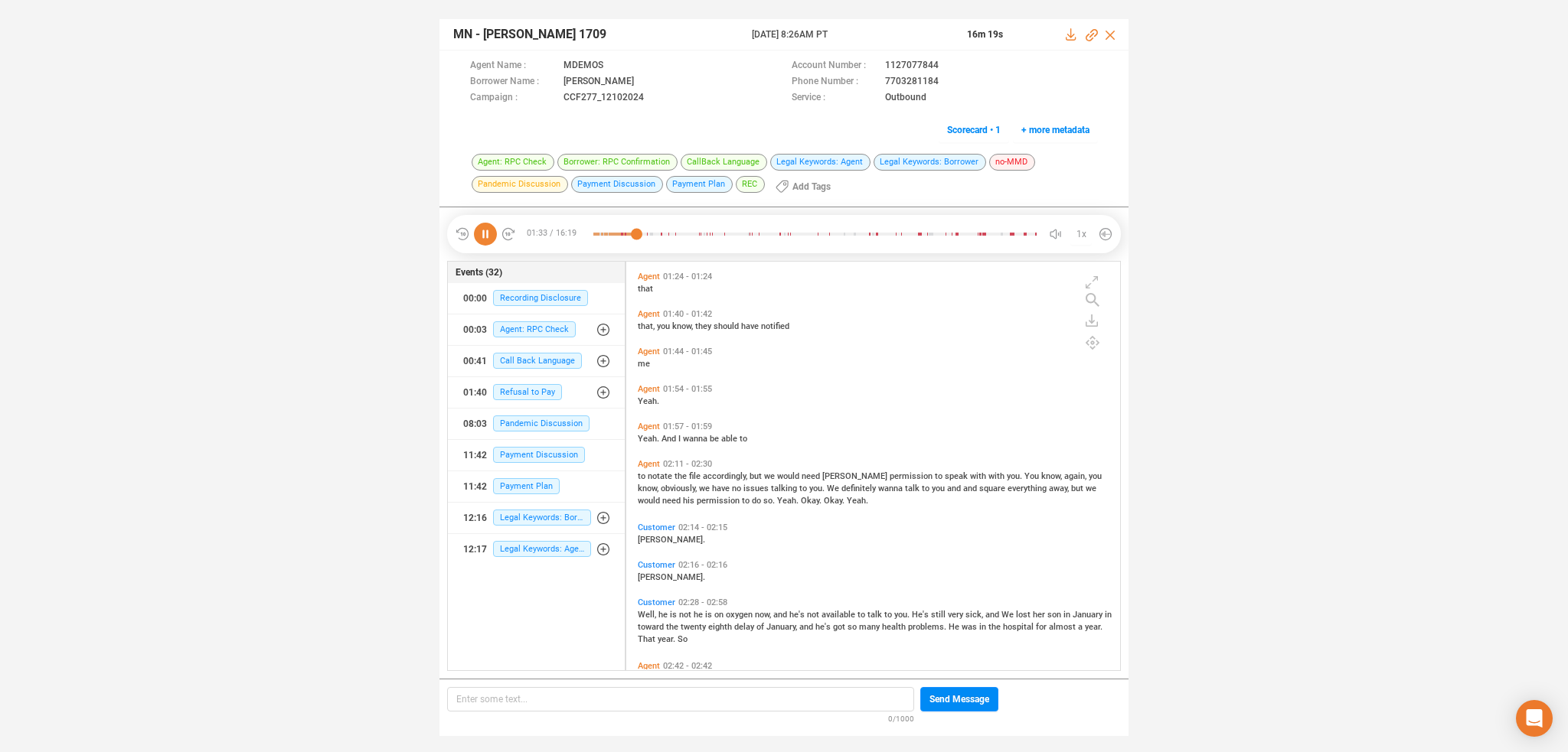
click at [712, 480] on span "accordingly," at bounding box center [726, 476] width 47 height 10
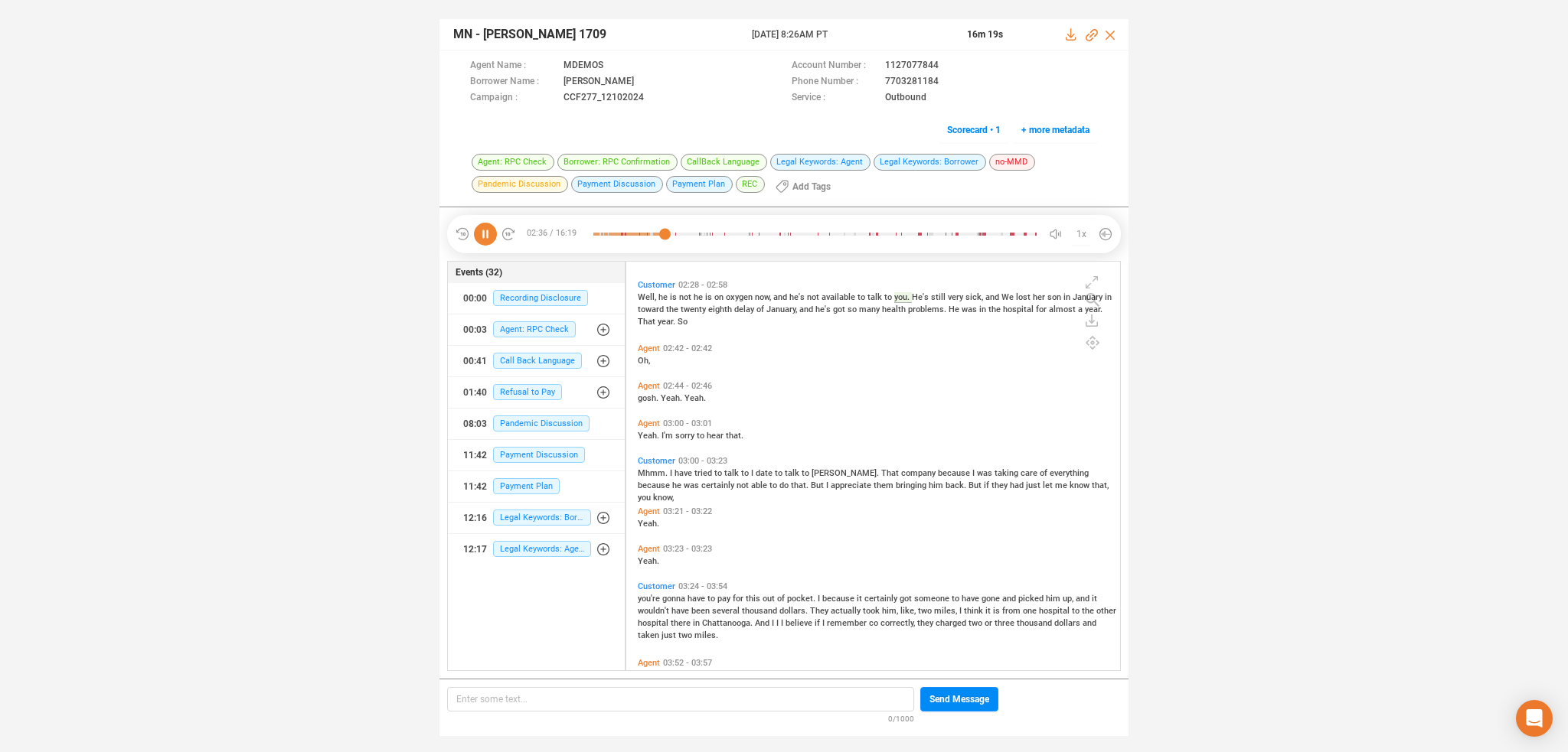
scroll to position [995, 0]
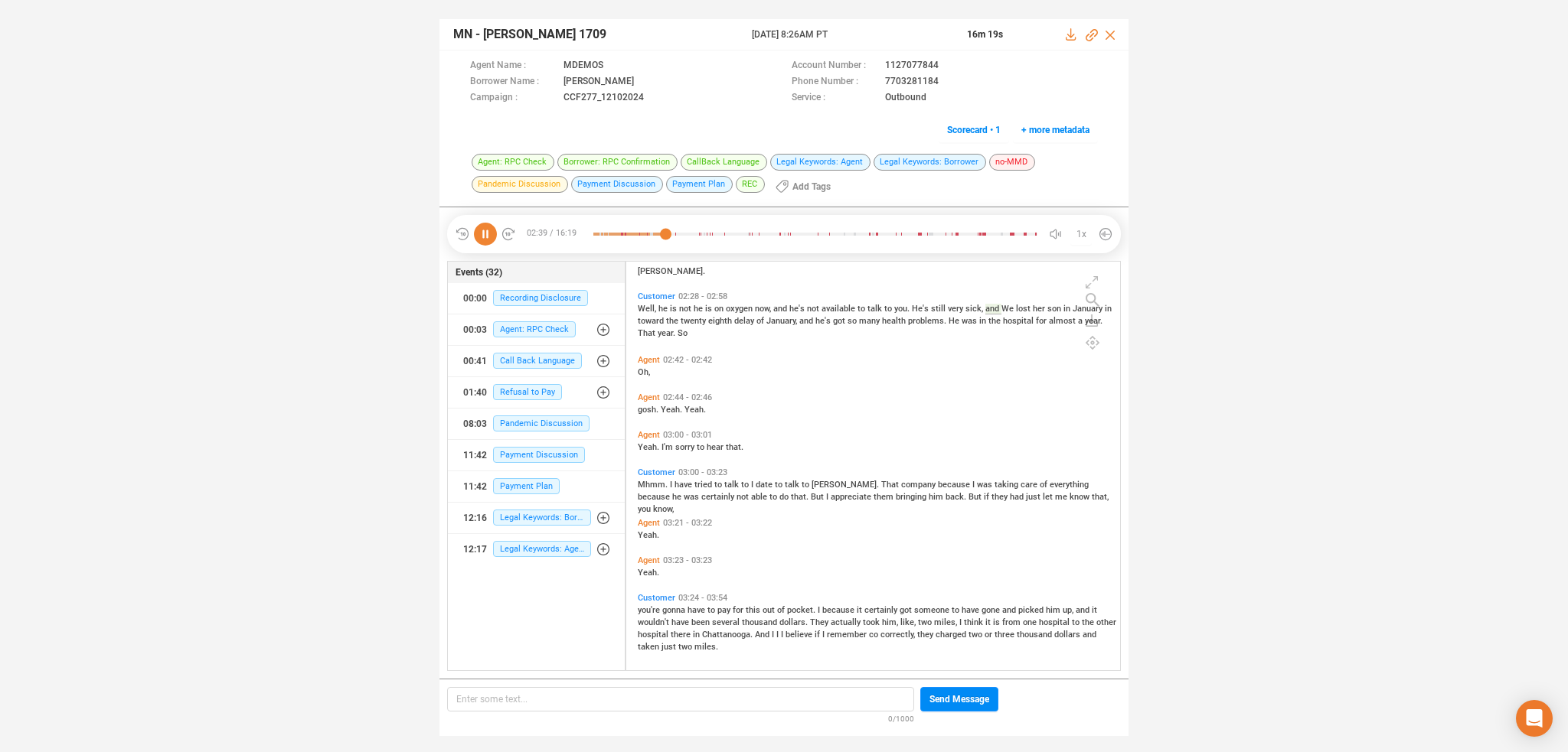
click at [646, 444] on span "Yeah." at bounding box center [649, 446] width 23 height 10
click at [645, 568] on span "Yeah." at bounding box center [648, 572] width 22 height 10
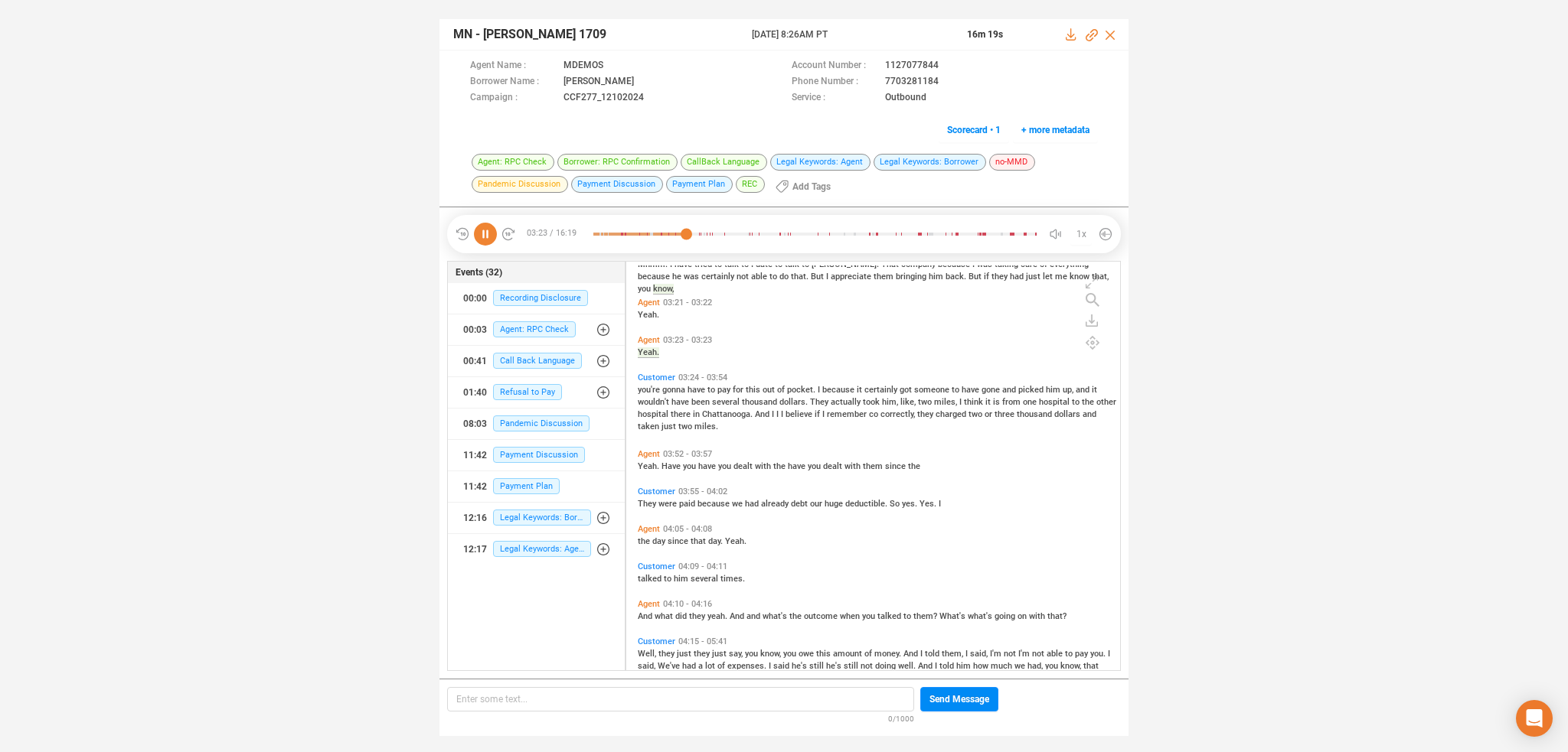
scroll to position [1224, 0]
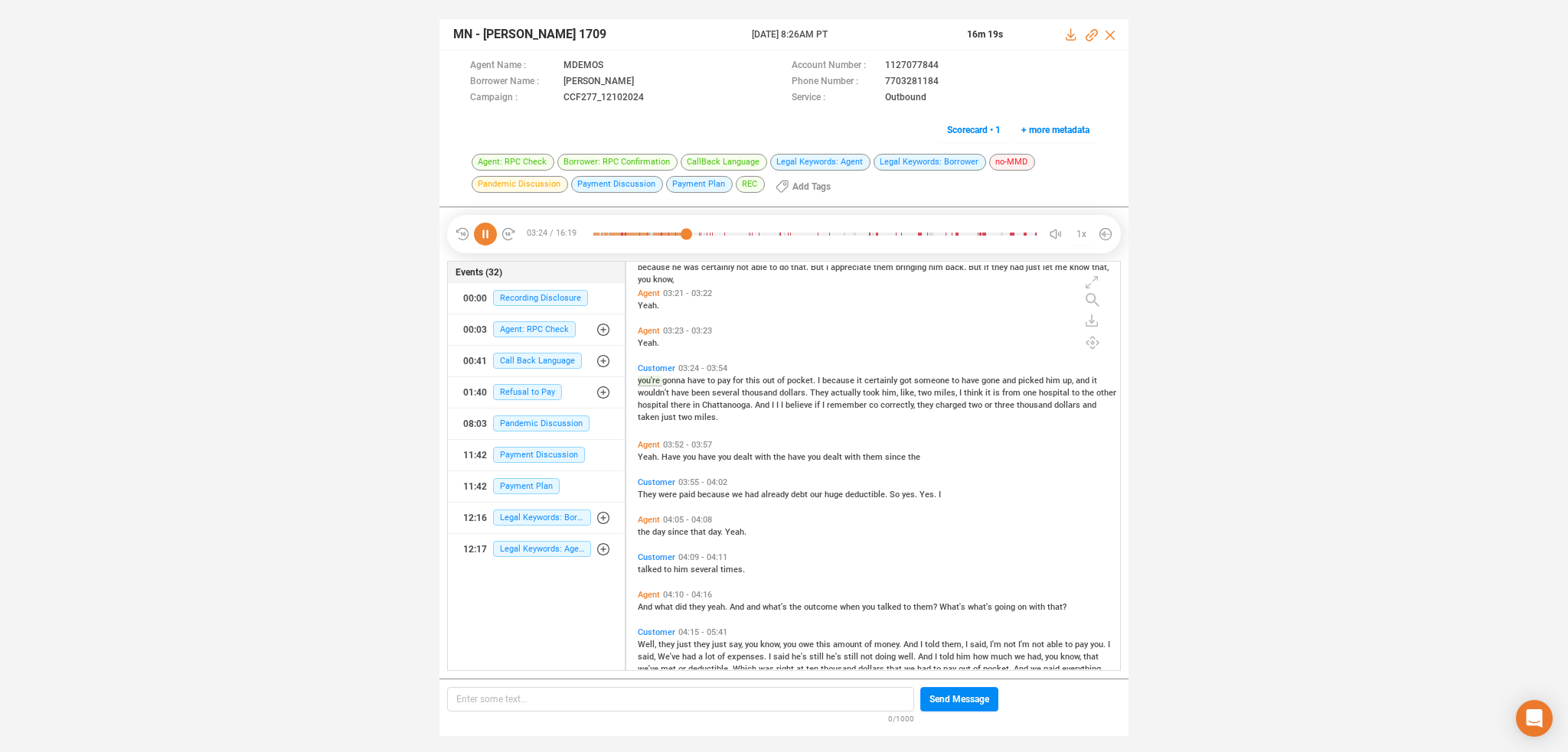
click at [649, 454] on span "Yeah." at bounding box center [649, 457] width 23 height 10
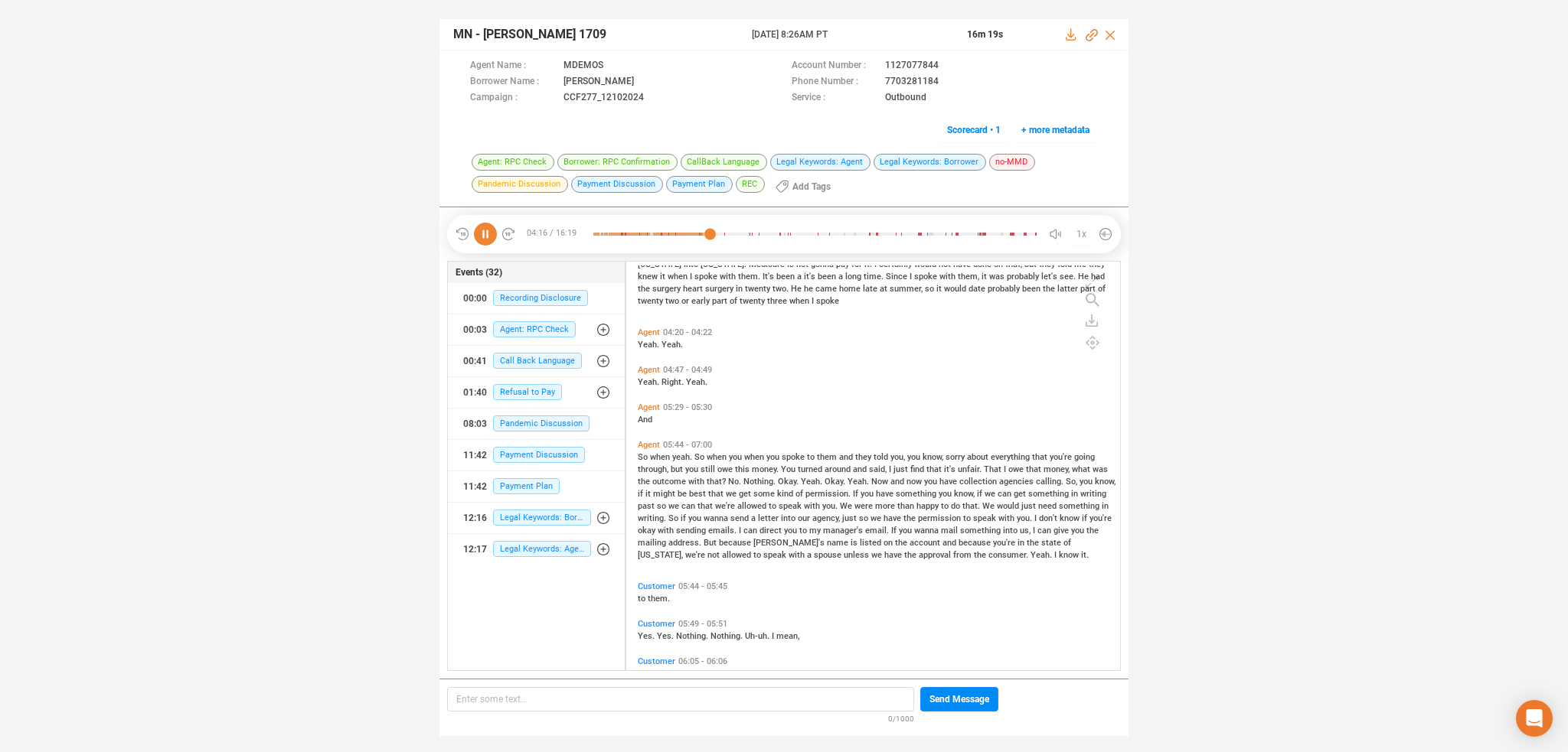
scroll to position [1683, 0]
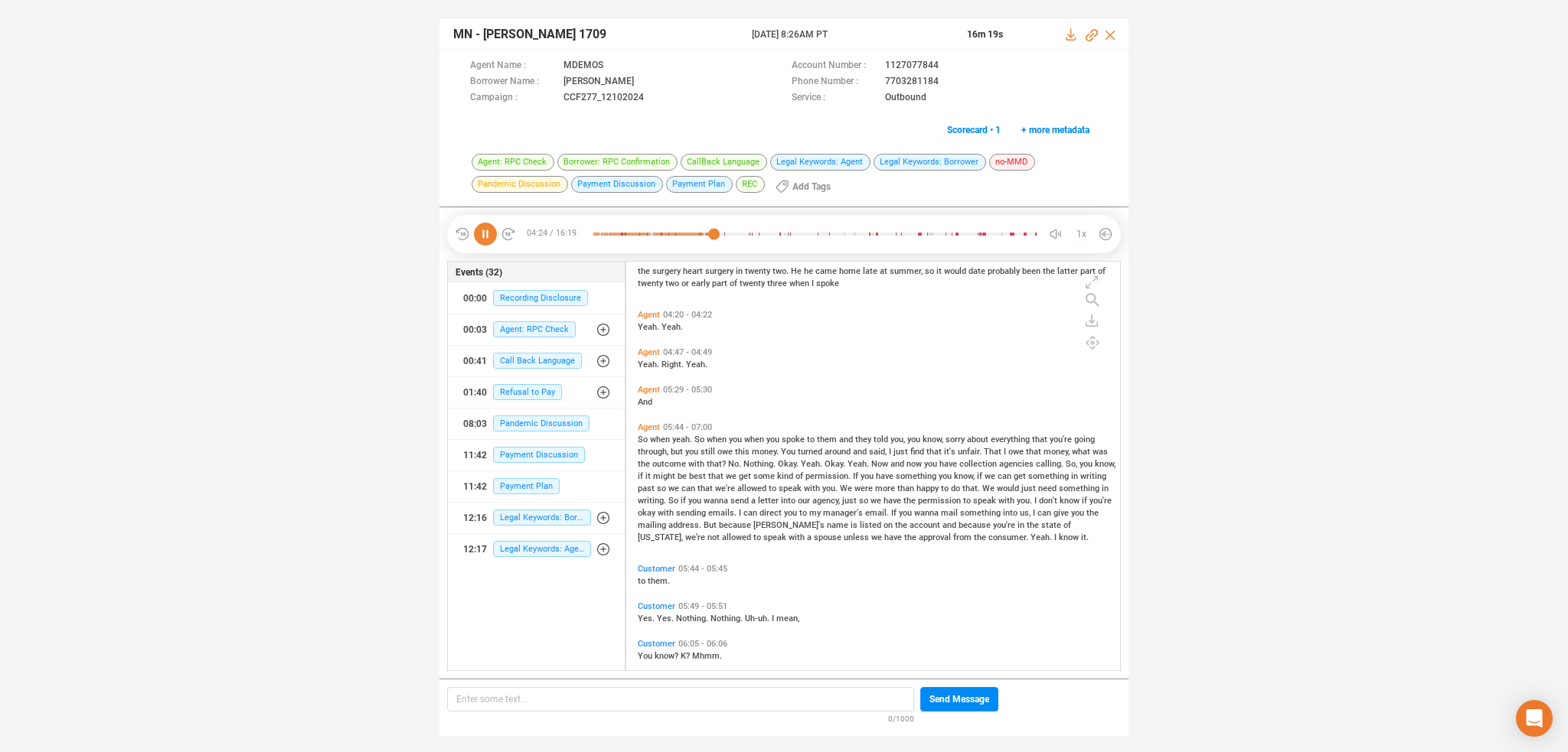
click at [642, 440] on span "So" at bounding box center [644, 439] width 12 height 10
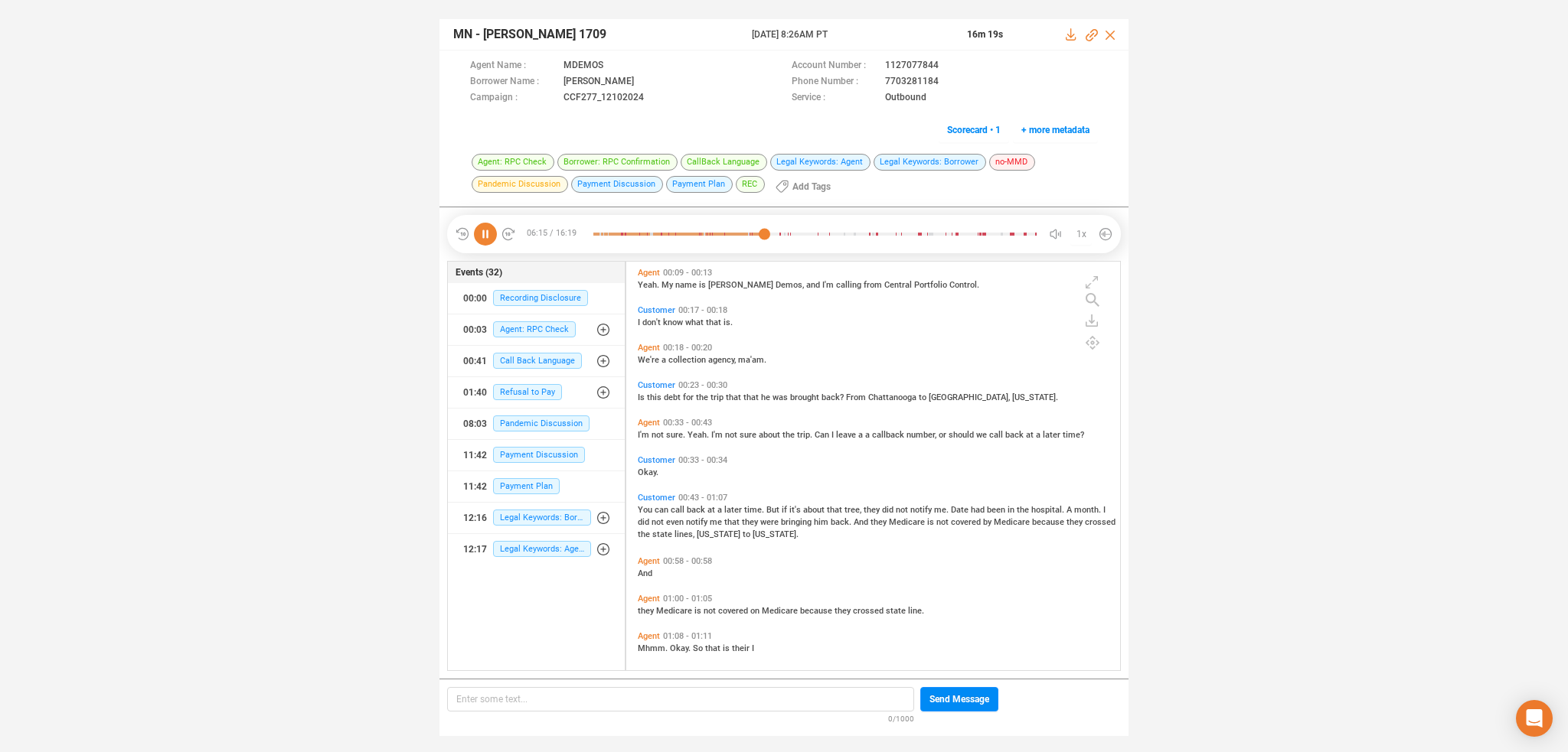
scroll to position [0, 0]
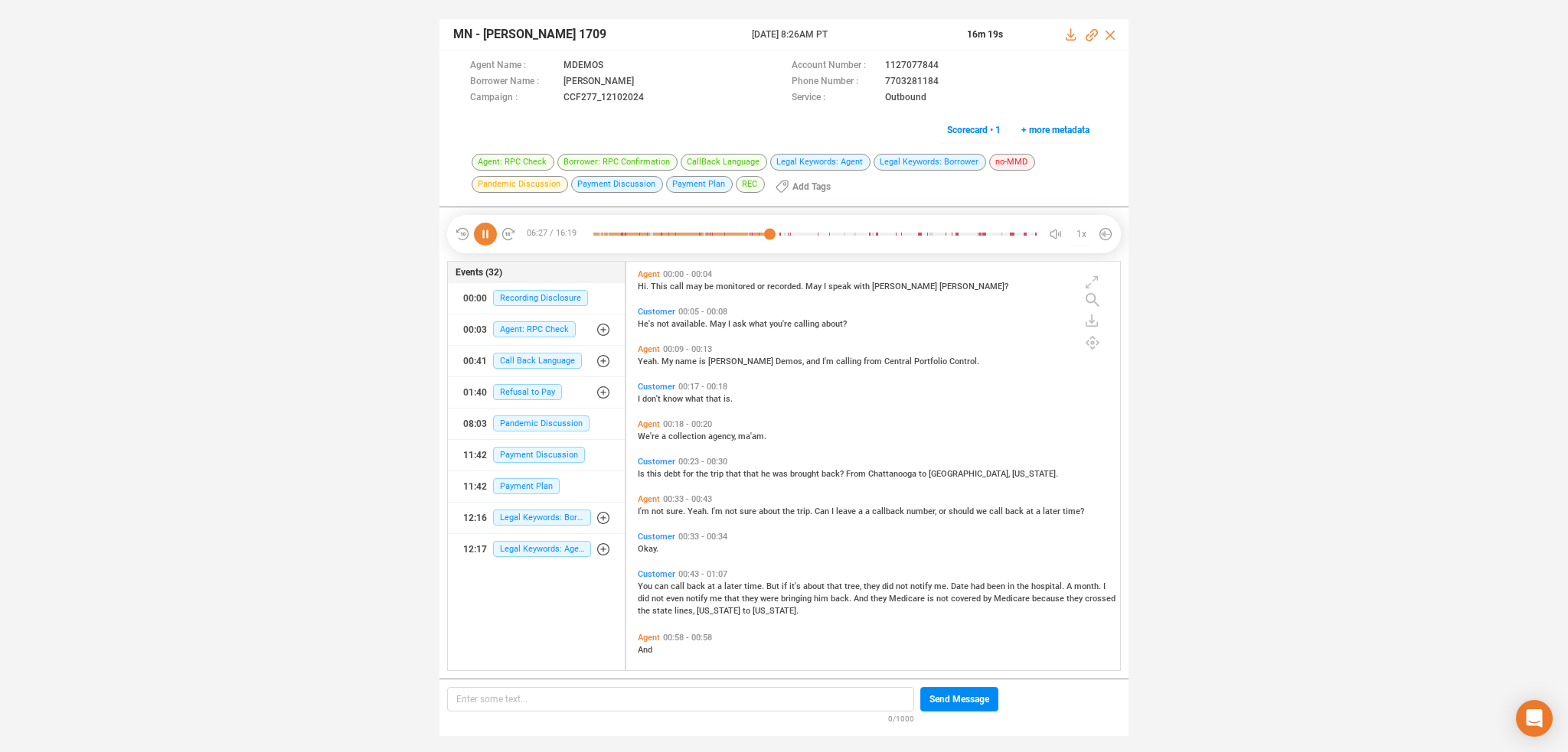
click at [645, 286] on span "Hi." at bounding box center [644, 286] width 13 height 10
click at [1087, 33] on icon at bounding box center [1091, 36] width 12 height 12
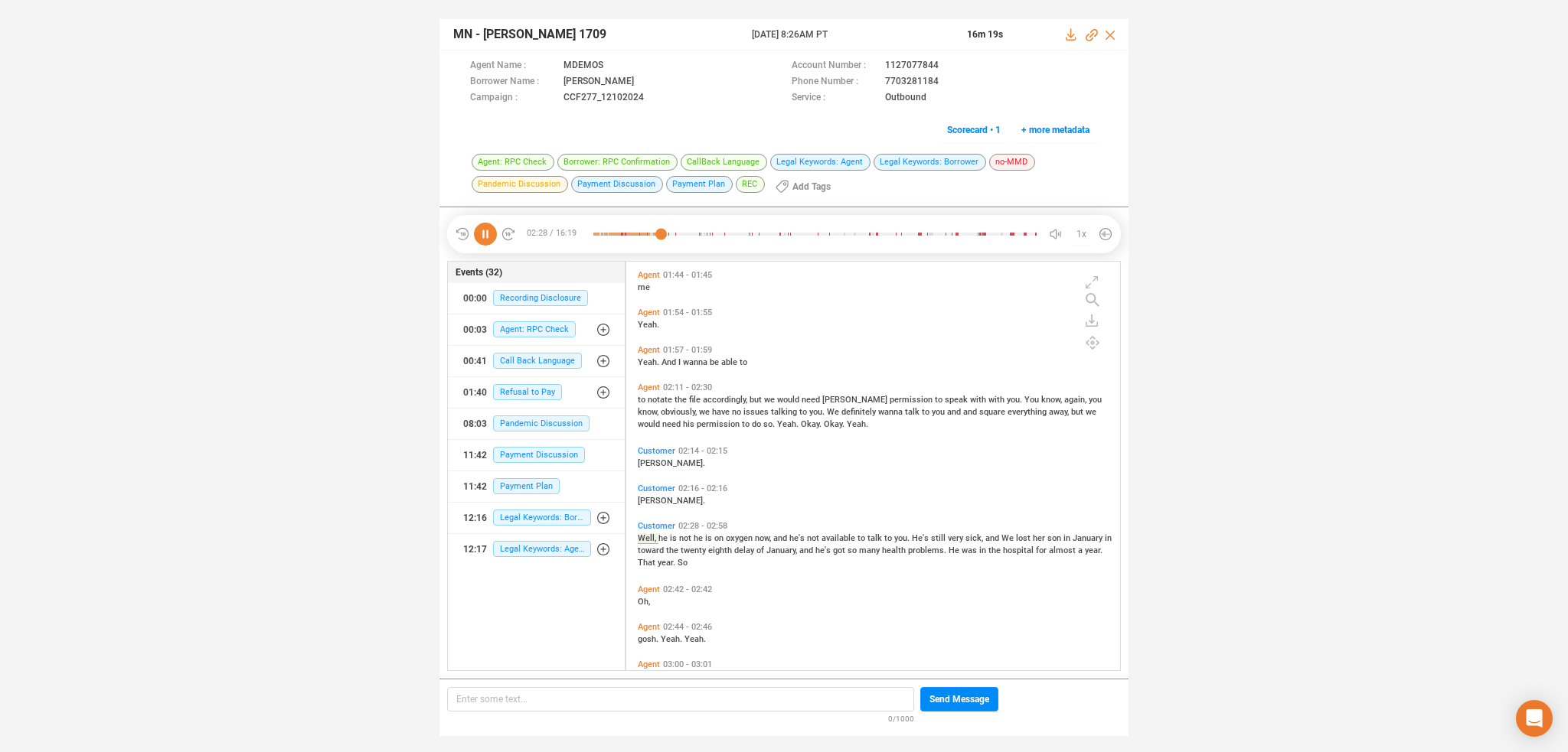
scroll to position [842, 0]
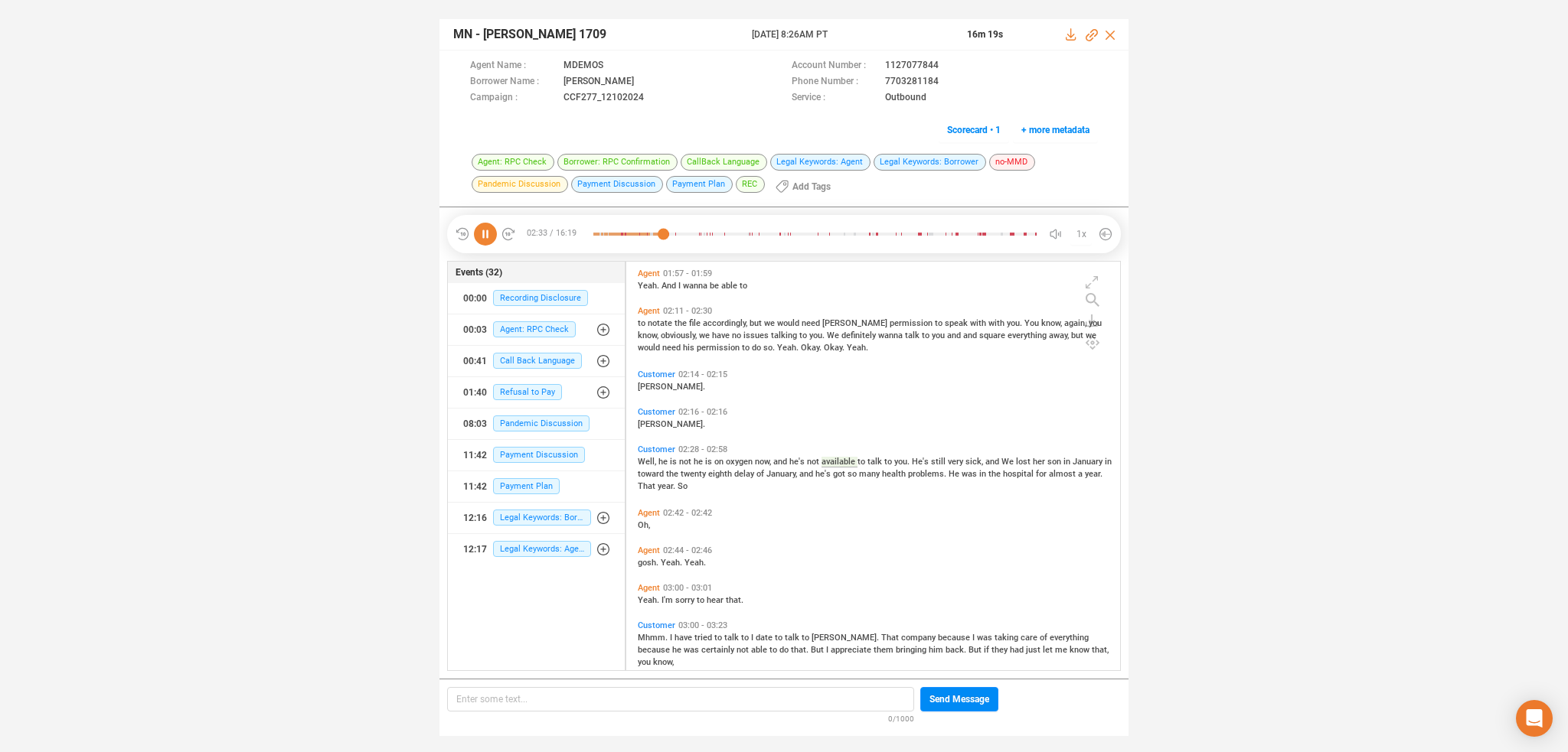
click at [989, 459] on span "and" at bounding box center [993, 461] width 16 height 10
drag, startPoint x: 1090, startPoint y: 34, endPoint x: 1084, endPoint y: 40, distance: 8.5
click at [1090, 34] on icon at bounding box center [1091, 36] width 12 height 12
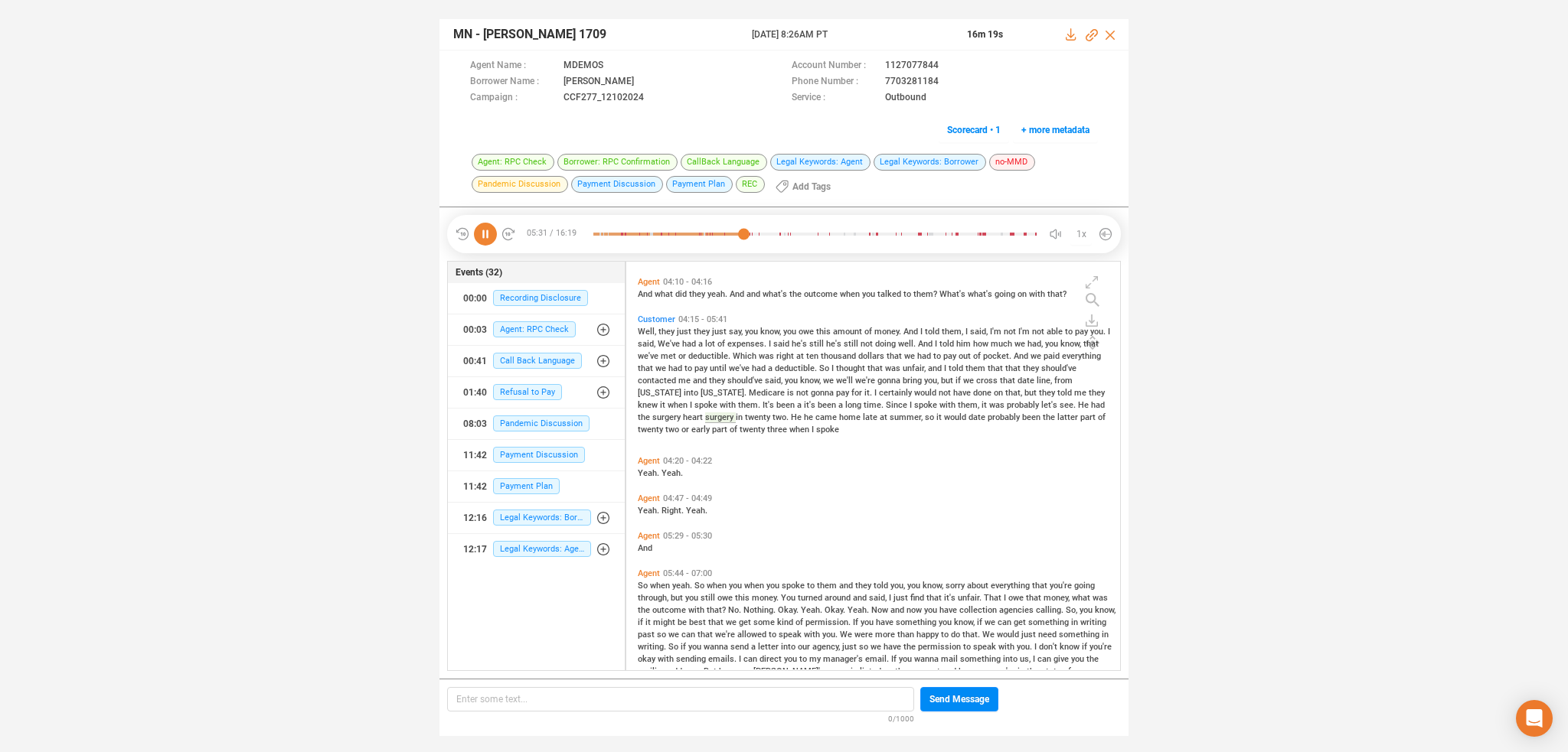
scroll to position [1683, 0]
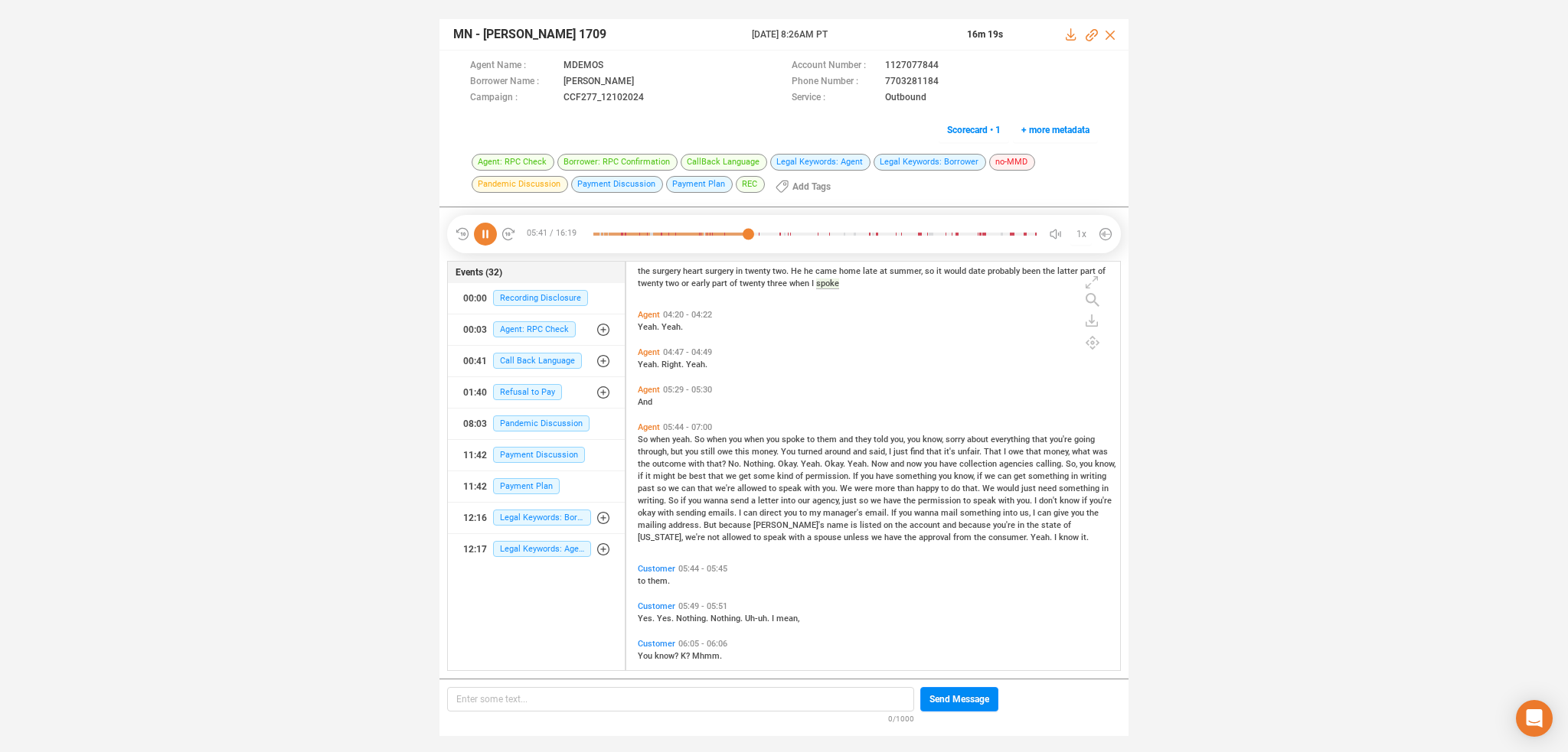
drag, startPoint x: 909, startPoint y: 480, endPoint x: 932, endPoint y: 482, distance: 23.1
click at [895, 480] on span "have" at bounding box center [885, 476] width 20 height 10
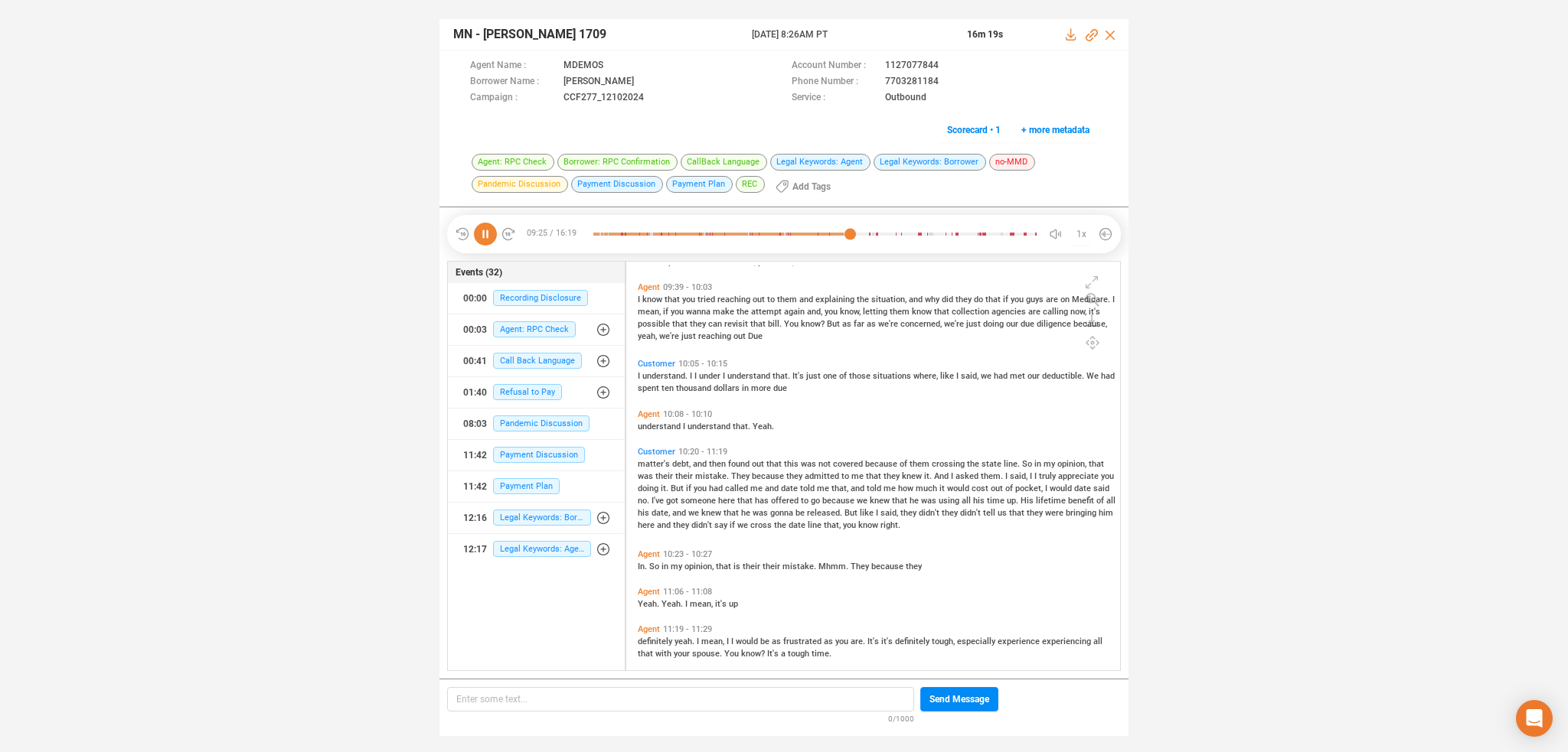
scroll to position [2758, 0]
